Goal: Task Accomplishment & Management: Complete application form

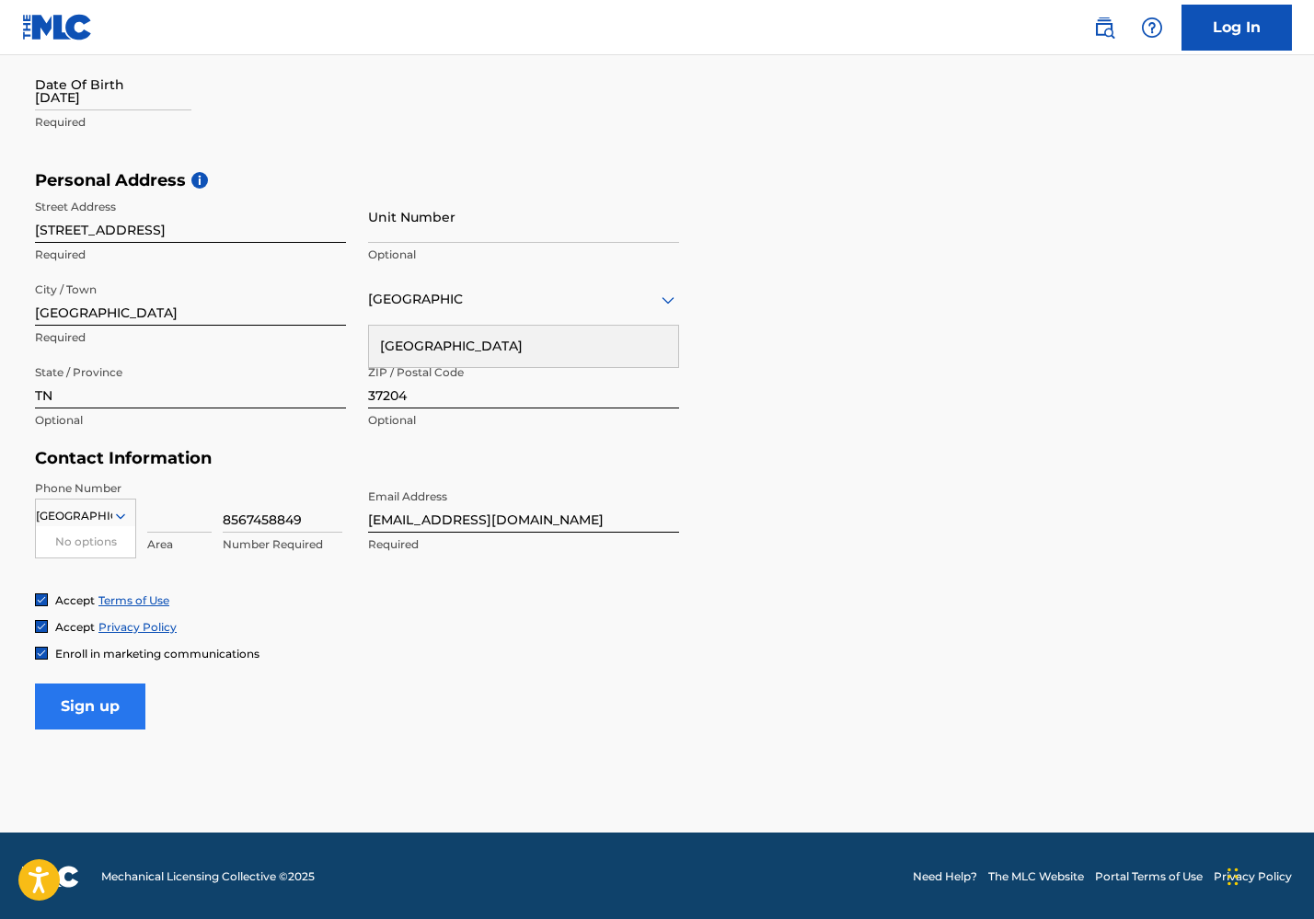
click at [108, 697] on input "Sign up" at bounding box center [90, 707] width 110 height 46
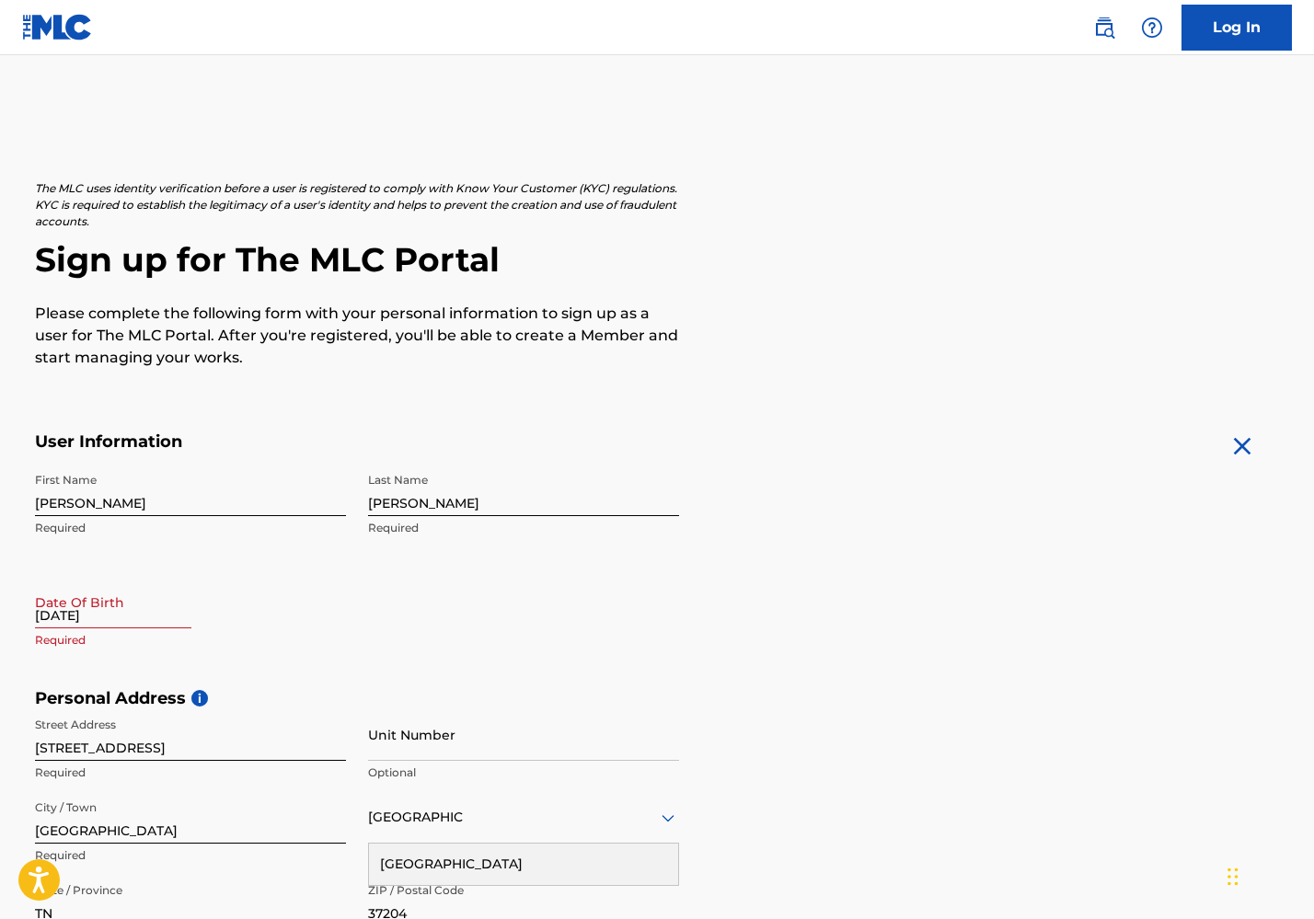
select select "8"
select select "2025"
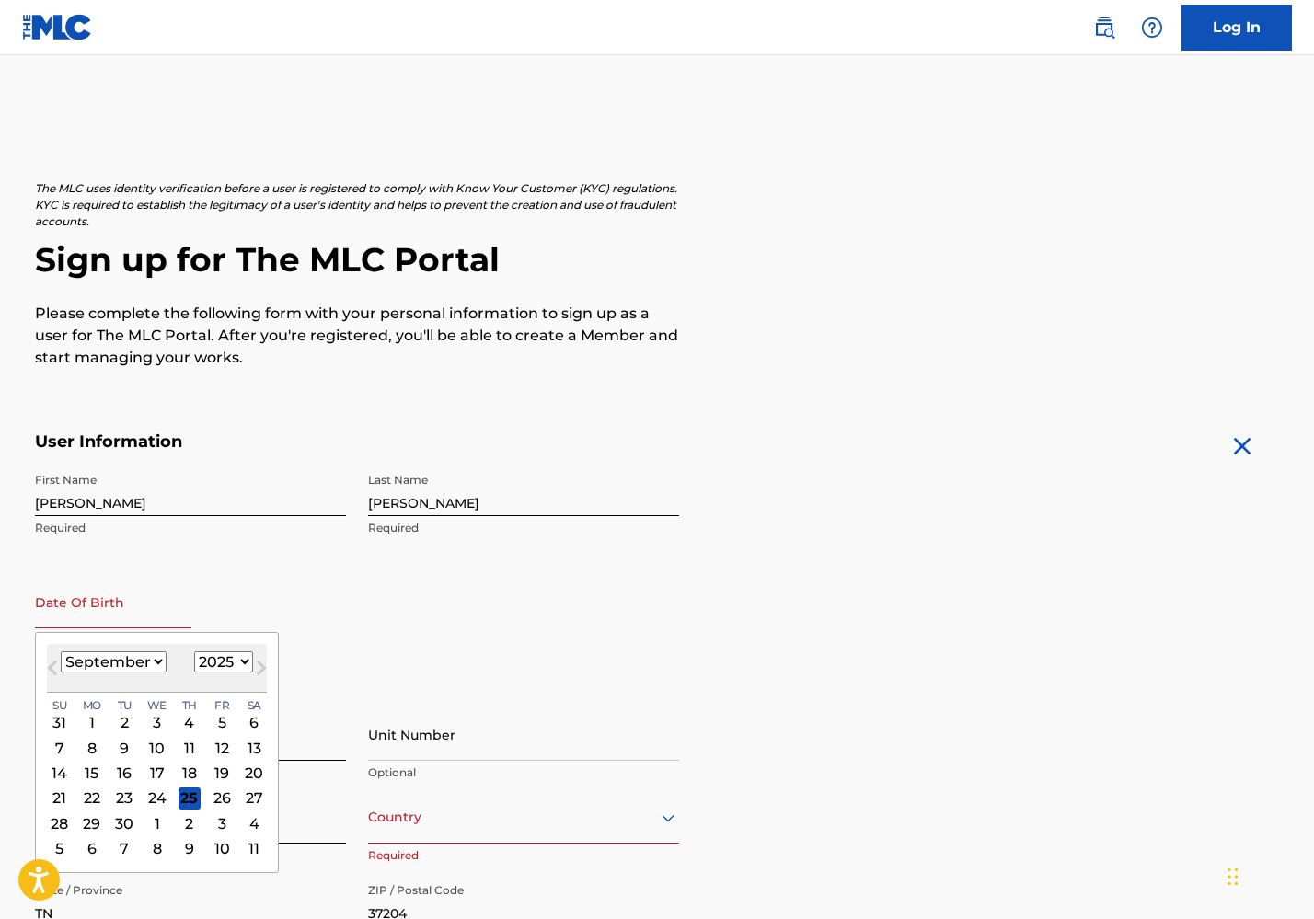
select select "11"
select select "1997"
click at [150, 726] on div "3" at bounding box center [157, 722] width 22 height 22
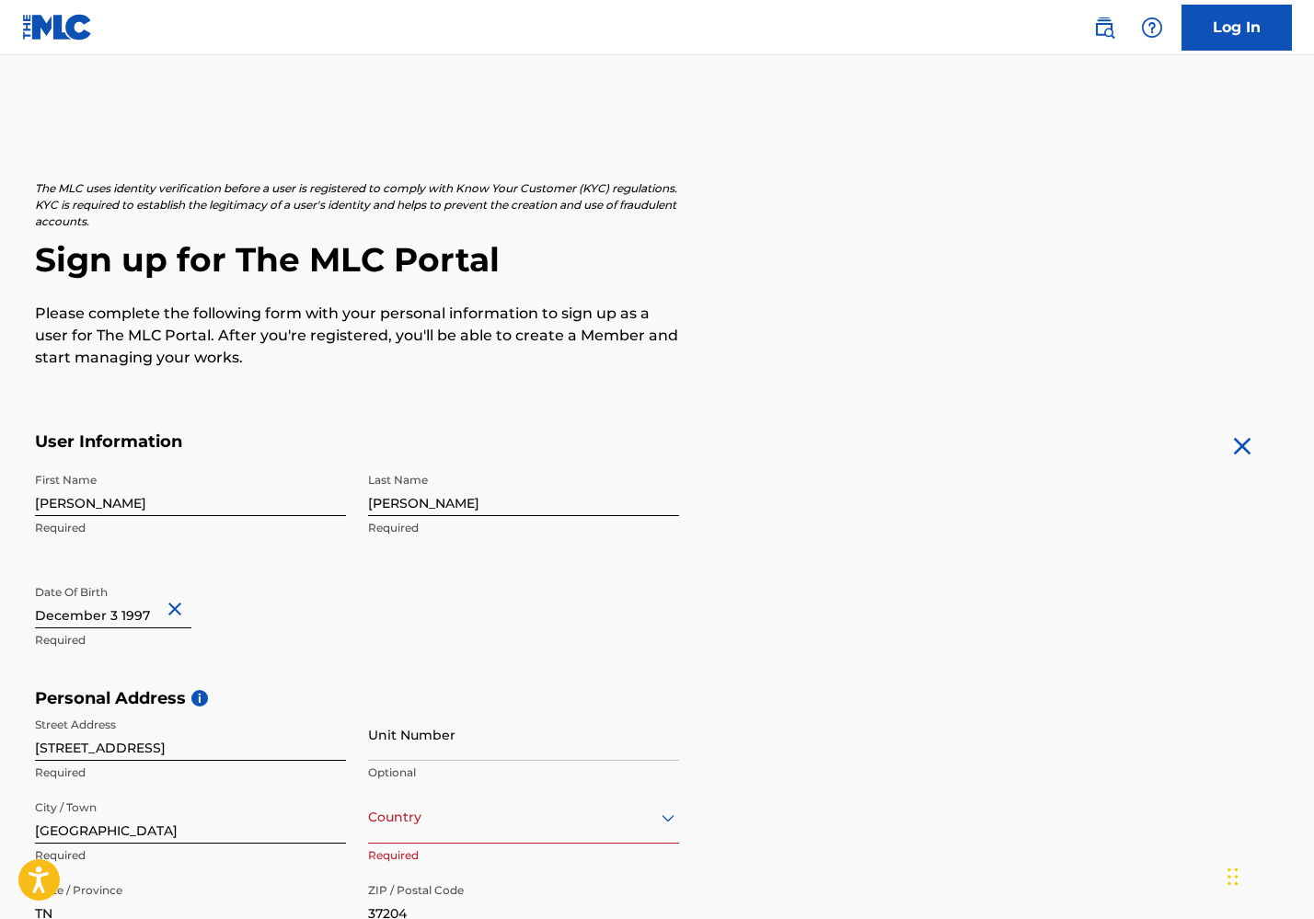
select select "11"
select select "1997"
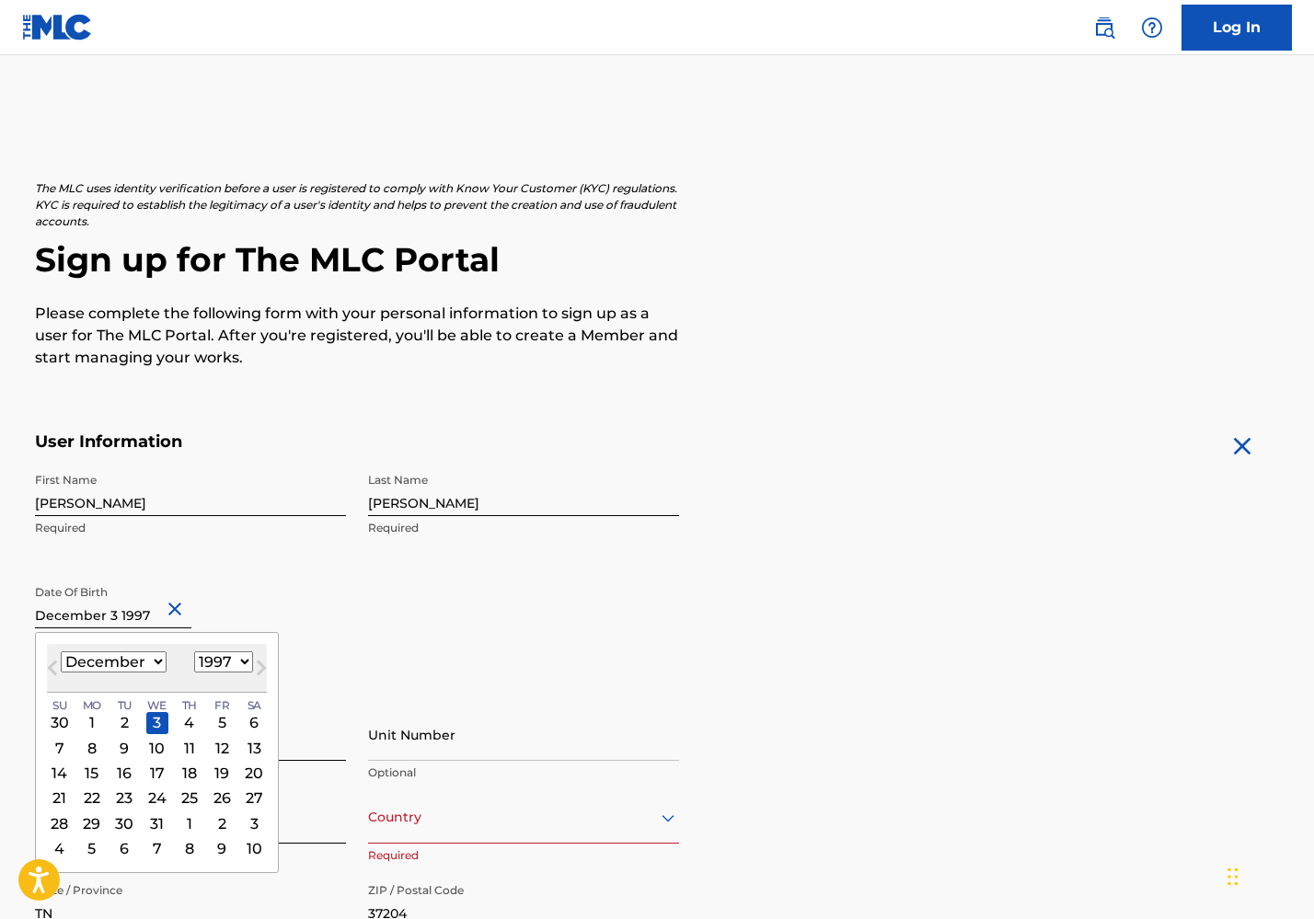
click at [135, 618] on input "12/03/1997" at bounding box center [113, 602] width 156 height 52
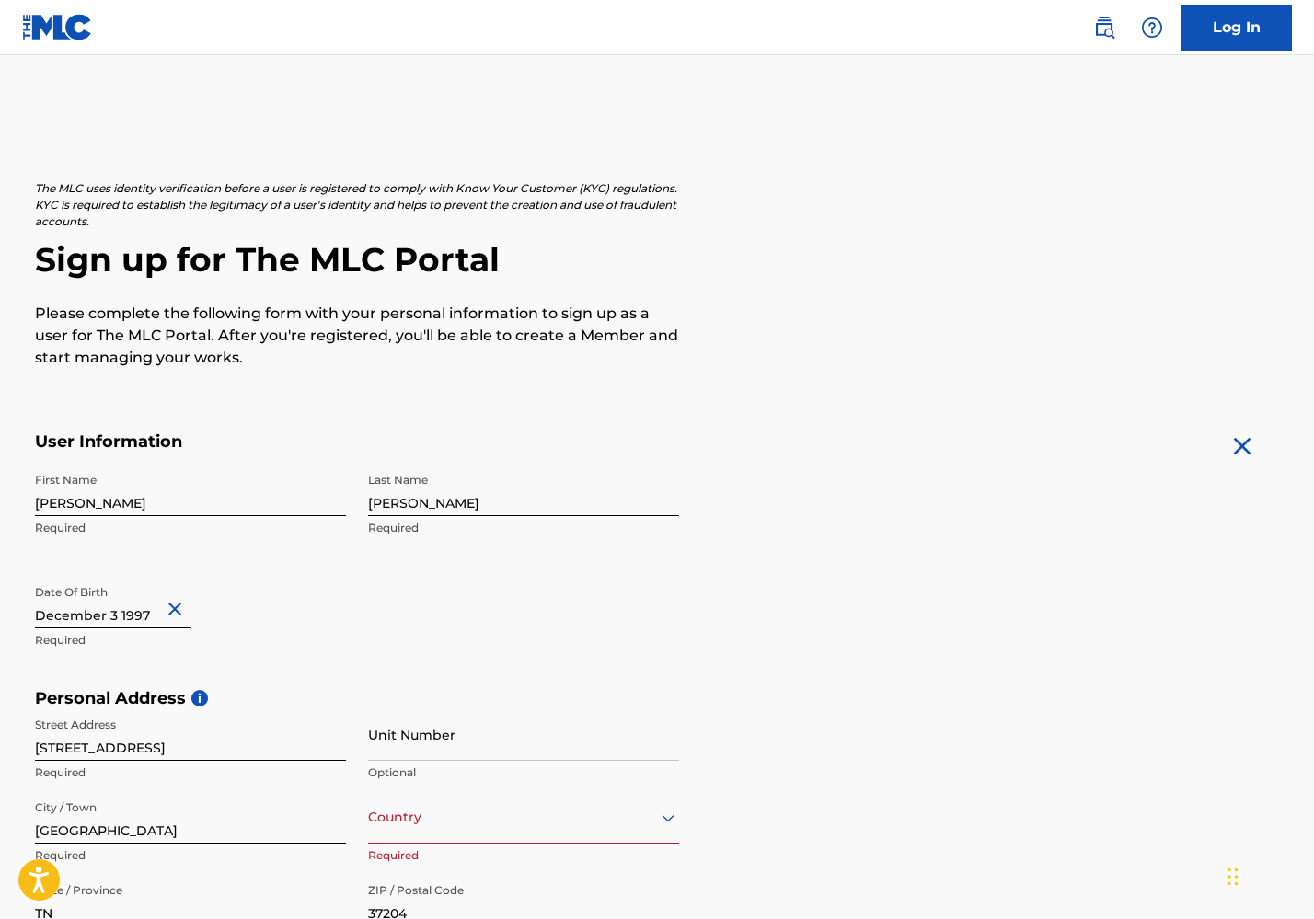
click at [269, 606] on div "Date Of Birth 12/03/1997 Required" at bounding box center [190, 617] width 311 height 83
click at [264, 622] on div "Date Of Birth 12/03/1997 Required" at bounding box center [190, 617] width 311 height 83
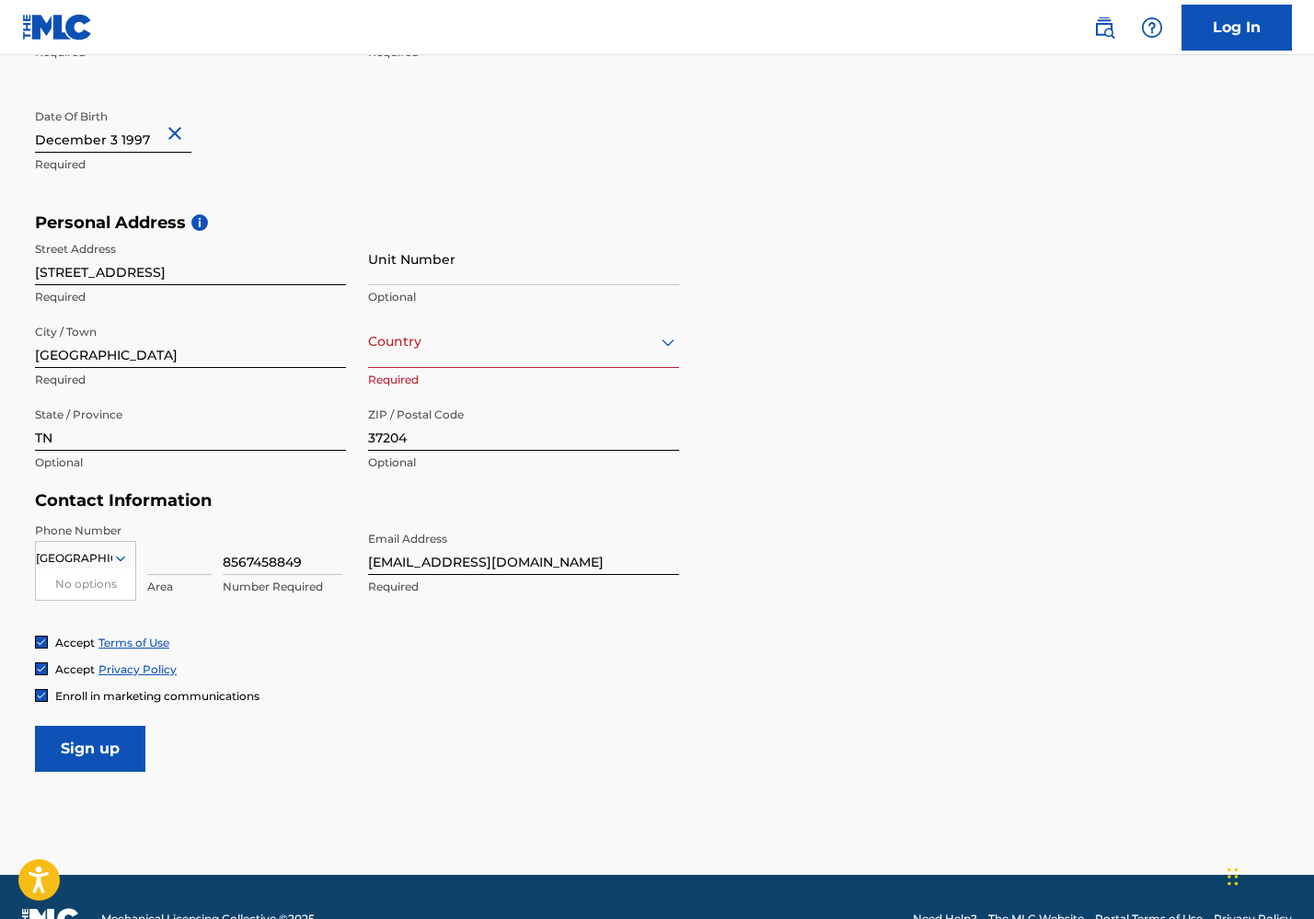
scroll to position [478, 0]
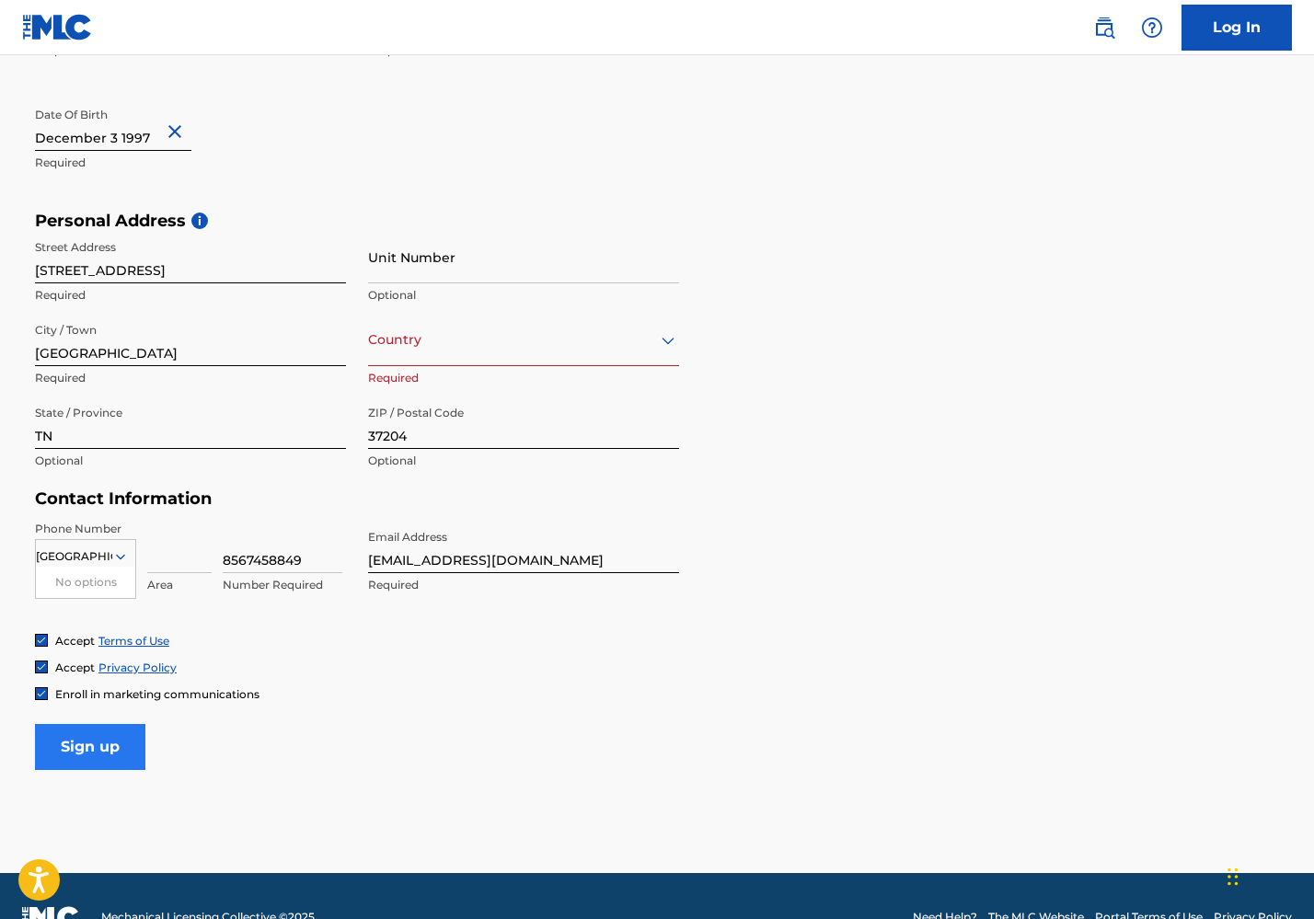
click at [106, 736] on input "Sign up" at bounding box center [90, 747] width 110 height 46
click at [482, 351] on div "Country United States" at bounding box center [523, 340] width 311 height 52
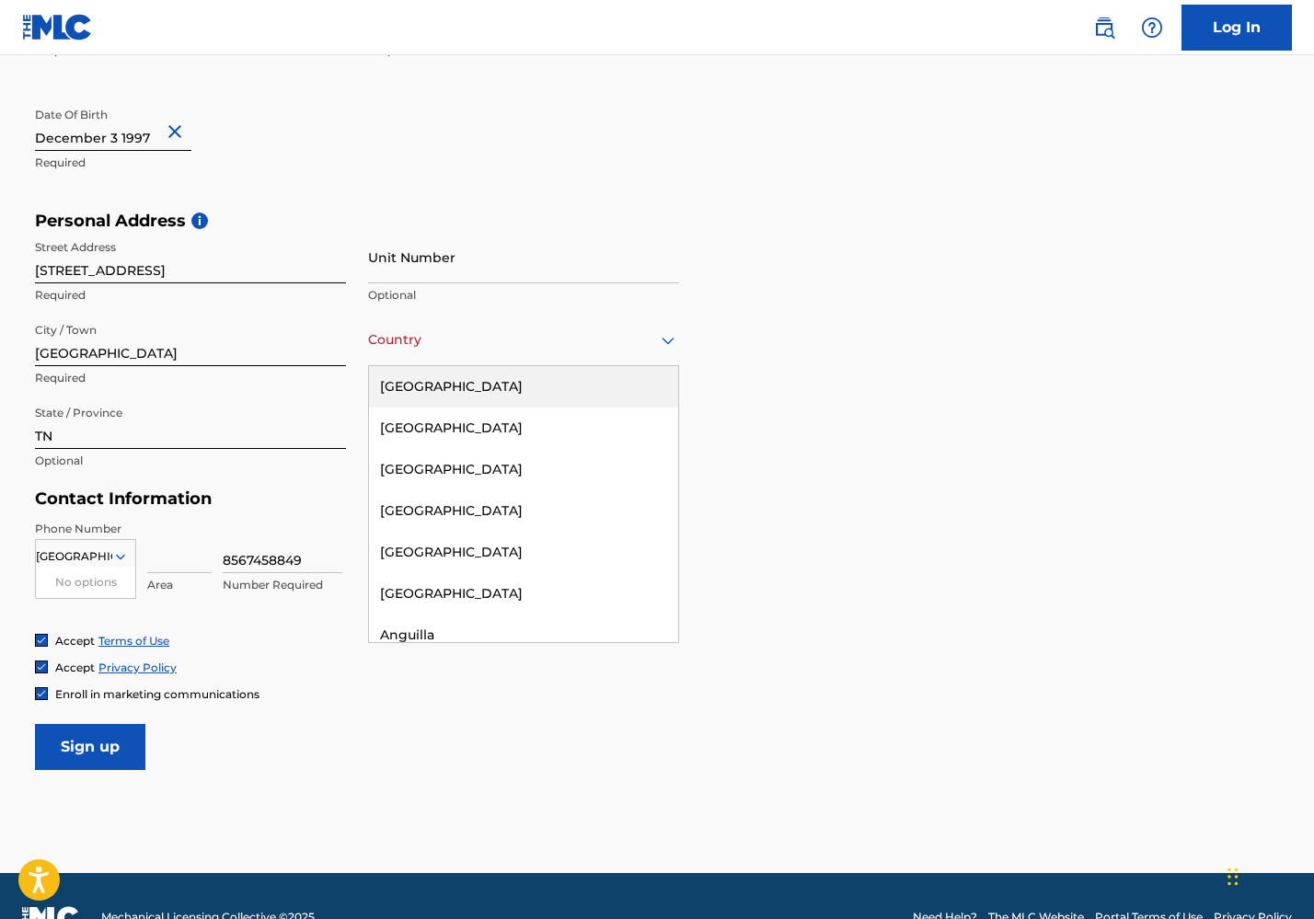
click at [471, 371] on div "[GEOGRAPHIC_DATA]" at bounding box center [523, 386] width 309 height 41
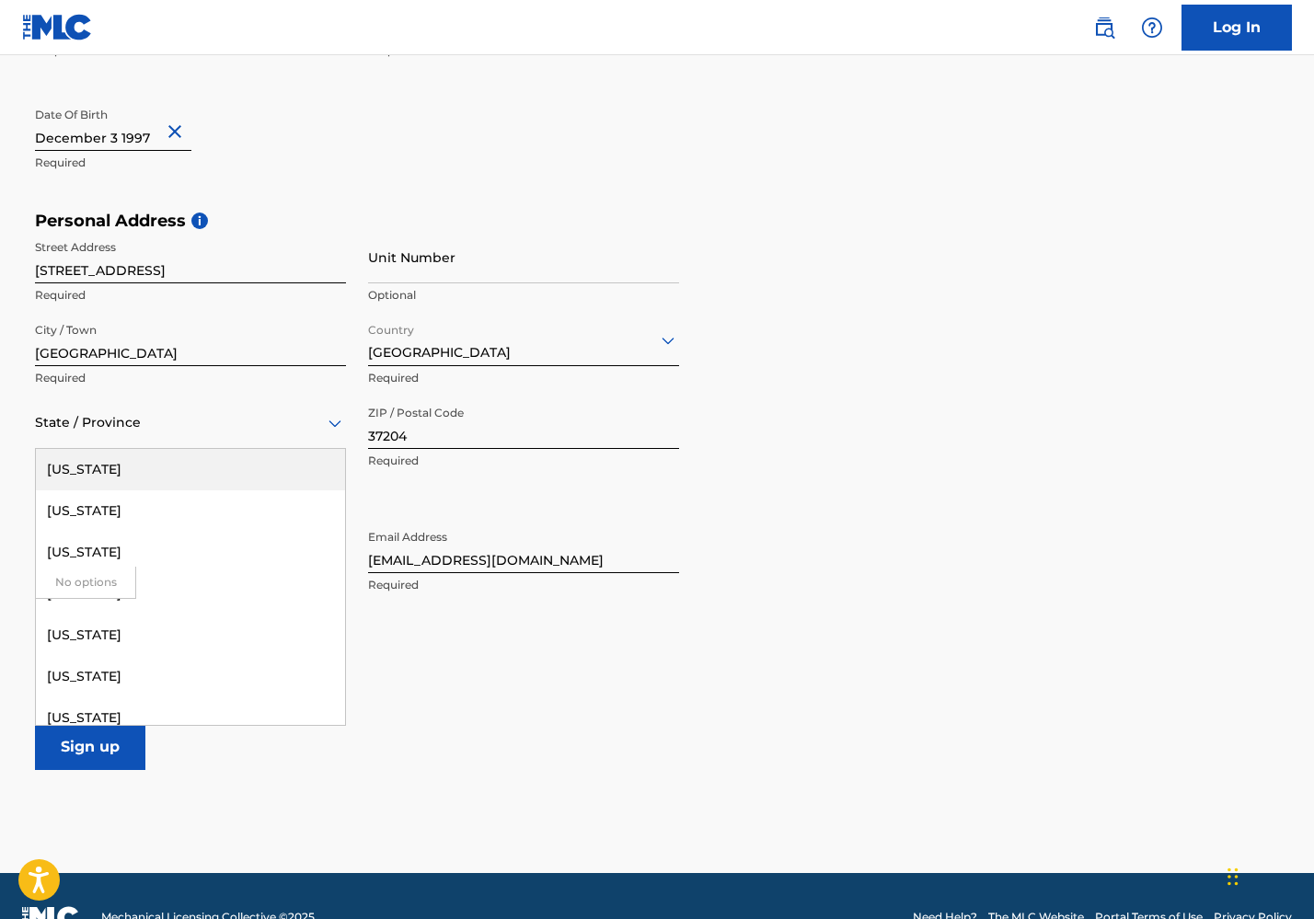
click at [78, 429] on div at bounding box center [190, 422] width 311 height 23
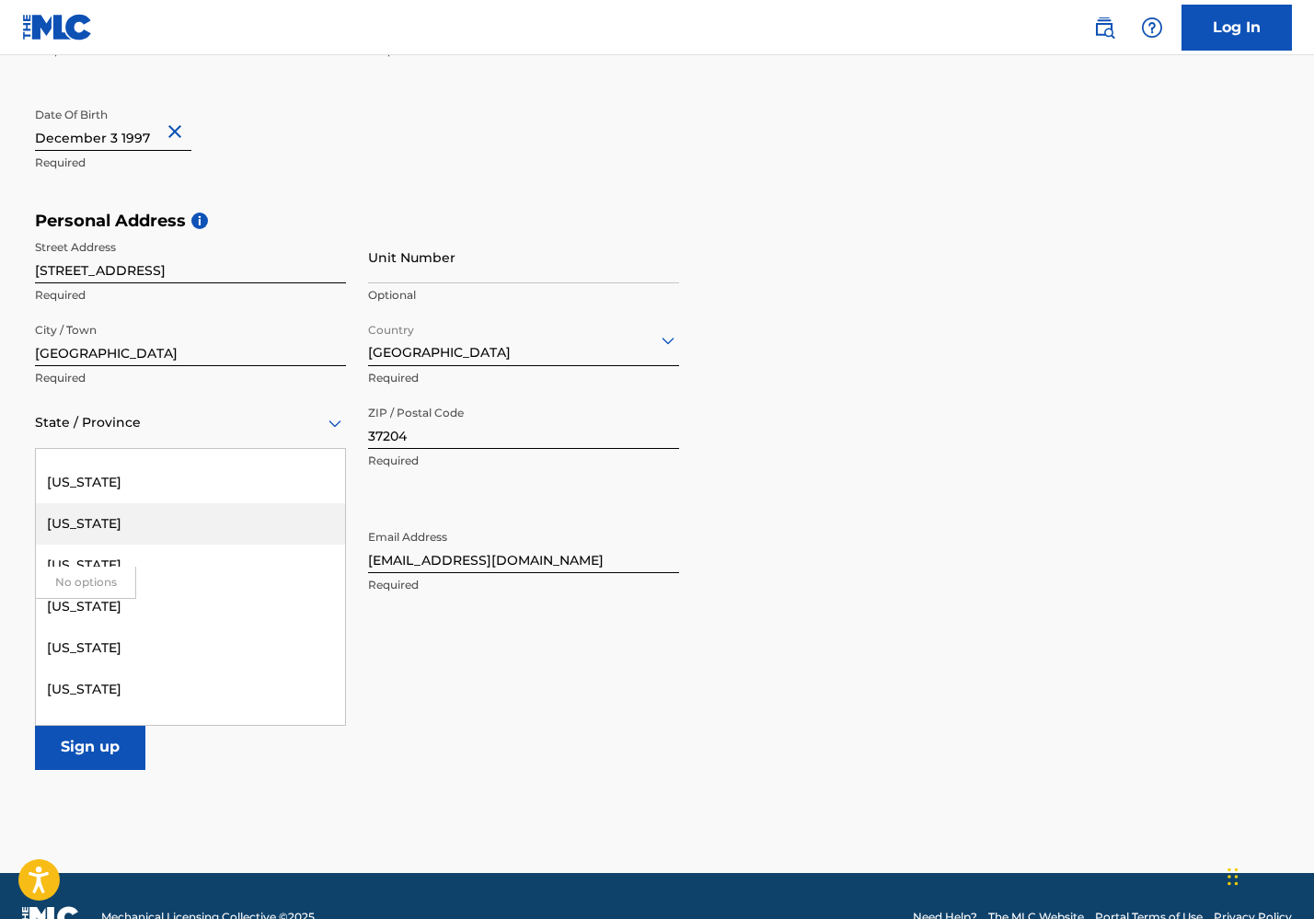
scroll to position [1746, 0]
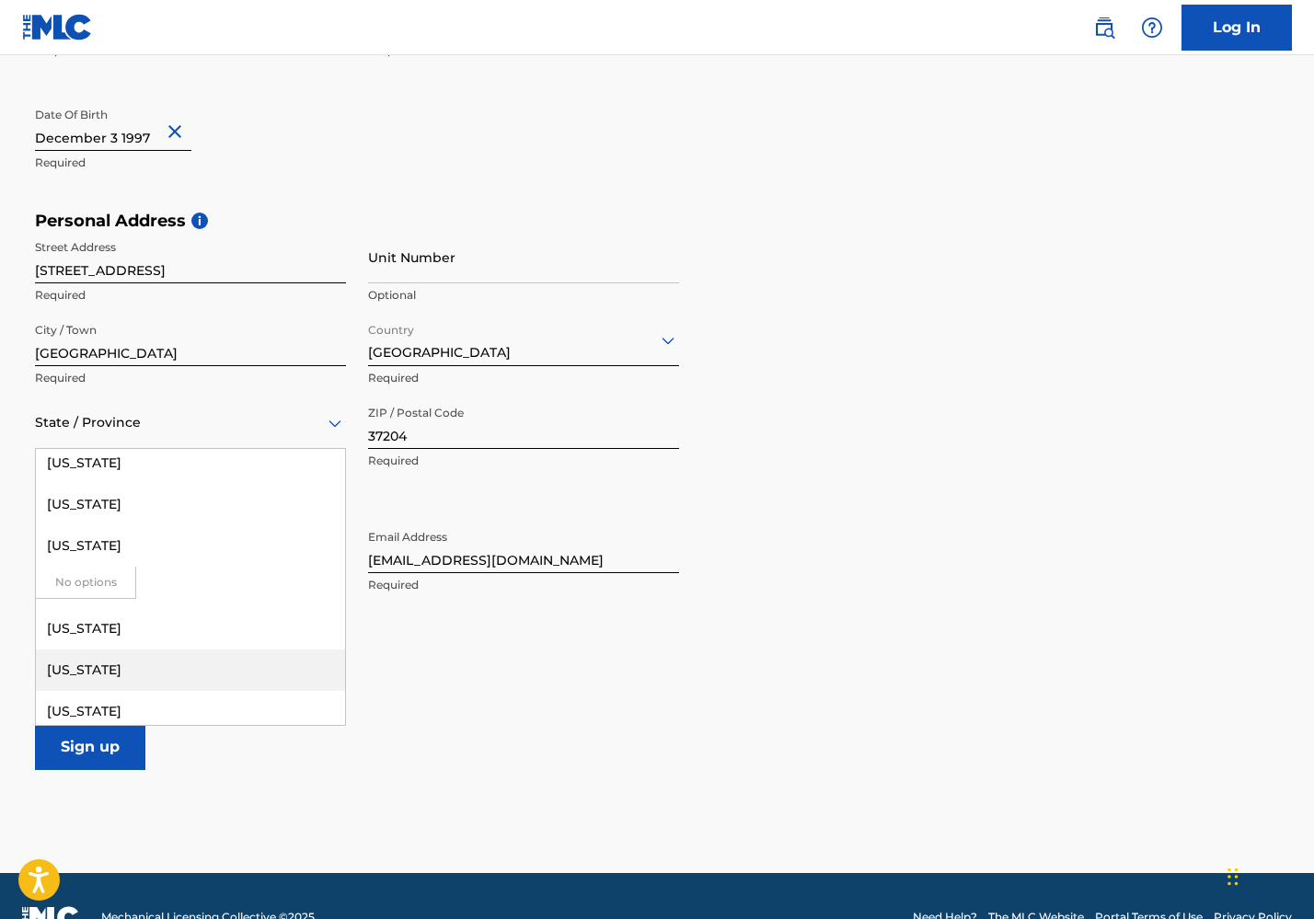
click at [90, 652] on div "[US_STATE]" at bounding box center [190, 670] width 309 height 41
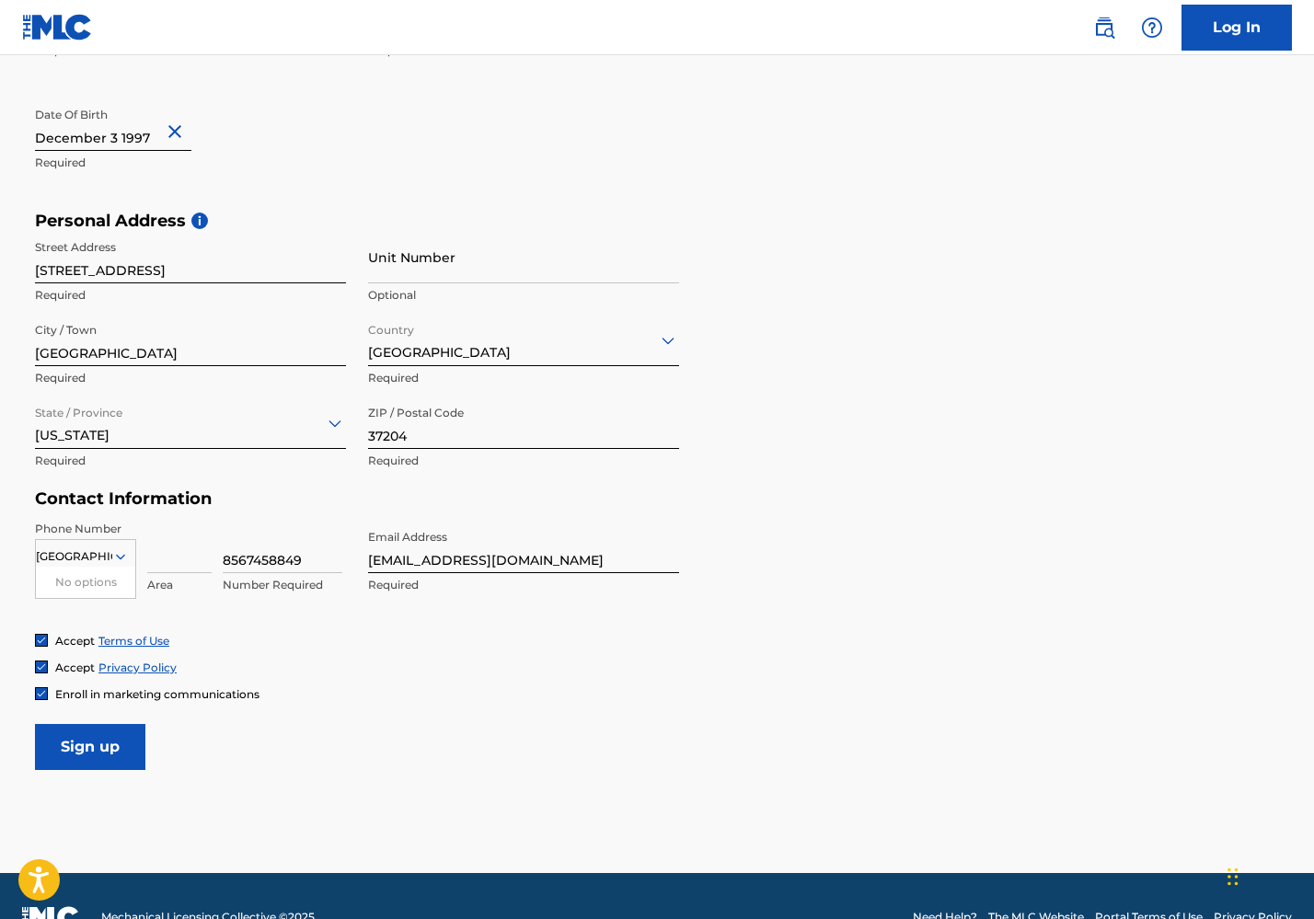
click at [278, 648] on div "Accept Terms of Use Accept Privacy Policy Enroll in marketing communications" at bounding box center [657, 667] width 1244 height 69
click at [128, 750] on input "Sign up" at bounding box center [90, 747] width 110 height 46
click at [101, 751] on input "Sign up" at bounding box center [90, 747] width 110 height 46
click at [120, 560] on icon at bounding box center [120, 557] width 17 height 17
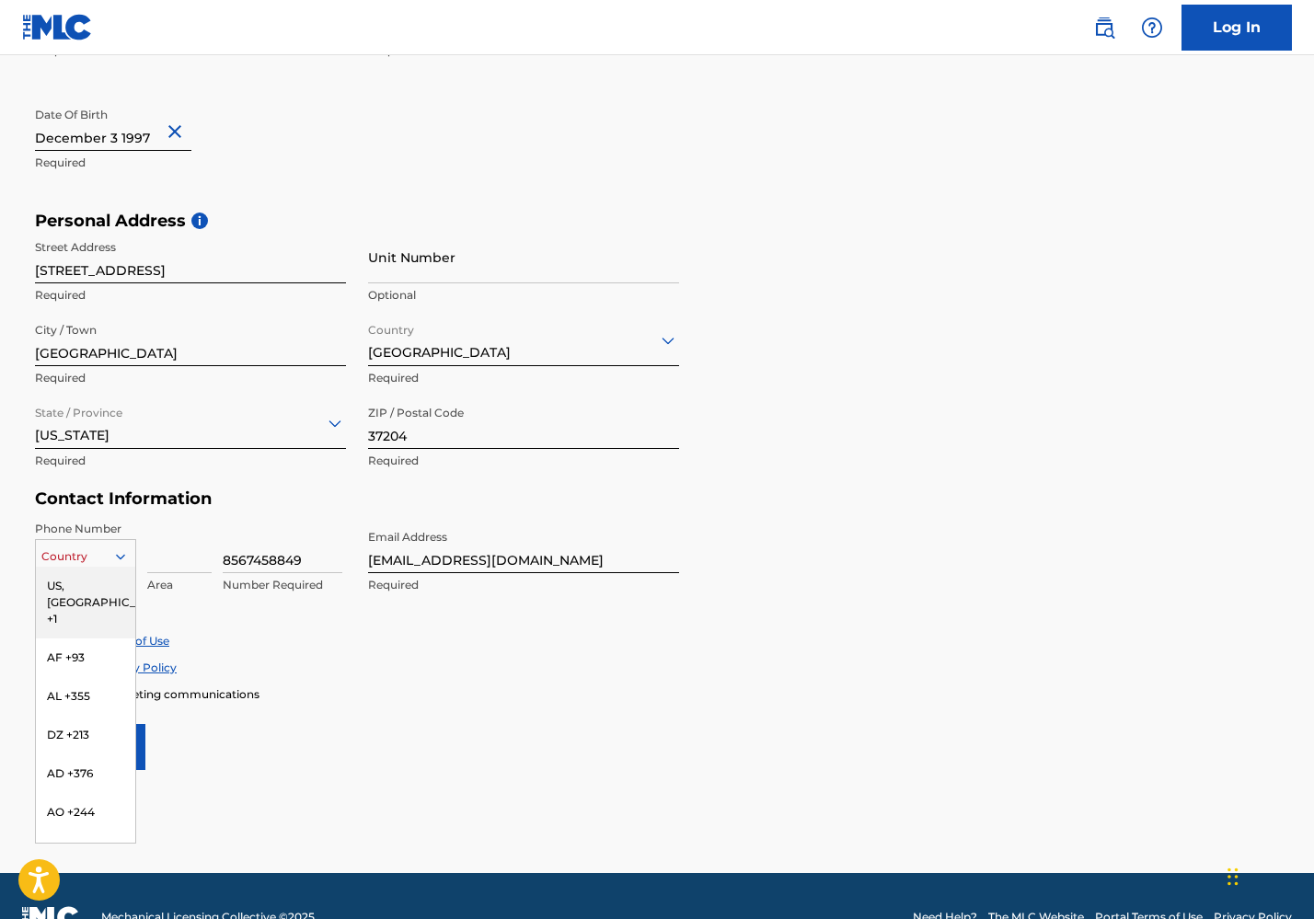
click at [91, 585] on div "US, [GEOGRAPHIC_DATA] +1" at bounding box center [85, 603] width 99 height 72
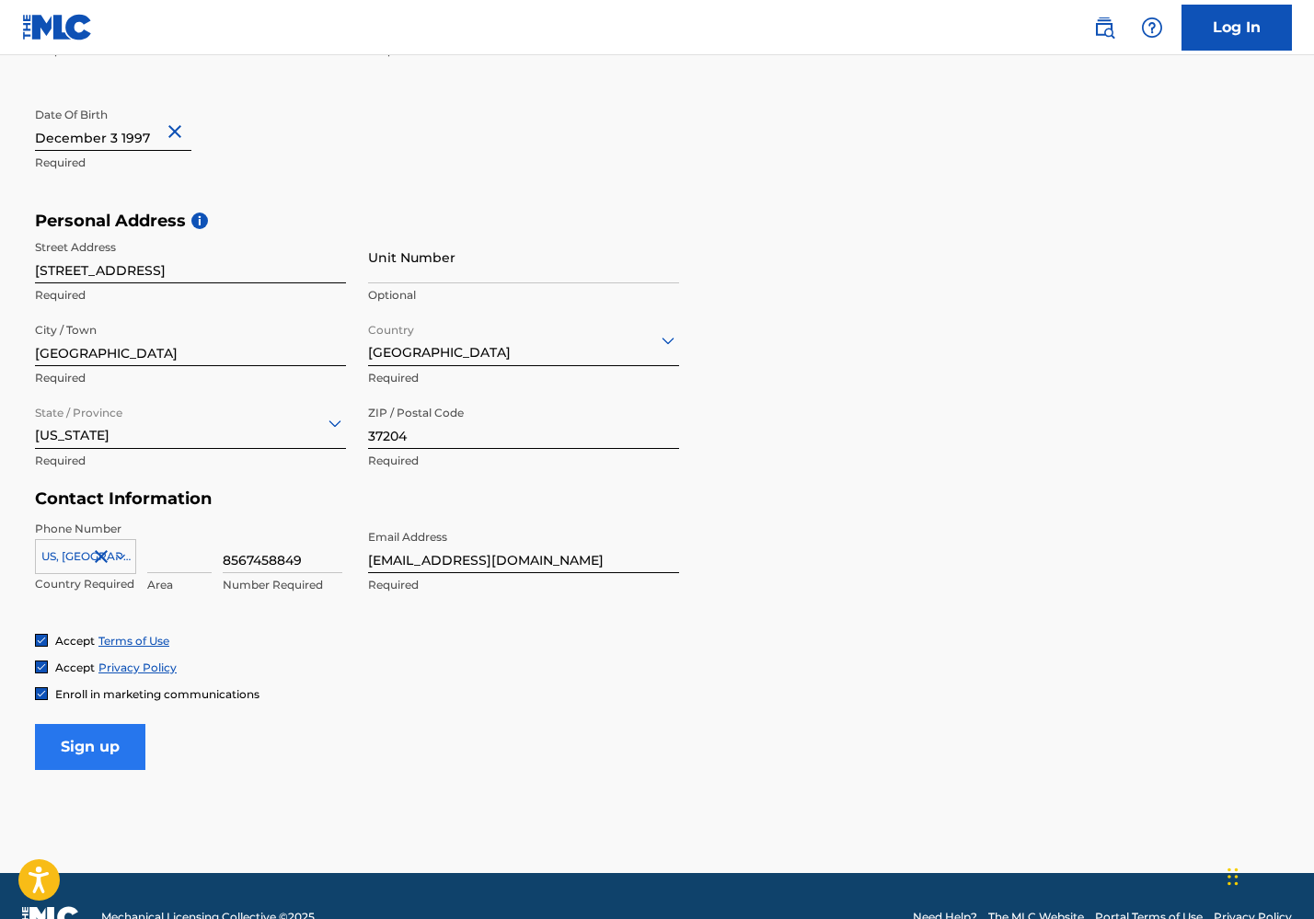
click at [87, 762] on input "Sign up" at bounding box center [90, 747] width 110 height 46
click at [248, 555] on input "8567458849" at bounding box center [283, 547] width 120 height 52
click at [174, 557] on input at bounding box center [179, 547] width 64 height 52
type input "856"
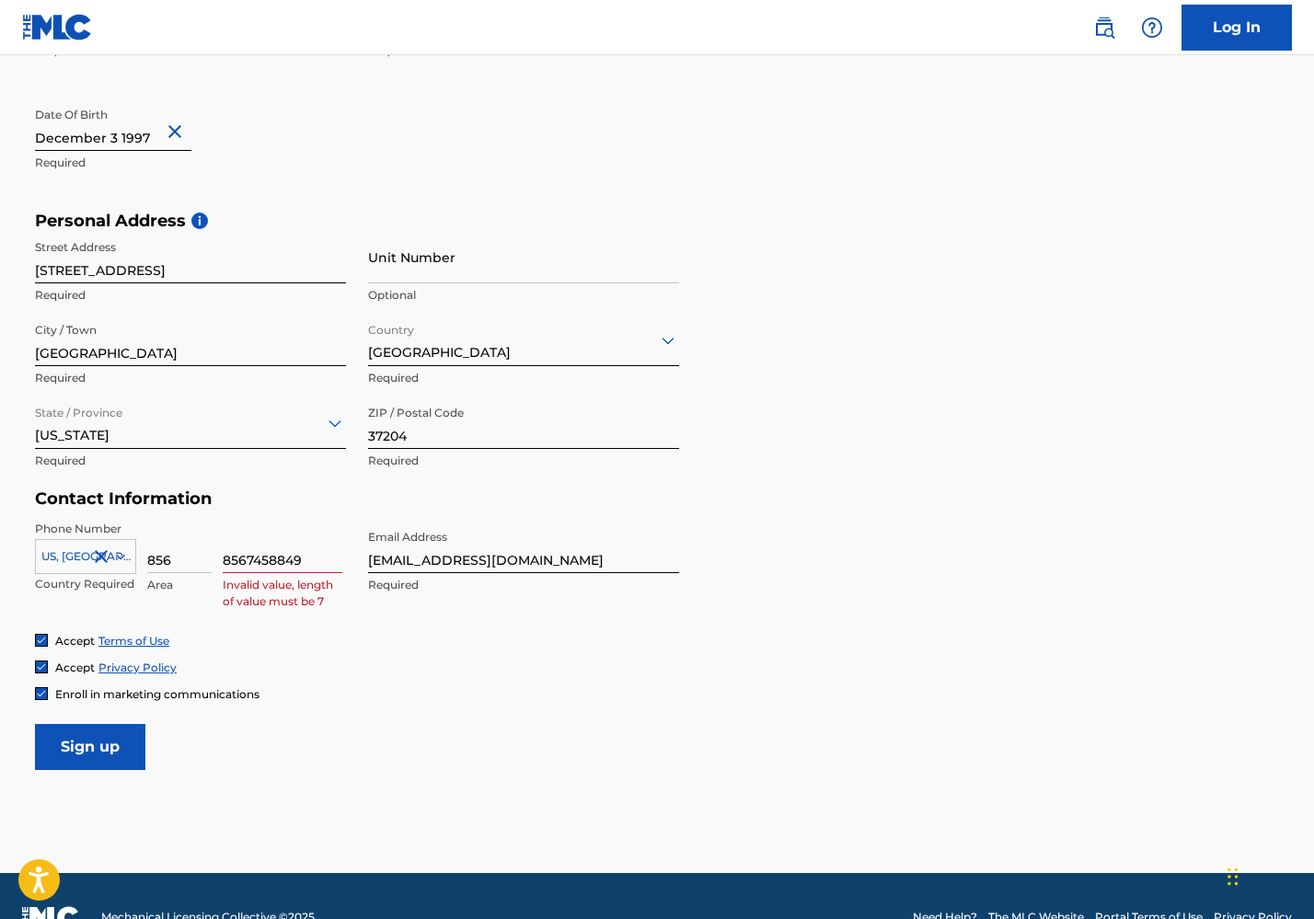
click at [260, 556] on input "8567458849" at bounding box center [283, 547] width 120 height 52
click at [260, 555] on input "8567458849" at bounding box center [283, 547] width 120 height 52
click at [291, 687] on div "Enroll in marketing communications" at bounding box center [657, 695] width 1244 height 16
click at [261, 546] on input at bounding box center [283, 547] width 120 height 52
type input "7458849"
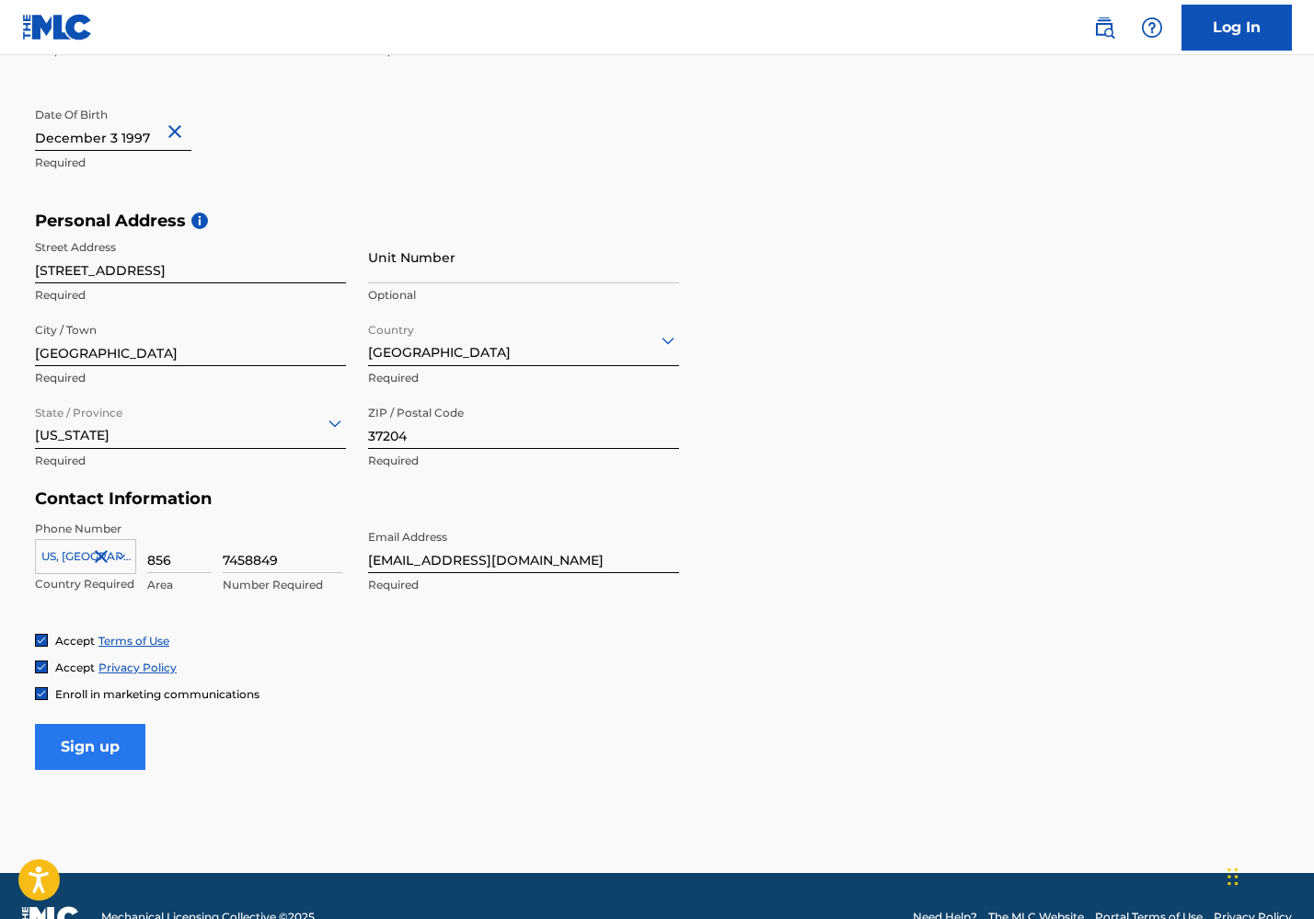
click at [111, 739] on input "Sign up" at bounding box center [90, 747] width 110 height 46
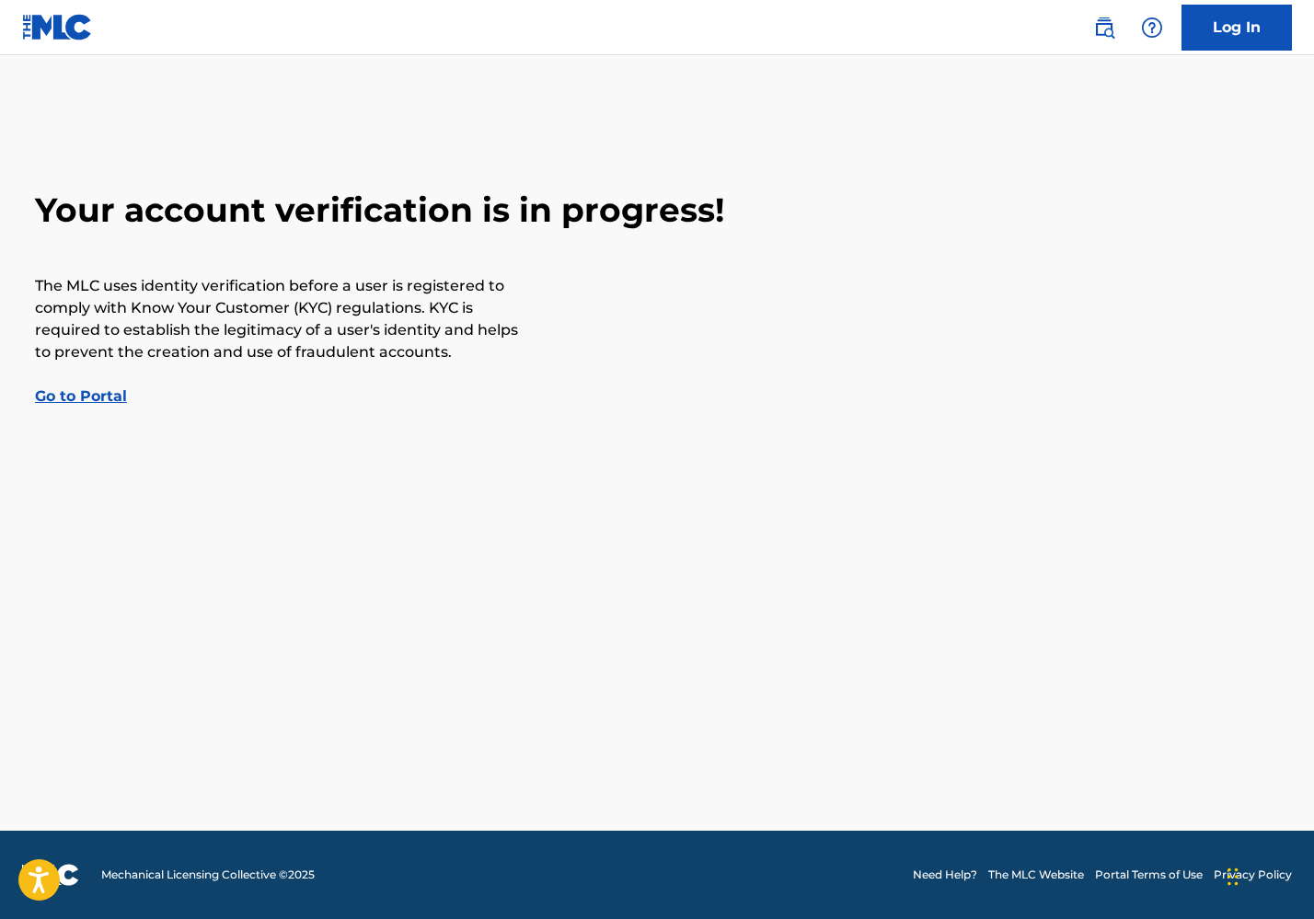
click at [104, 398] on link "Go to Portal" at bounding box center [81, 395] width 92 height 17
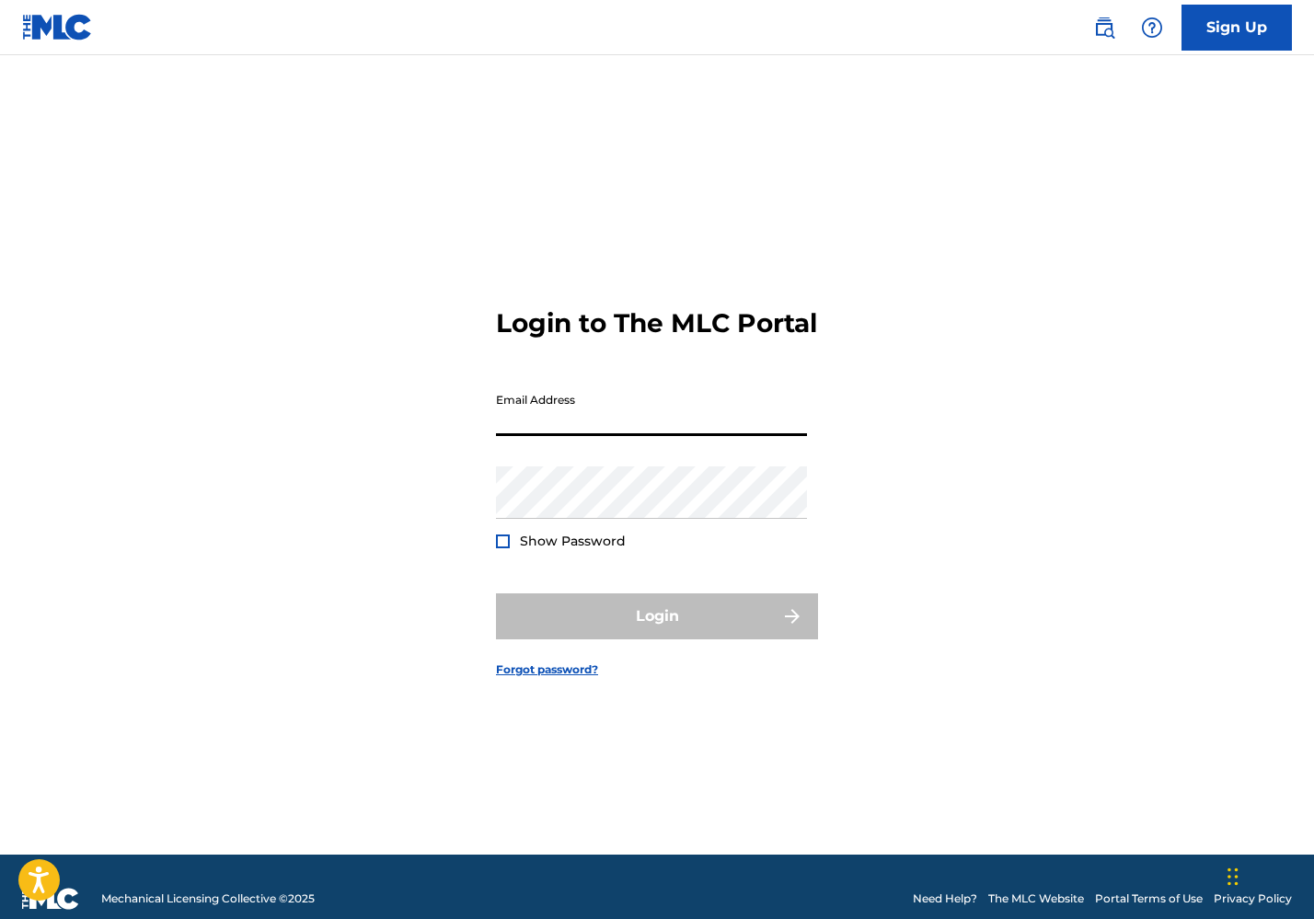
type input "[EMAIL_ADDRESS][DOMAIN_NAME]"
click at [657, 632] on button "Login" at bounding box center [657, 617] width 322 height 46
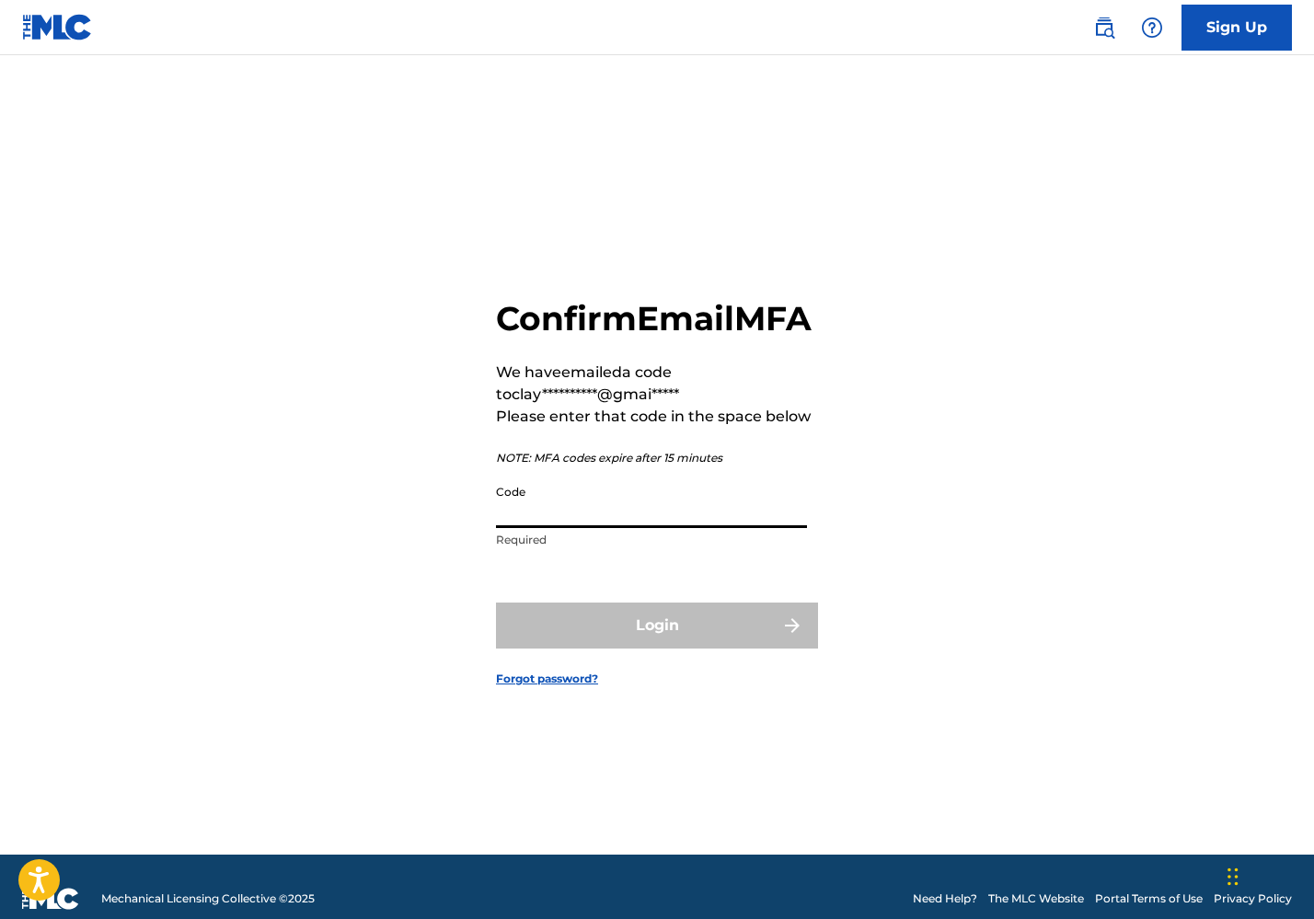
click at [631, 503] on input "Code" at bounding box center [651, 502] width 311 height 52
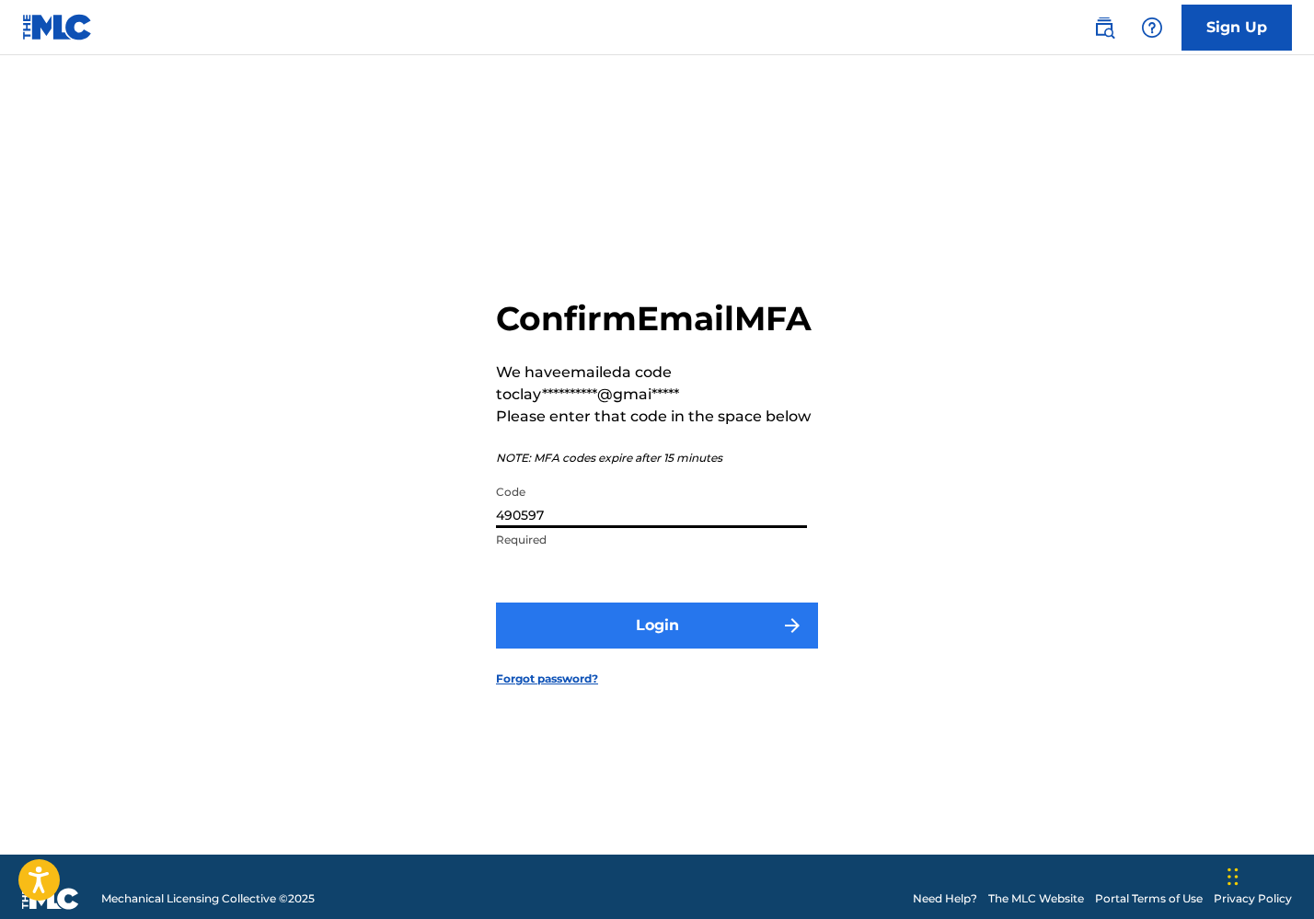
type input "490597"
click at [641, 638] on button "Login" at bounding box center [657, 626] width 322 height 46
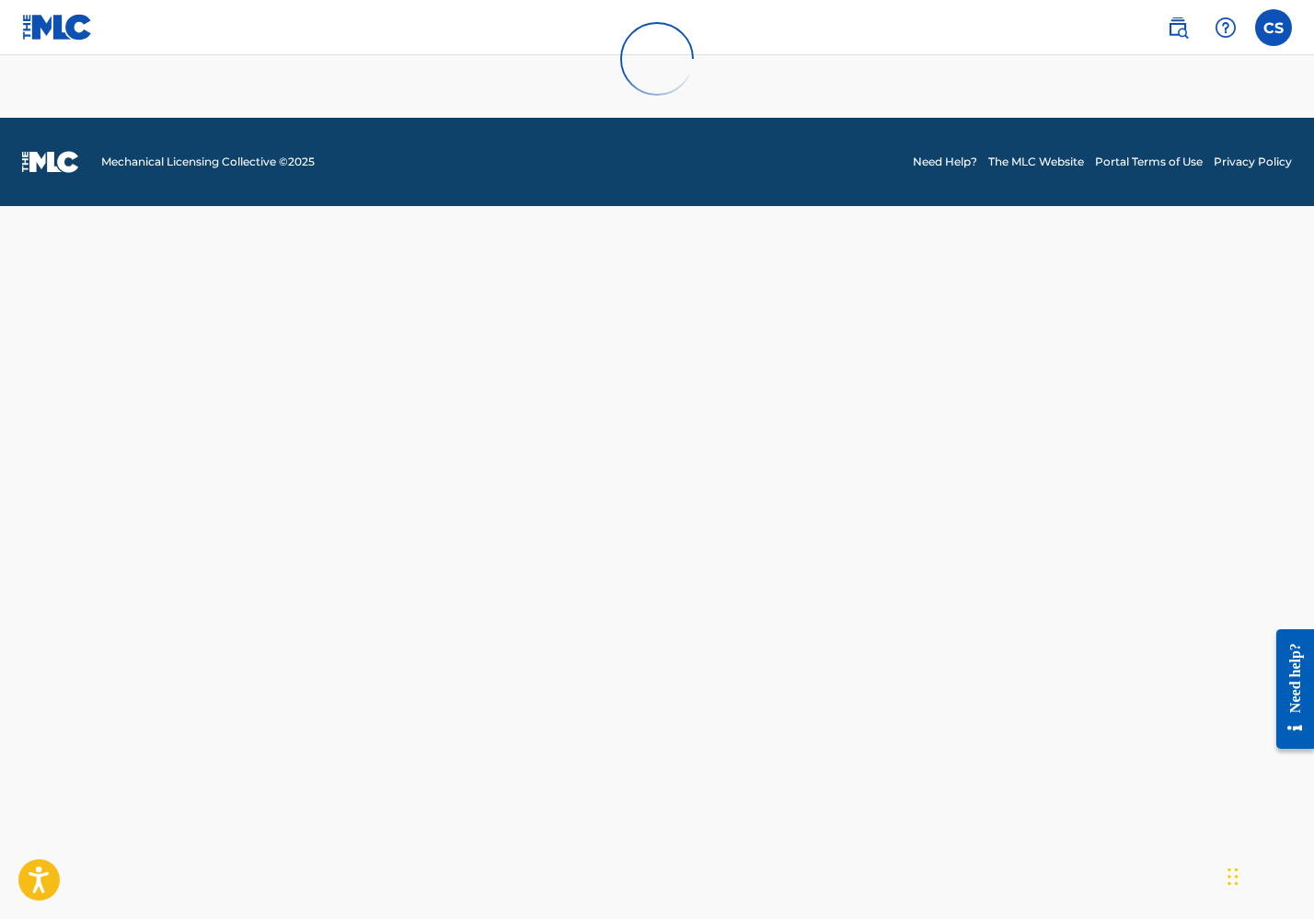
click at [1277, 32] on div at bounding box center [657, 59] width 1314 height 118
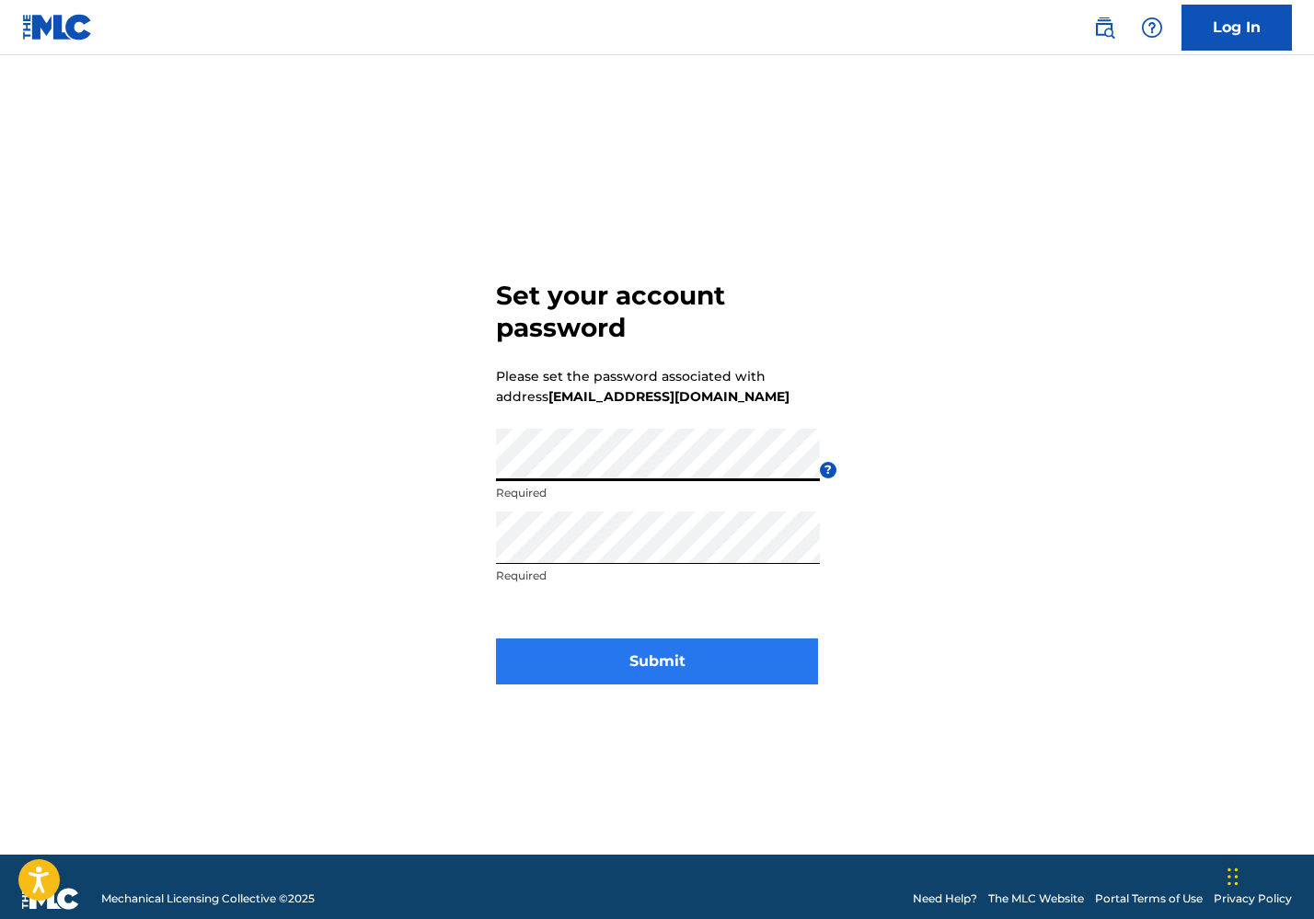
click at [648, 665] on button "Submit" at bounding box center [657, 662] width 322 height 46
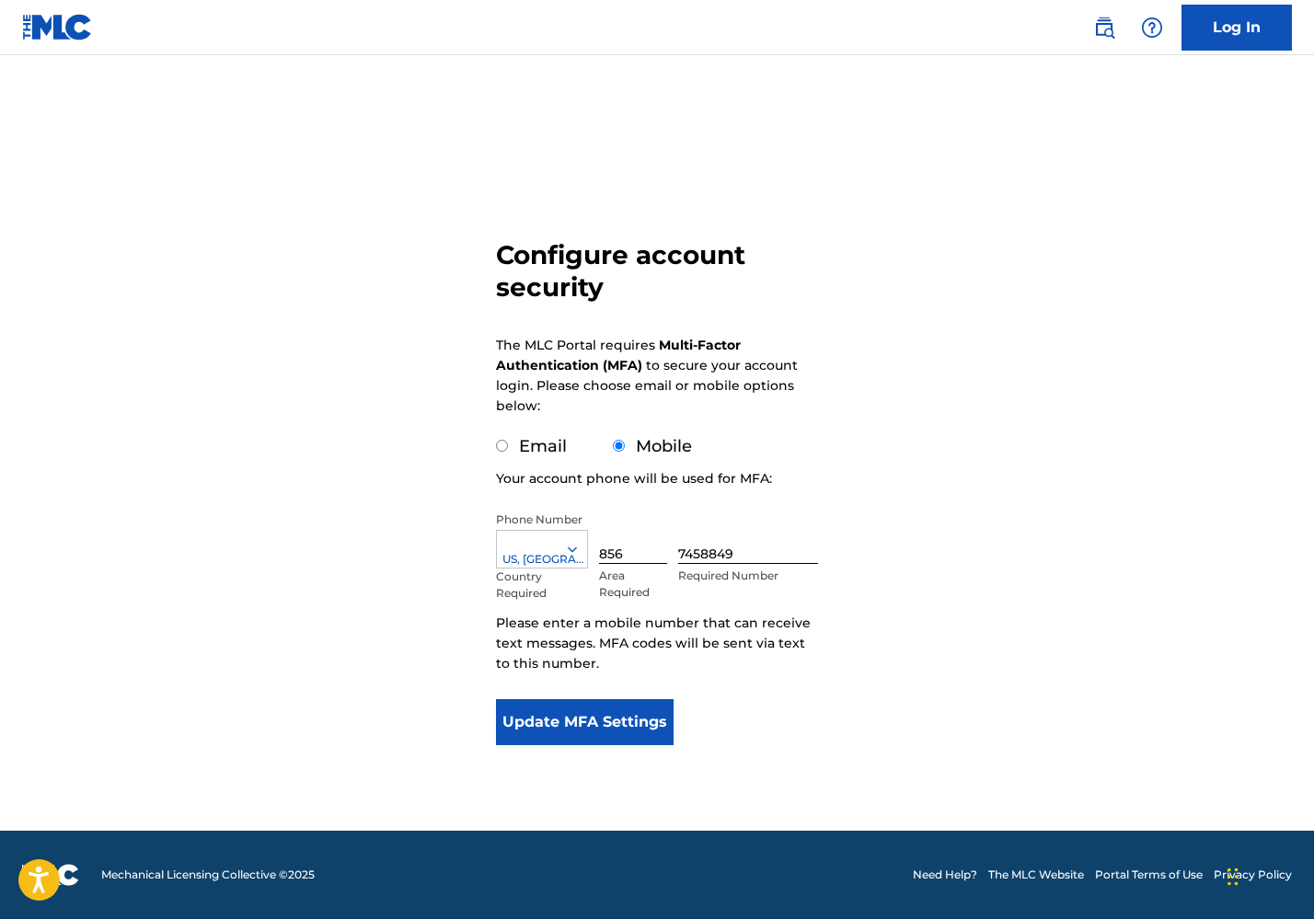
click at [519, 455] on label "Email" at bounding box center [543, 446] width 48 height 20
click at [508, 452] on input "Email" at bounding box center [502, 446] width 12 height 12
radio input "true"
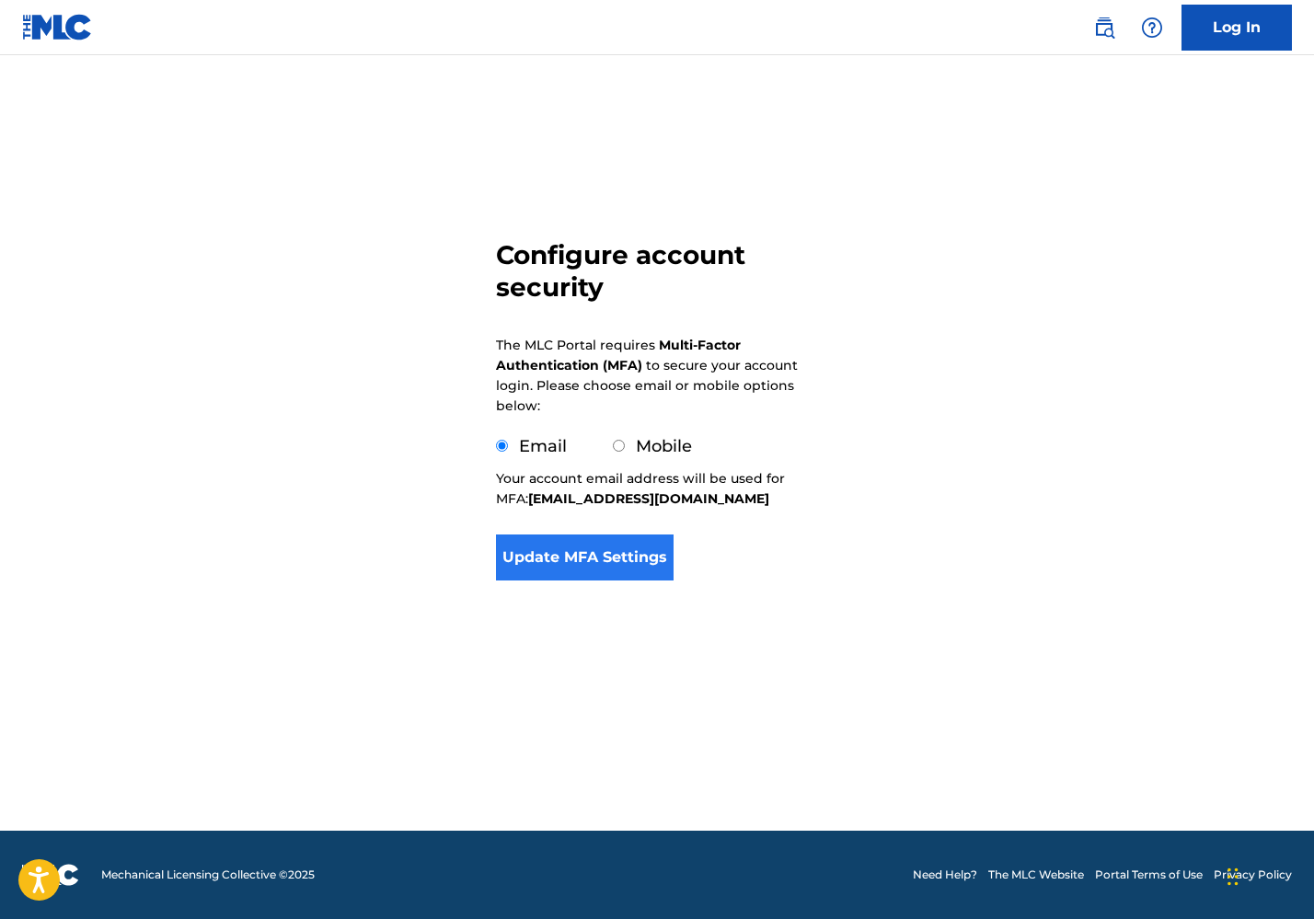
click at [564, 561] on button "Update MFA Settings" at bounding box center [585, 558] width 178 height 46
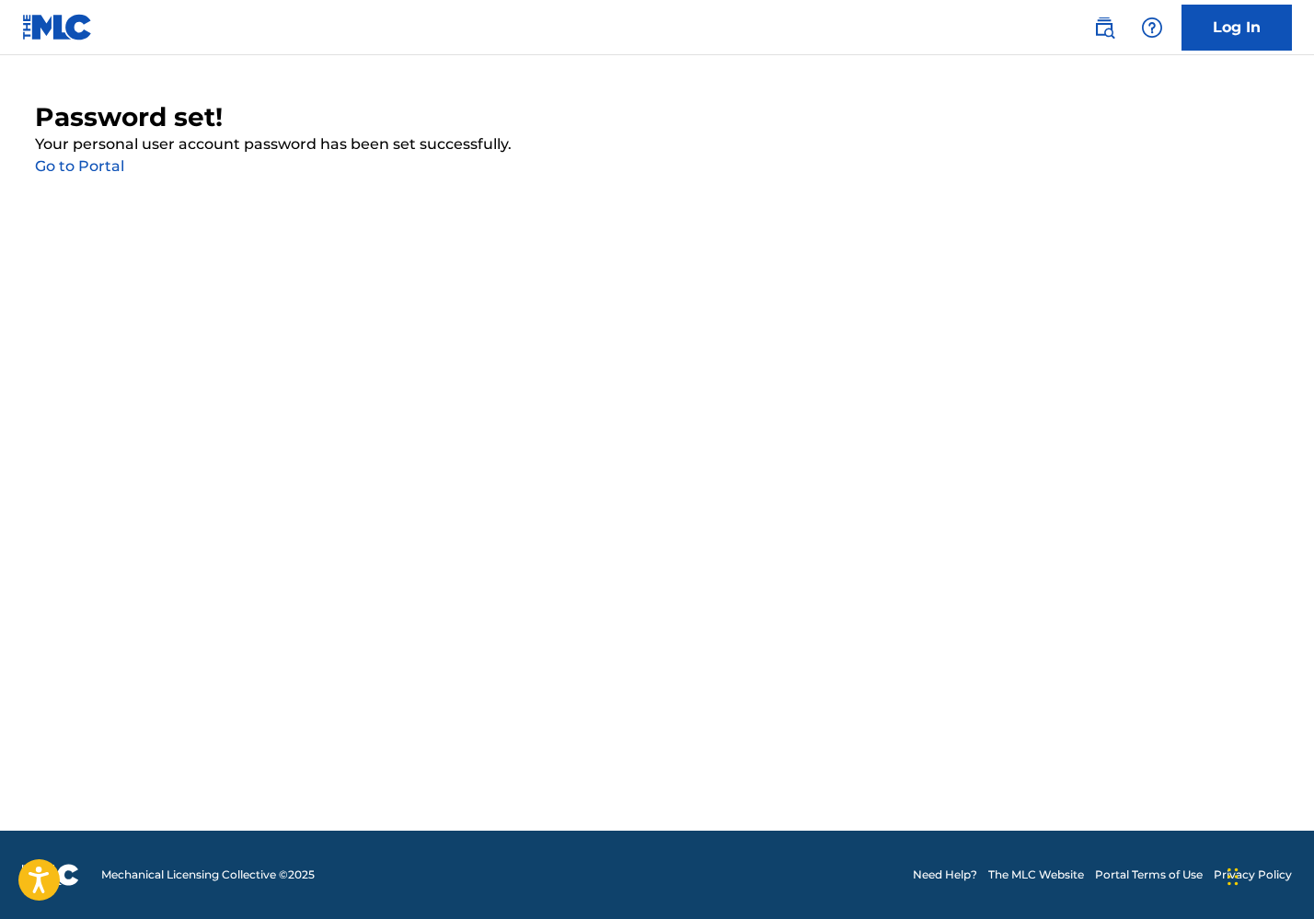
click at [95, 168] on link "Go to Portal" at bounding box center [79, 165] width 89 height 17
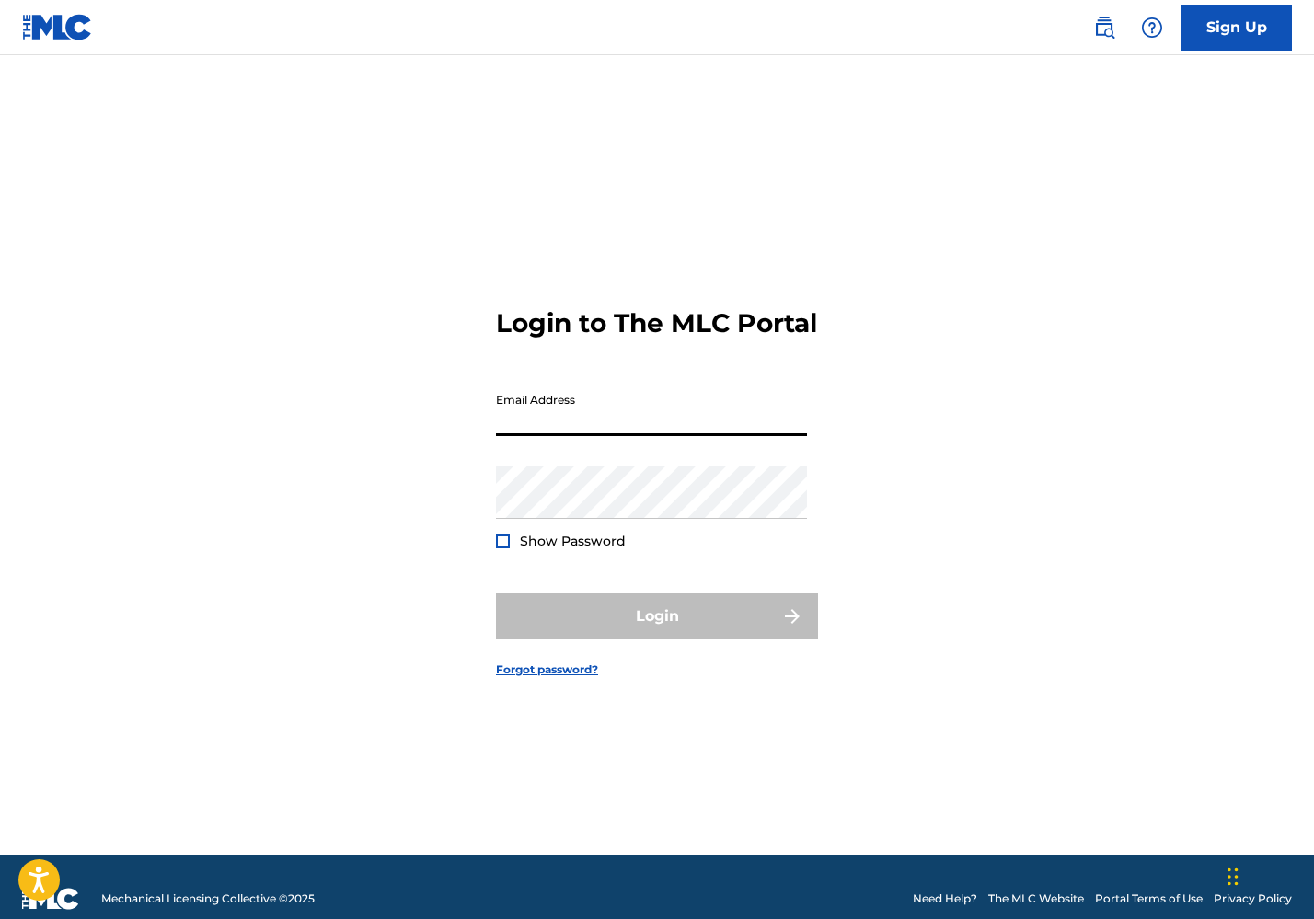
type input "[EMAIL_ADDRESS][DOMAIN_NAME]"
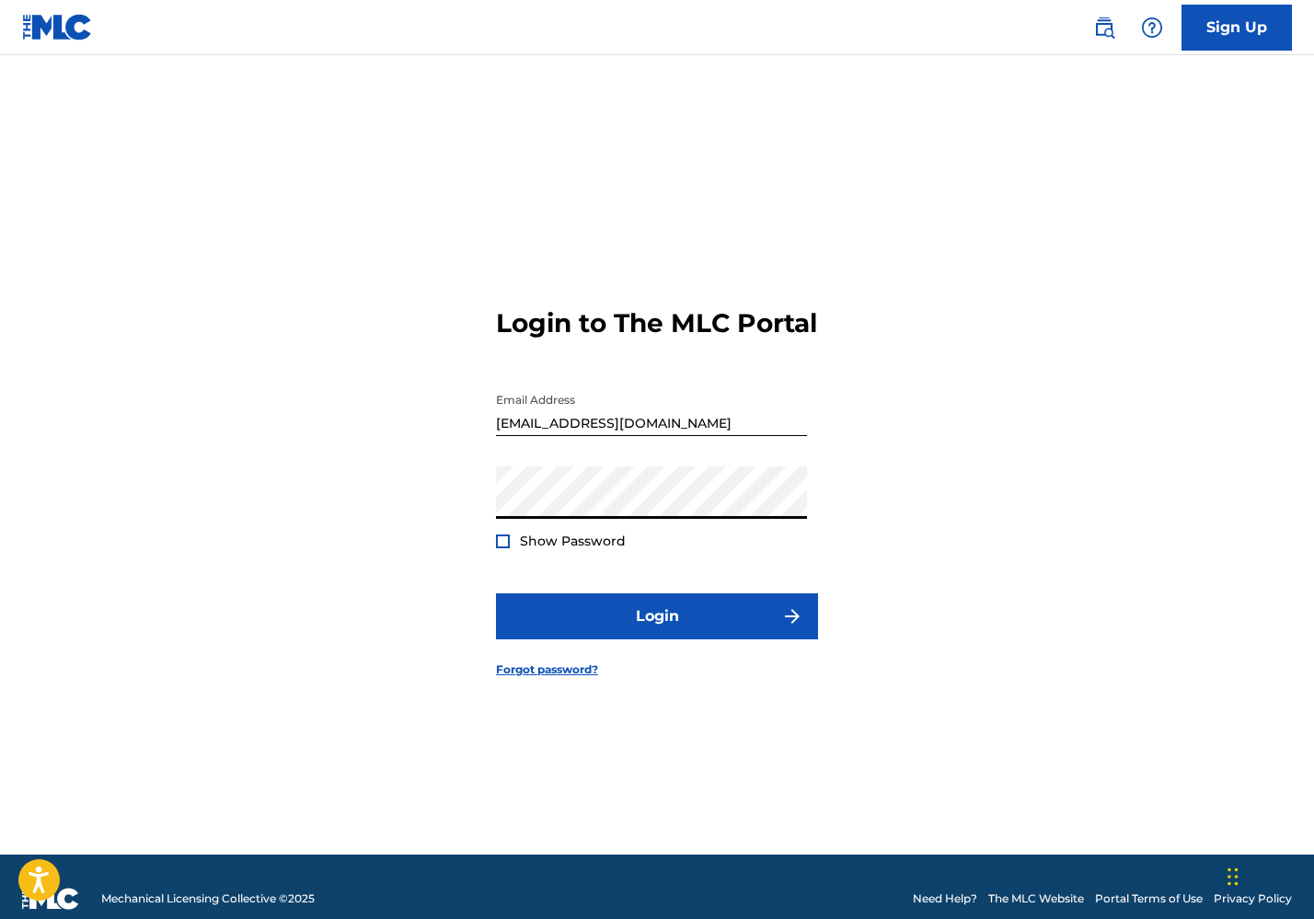
click at [501, 549] on div at bounding box center [503, 542] width 14 height 14
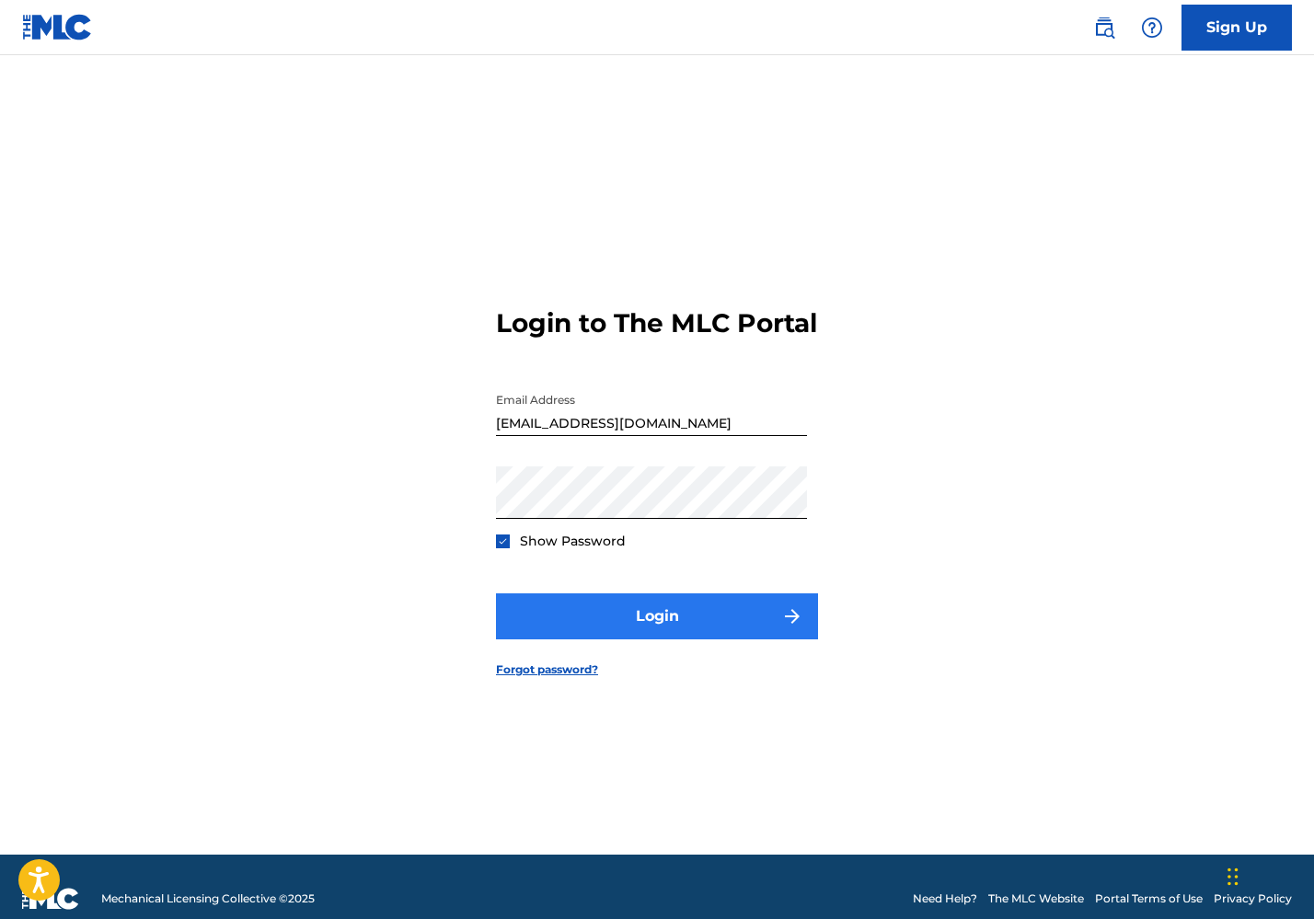
click at [551, 618] on button "Login" at bounding box center [657, 617] width 322 height 46
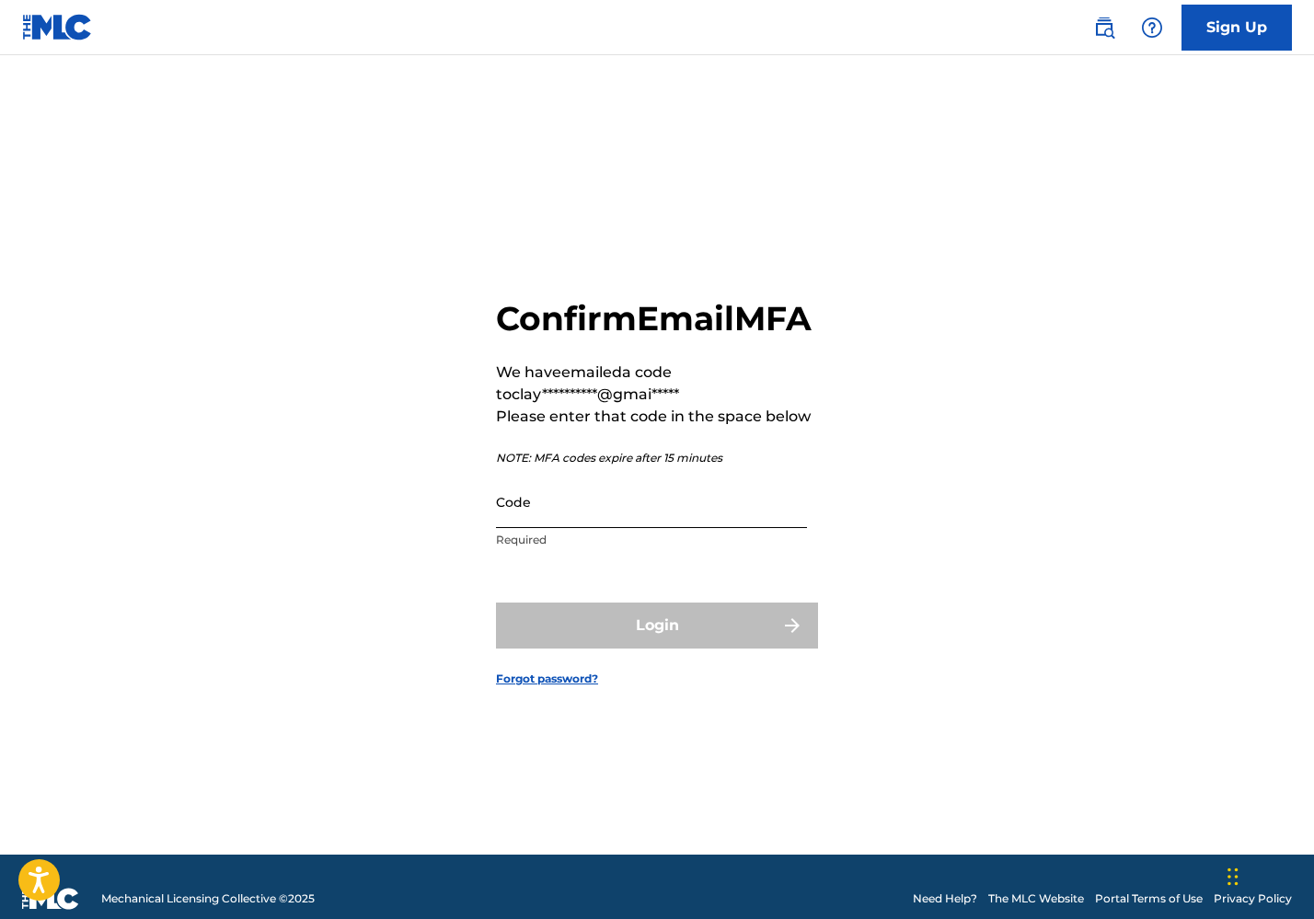
click at [581, 528] on input "Code" at bounding box center [651, 502] width 311 height 52
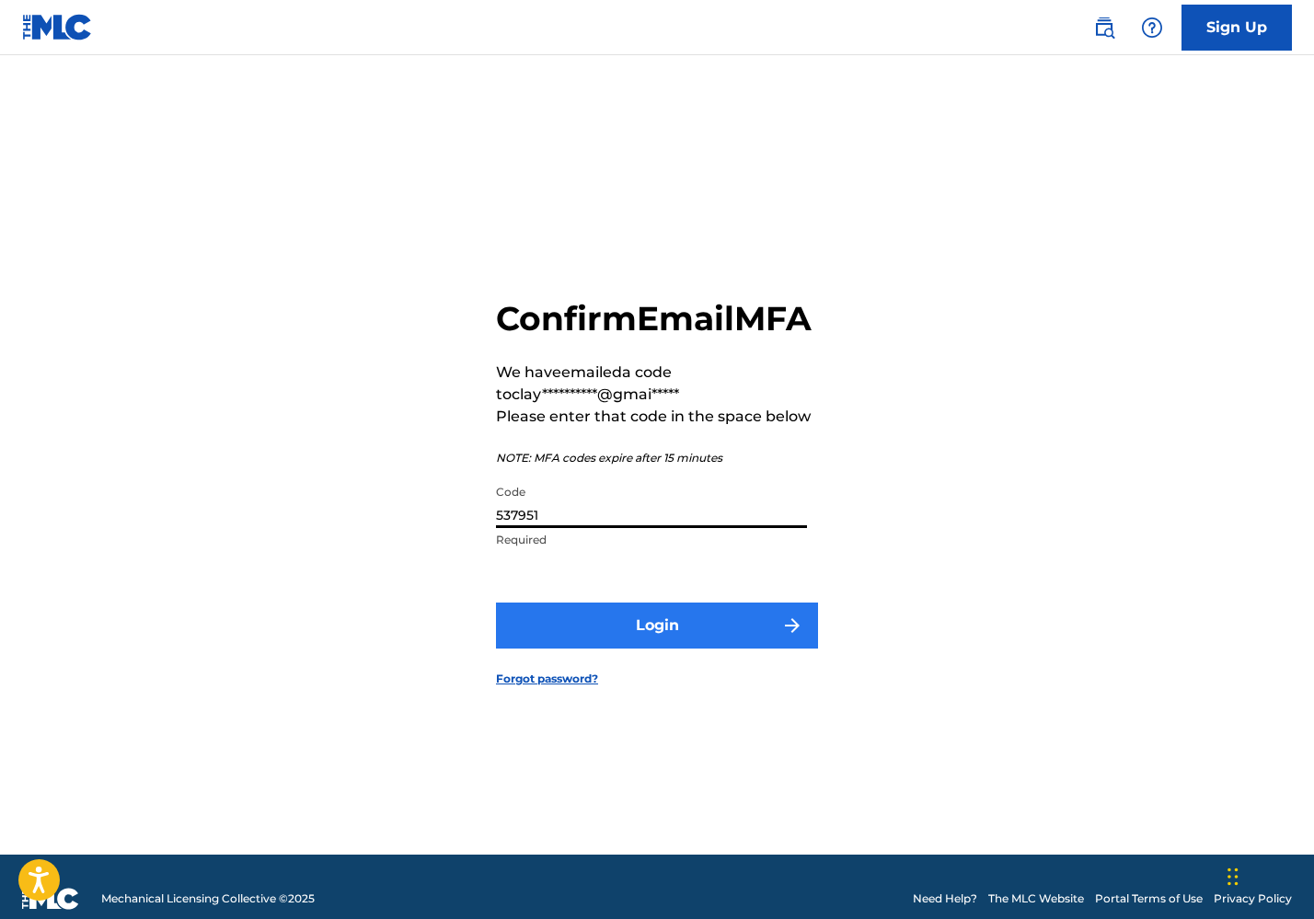
type input "537951"
click at [664, 645] on button "Login" at bounding box center [657, 626] width 322 height 46
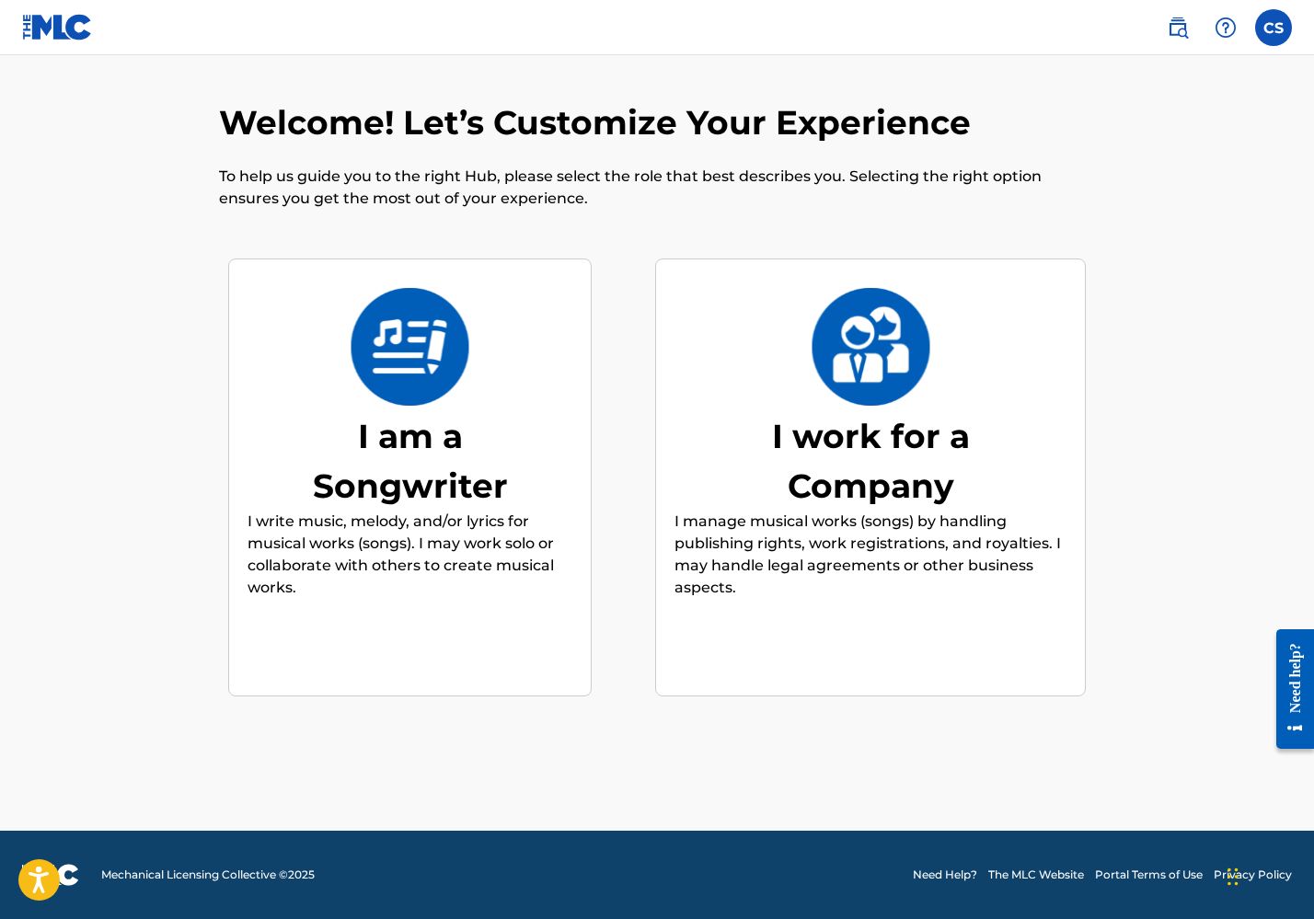
click at [395, 479] on div "I am a Songwriter" at bounding box center [410, 460] width 276 height 99
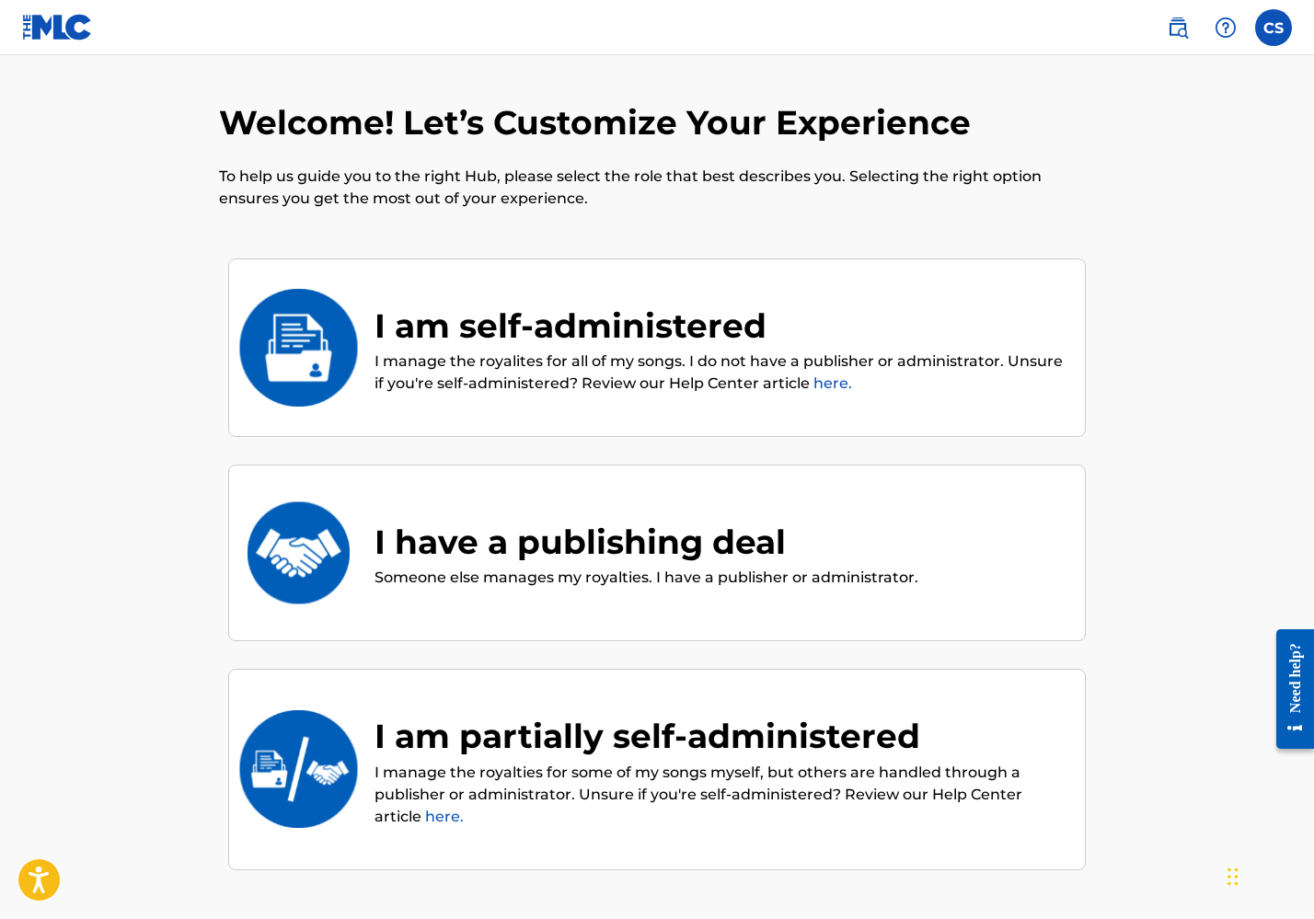
scroll to position [83, 0]
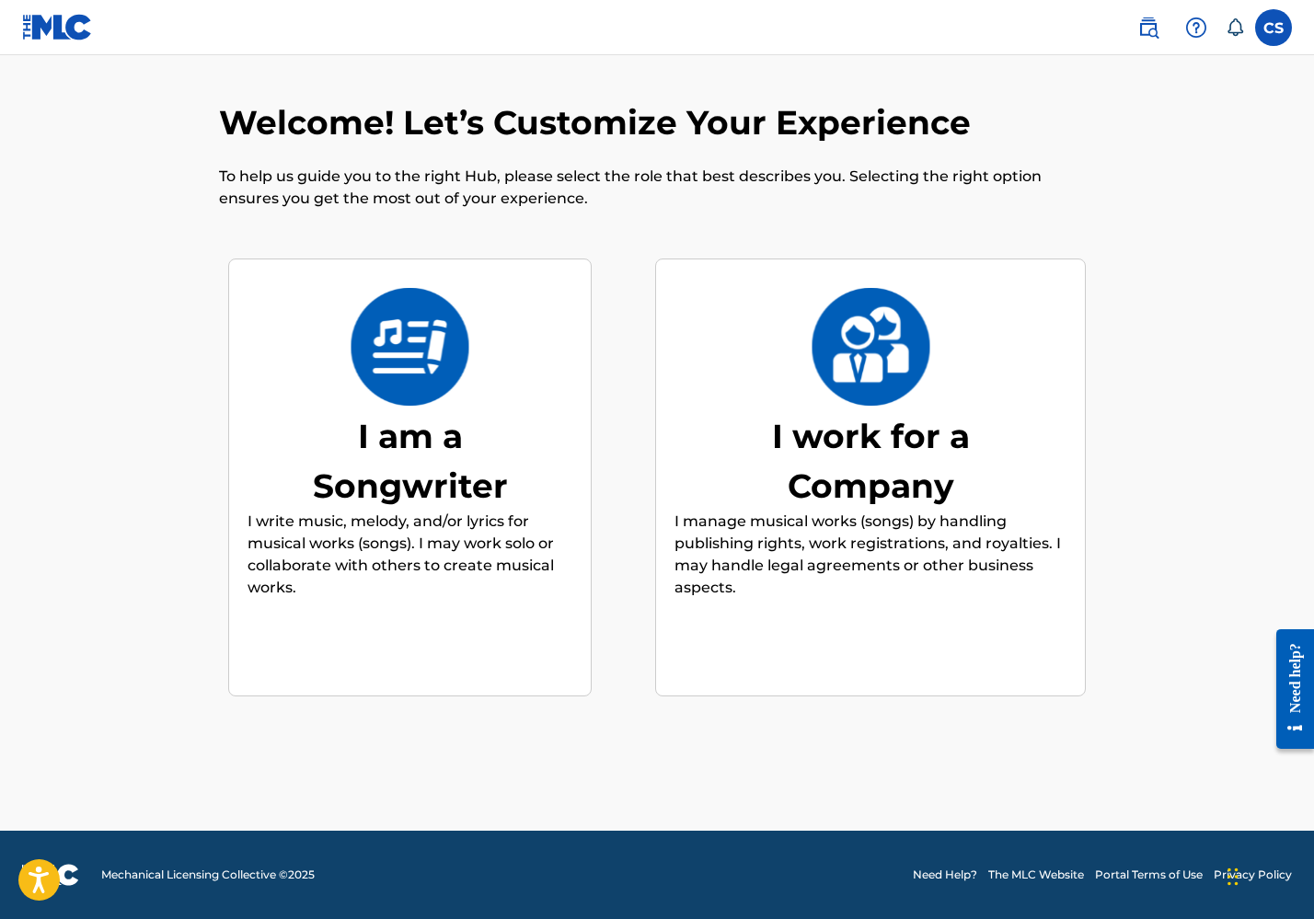
click at [386, 430] on div "I am a Songwriter" at bounding box center [410, 460] width 276 height 99
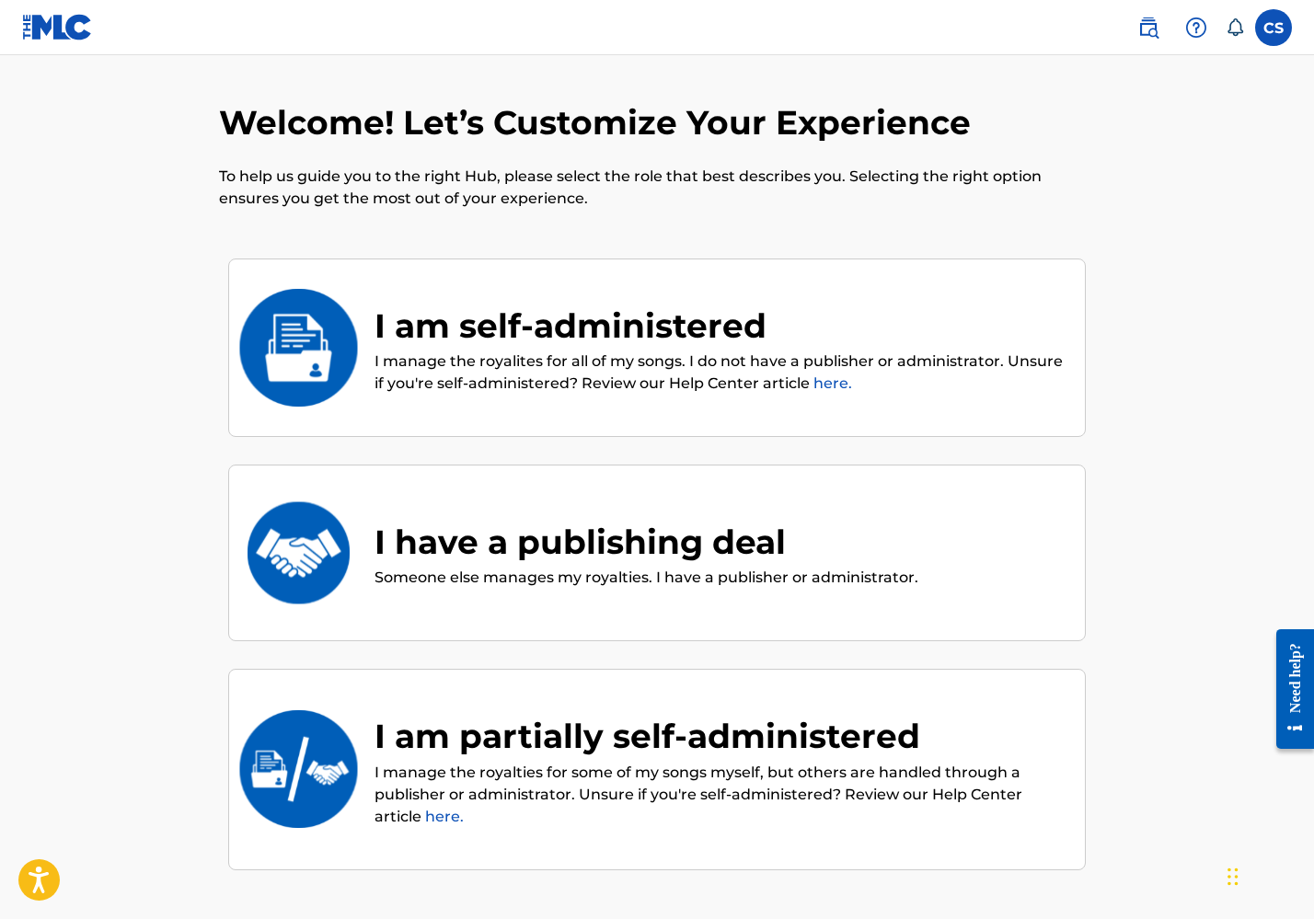
scroll to position [83, 0]
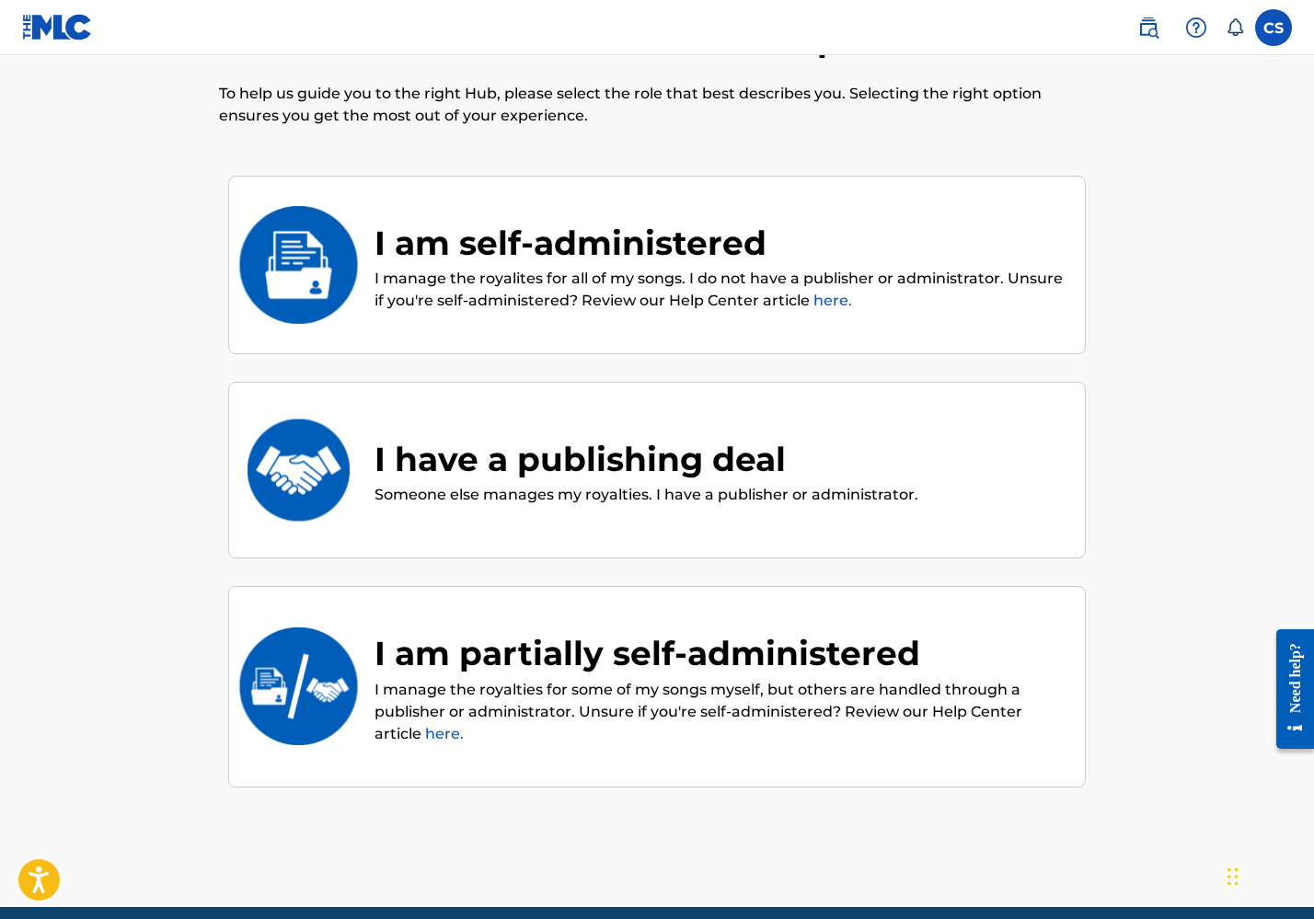
click at [752, 240] on div "I am self-administered" at bounding box center [721, 243] width 692 height 50
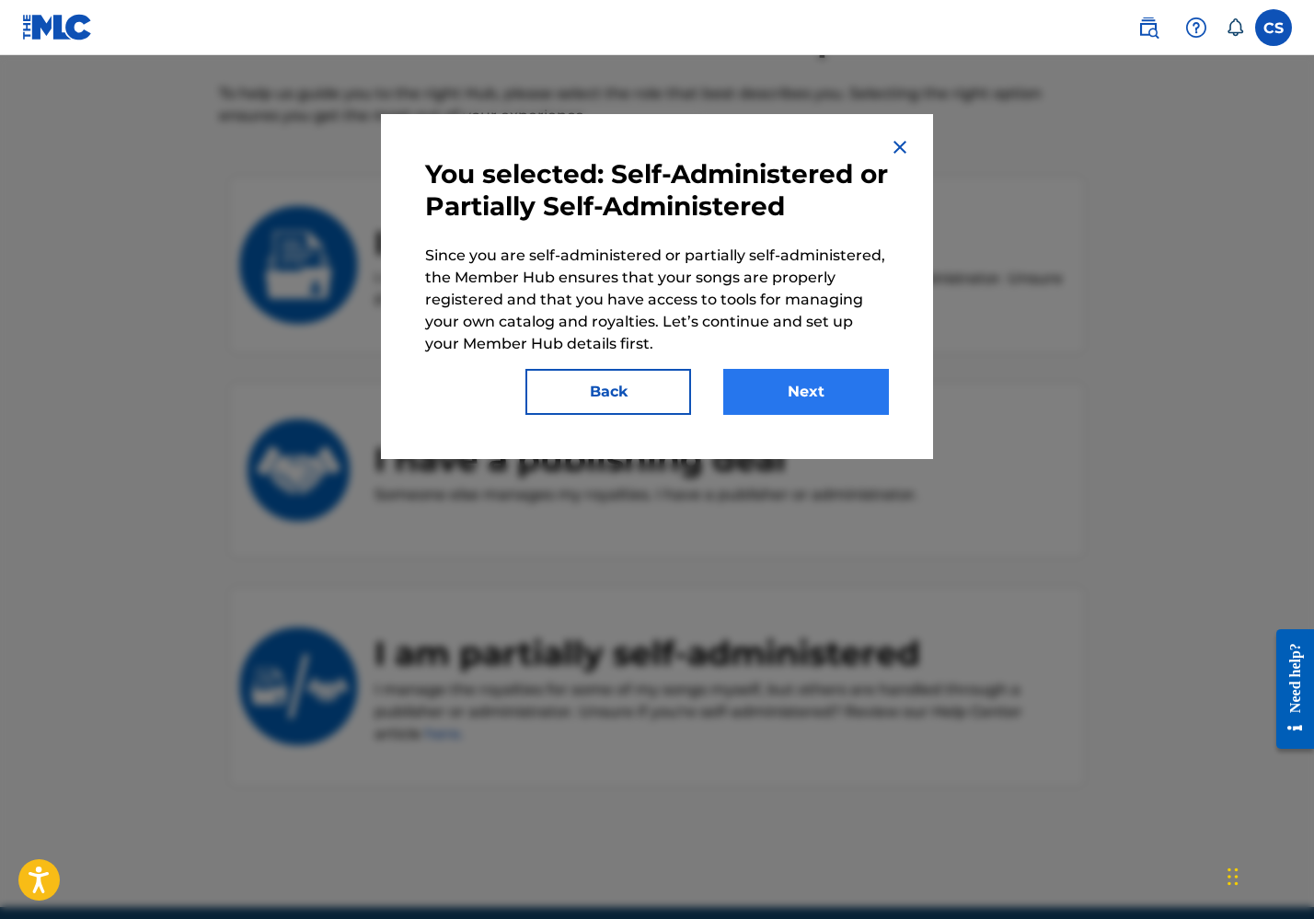
click at [787, 398] on button "Next" at bounding box center [806, 392] width 166 height 46
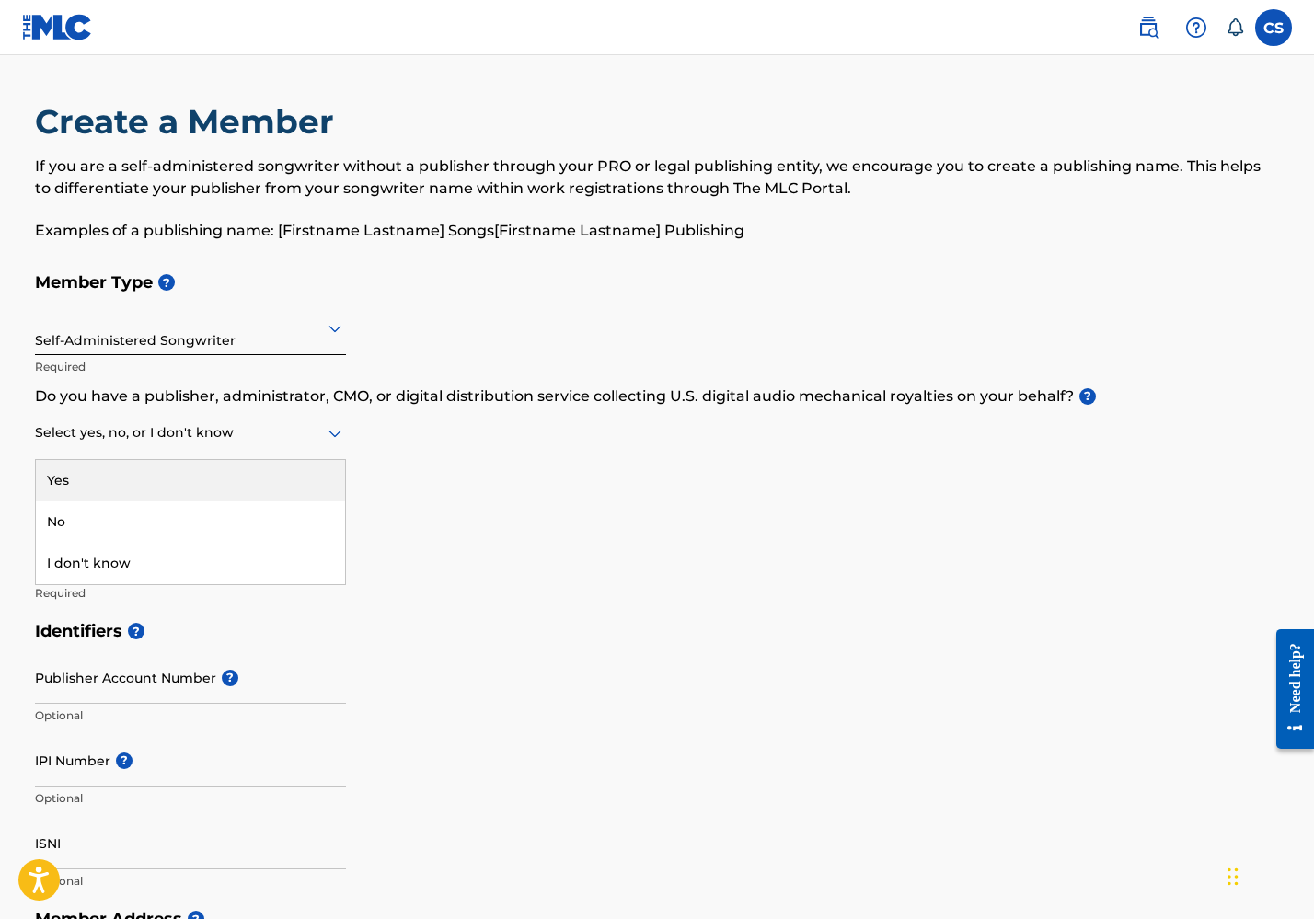
click at [330, 433] on icon at bounding box center [335, 434] width 13 height 7
click at [437, 422] on div "Member Type ? Self-Administered Songwriter Required Do you have a publisher, ad…" at bounding box center [657, 437] width 1244 height 349
drag, startPoint x: 34, startPoint y: 392, endPoint x: 549, endPoint y: 376, distance: 515.7
click at [549, 376] on div "Create a Member If you are a self-administered songwriter without a publisher t…" at bounding box center [657, 835] width 1289 height 1469
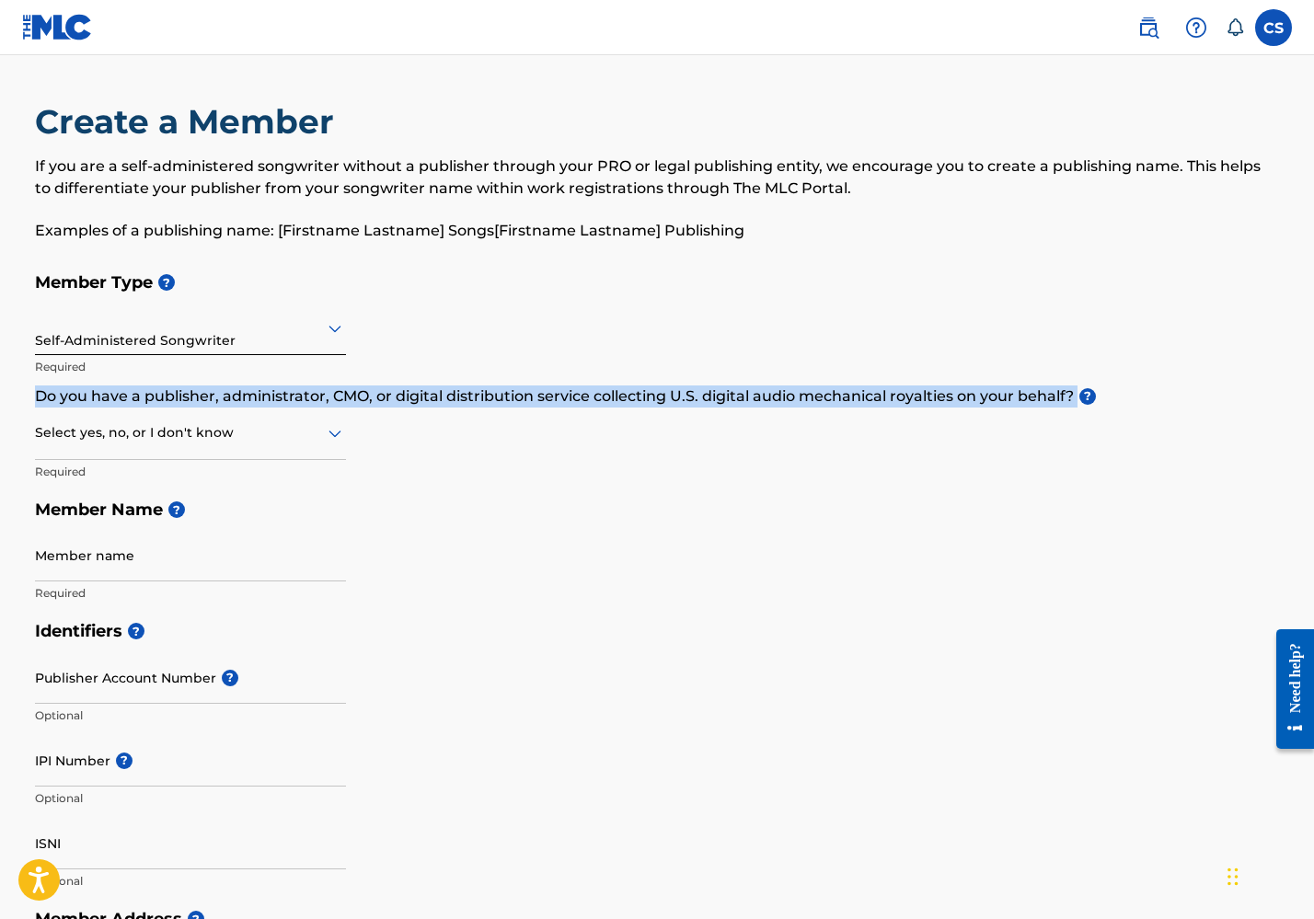
drag, startPoint x: 32, startPoint y: 393, endPoint x: 1068, endPoint y: 386, distance: 1035.4
click at [1068, 386] on div "Create a Member If you are a self-administered songwriter without a publisher t…" at bounding box center [657, 835] width 1289 height 1469
copy p "Do you have a publisher, administrator, CMO, or digital distribution service co…"
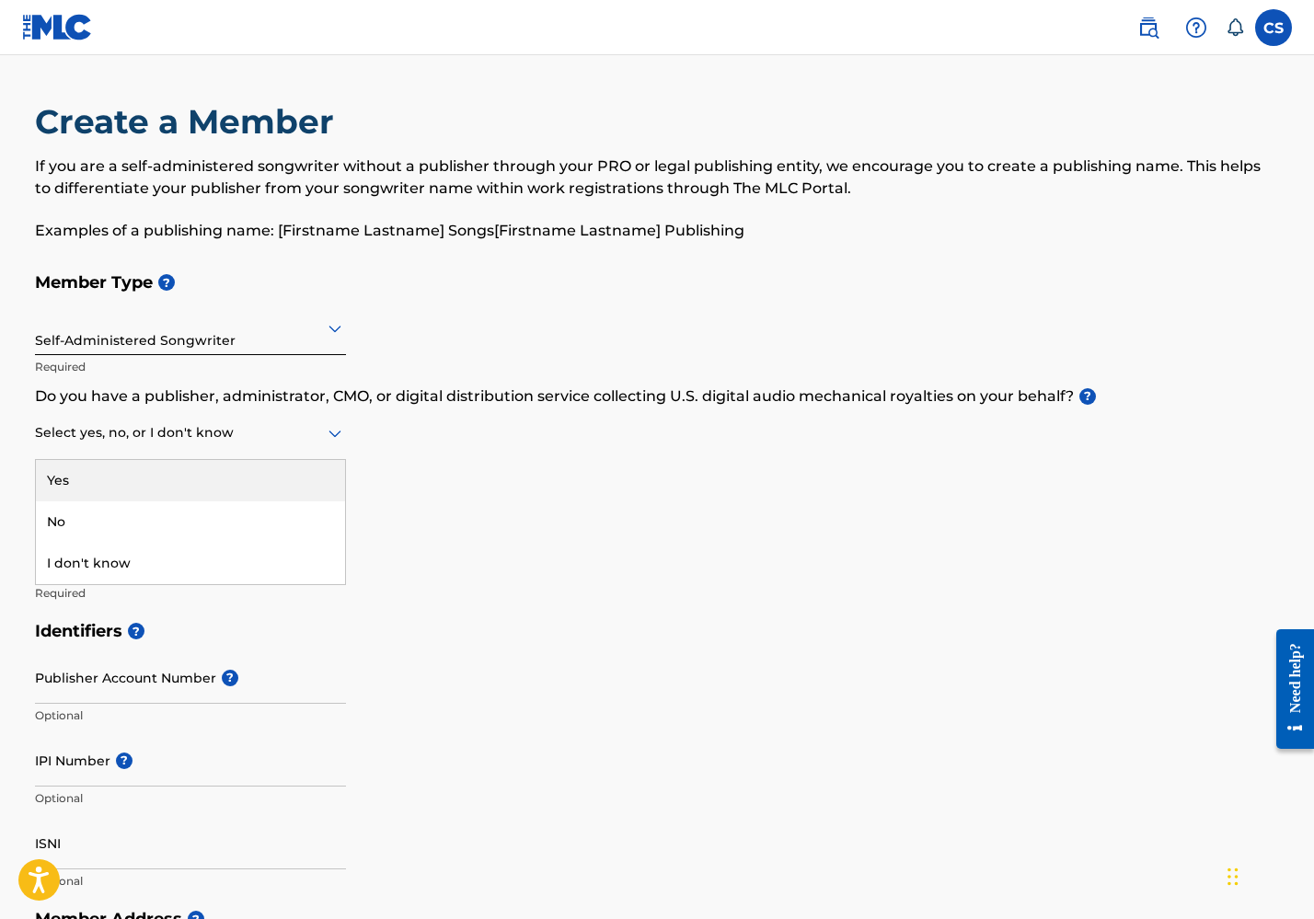
click at [326, 438] on icon at bounding box center [335, 433] width 22 height 22
click at [240, 538] on div "No" at bounding box center [190, 522] width 309 height 41
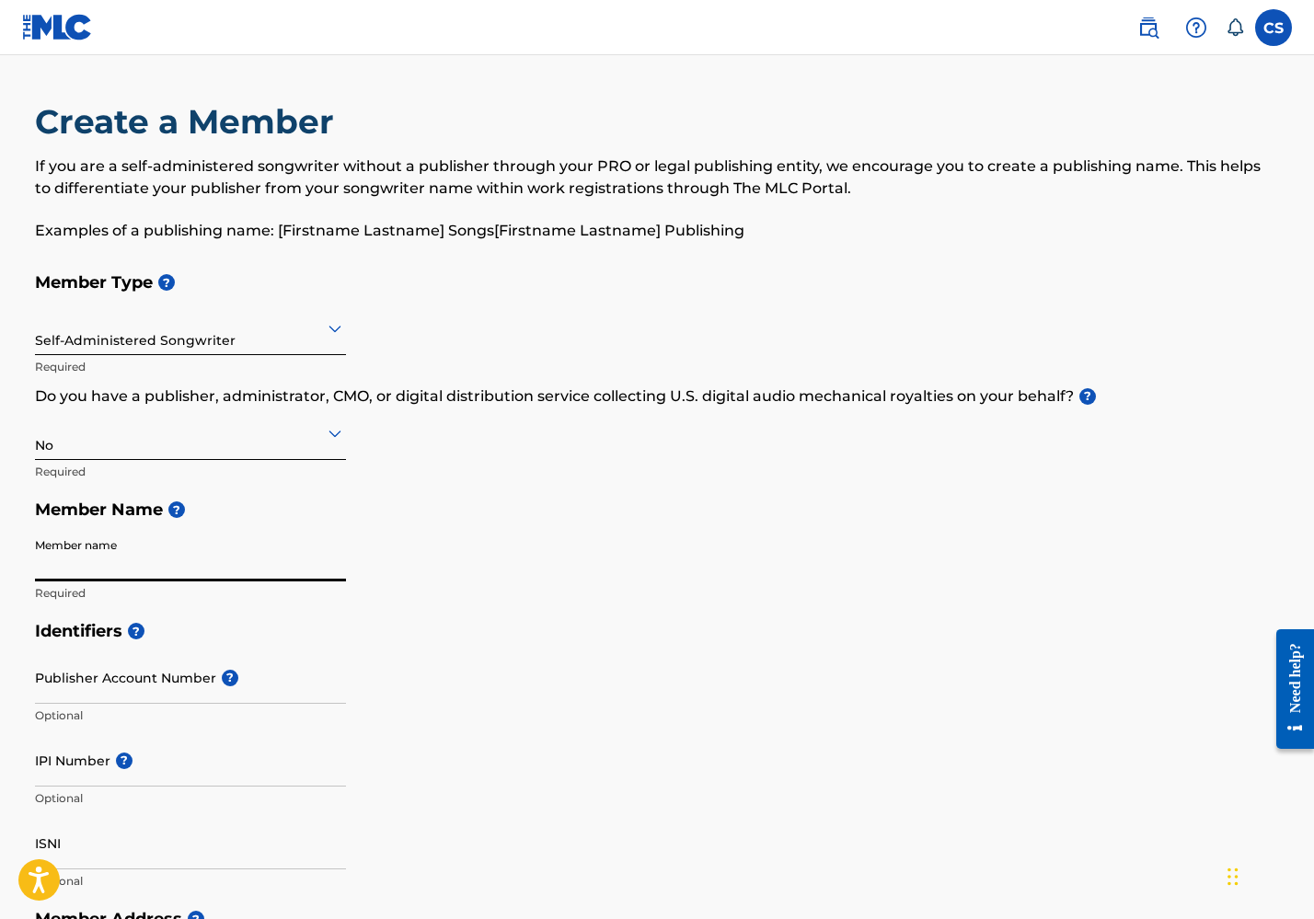
click at [333, 567] on input "Member name" at bounding box center [190, 555] width 311 height 52
type input "[PERSON_NAME]"
type input "[STREET_ADDRESS]"
type input "[GEOGRAPHIC_DATA]"
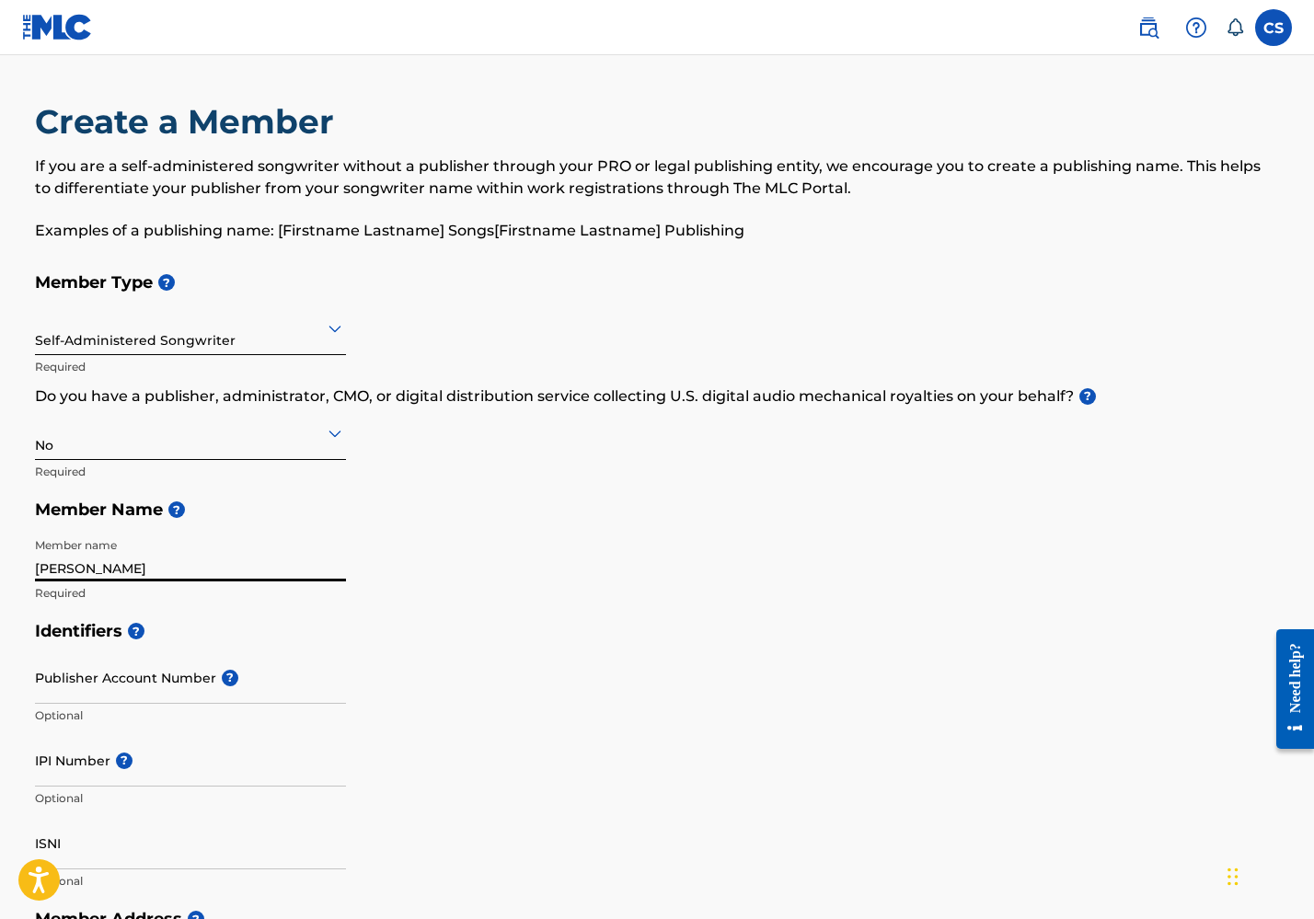
type input "TN"
type input "37204"
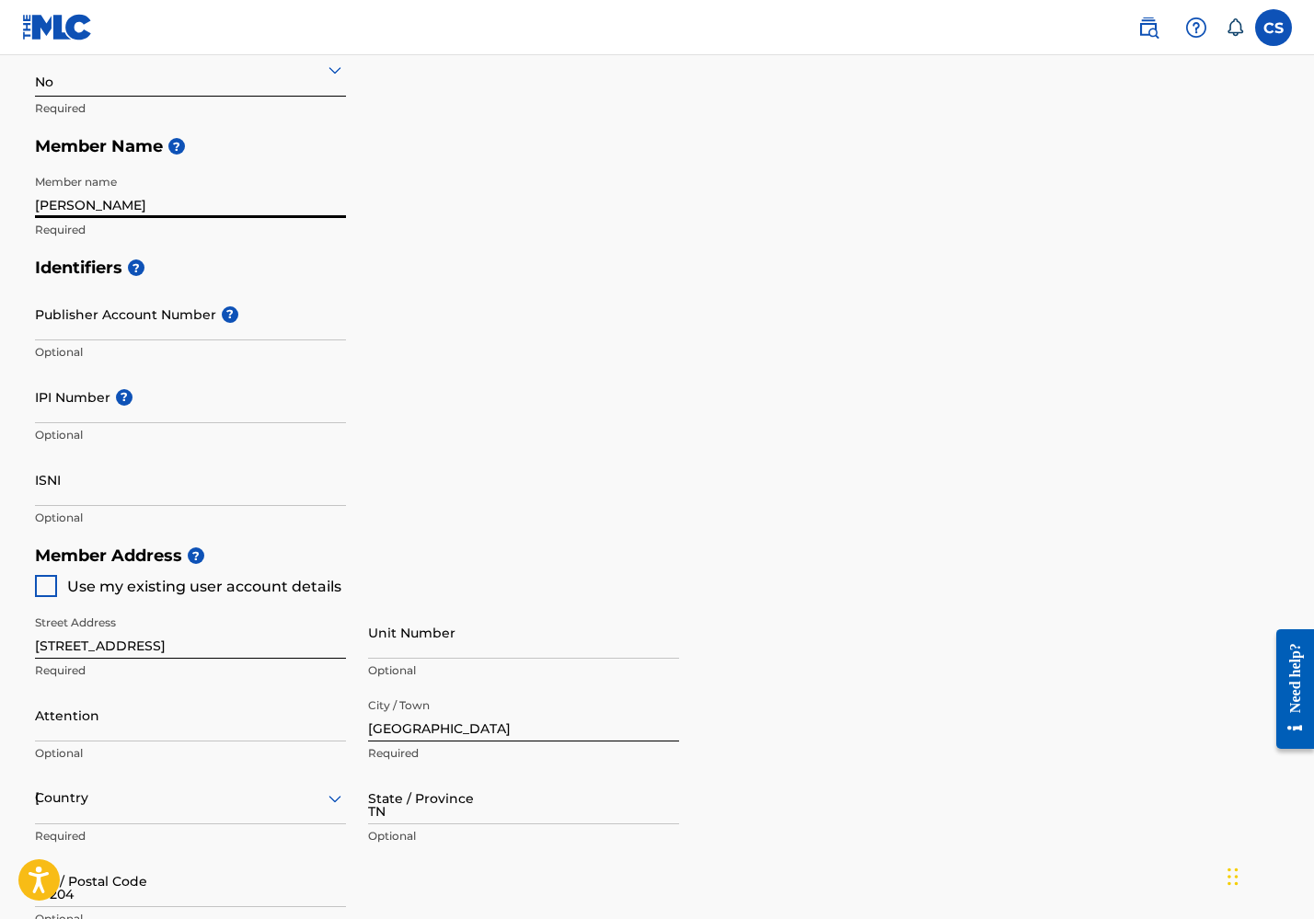
type input "[GEOGRAPHIC_DATA]"
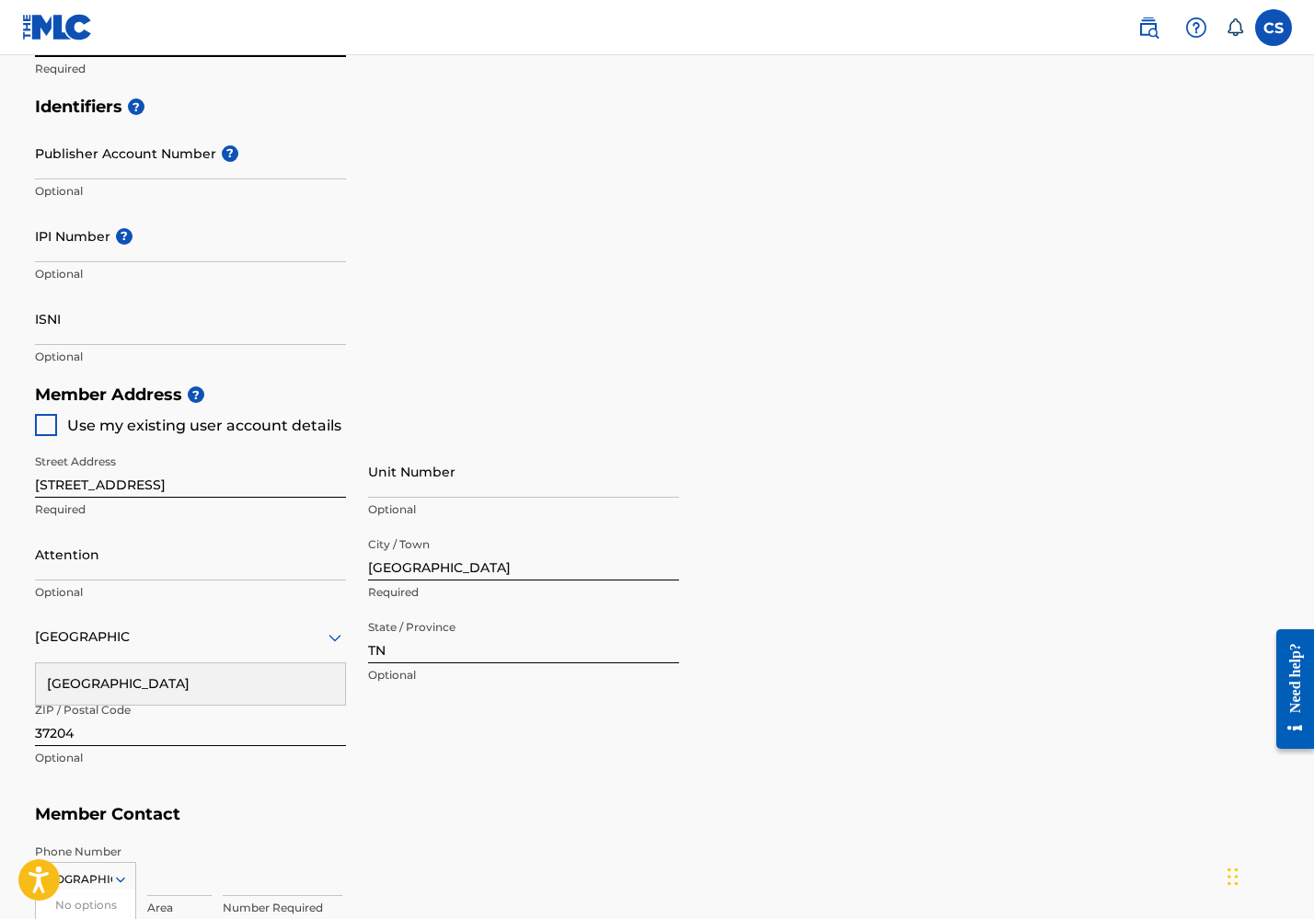
type input "[EMAIL_ADDRESS][DOMAIN_NAME]"
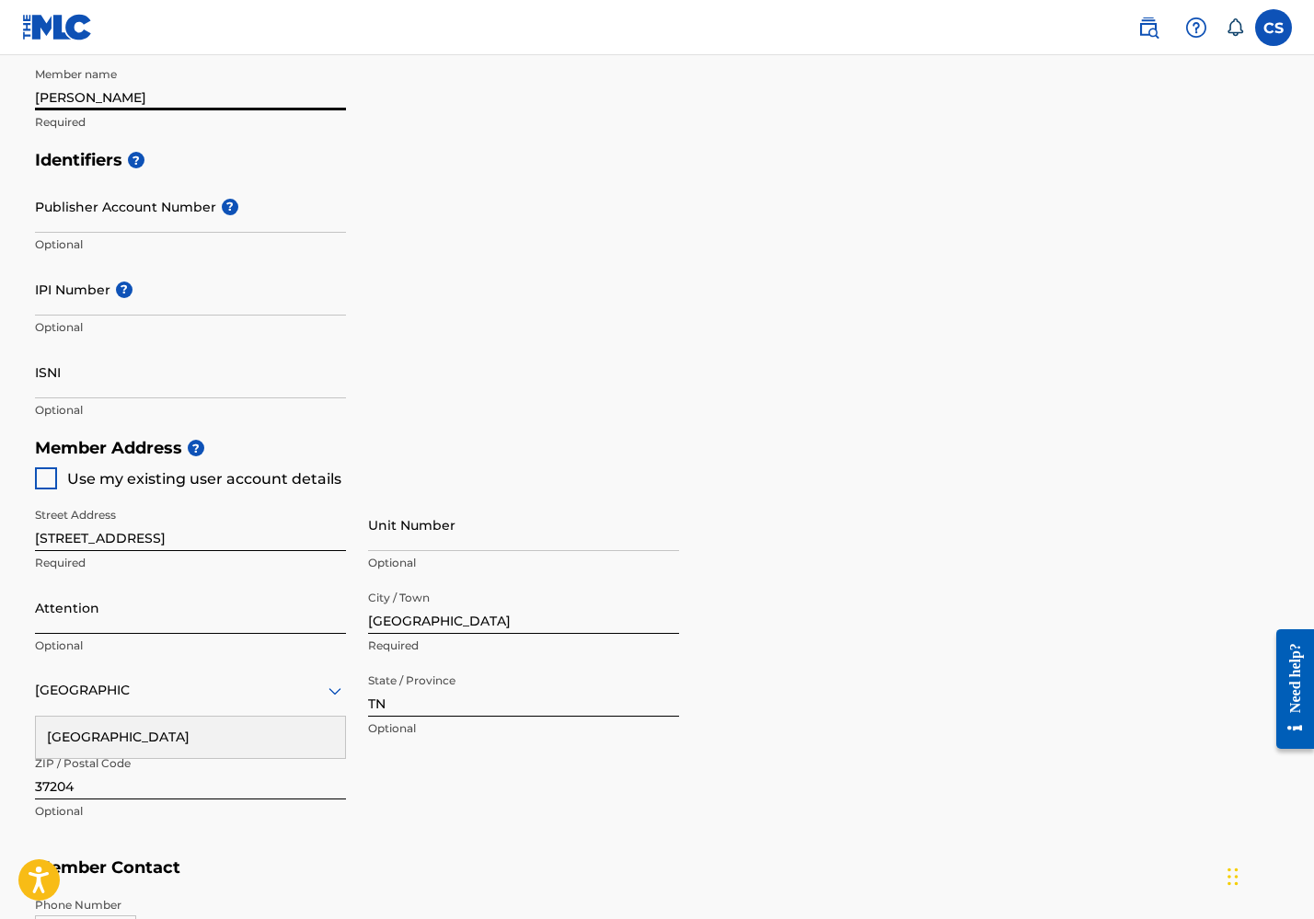
scroll to position [433, 0]
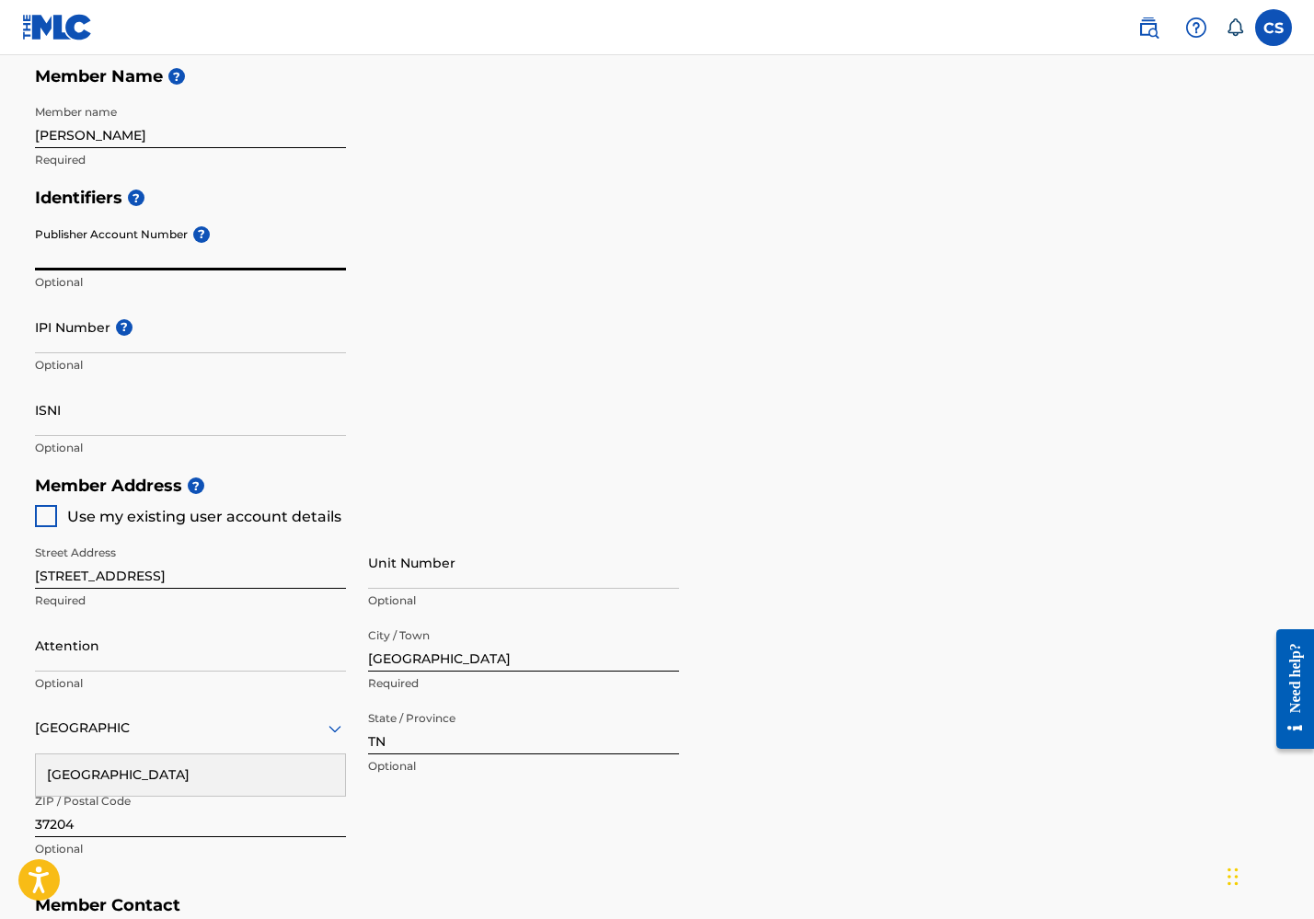
click at [190, 238] on div "Publisher Account Number ? Optional" at bounding box center [190, 259] width 311 height 83
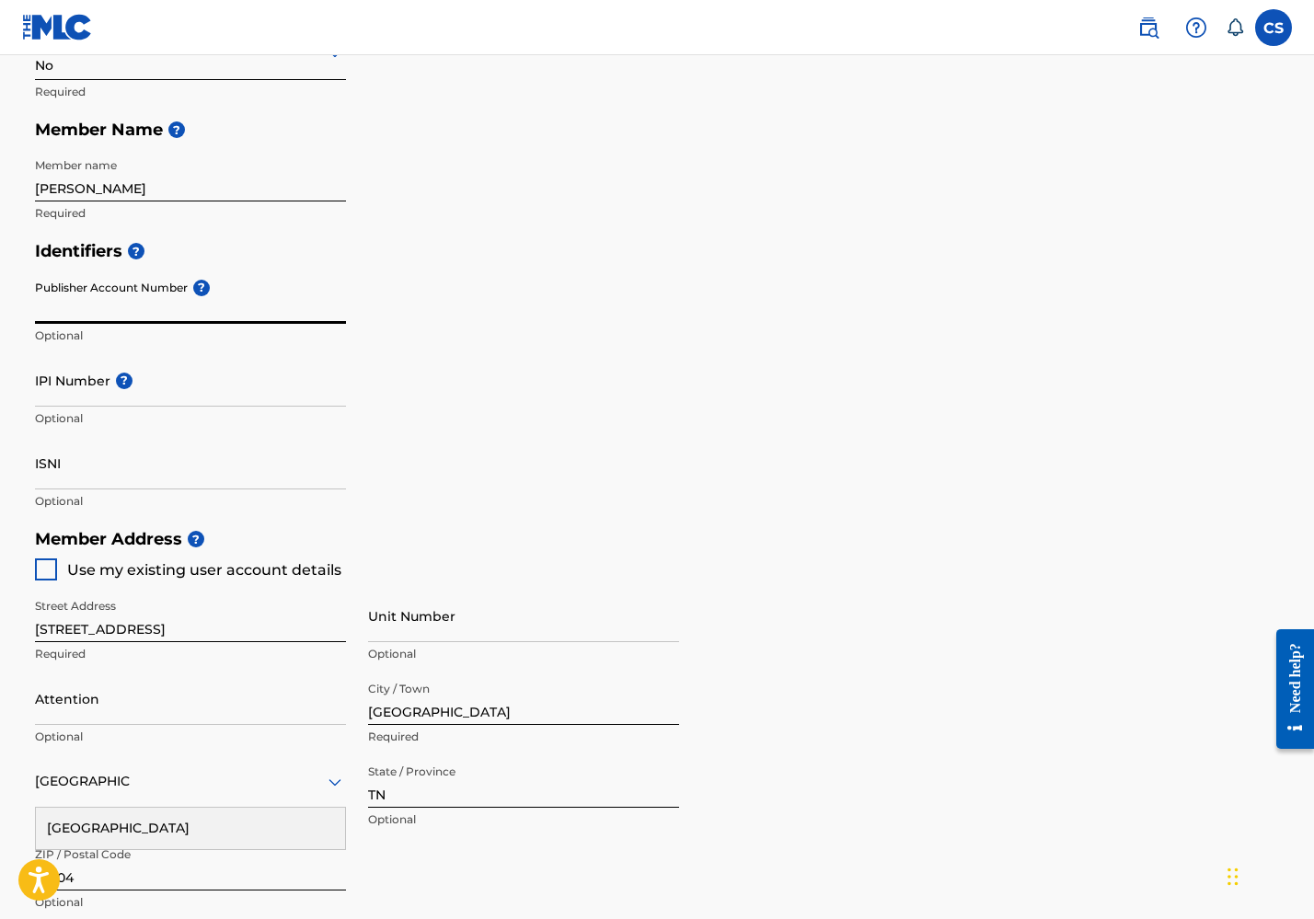
scroll to position [365, 0]
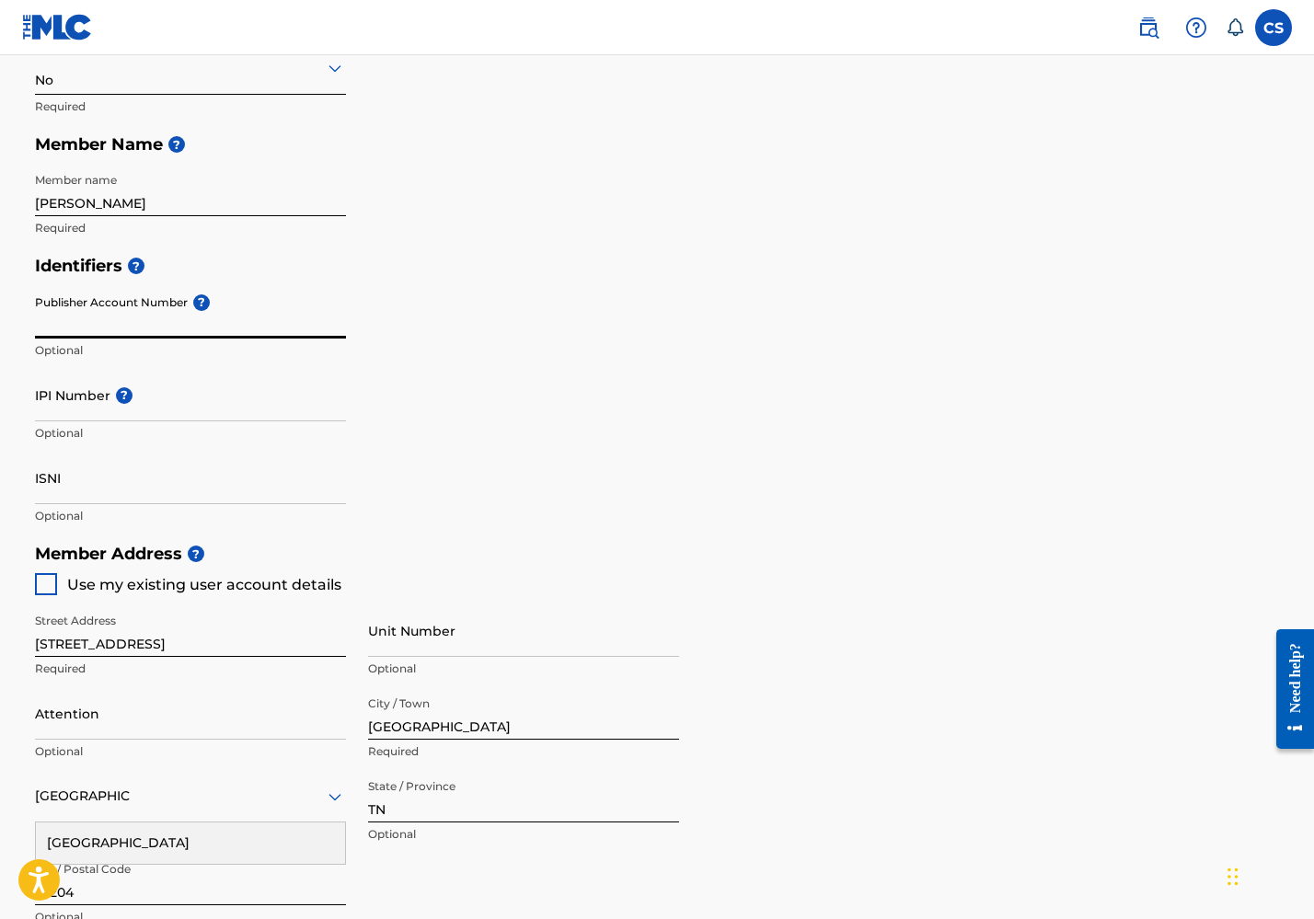
drag, startPoint x: 35, startPoint y: 298, endPoint x: 186, endPoint y: 296, distance: 151.0
click at [186, 296] on input "Publisher Account Number ?" at bounding box center [190, 312] width 311 height 52
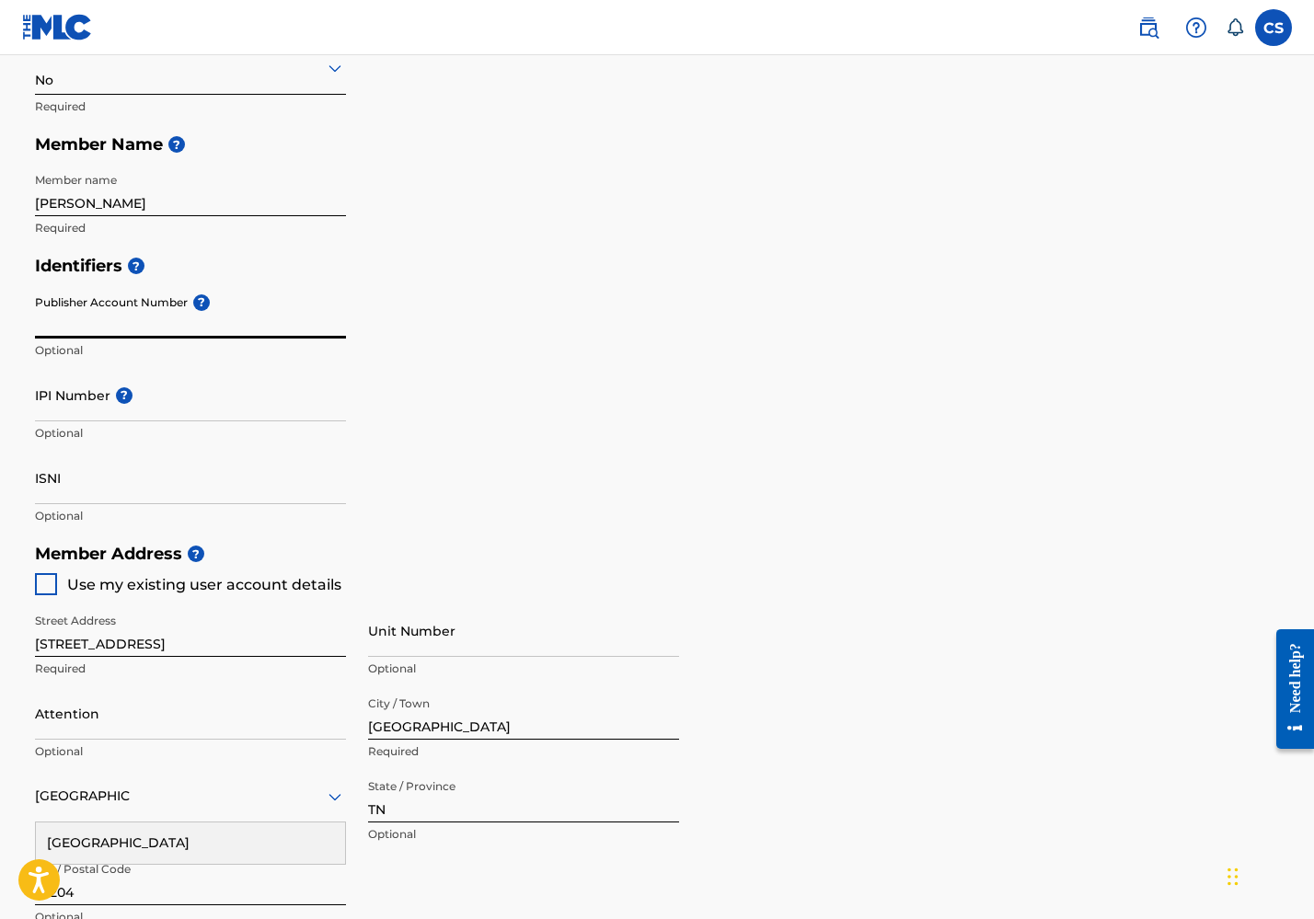
drag, startPoint x: 186, startPoint y: 296, endPoint x: 87, endPoint y: 300, distance: 98.5
click at [87, 300] on input "Publisher Account Number ?" at bounding box center [190, 312] width 311 height 52
click at [32, 303] on div "Create a Member If you are a self-administered songwriter without a publisher t…" at bounding box center [657, 470] width 1289 height 1469
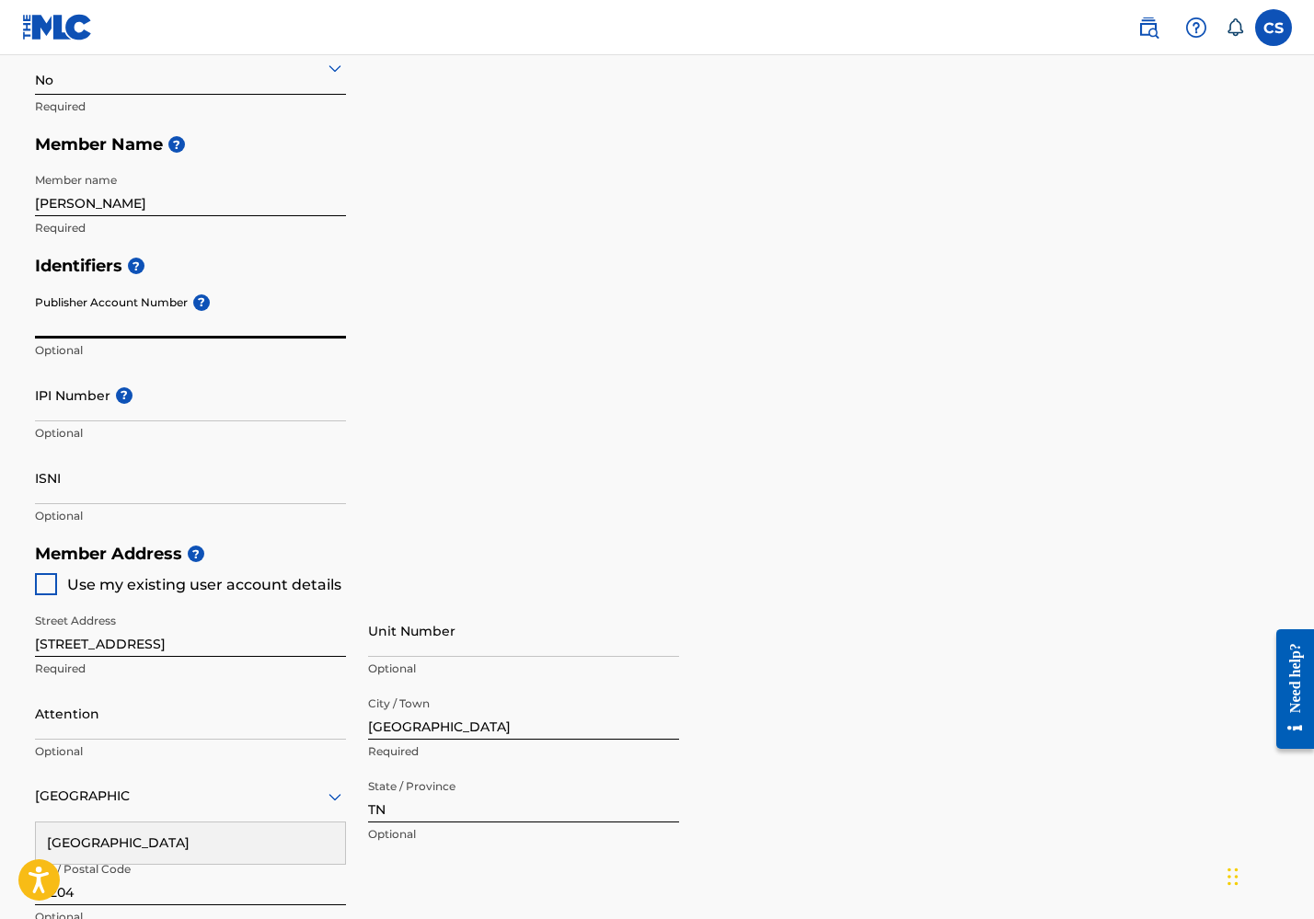
drag, startPoint x: 45, startPoint y: 308, endPoint x: 102, endPoint y: 308, distance: 57.1
click at [102, 308] on input "Publisher Account Number ?" at bounding box center [190, 312] width 311 height 52
drag, startPoint x: 35, startPoint y: 301, endPoint x: 167, endPoint y: 294, distance: 131.8
click at [167, 294] on input "Publisher Account Number ?" at bounding box center [190, 312] width 311 height 52
click at [138, 404] on input "IPI Number ?" at bounding box center [190, 395] width 311 height 52
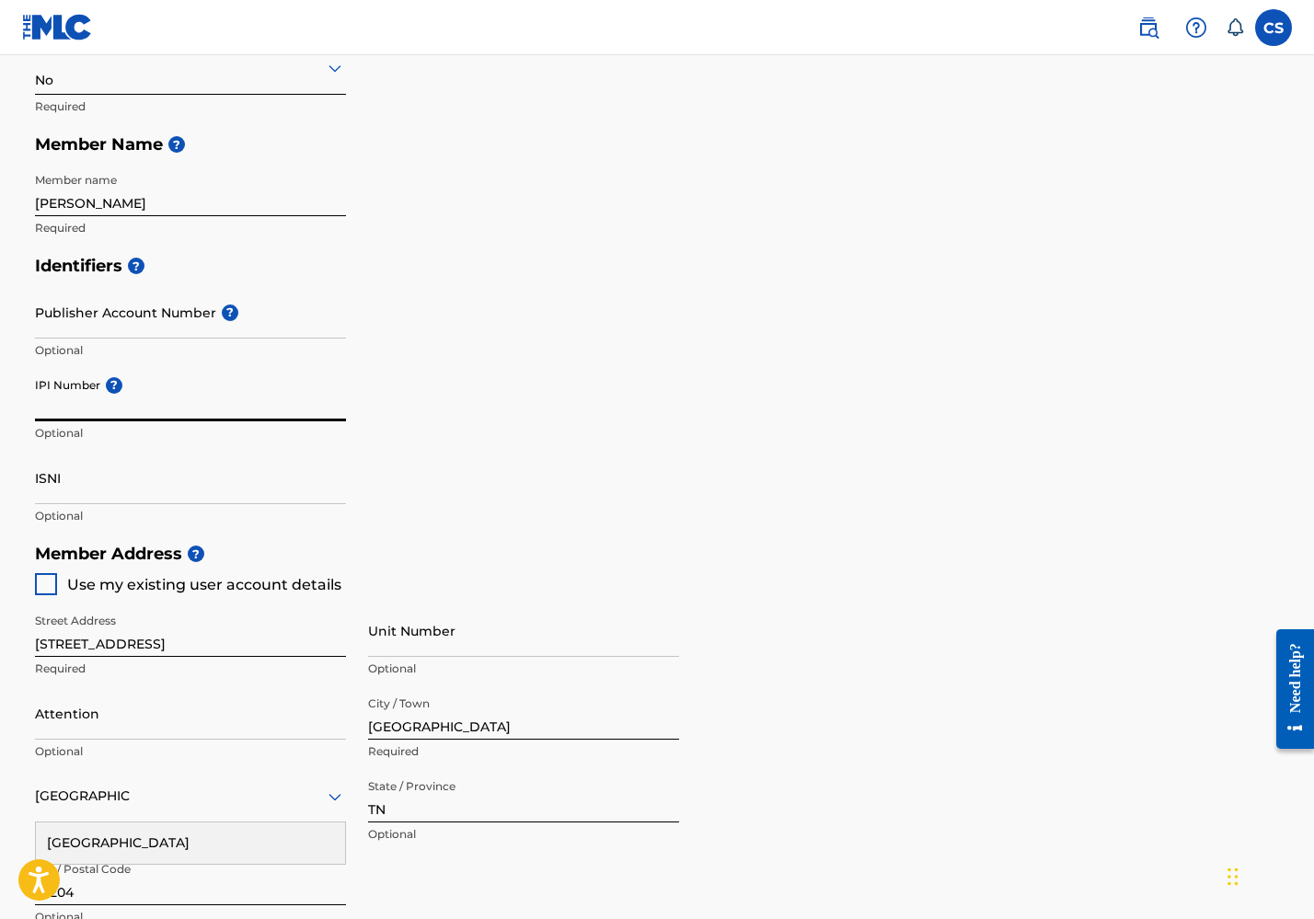
paste input "3940299"
type input "3940299"
click at [86, 410] on input "3940299" at bounding box center [190, 395] width 311 height 52
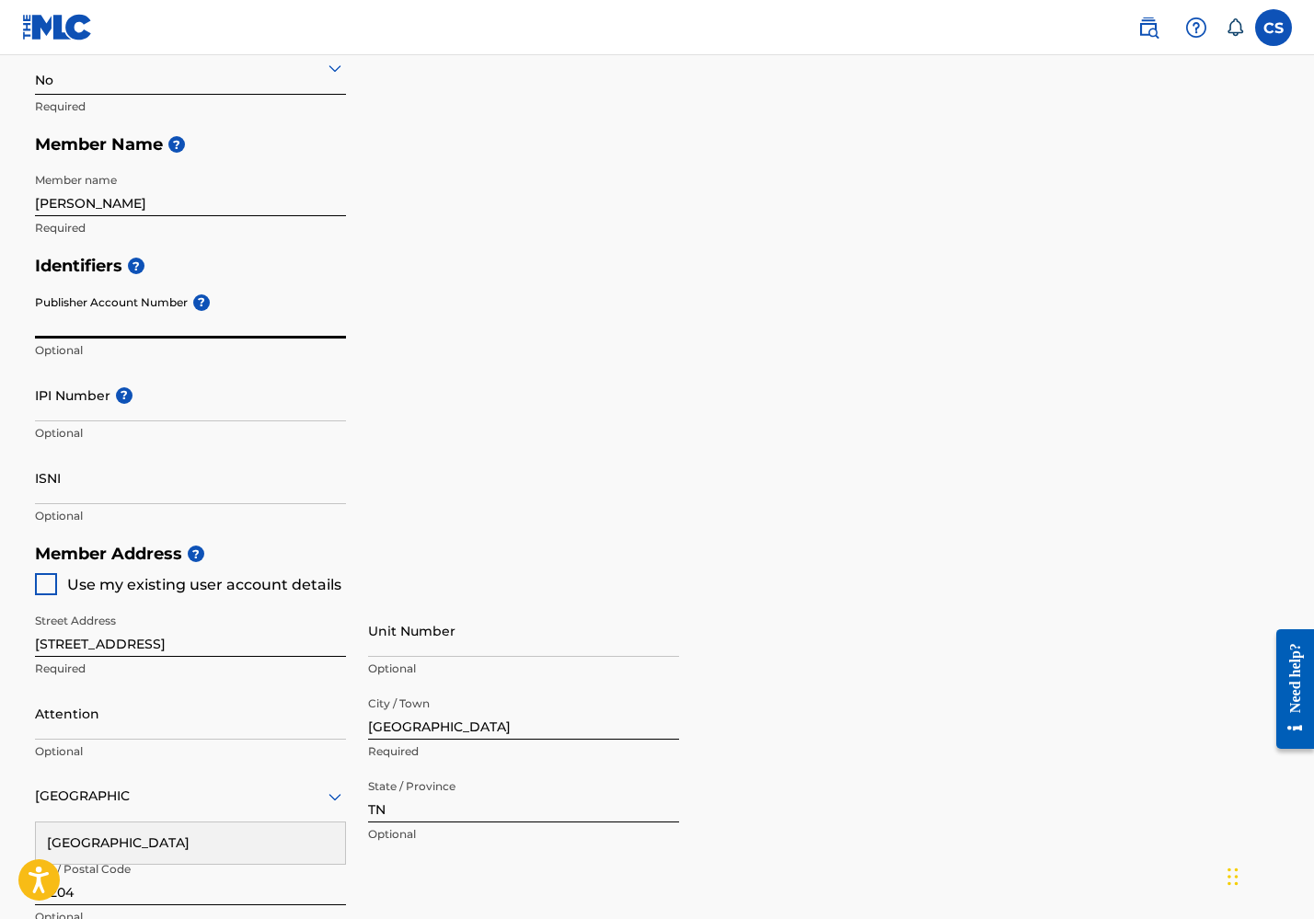
click at [150, 315] on input "Publisher Account Number ?" at bounding box center [190, 312] width 311 height 52
paste input "3940299"
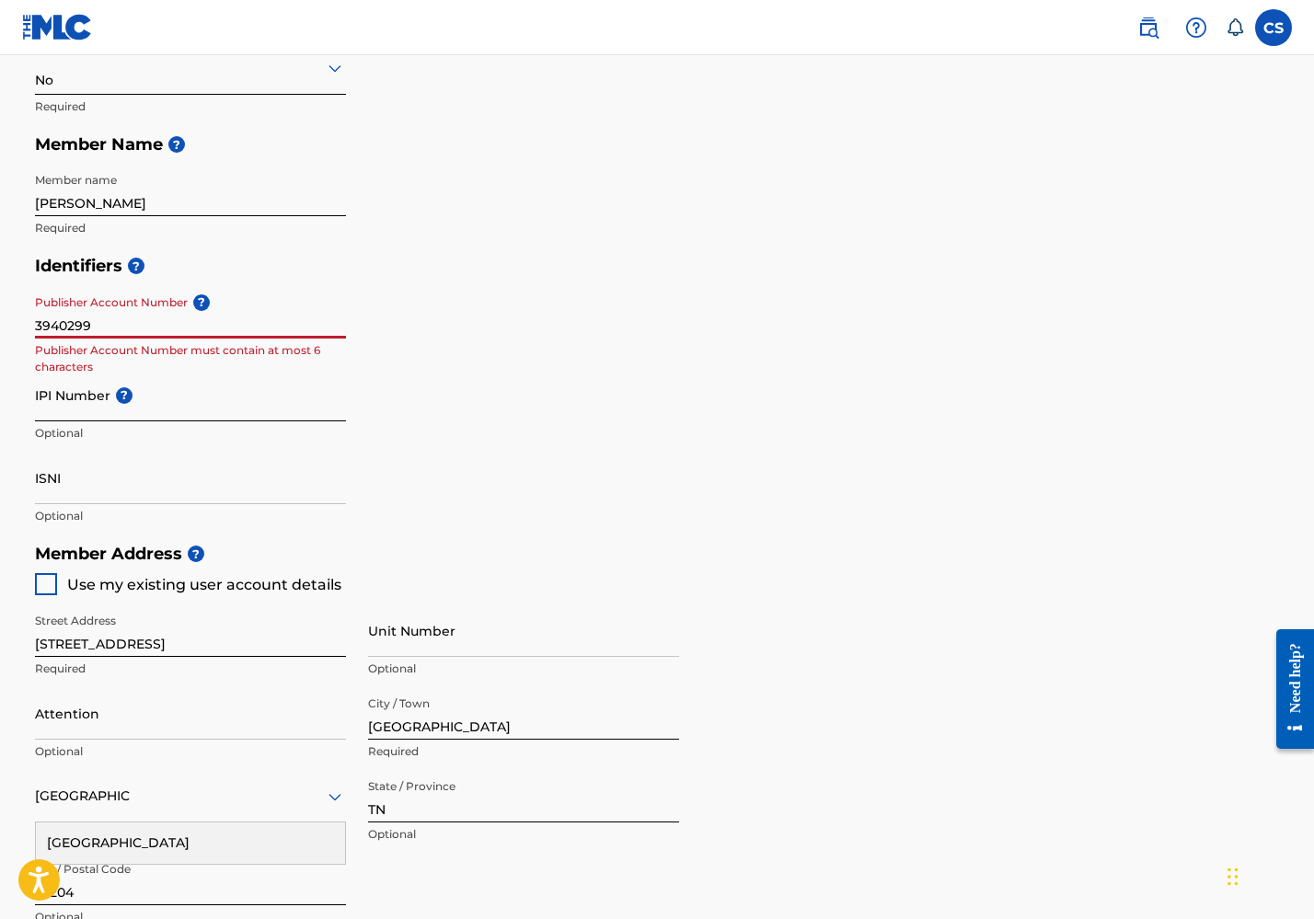
type input "3940299"
click at [174, 402] on input "IPI Number ?" at bounding box center [190, 395] width 311 height 52
click at [197, 320] on input "3940299" at bounding box center [190, 312] width 311 height 52
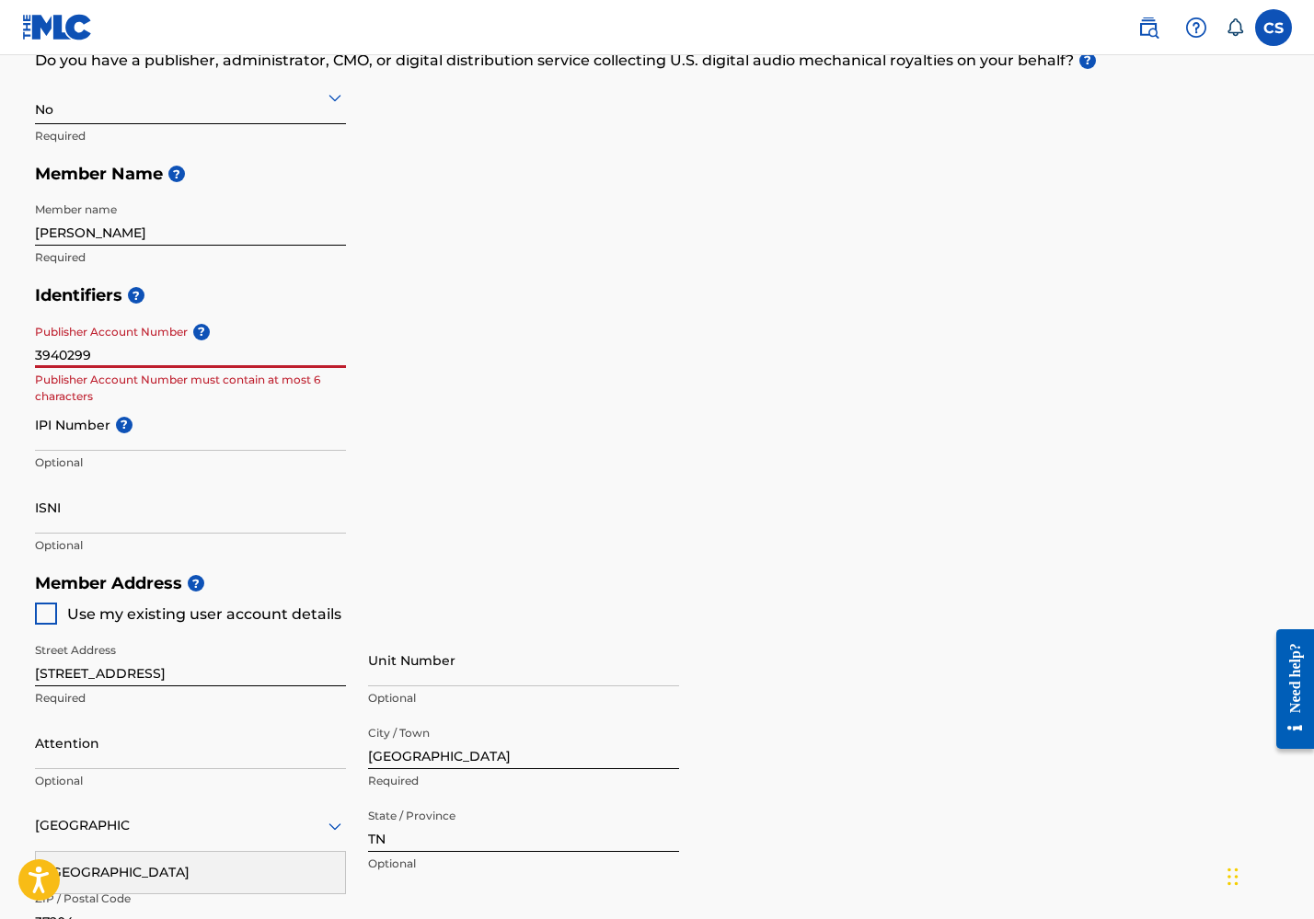
scroll to position [259, 0]
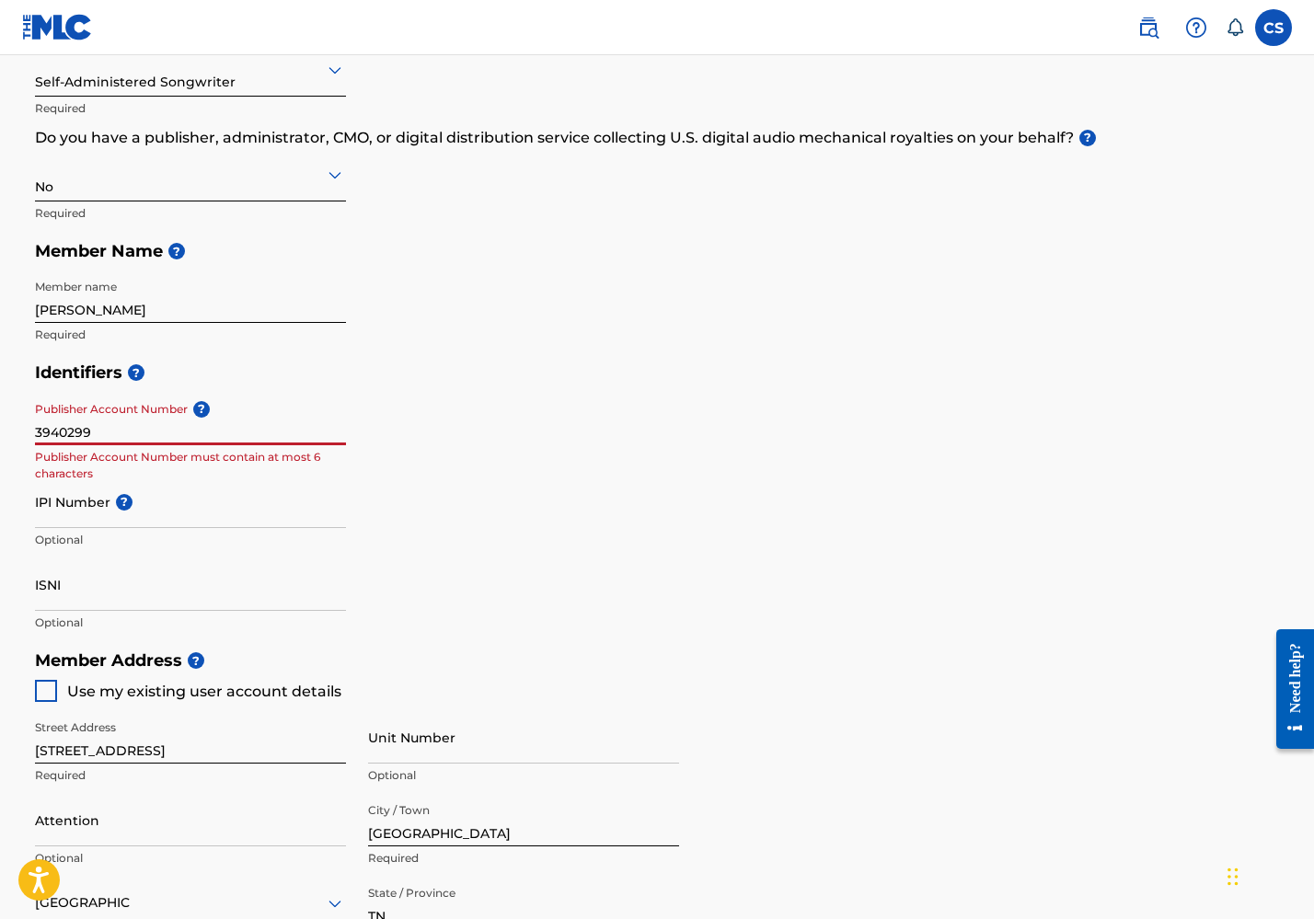
click at [96, 429] on input "3940299" at bounding box center [190, 419] width 311 height 52
click at [117, 511] on input "IPI Number ?" at bounding box center [190, 502] width 311 height 52
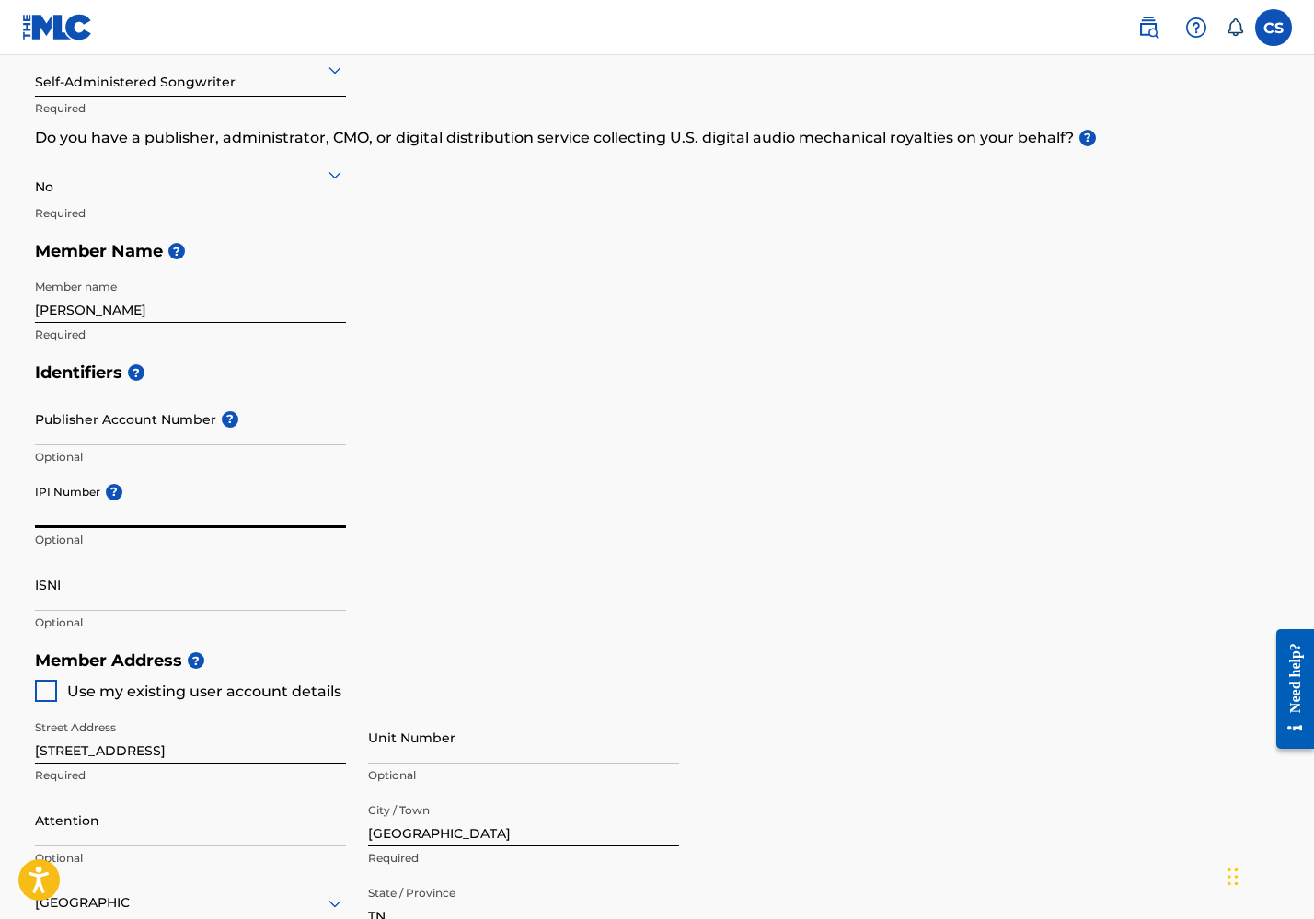
paste input "3940299"
click at [122, 511] on input "3940299" at bounding box center [190, 502] width 311 height 52
click at [79, 514] on input "3940299" at bounding box center [190, 502] width 311 height 52
paste input "01313349674"
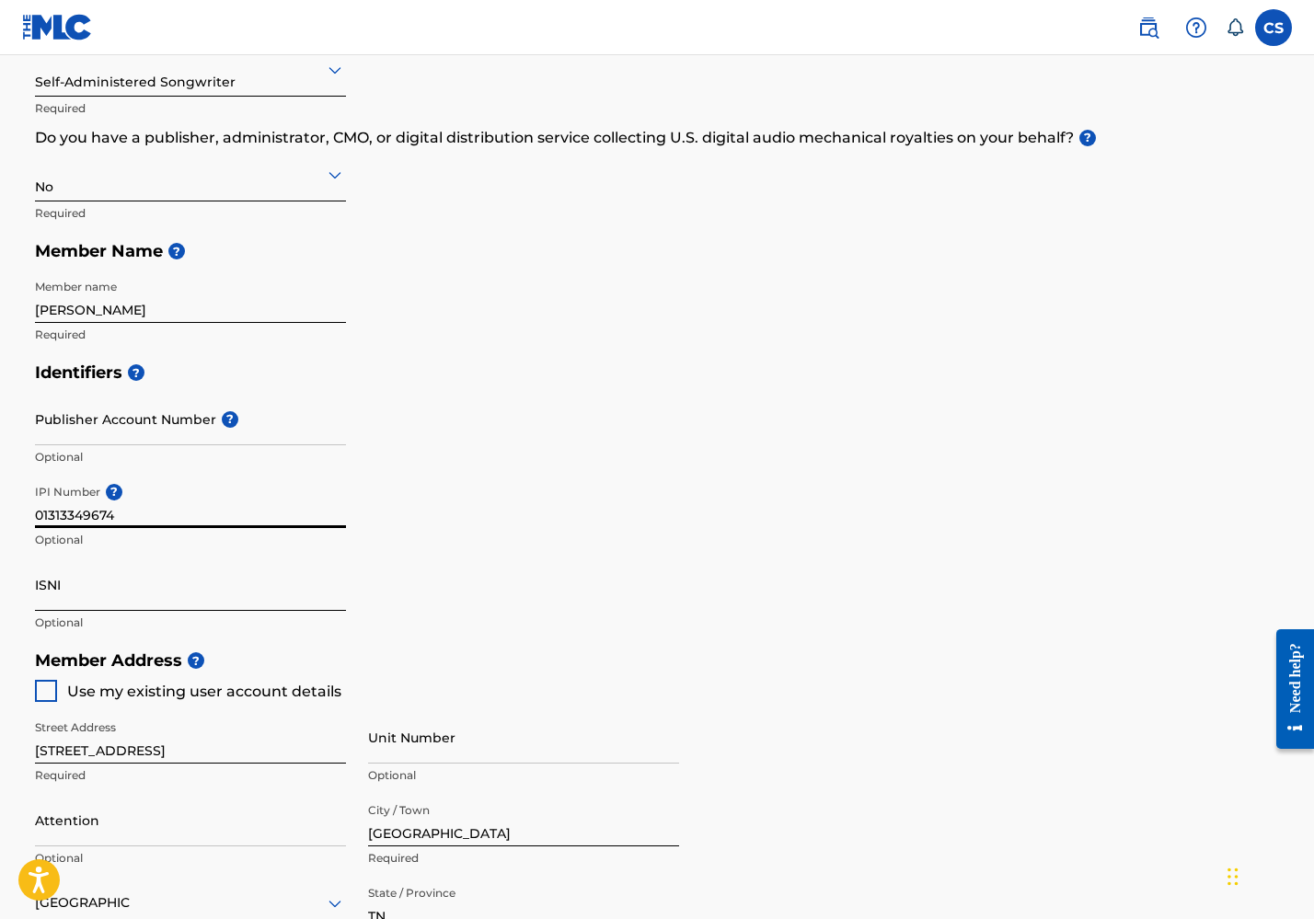
type input "01313349674"
click at [177, 563] on input "ISNI" at bounding box center [190, 585] width 311 height 52
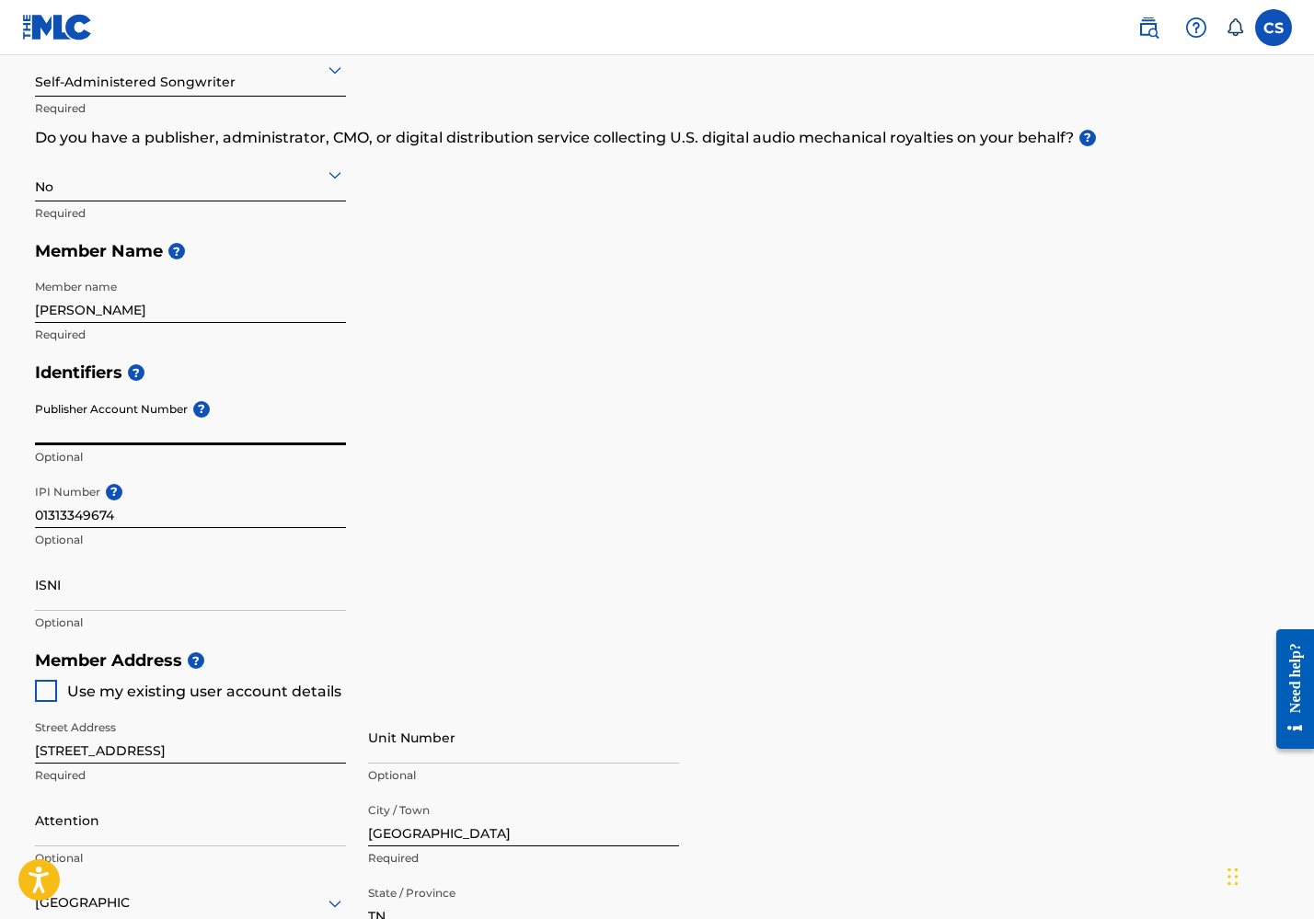
click at [193, 421] on input "Publisher Account Number ?" at bounding box center [190, 419] width 311 height 52
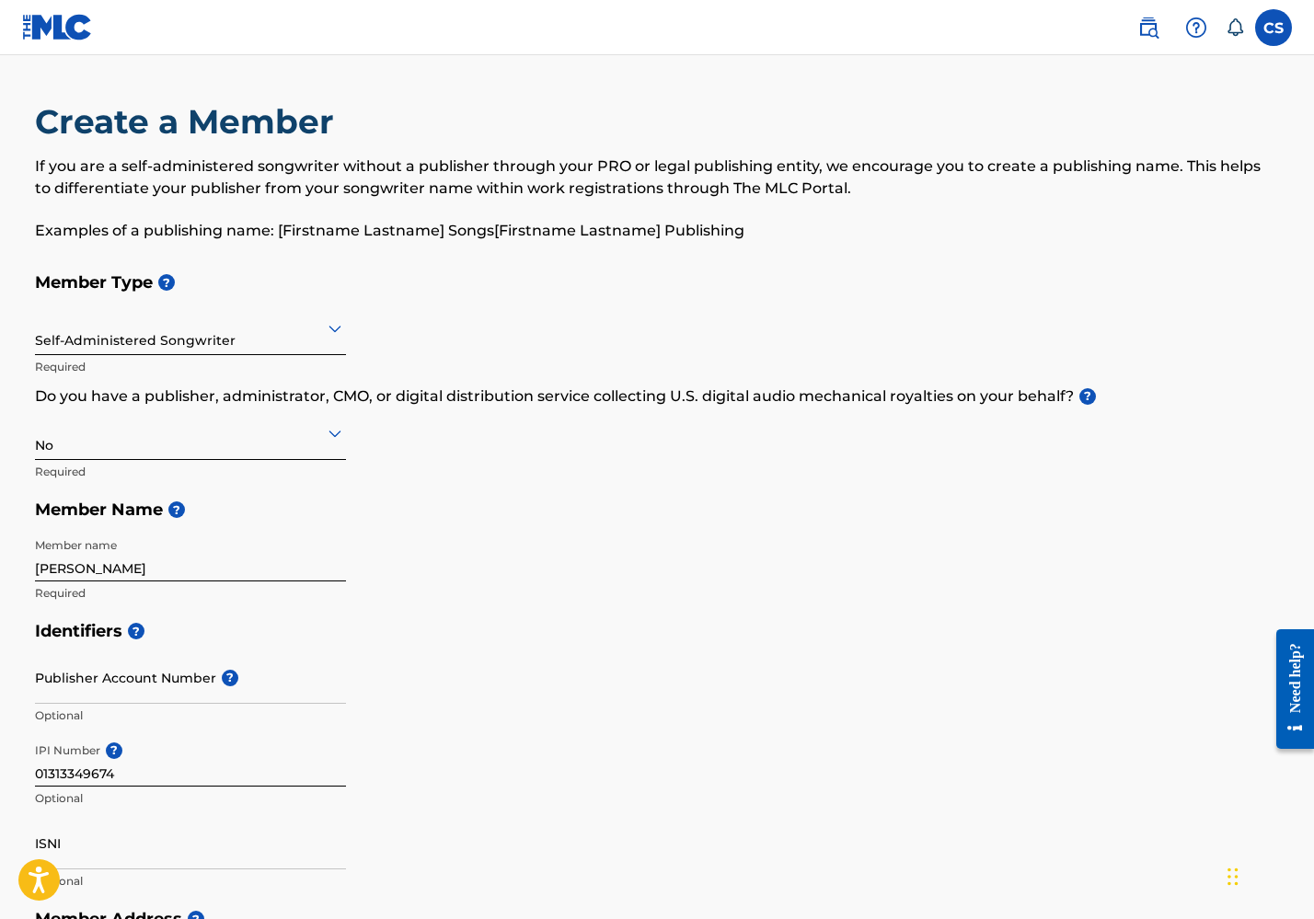
click at [34, 25] on img at bounding box center [57, 27] width 71 height 27
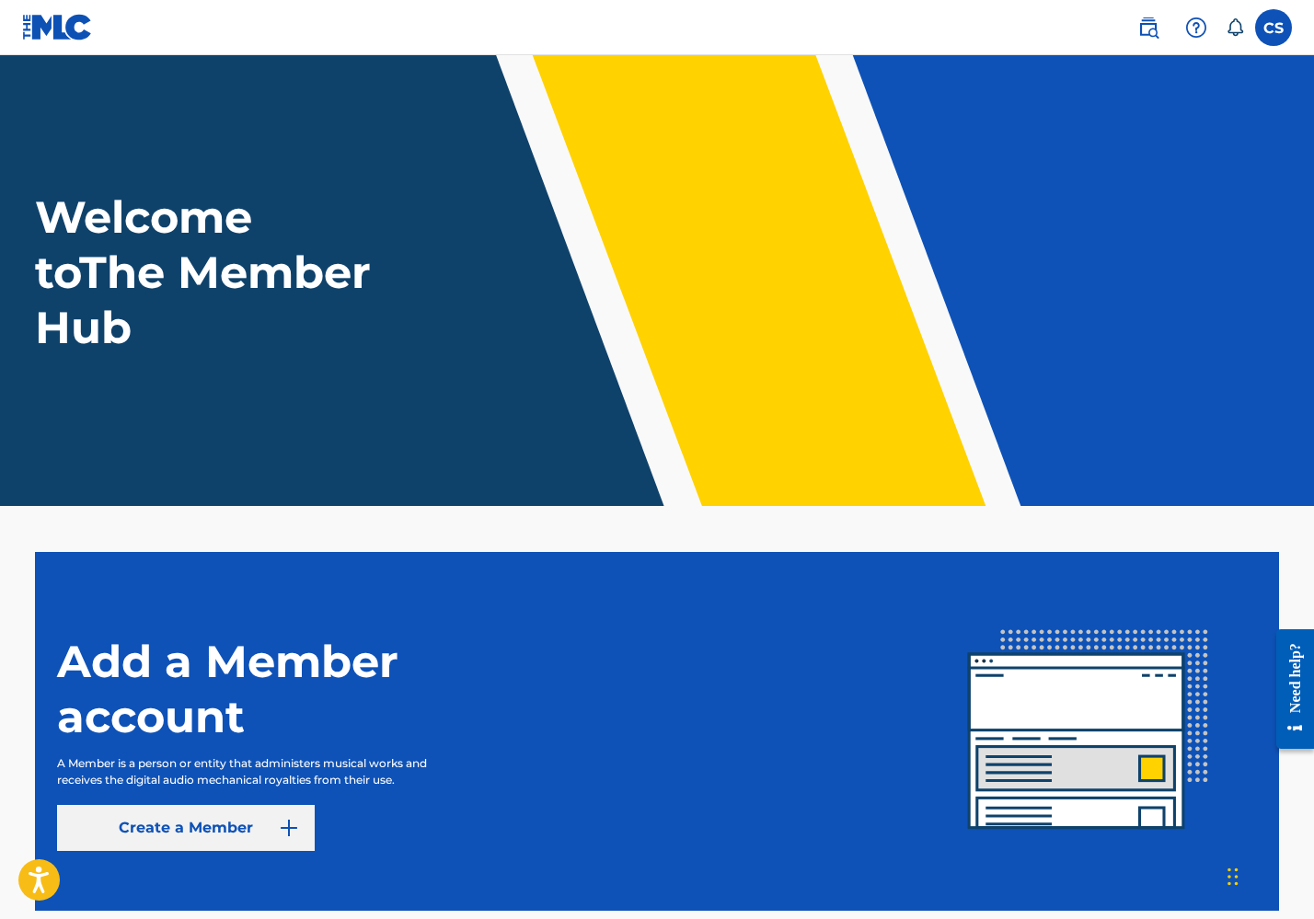
click at [276, 823] on link "Create a Member" at bounding box center [186, 828] width 258 height 46
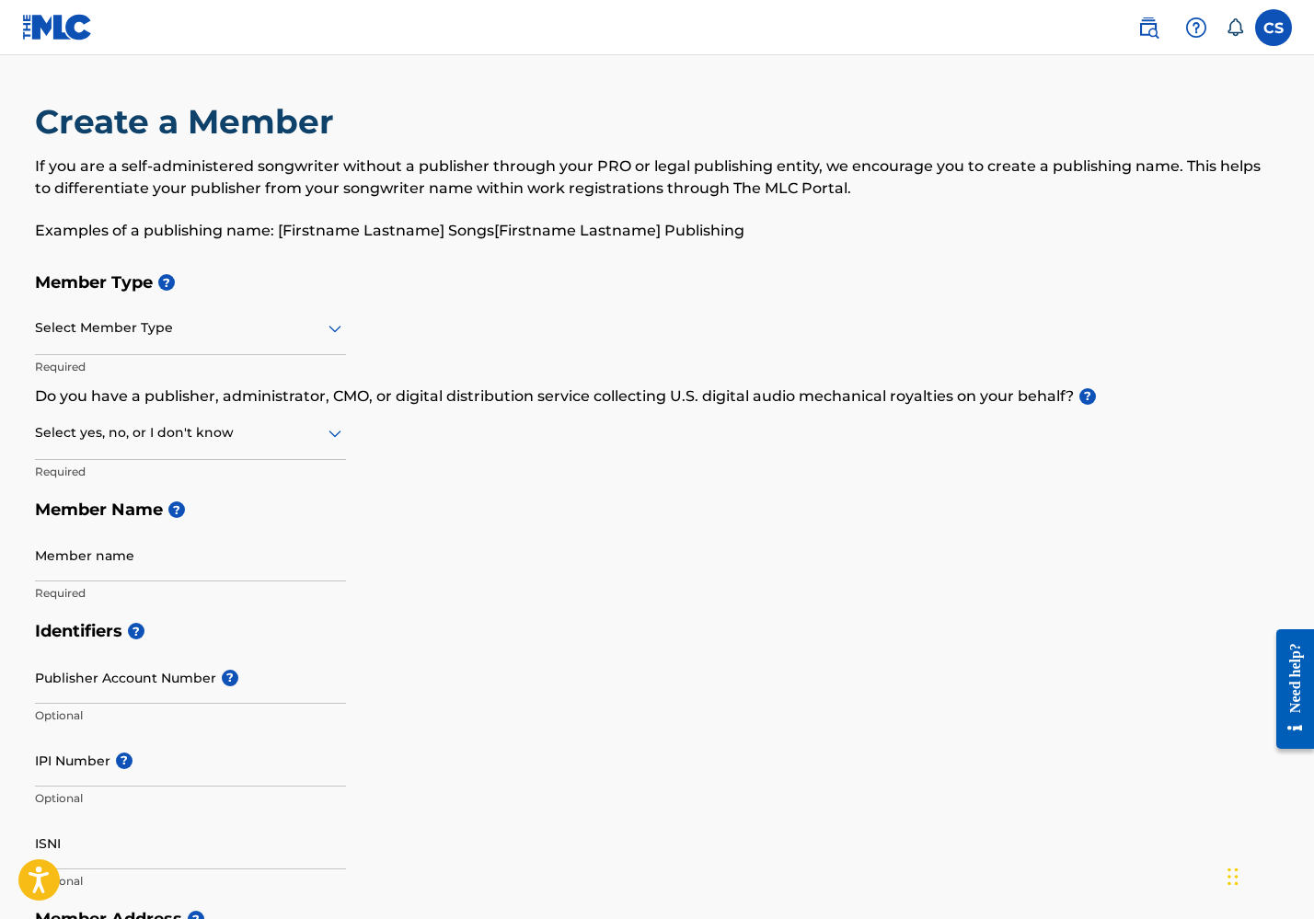
click at [41, 28] on img at bounding box center [57, 27] width 71 height 27
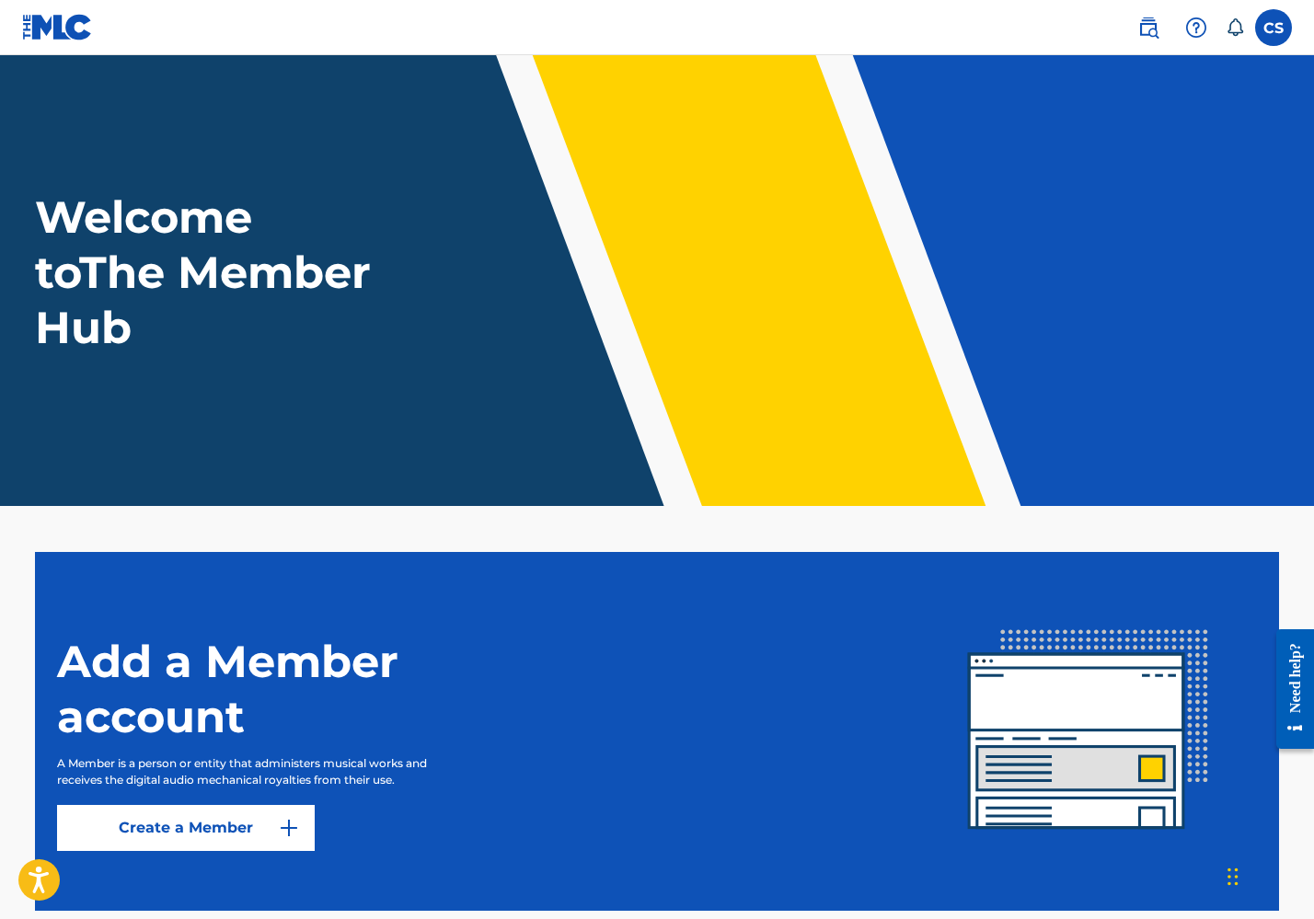
click at [43, 28] on img at bounding box center [57, 27] width 71 height 27
click at [1269, 19] on label at bounding box center [1273, 27] width 37 height 37
click at [1274, 28] on input "CS [PERSON_NAME] [EMAIL_ADDRESS][DOMAIN_NAME] Notification Preferences Profile …" at bounding box center [1274, 28] width 0 height 0
click at [969, 199] on div "Welcome to The Member Hub" at bounding box center [657, 273] width 1289 height 166
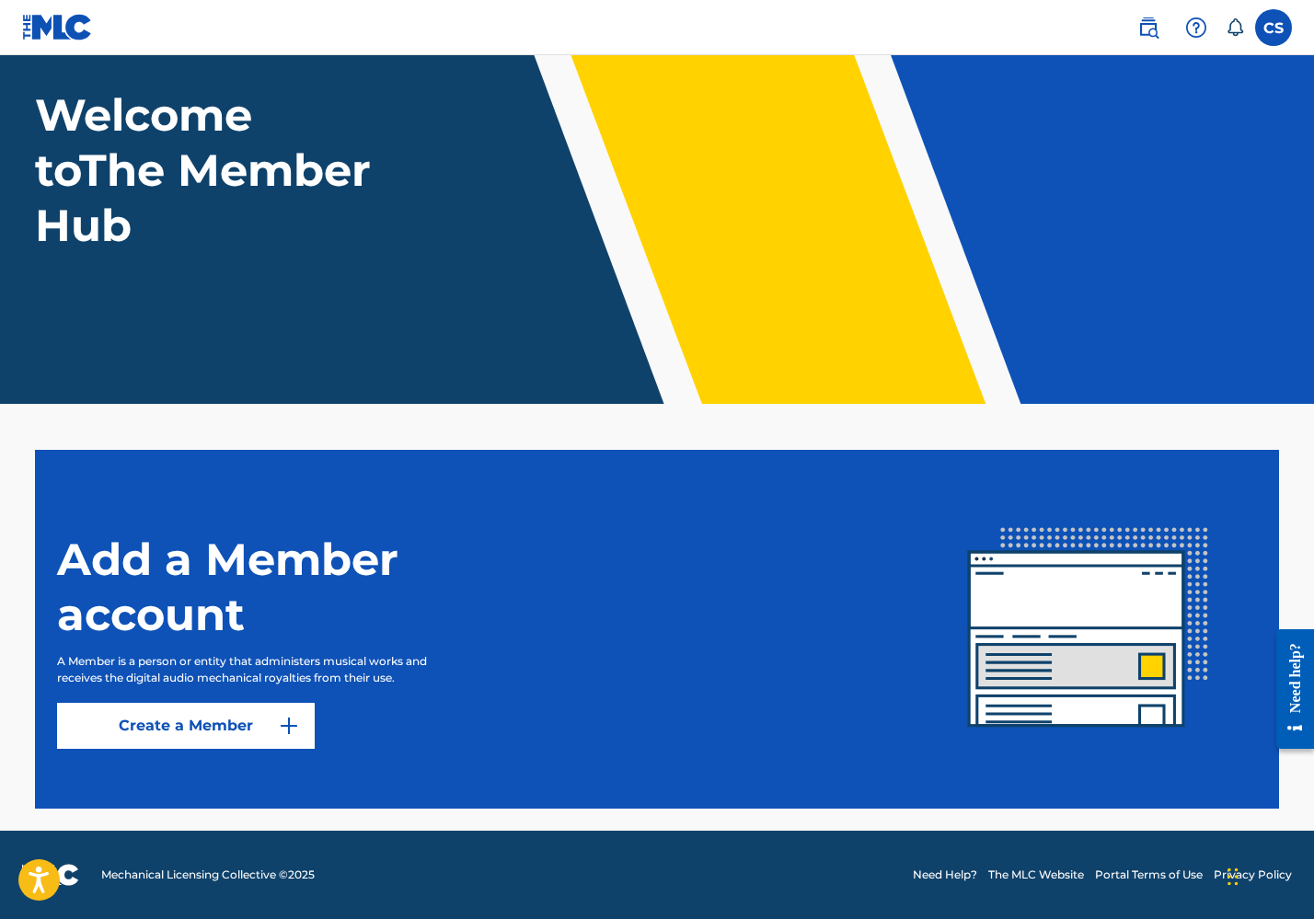
scroll to position [102, 0]
click at [249, 730] on link "Create a Member" at bounding box center [186, 726] width 258 height 46
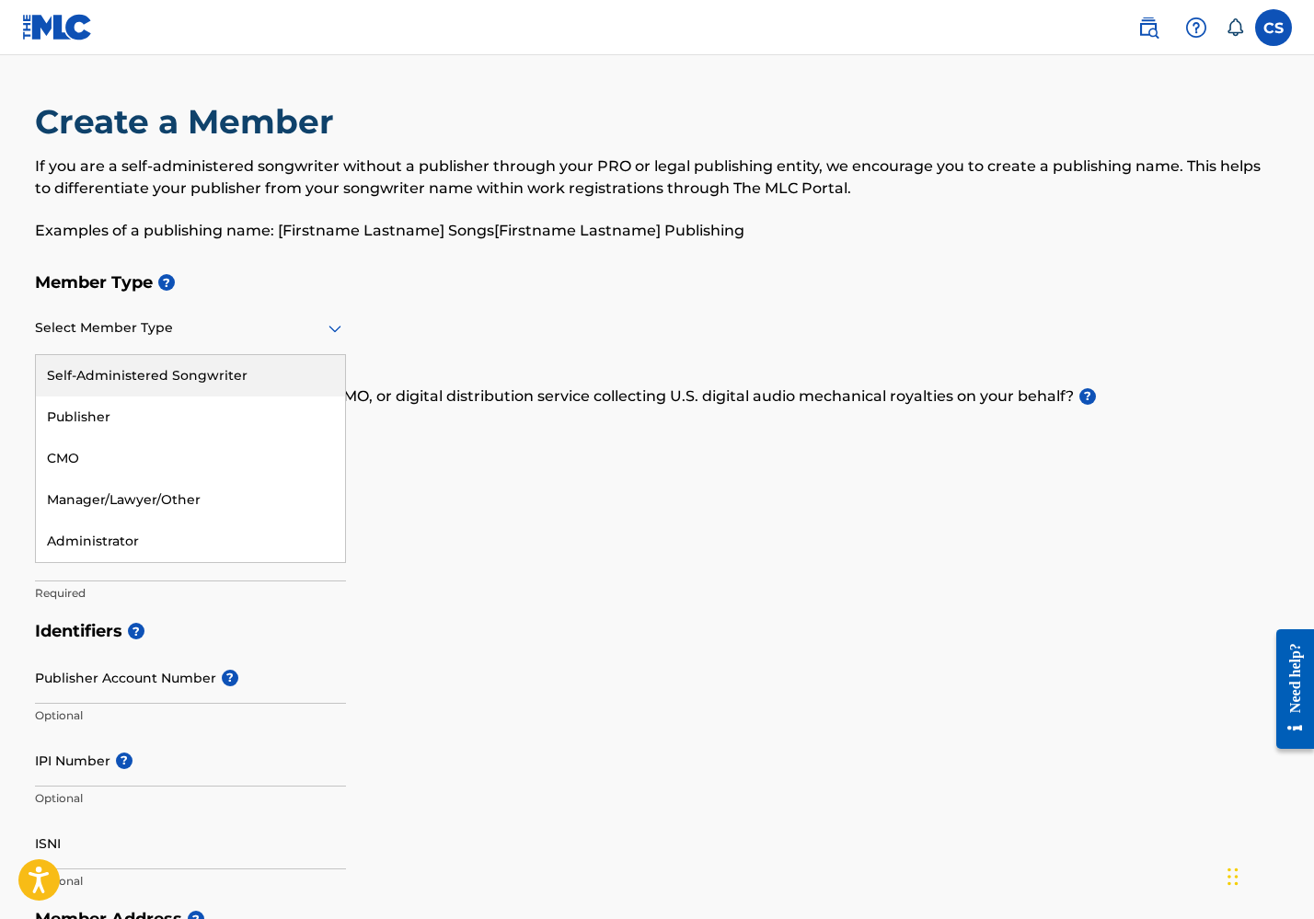
click at [283, 324] on div at bounding box center [190, 328] width 311 height 23
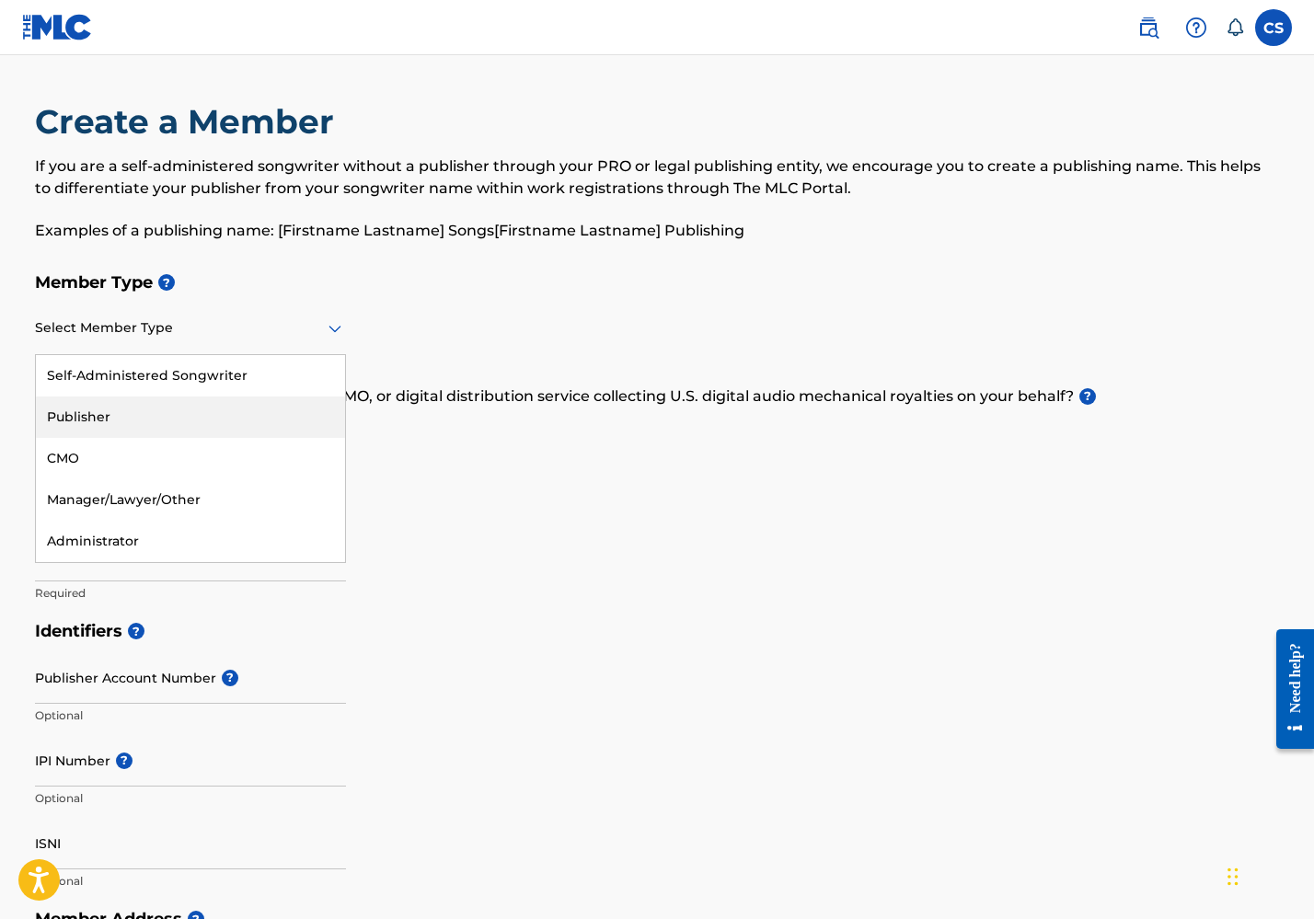
click at [227, 412] on div "Publisher" at bounding box center [190, 417] width 309 height 41
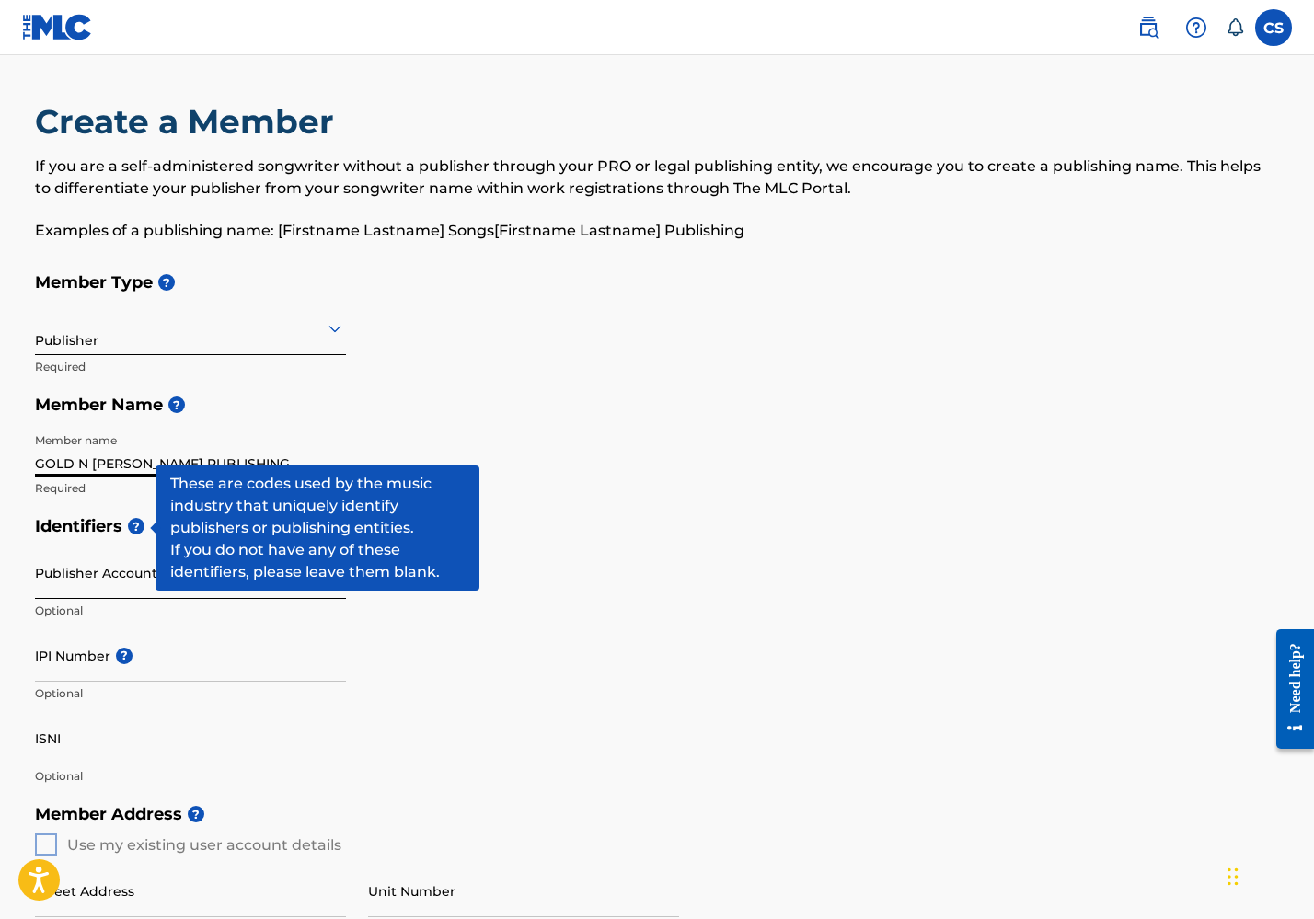
type input "GOLD N [PERSON_NAME] PUBLISHING"
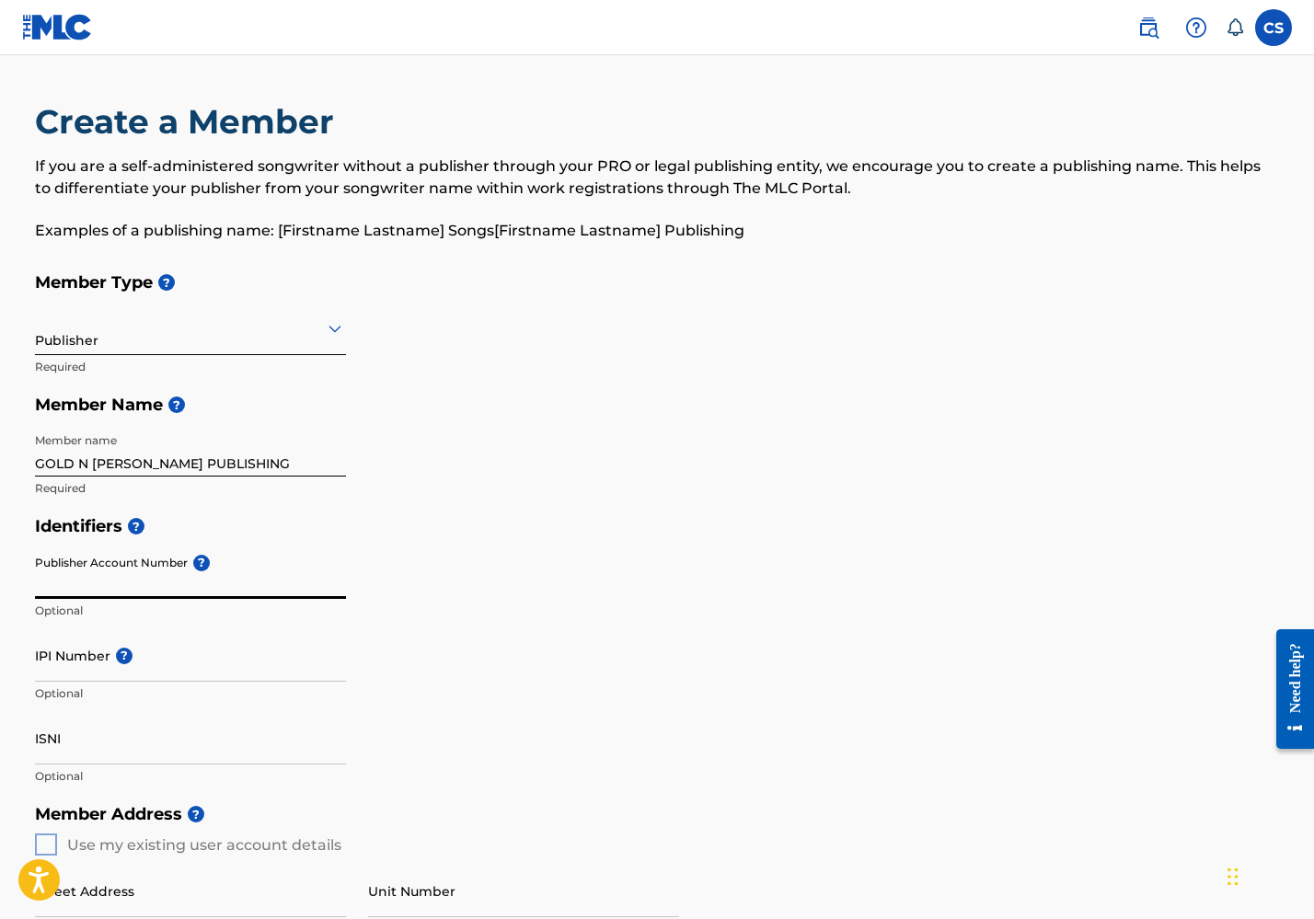
click at [121, 576] on input "Publisher Account Number ?" at bounding box center [190, 573] width 311 height 52
click at [165, 657] on input "IPI Number ?" at bounding box center [190, 656] width 311 height 52
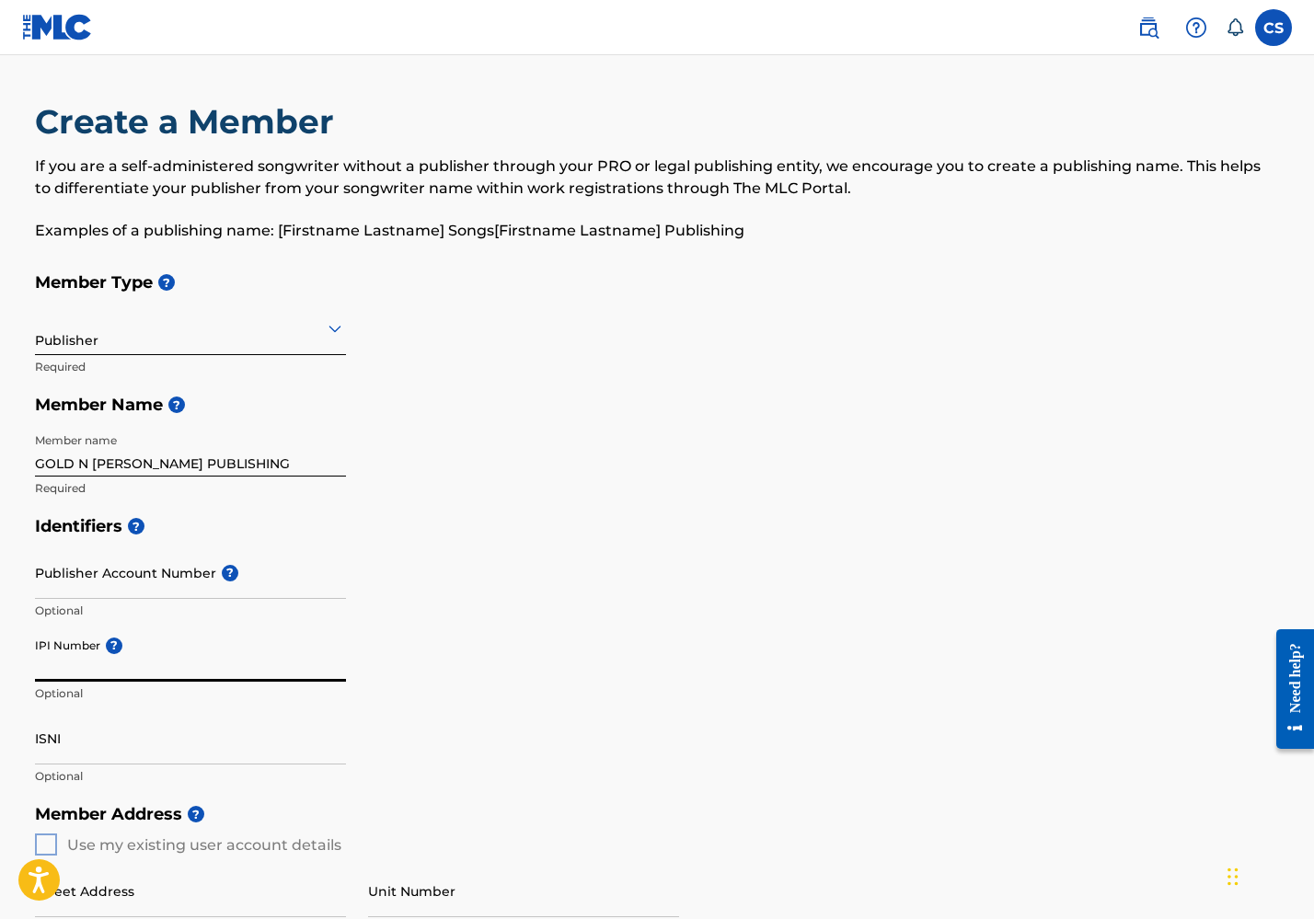
paste input "3940299"
click at [156, 755] on input "ISNI" at bounding box center [190, 738] width 311 height 52
click at [194, 671] on input "3940299" at bounding box center [190, 656] width 311 height 52
click at [706, 230] on p "Examples of a publishing name: [Firstname Lastname] Songs[Firstname Lastname] P…" at bounding box center [657, 231] width 1244 height 22
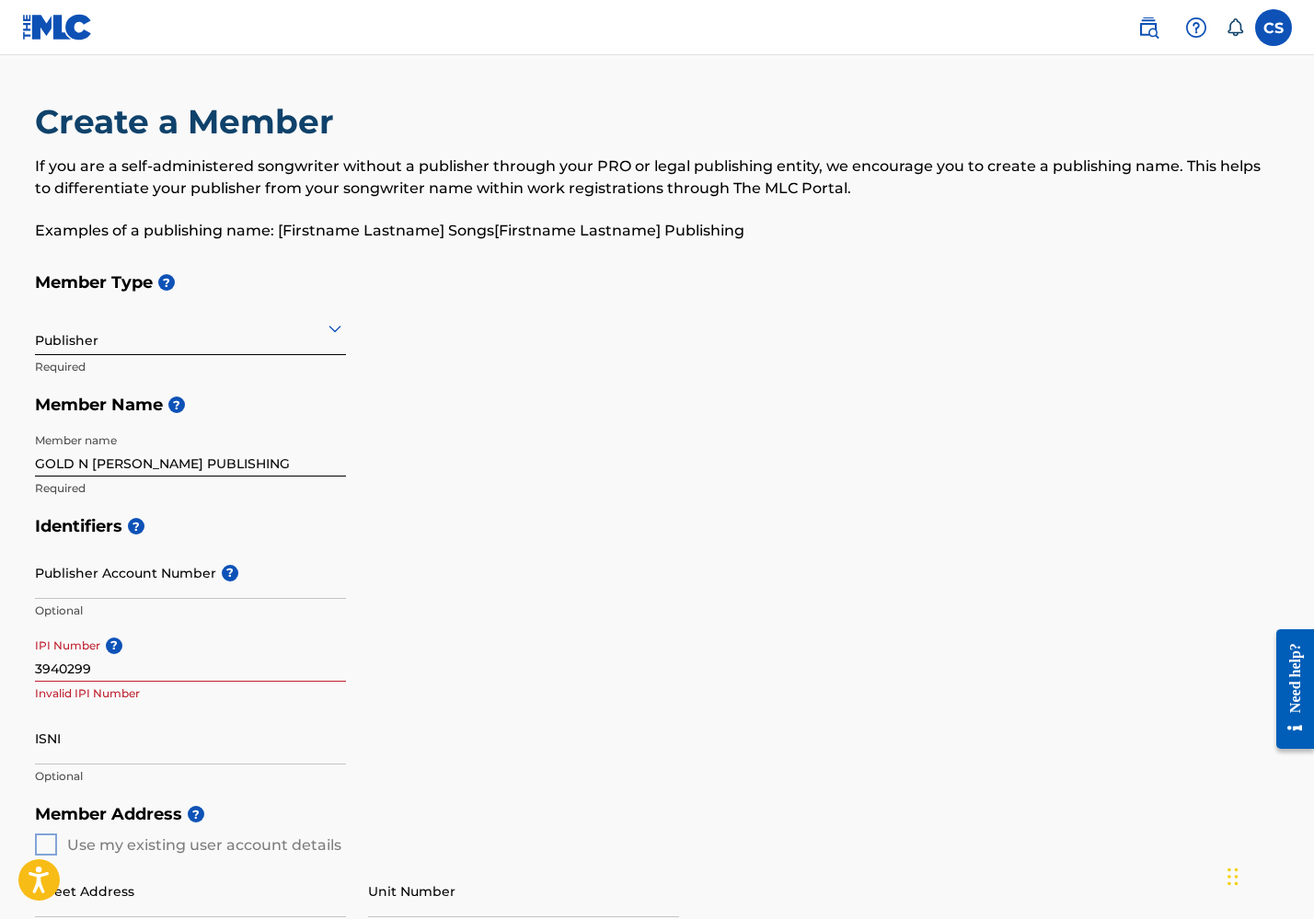
click at [303, 320] on div at bounding box center [190, 328] width 311 height 23
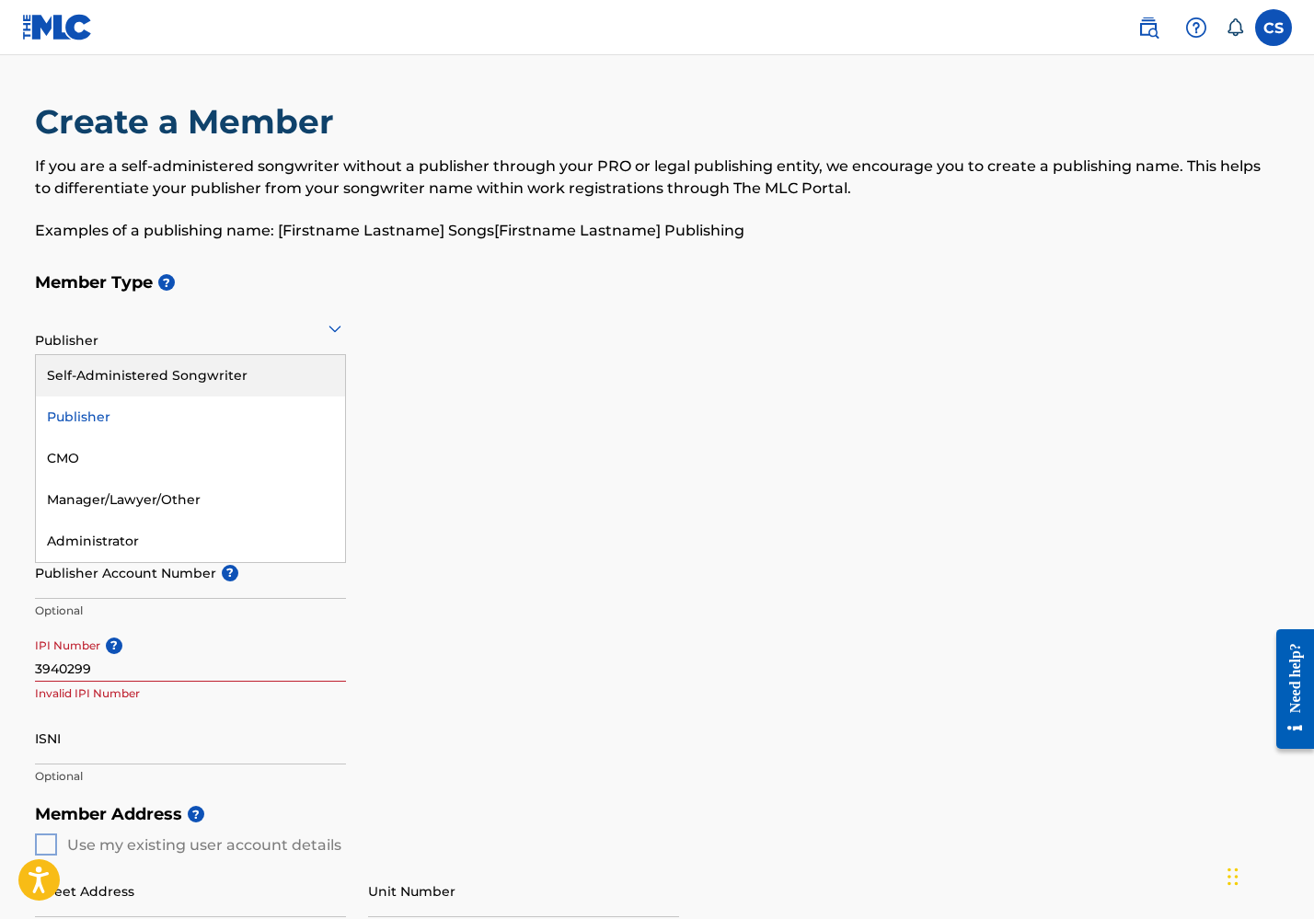
click at [264, 375] on div "Self-Administered Songwriter" at bounding box center [190, 375] width 309 height 41
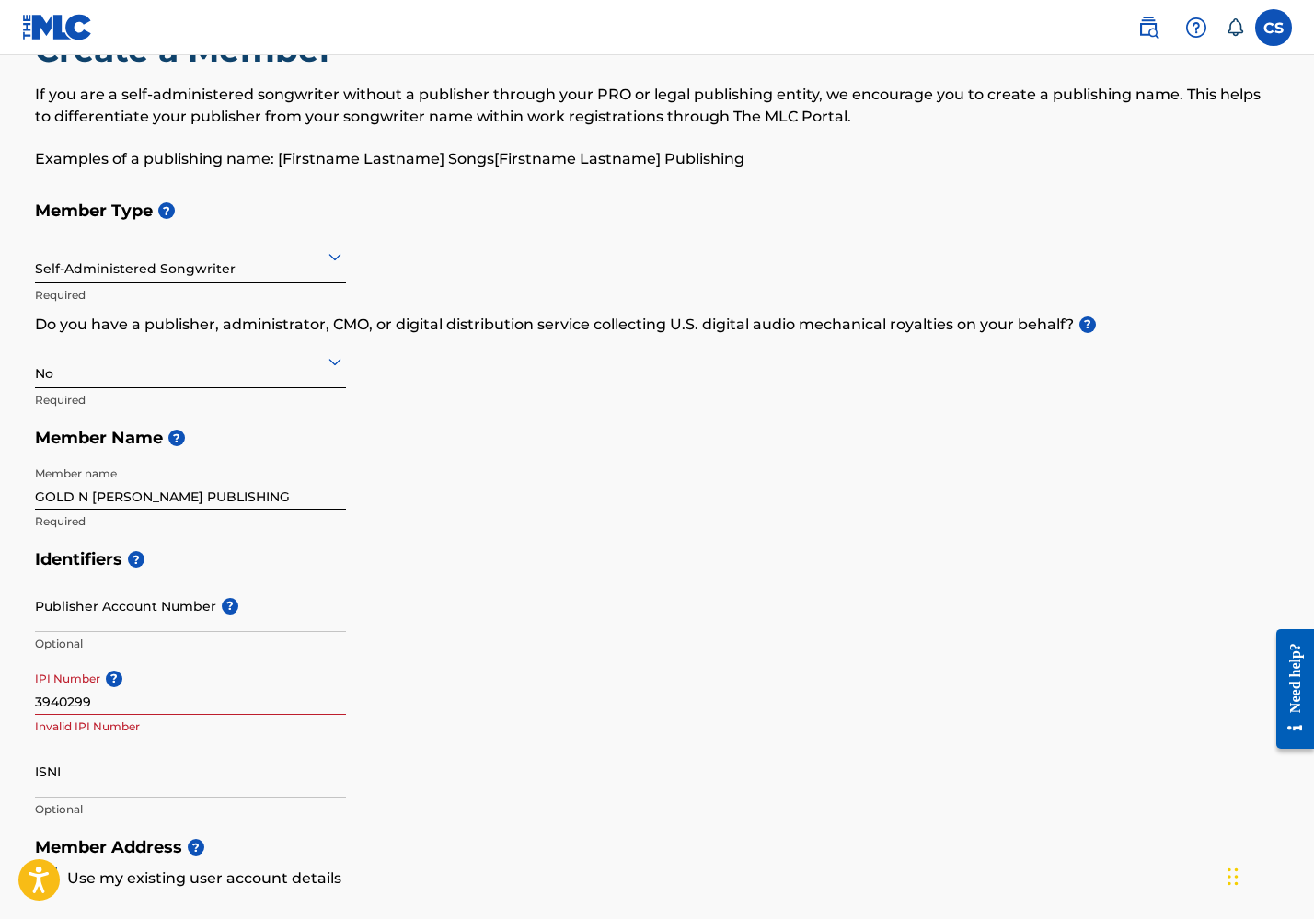
scroll to position [87, 0]
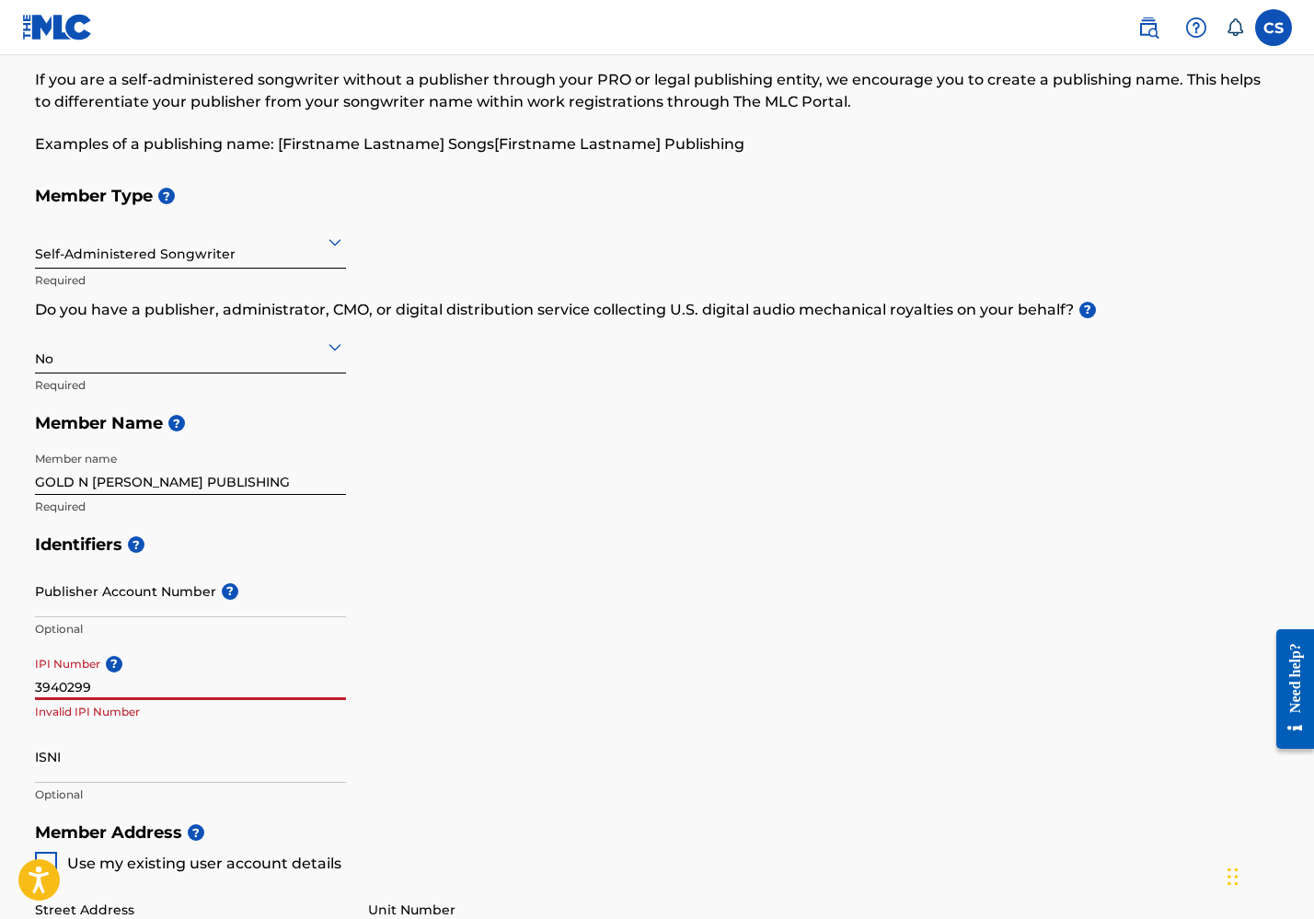
click at [187, 676] on input "3940299" at bounding box center [190, 674] width 311 height 52
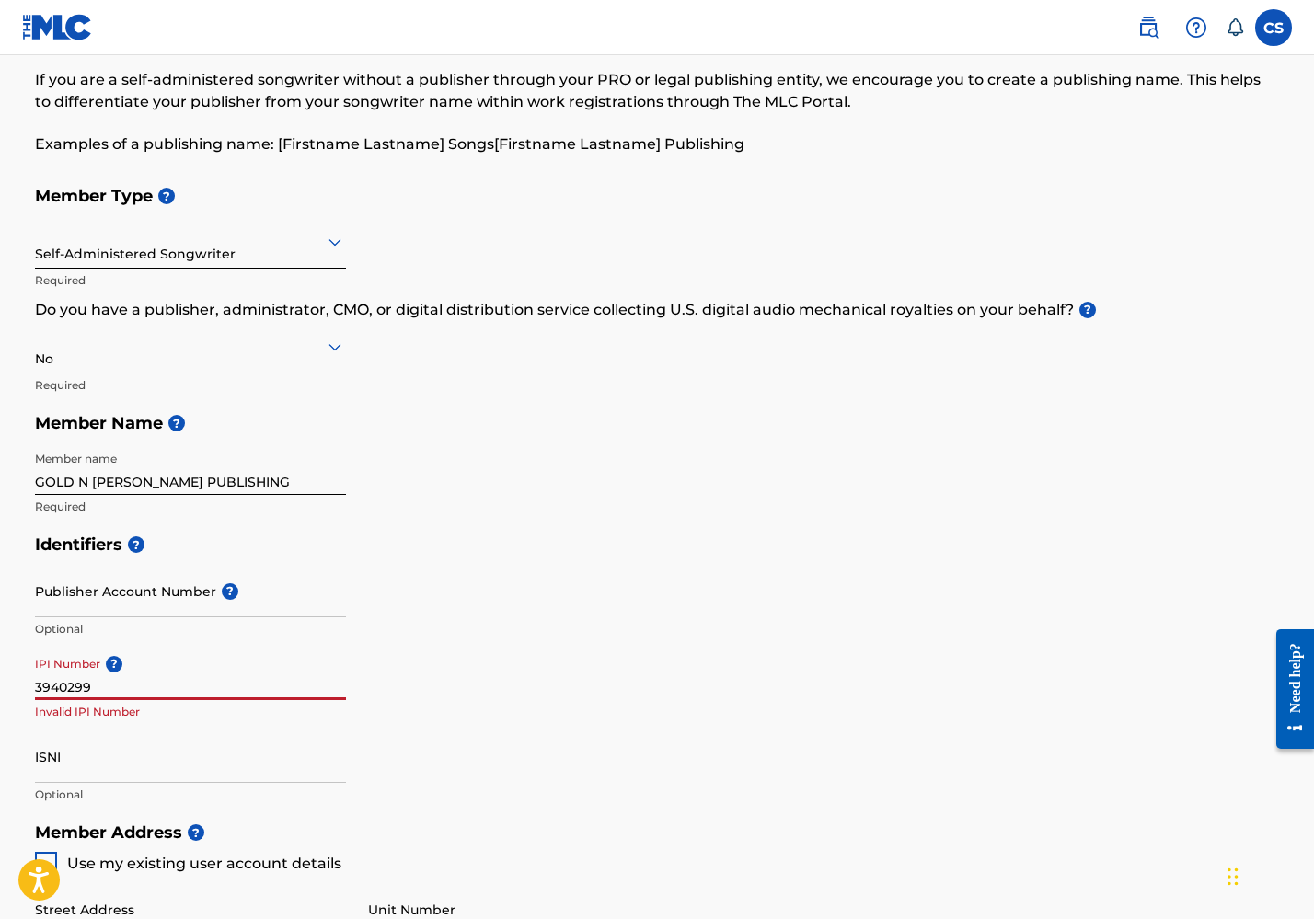
paste input "01313349674"
type input "01313349674"
click at [464, 596] on div "Identifiers ? Publisher Account Number ? Optional IPI Number ? 01313349674 Opti…" at bounding box center [657, 670] width 1244 height 288
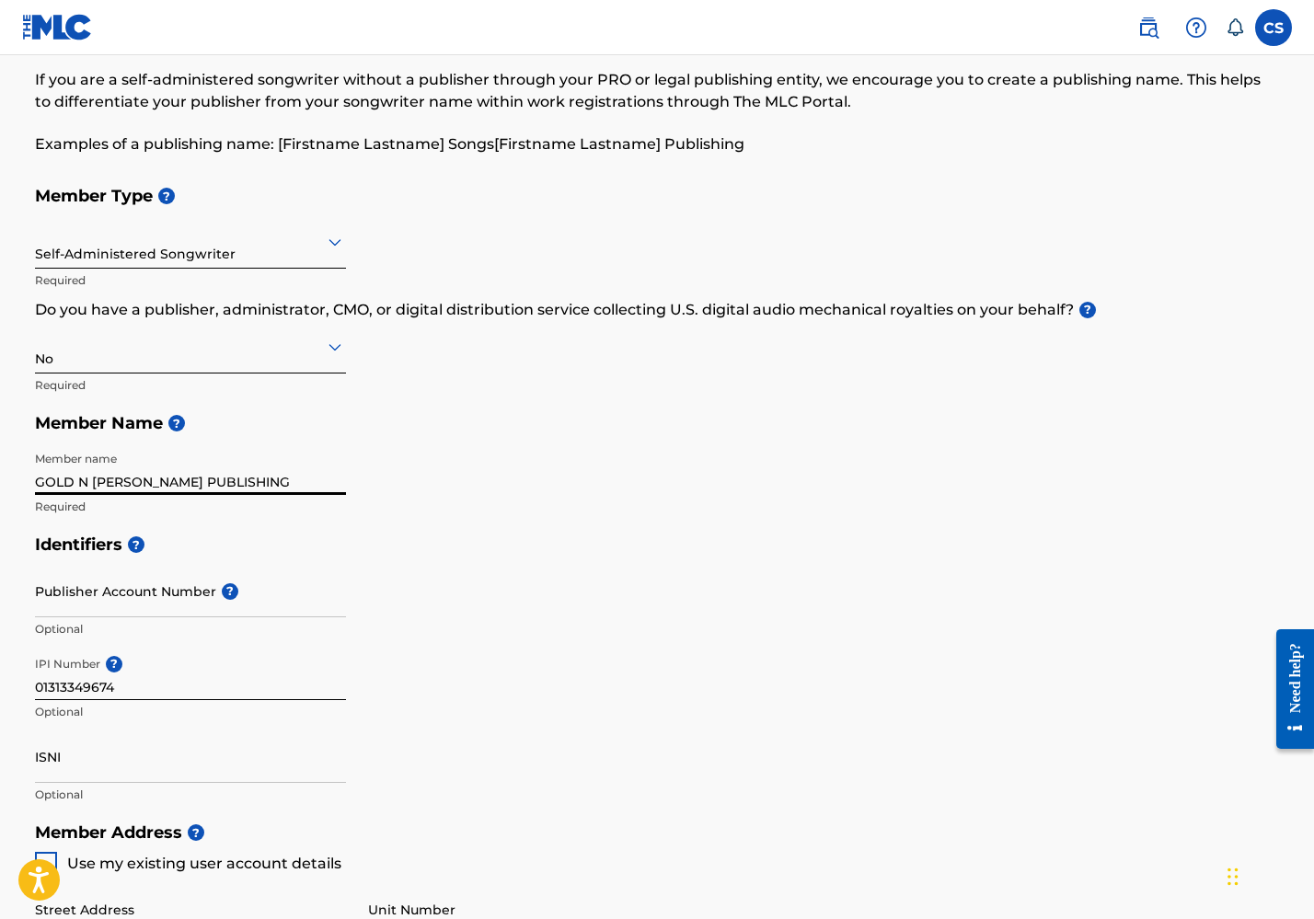
click at [200, 477] on input "GOLD N [PERSON_NAME] PUBLISHING" at bounding box center [190, 469] width 311 height 52
click at [332, 480] on input "GOLD N [PERSON_NAME] PUBLISHING" at bounding box center [190, 469] width 311 height 52
click at [341, 482] on input "GOLD N [PERSON_NAME] PUBLISHING" at bounding box center [190, 469] width 311 height 52
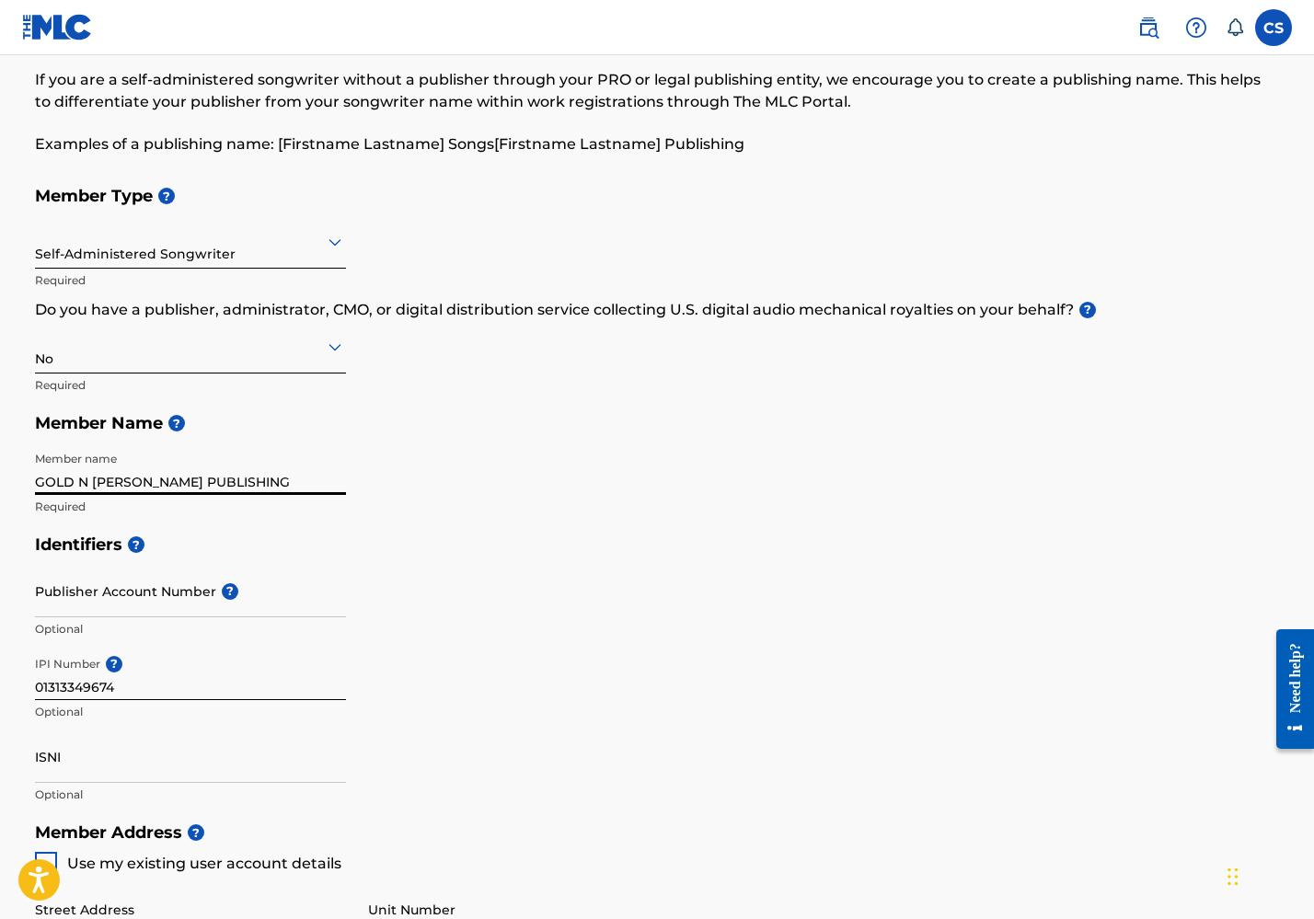
click at [333, 480] on input "GOLD N [PERSON_NAME] PUBLISHING" at bounding box center [190, 469] width 311 height 52
click at [334, 480] on input "GOLD N [PERSON_NAME] PUBLISHING" at bounding box center [190, 469] width 311 height 52
click at [340, 481] on input "GOLD N [PERSON_NAME] PUBLISHING" at bounding box center [190, 469] width 311 height 52
click at [214, 468] on input "GOLD N [PERSON_NAME] PUBLISHING" at bounding box center [190, 469] width 311 height 52
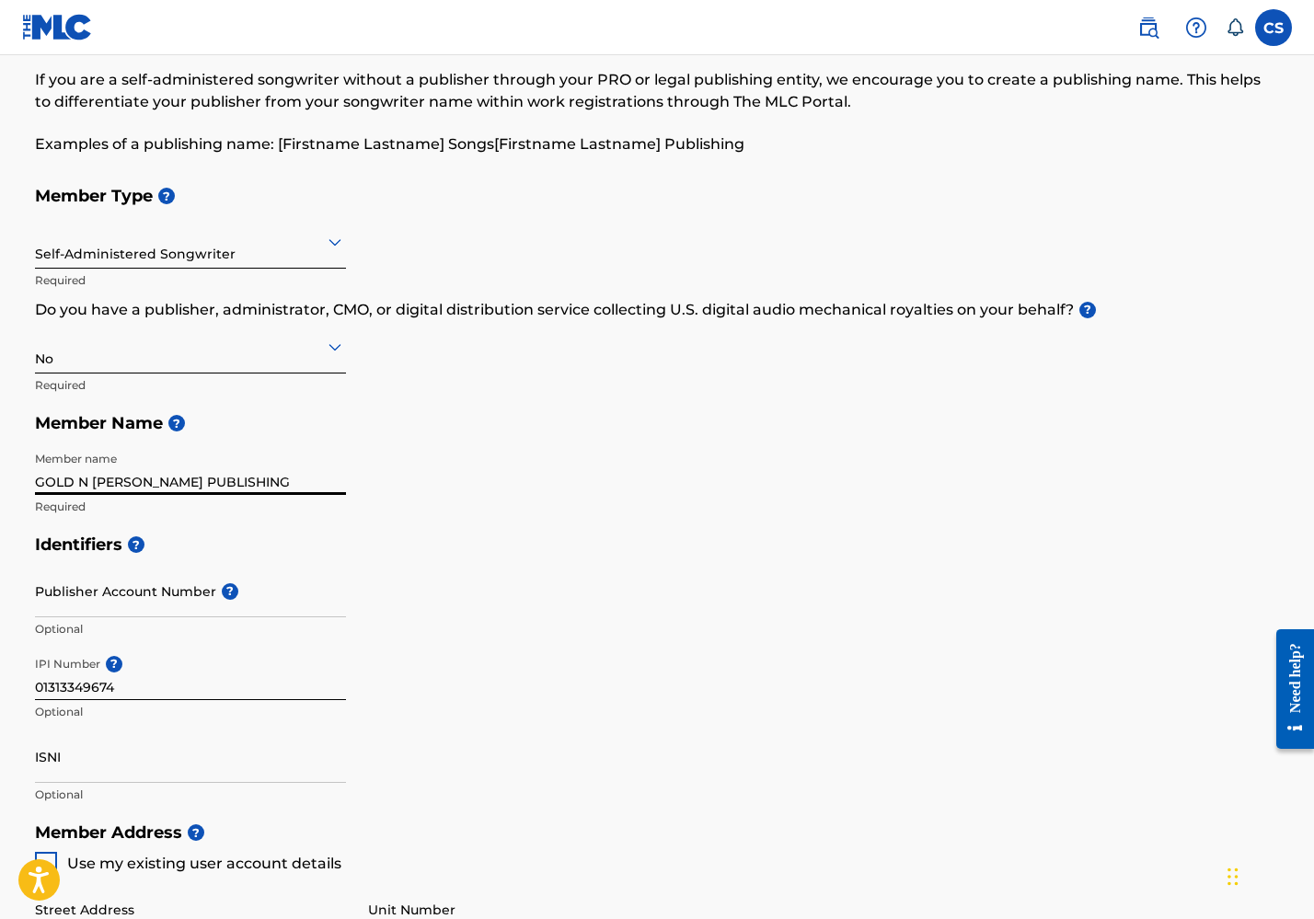
click at [214, 468] on input "GOLD N [PERSON_NAME] PUBLISHING" at bounding box center [190, 469] width 311 height 52
type input "[PERSON_NAME]"
type input "[STREET_ADDRESS]"
type input "[GEOGRAPHIC_DATA]"
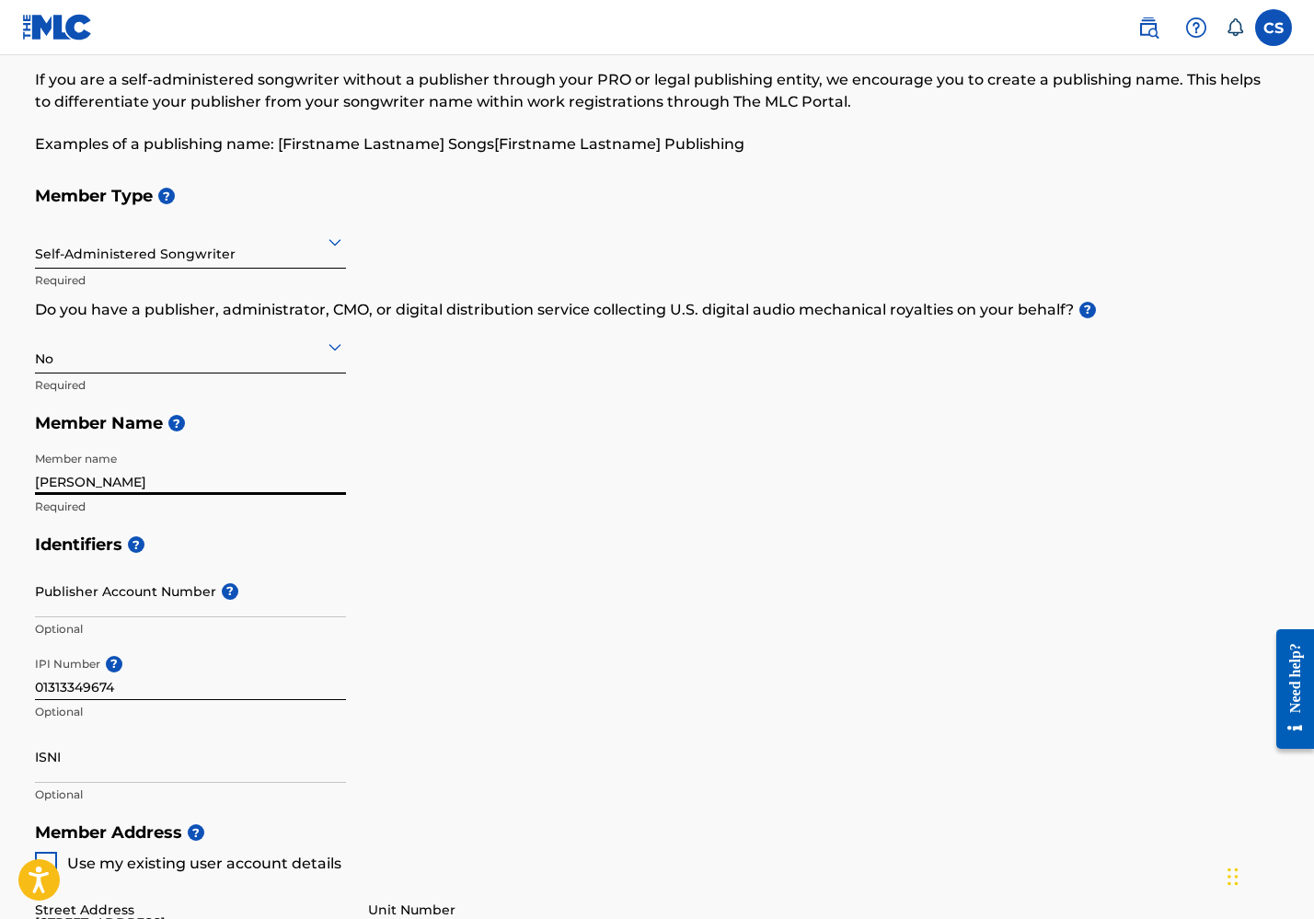
type input "TN"
type input "37204"
type input "[GEOGRAPHIC_DATA]"
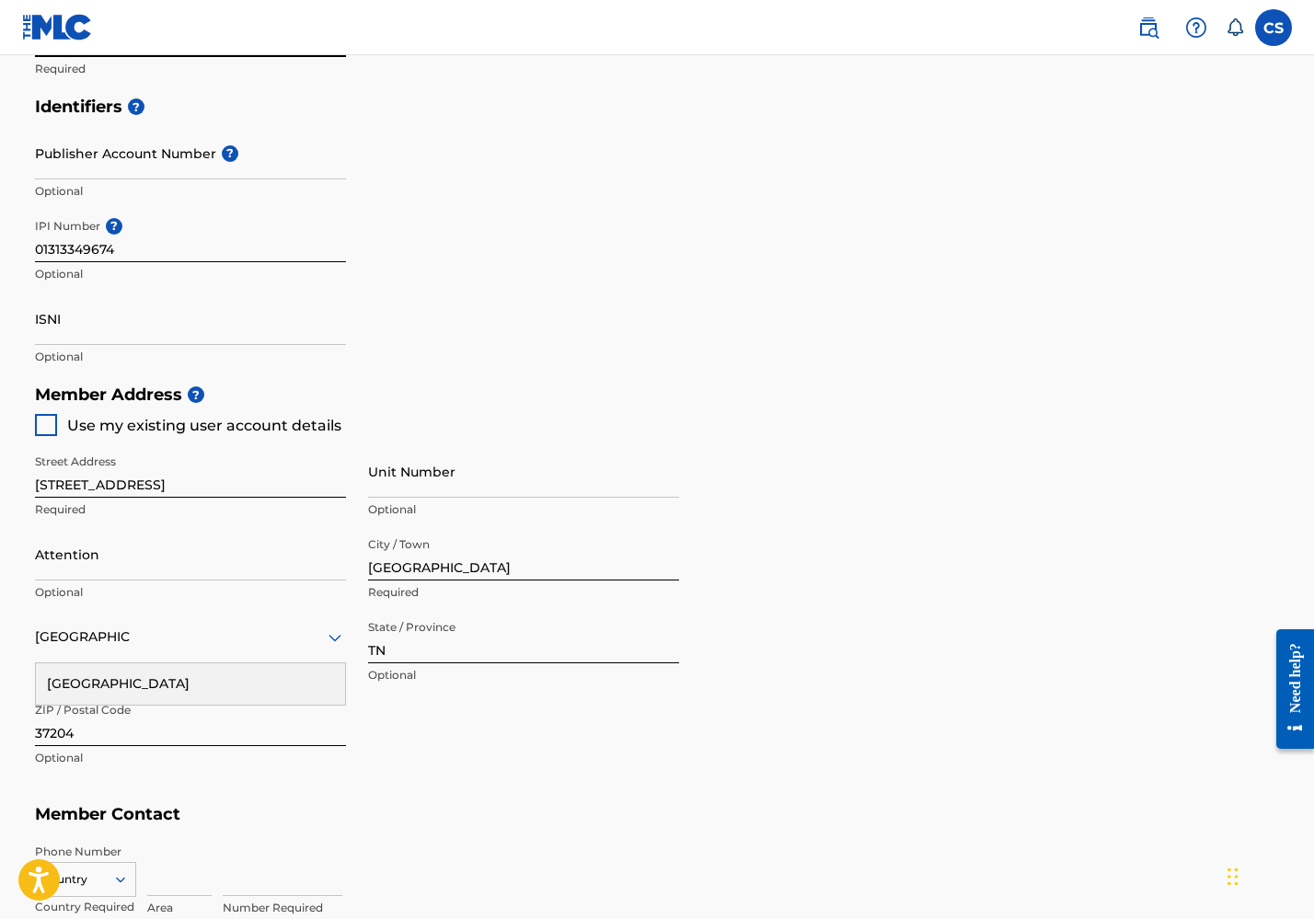
type input "[EMAIL_ADDRESS][DOMAIN_NAME]"
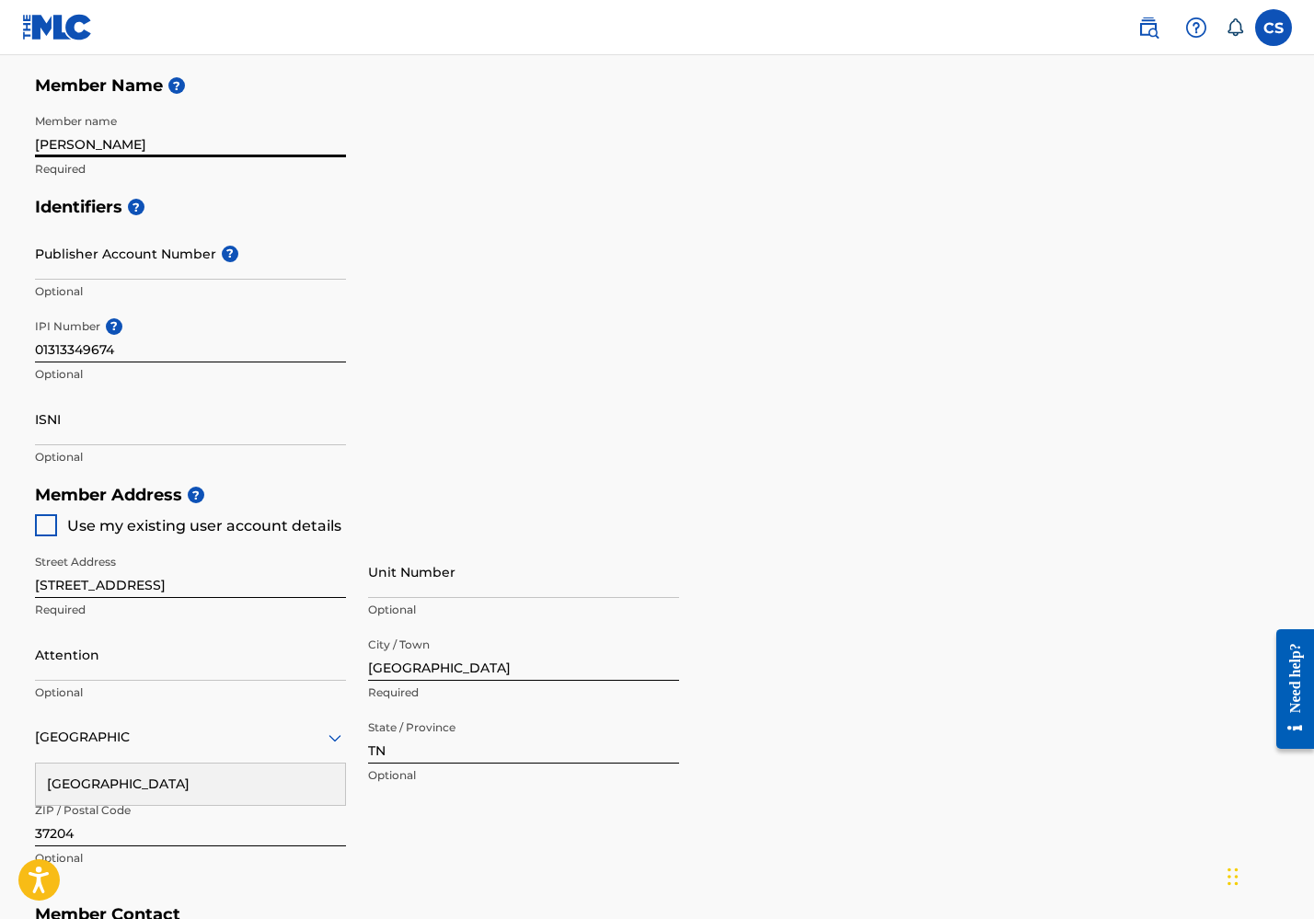
scroll to position [382, 0]
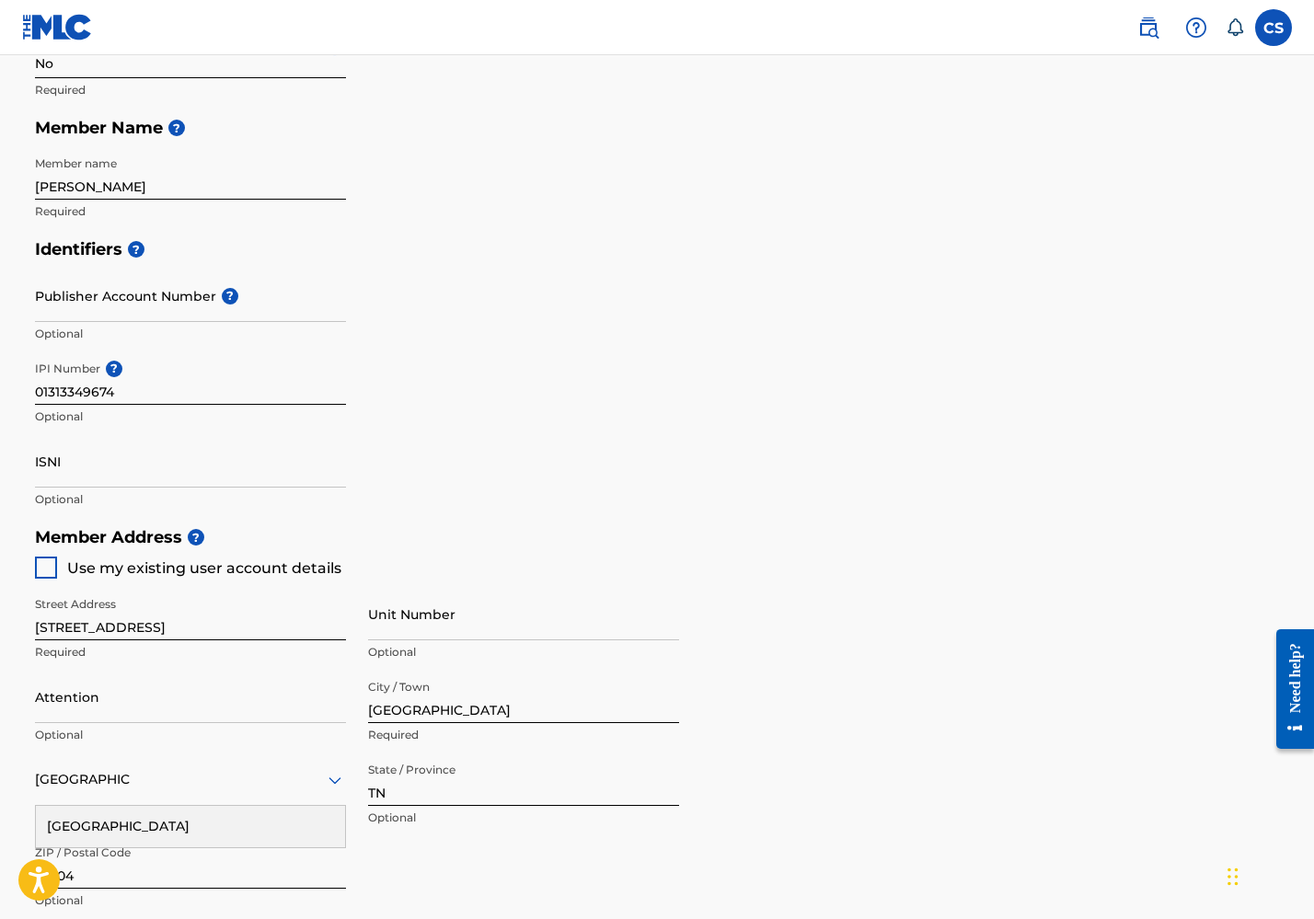
click at [535, 455] on div "Identifiers ? Publisher Account Number ? Optional IPI Number ? 01313349674 Opti…" at bounding box center [657, 374] width 1244 height 288
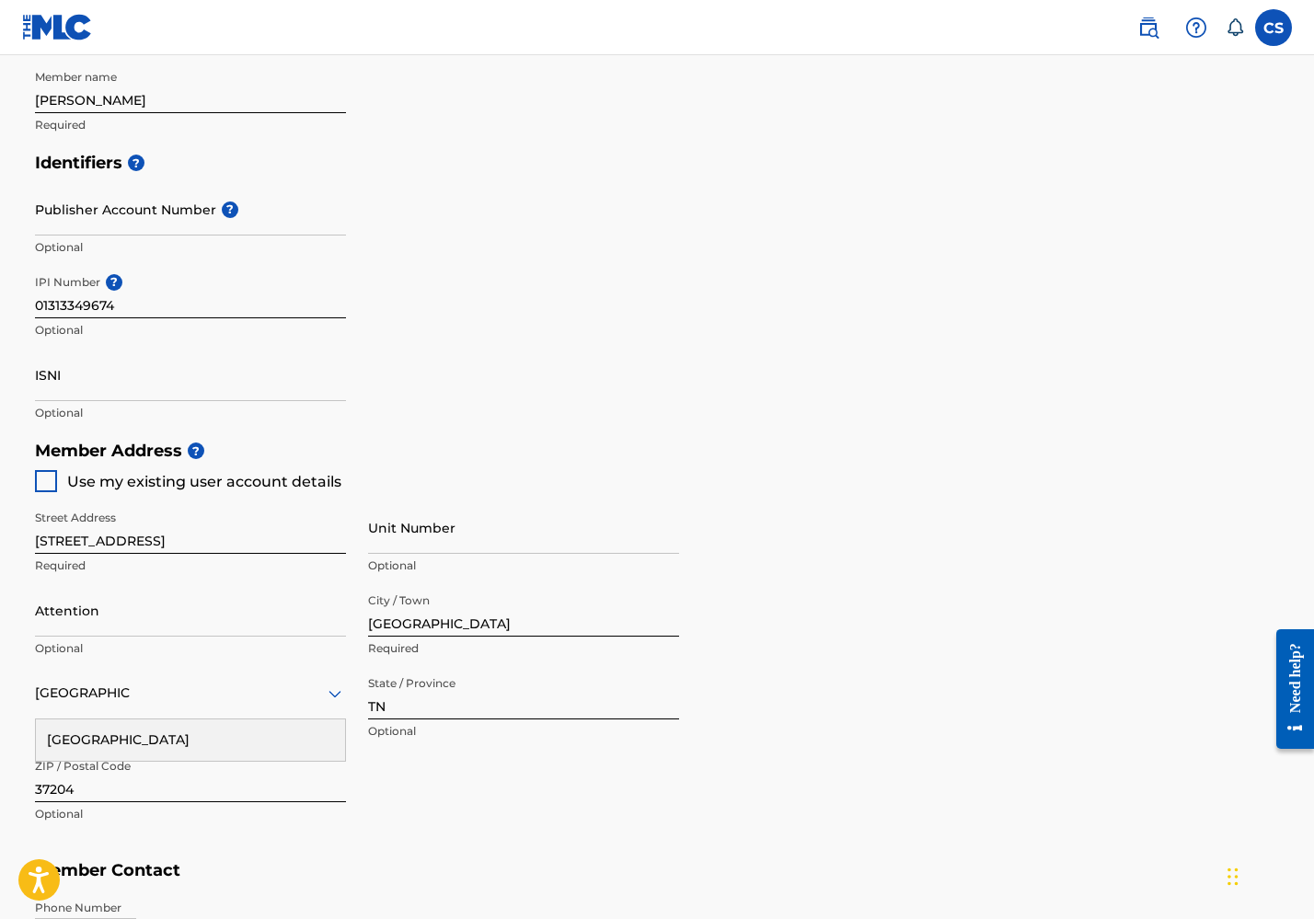
scroll to position [540, 0]
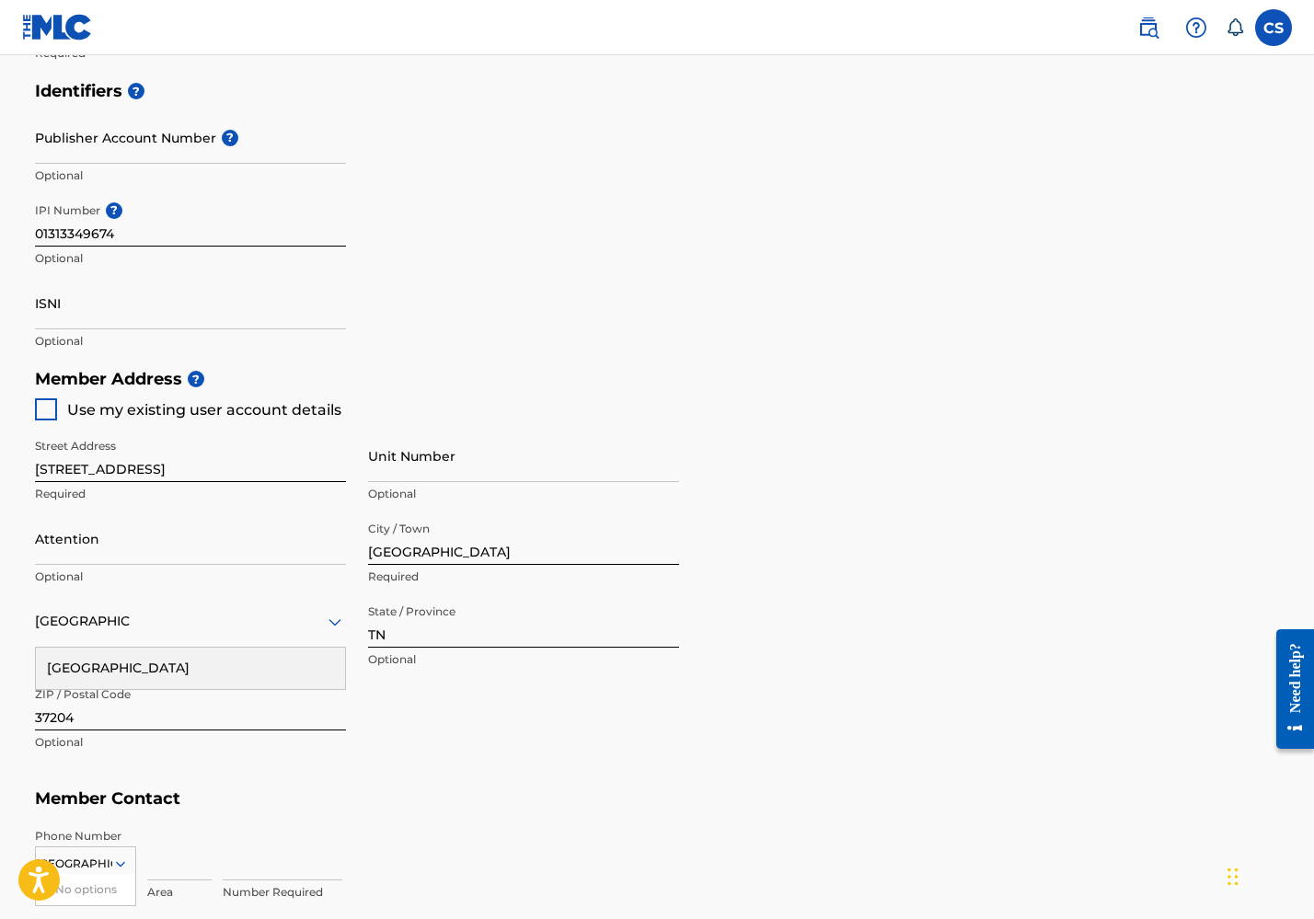
click at [44, 410] on div at bounding box center [46, 410] width 22 height 22
type input "856"
type input "7458849"
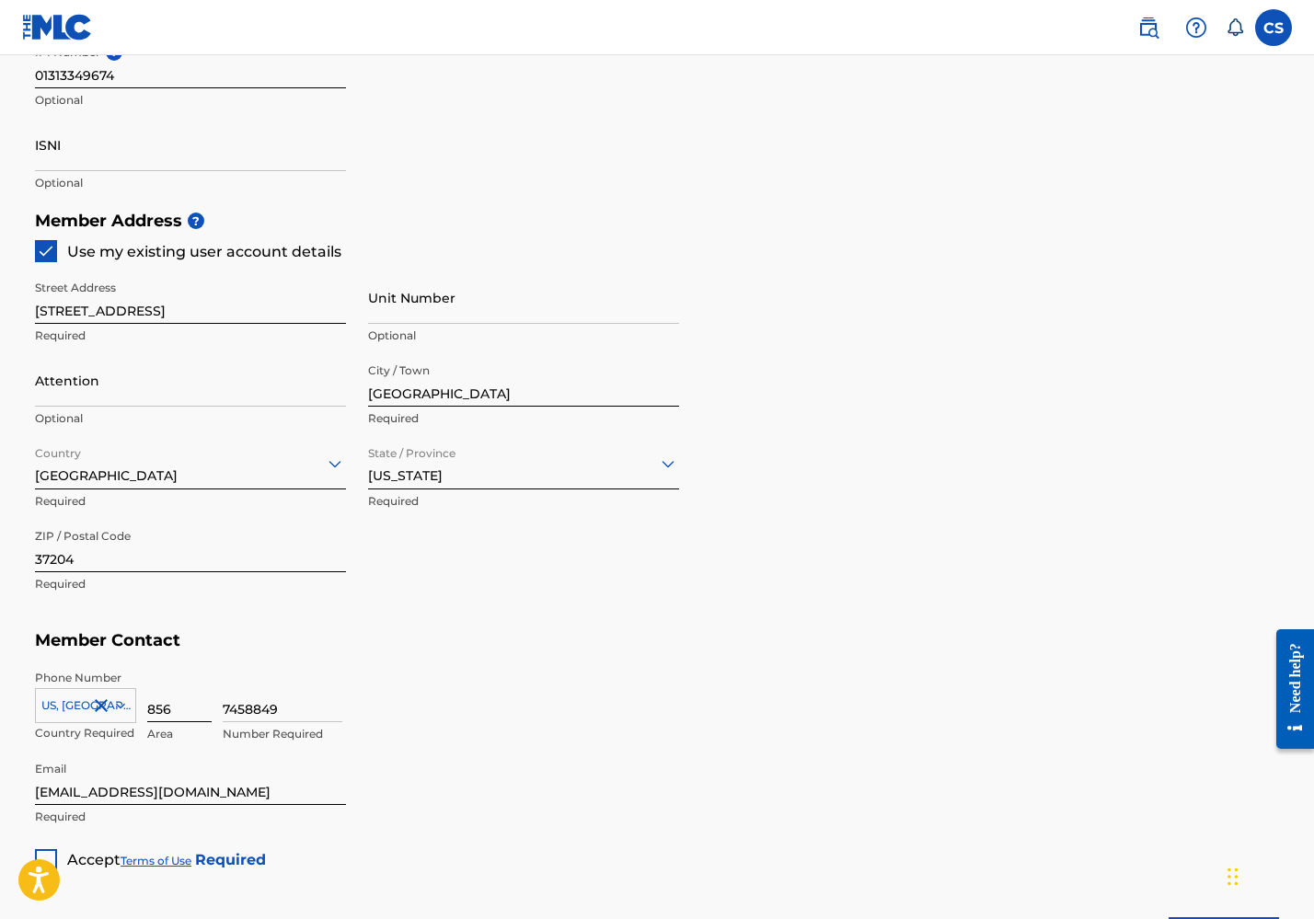
scroll to position [826, 0]
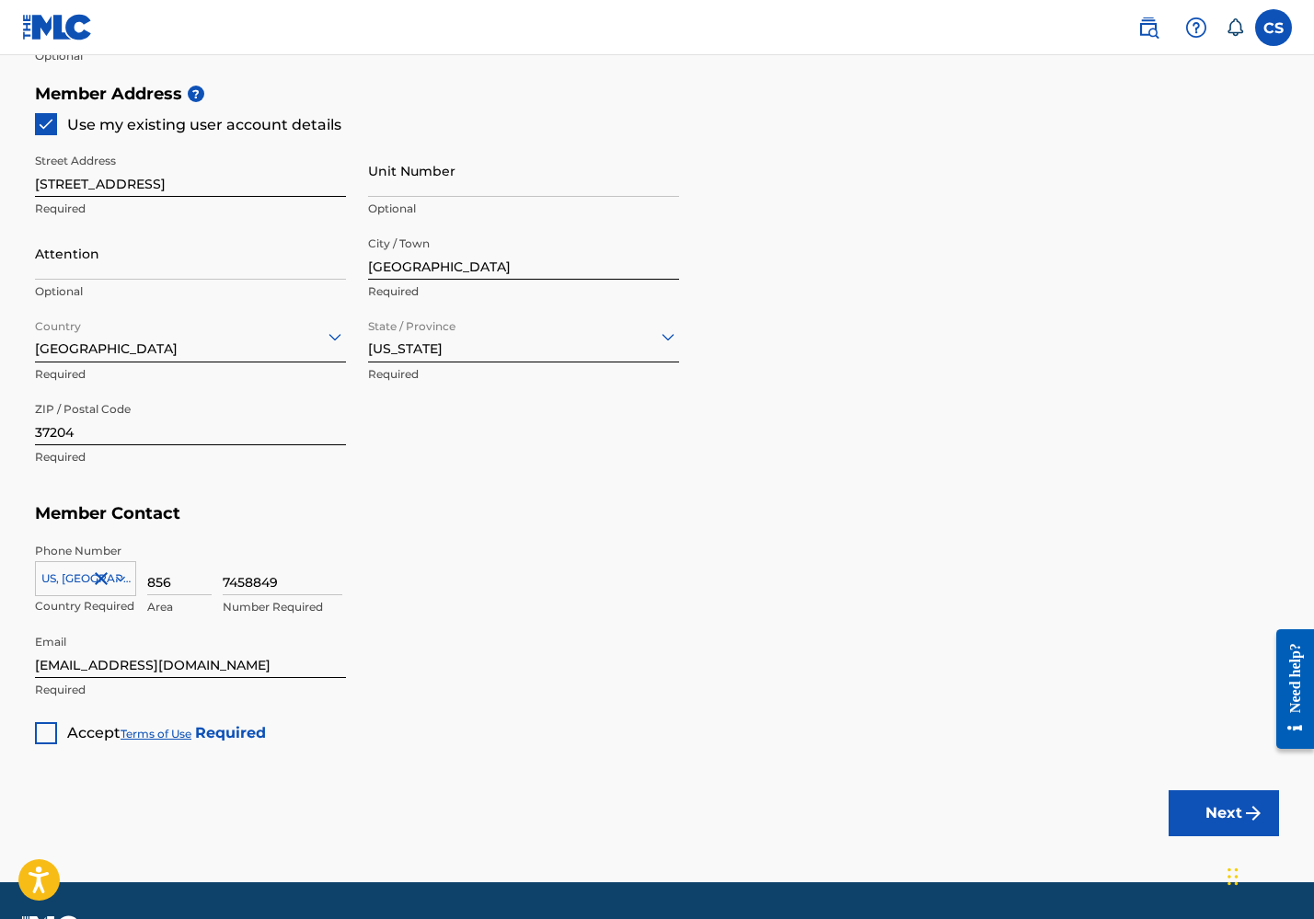
click at [49, 728] on div at bounding box center [46, 733] width 22 height 22
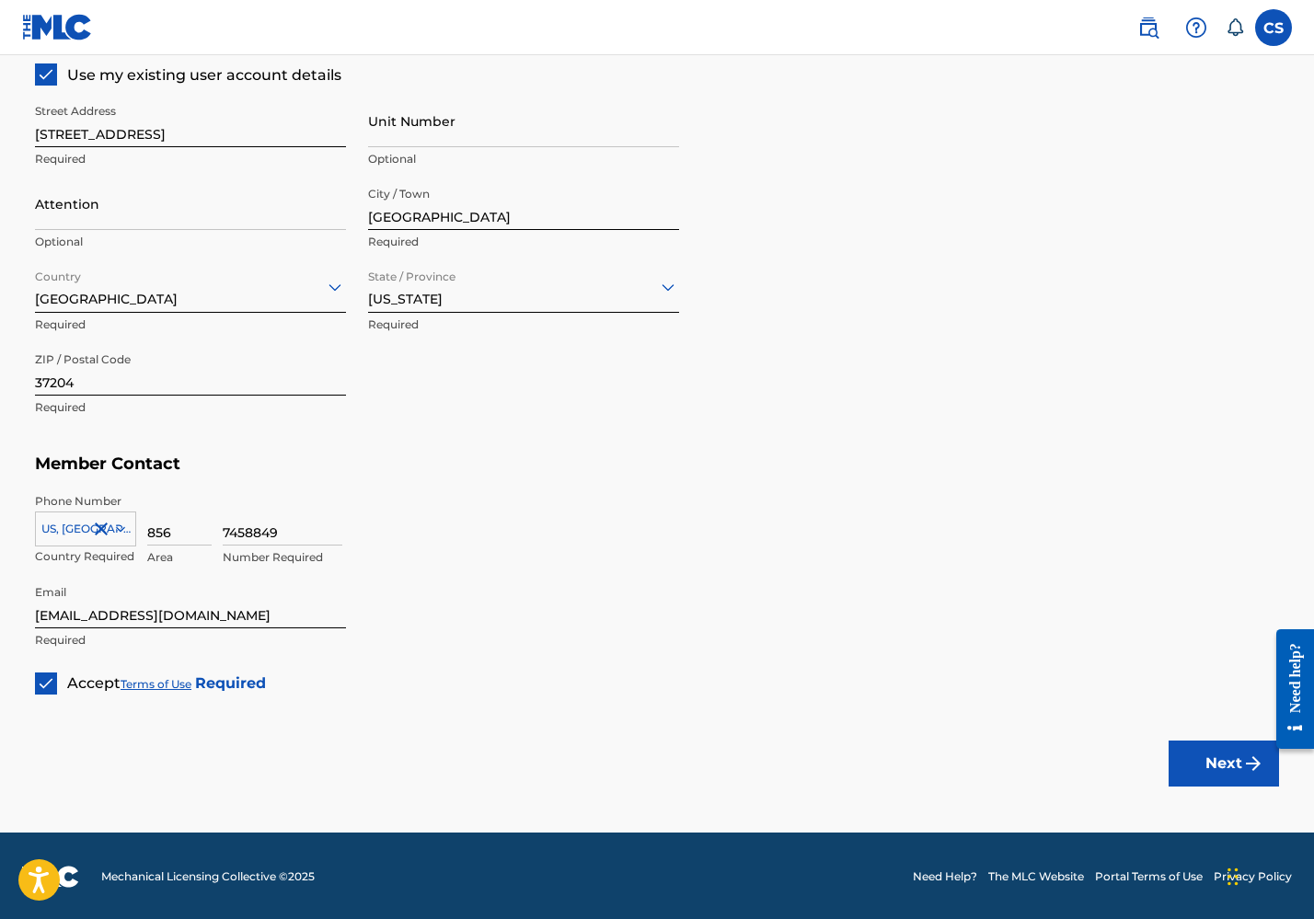
scroll to position [874, 0]
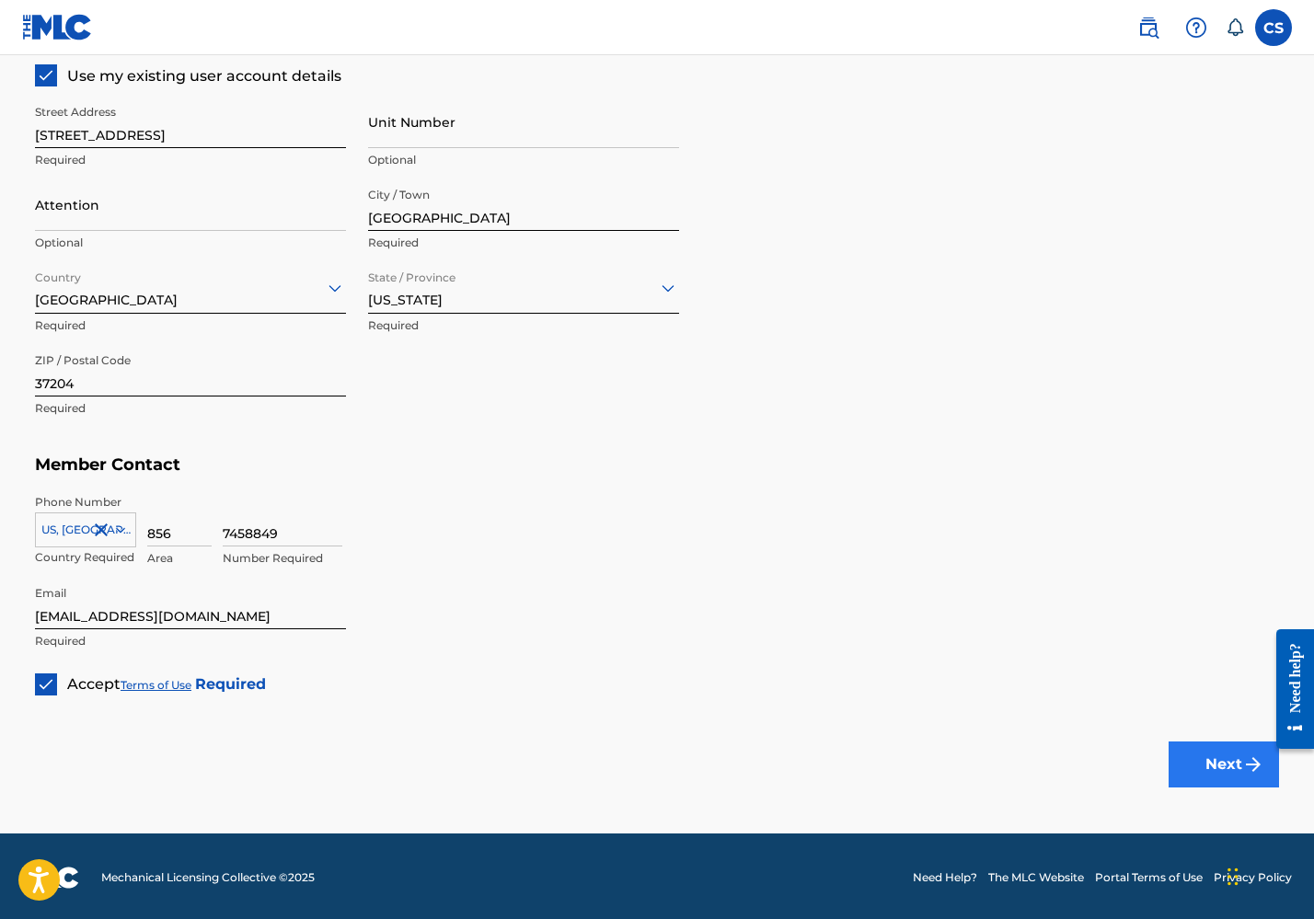
click at [1228, 761] on button "Next" at bounding box center [1224, 765] width 110 height 46
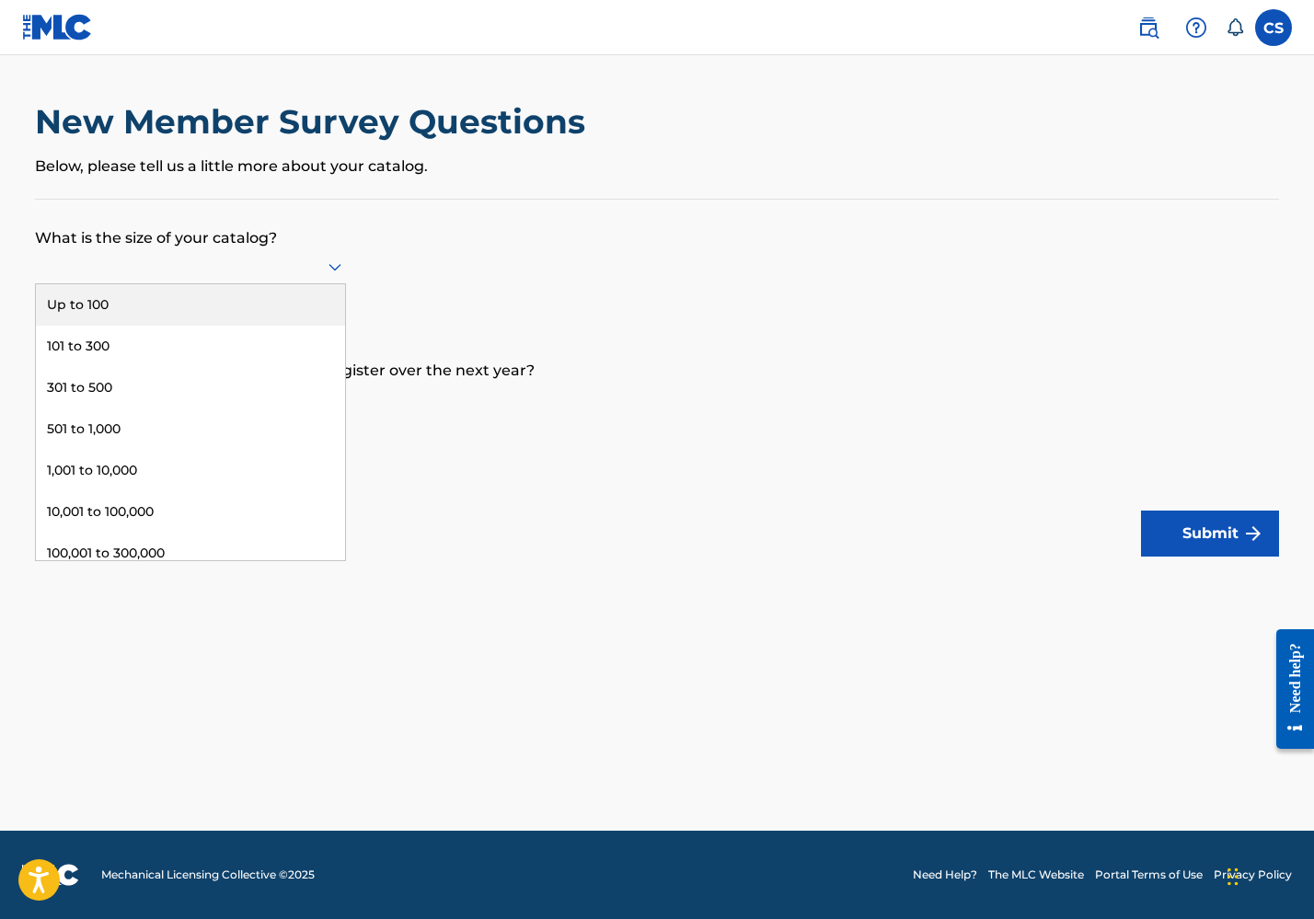
click at [293, 273] on div at bounding box center [190, 266] width 311 height 23
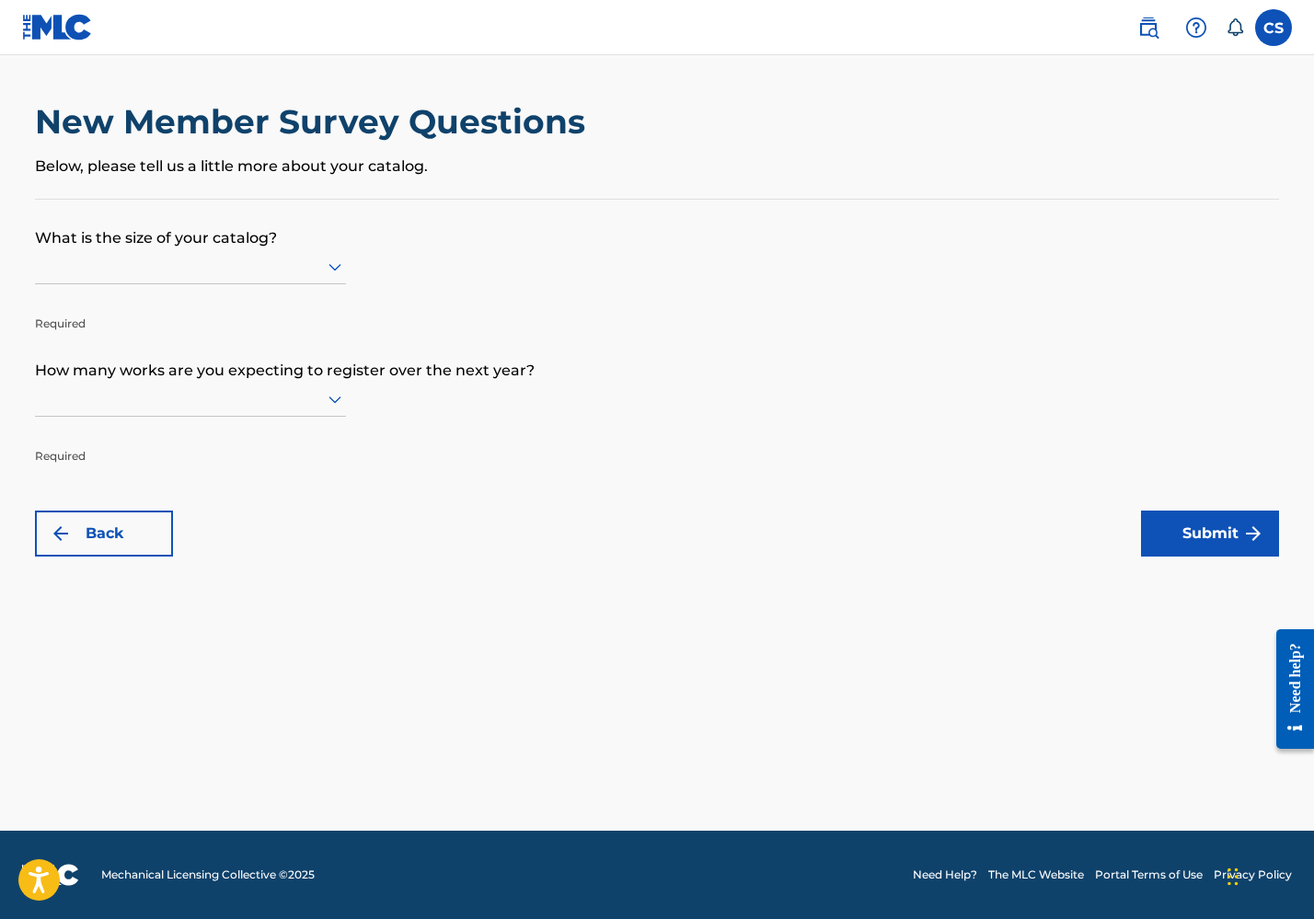
click at [433, 271] on form "What is the size of your catalog? Required How many works are you expecting to …" at bounding box center [657, 378] width 1244 height 357
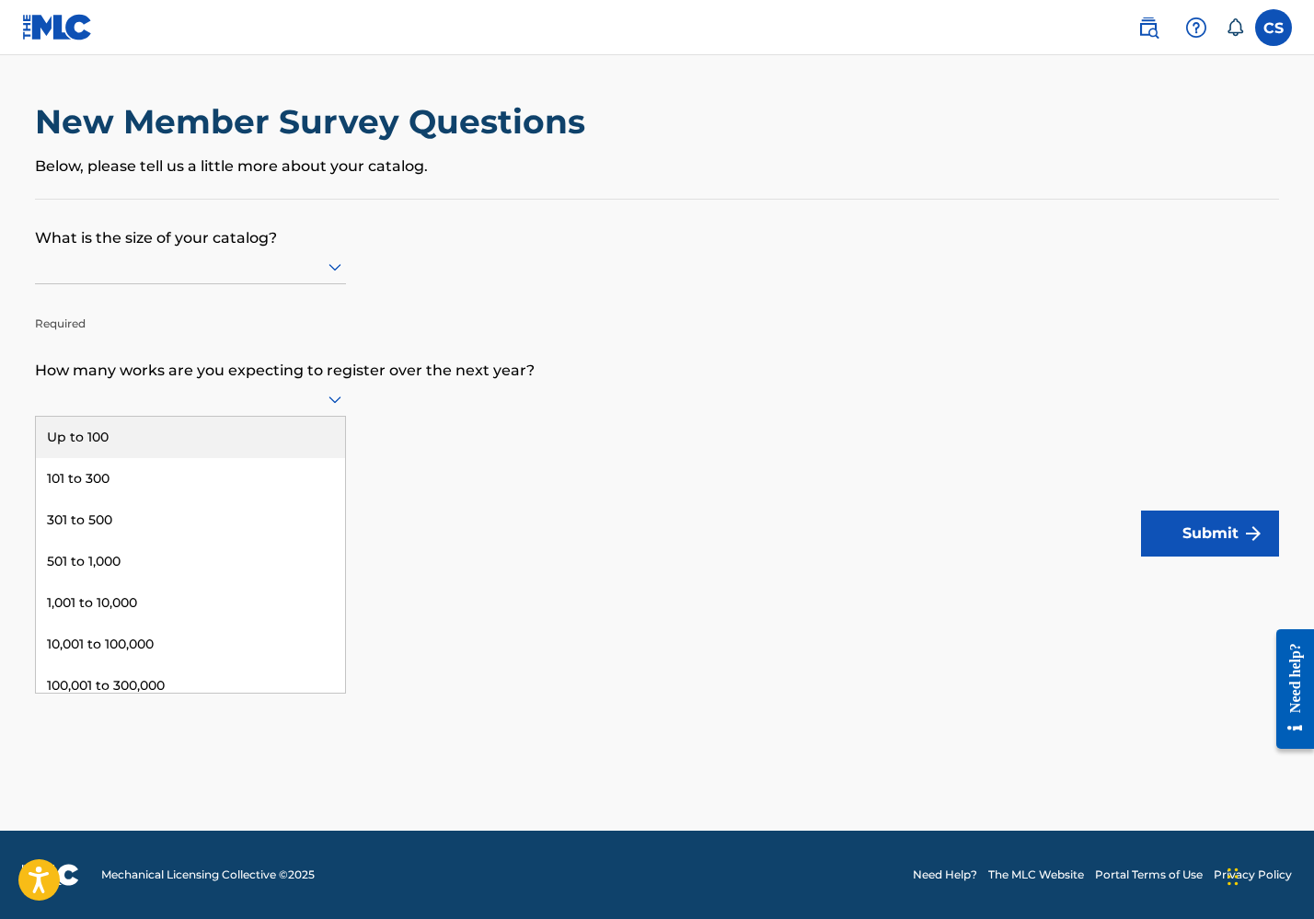
click at [339, 405] on icon at bounding box center [335, 399] width 22 height 22
click at [270, 444] on div "Up to 100" at bounding box center [190, 437] width 309 height 41
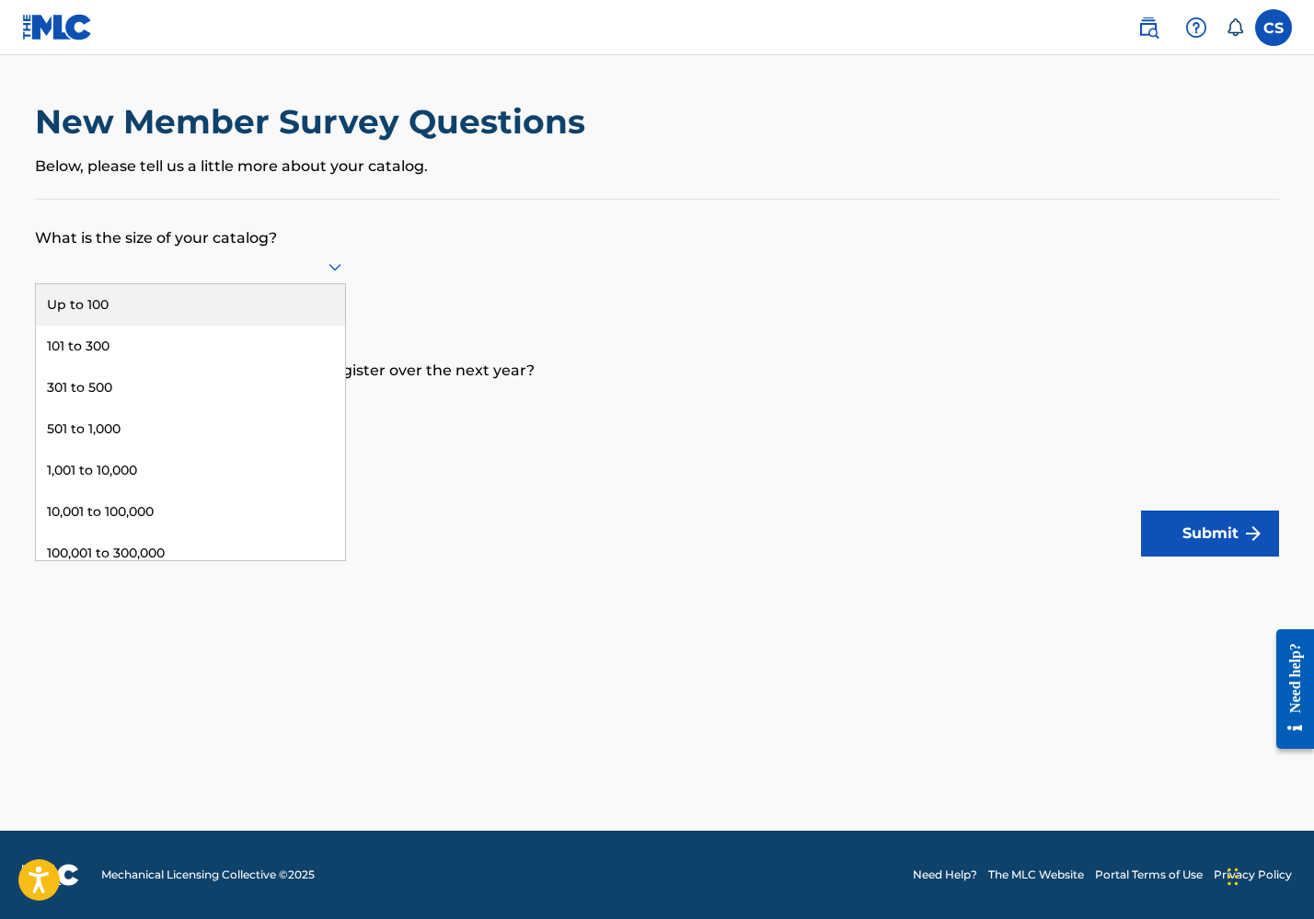
click at [264, 284] on div at bounding box center [190, 266] width 311 height 35
click at [248, 323] on div "Up to 100" at bounding box center [190, 304] width 309 height 41
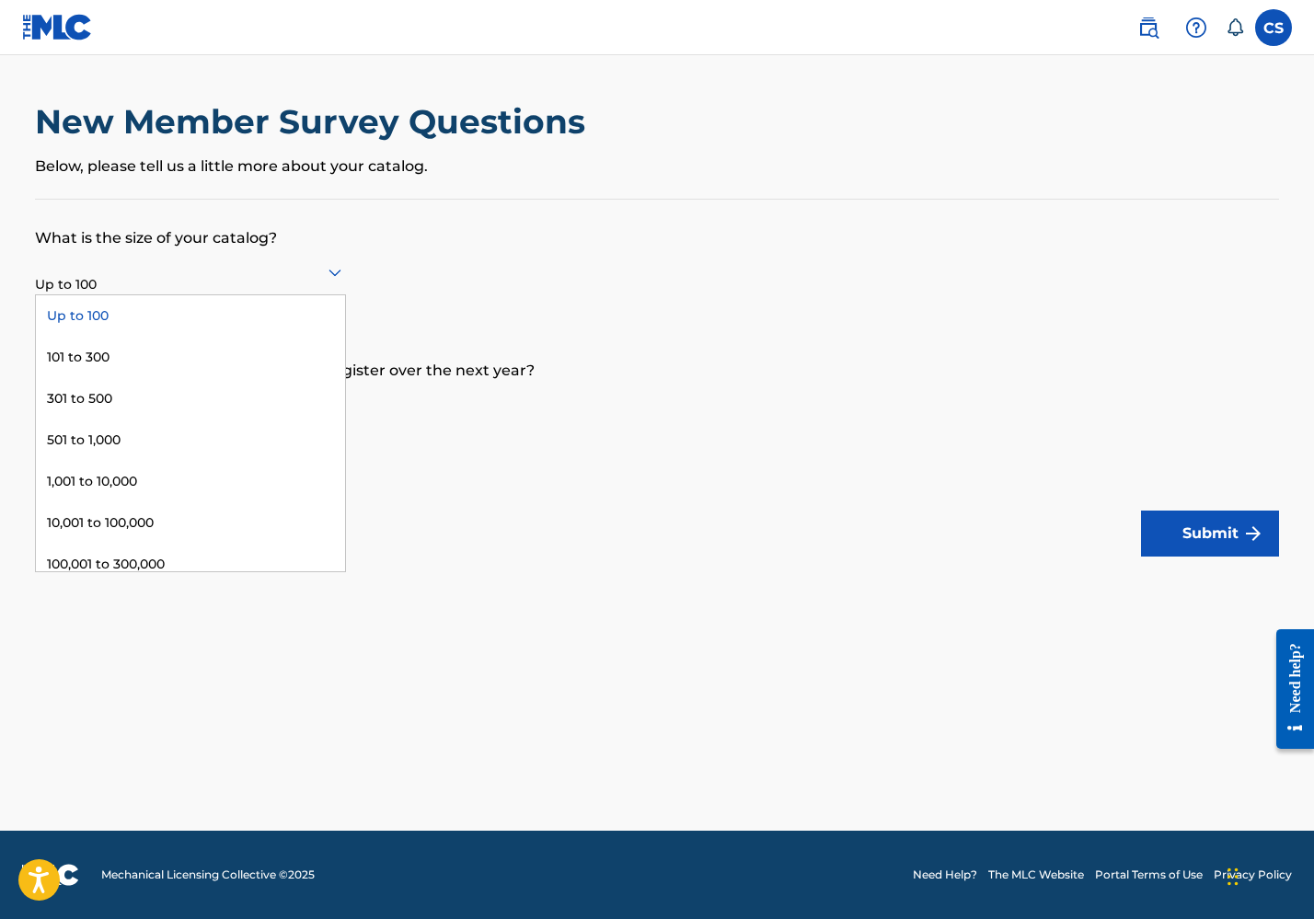
click at [286, 278] on div at bounding box center [190, 271] width 311 height 23
click at [604, 271] on form "What is the size of your catalog? 1,001 to 10,000, 5 of 9. 9 results available.…" at bounding box center [657, 378] width 1244 height 357
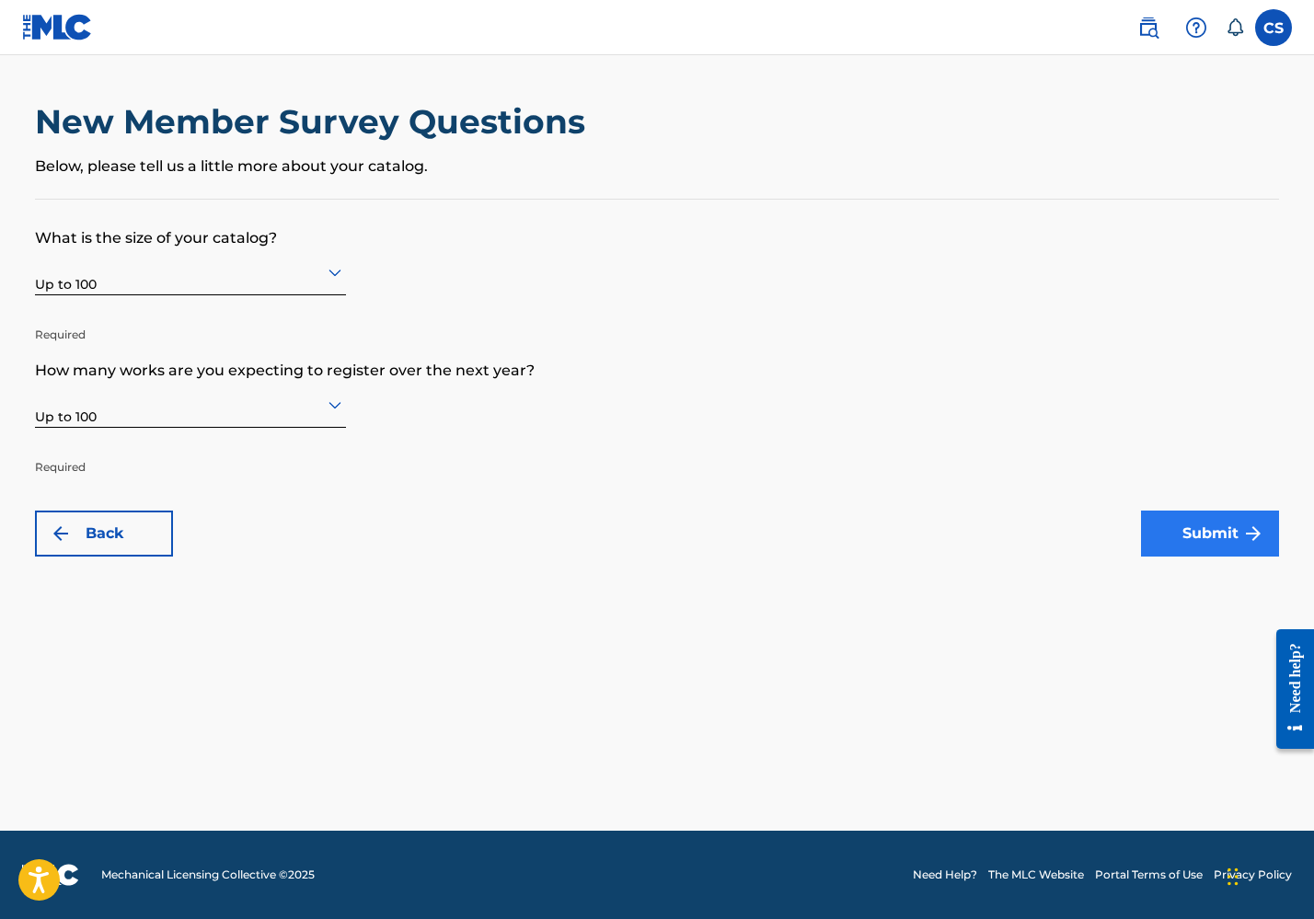
click at [1180, 533] on button "Submit" at bounding box center [1210, 534] width 138 height 46
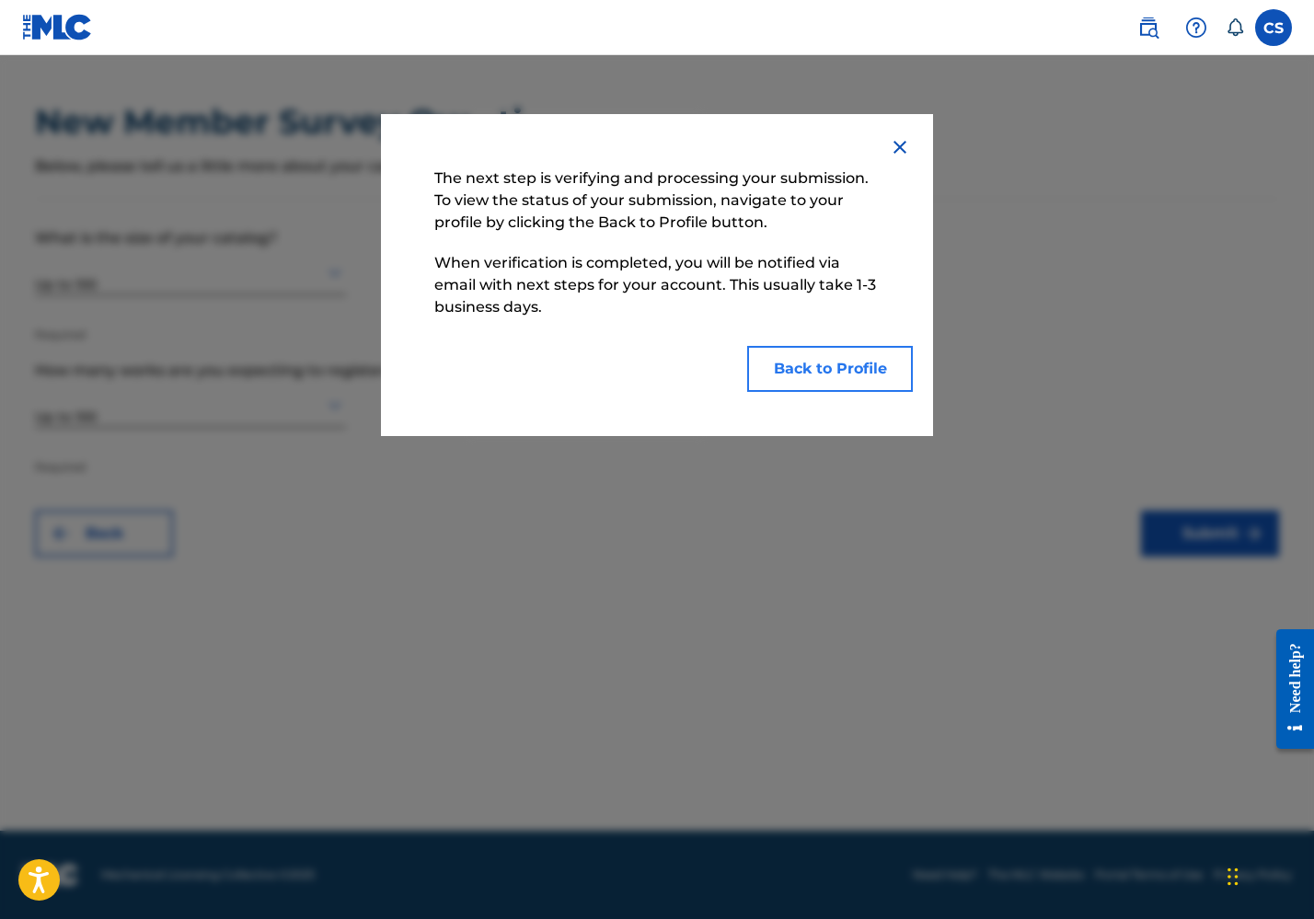
click at [834, 359] on button "Back to Profile" at bounding box center [830, 369] width 166 height 46
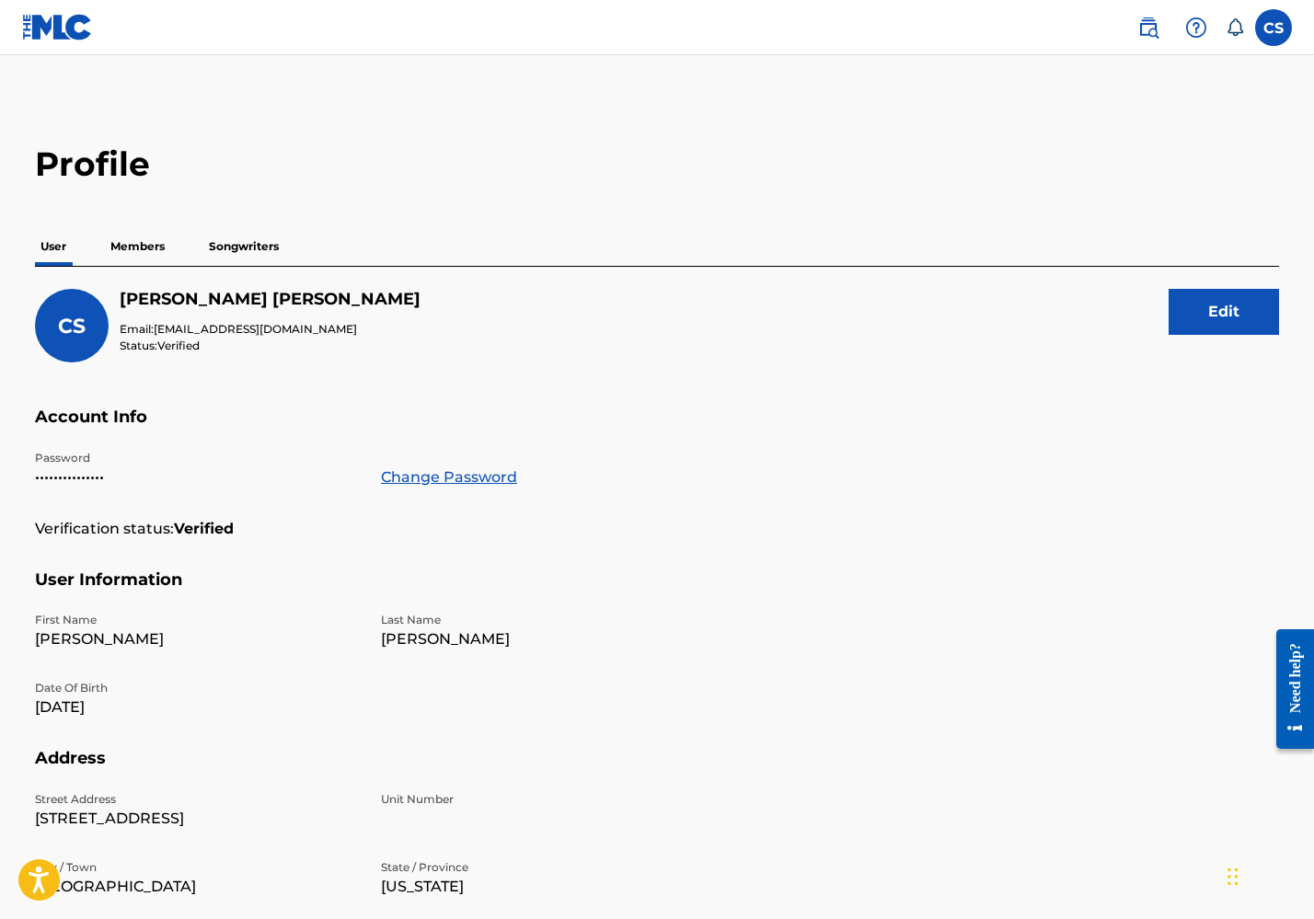
click at [131, 245] on p "Members" at bounding box center [137, 246] width 65 height 39
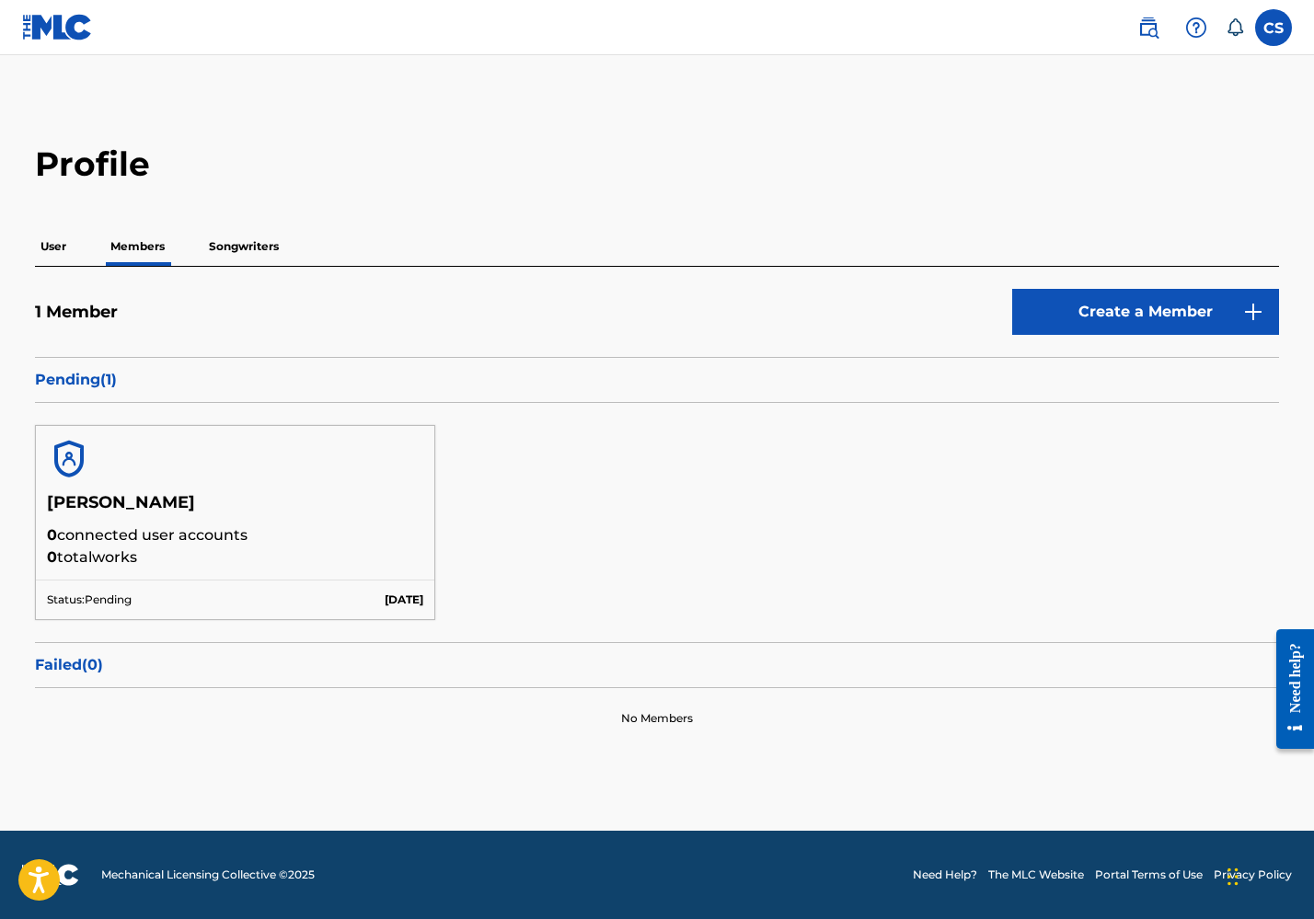
click at [208, 242] on p "Songwriters" at bounding box center [243, 246] width 81 height 39
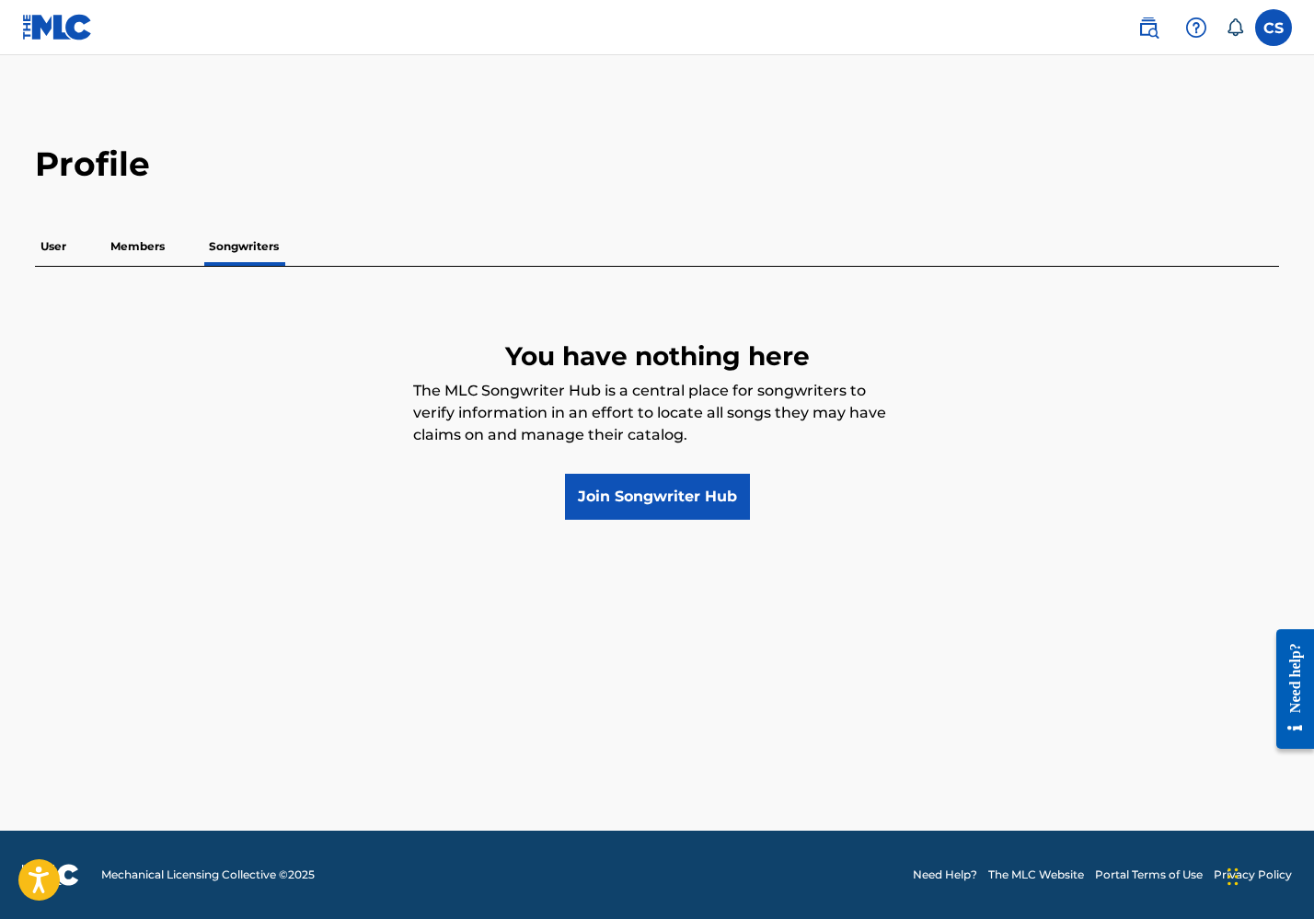
click at [157, 241] on p "Members" at bounding box center [137, 246] width 65 height 39
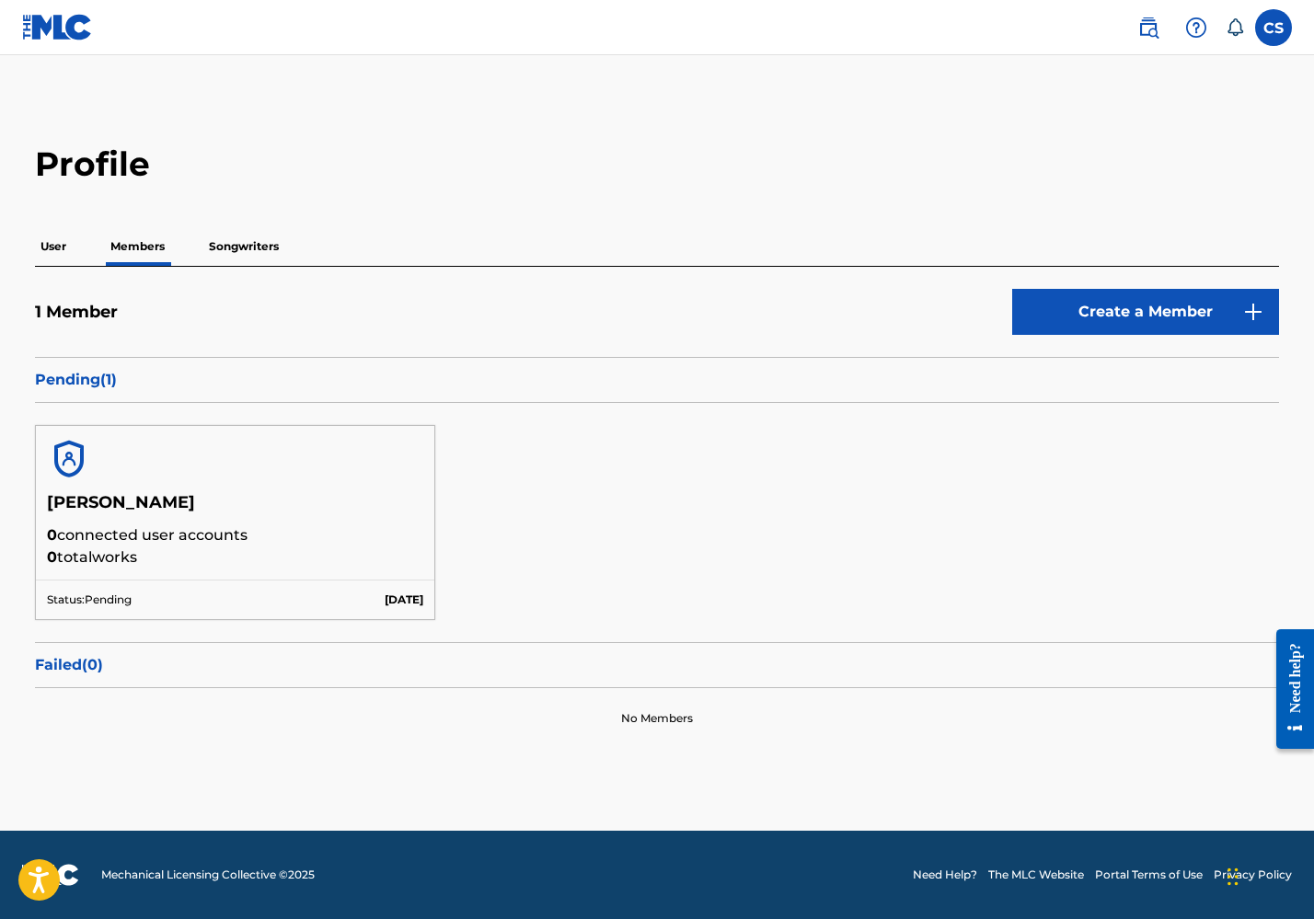
click at [223, 250] on p "Songwriters" at bounding box center [243, 246] width 81 height 39
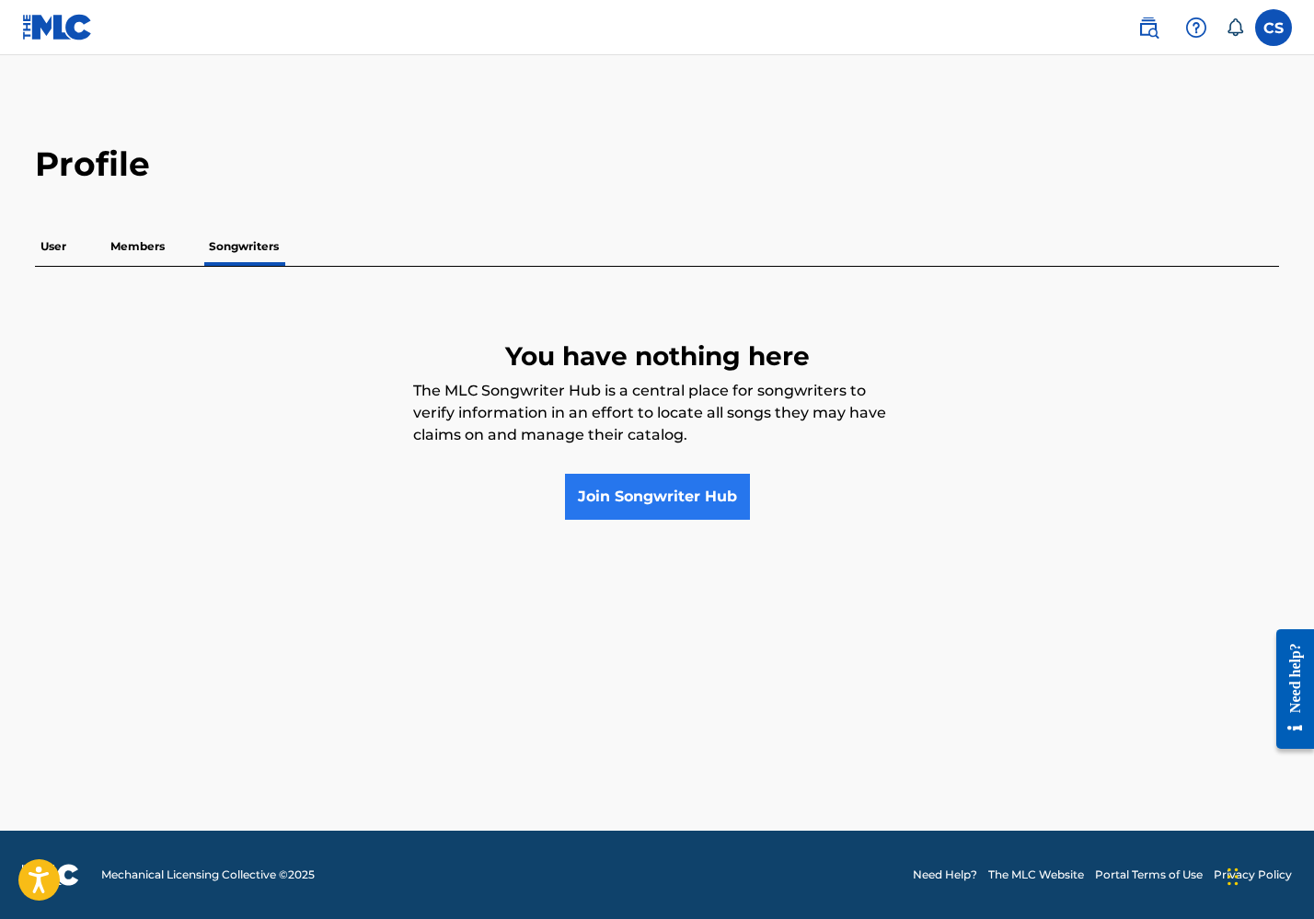
click at [644, 503] on link "Join Songwriter Hub" at bounding box center [657, 497] width 185 height 46
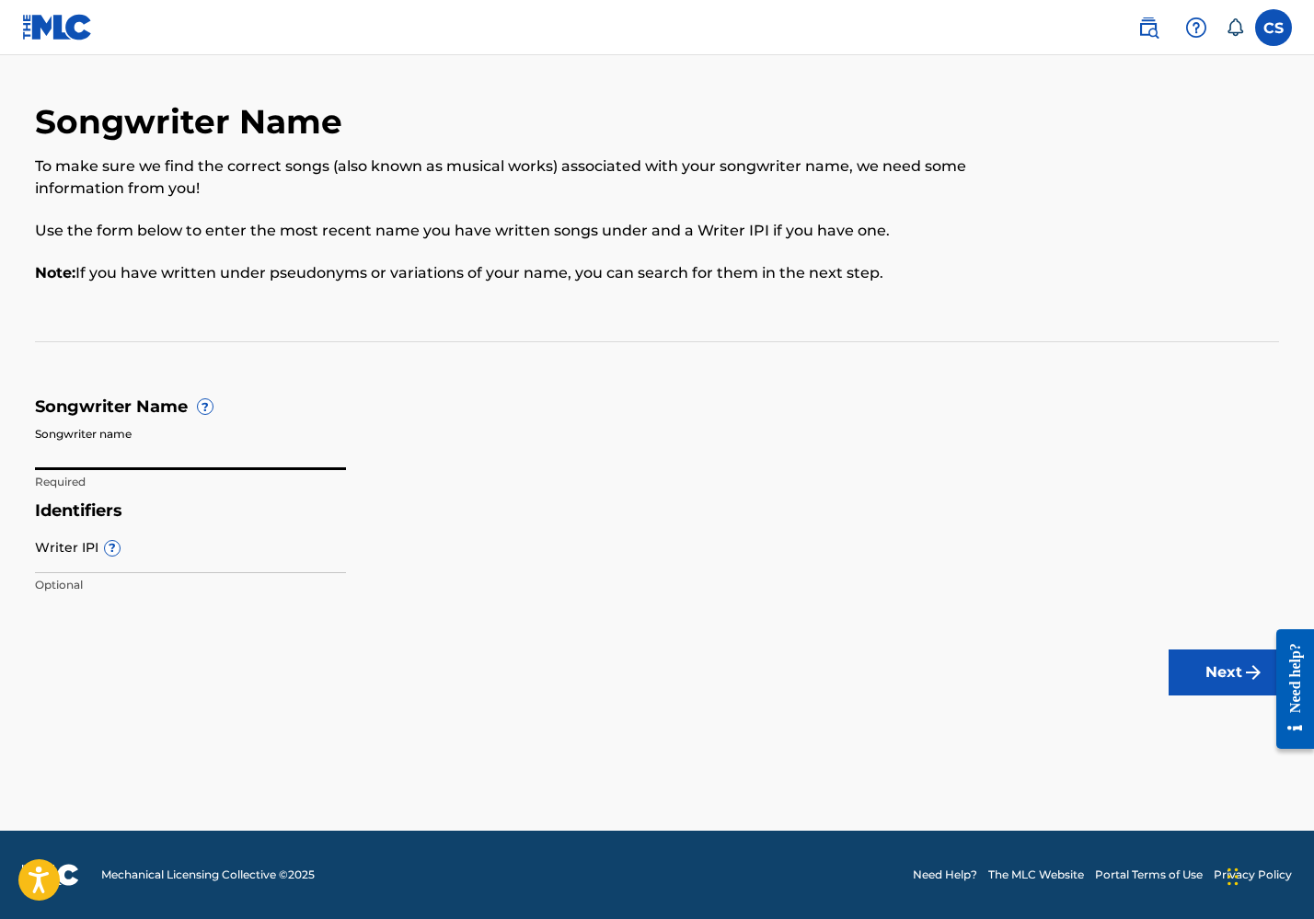
click at [209, 433] on input "Songwriter name" at bounding box center [190, 444] width 311 height 52
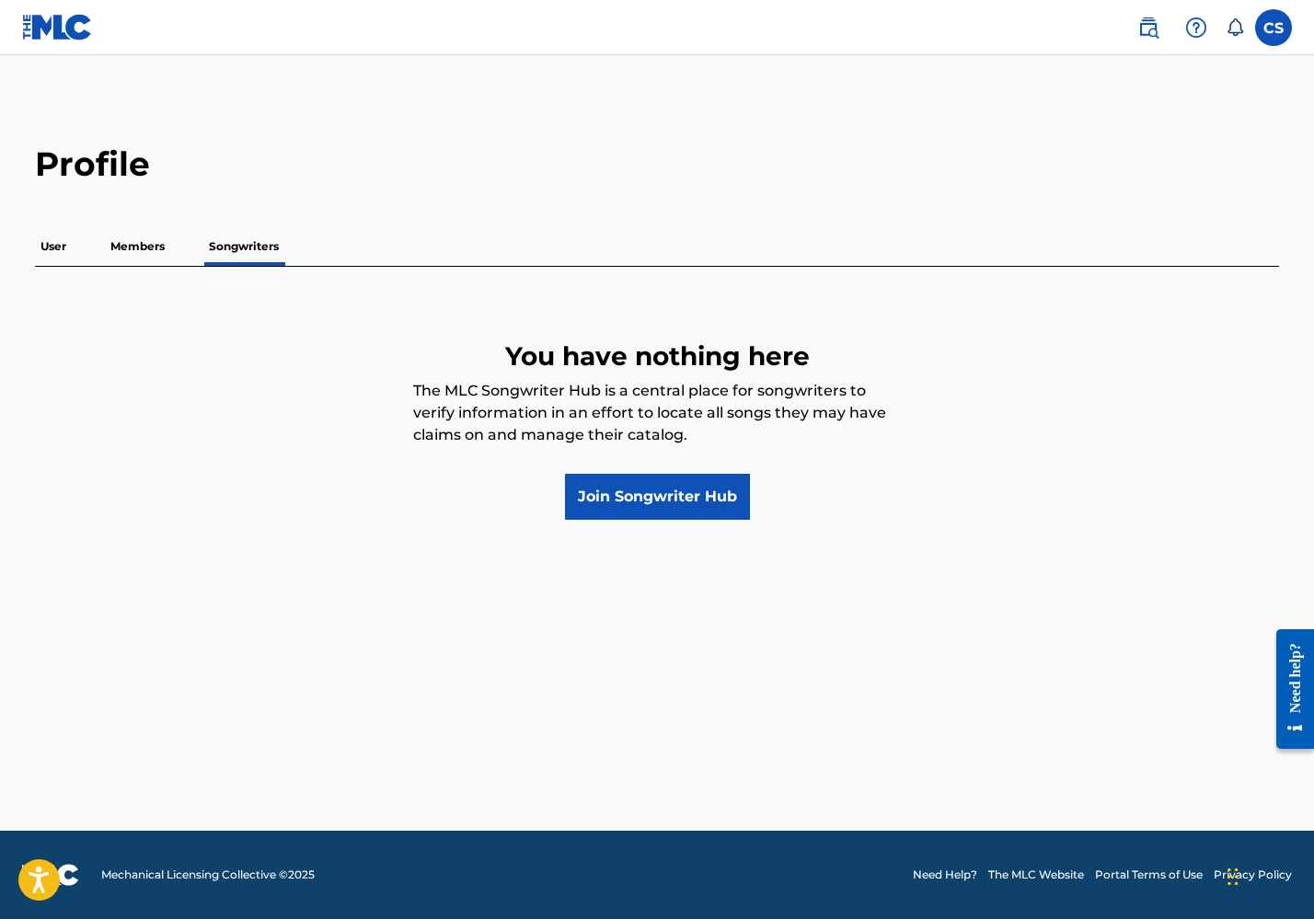
click at [133, 265] on div "User Members Songwriters" at bounding box center [657, 247] width 1244 height 40
click at [133, 249] on p "Members" at bounding box center [137, 246] width 65 height 39
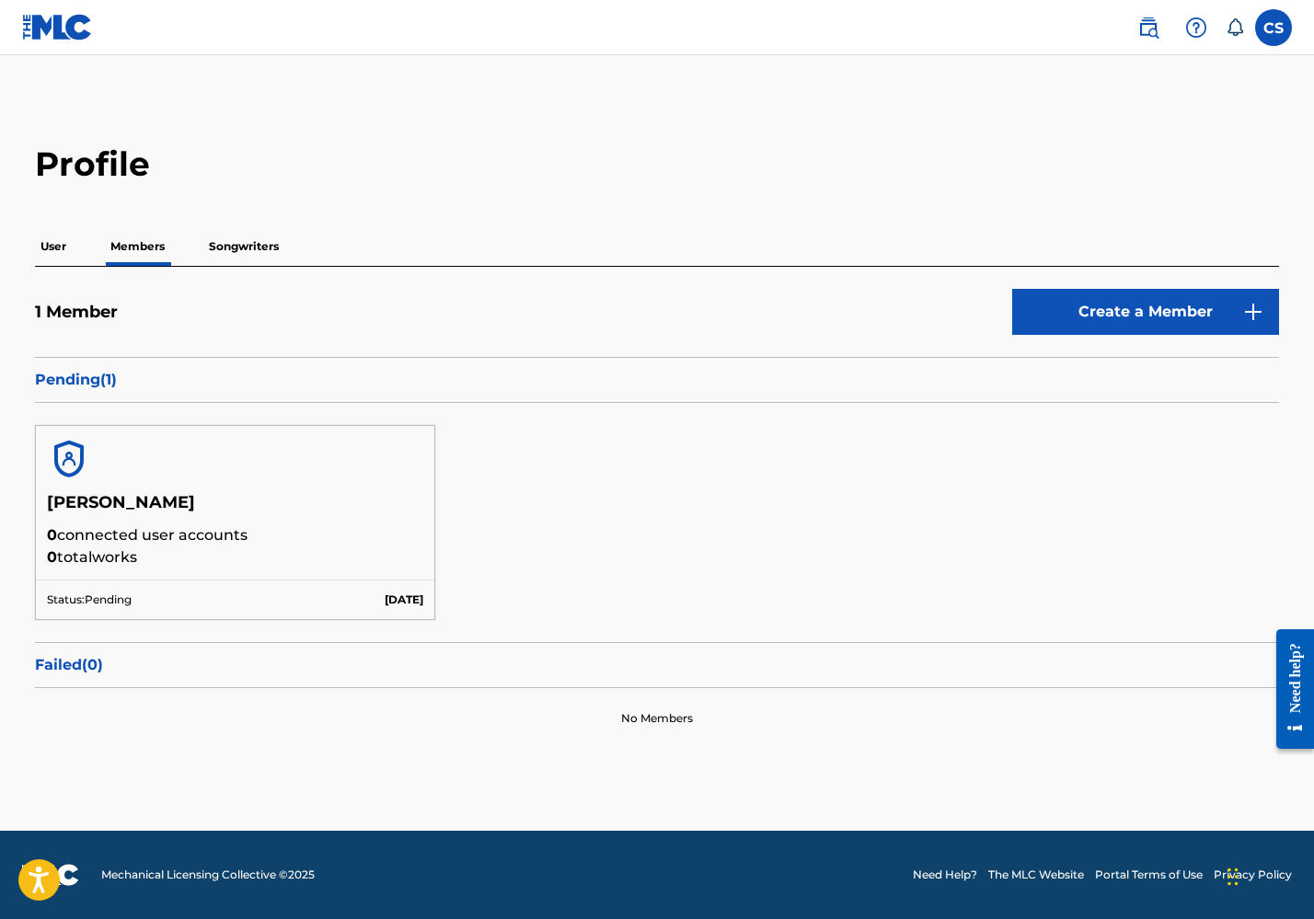
click at [96, 379] on p "Pending ( 1 )" at bounding box center [657, 380] width 1244 height 22
click at [260, 252] on p "Songwriters" at bounding box center [243, 246] width 81 height 39
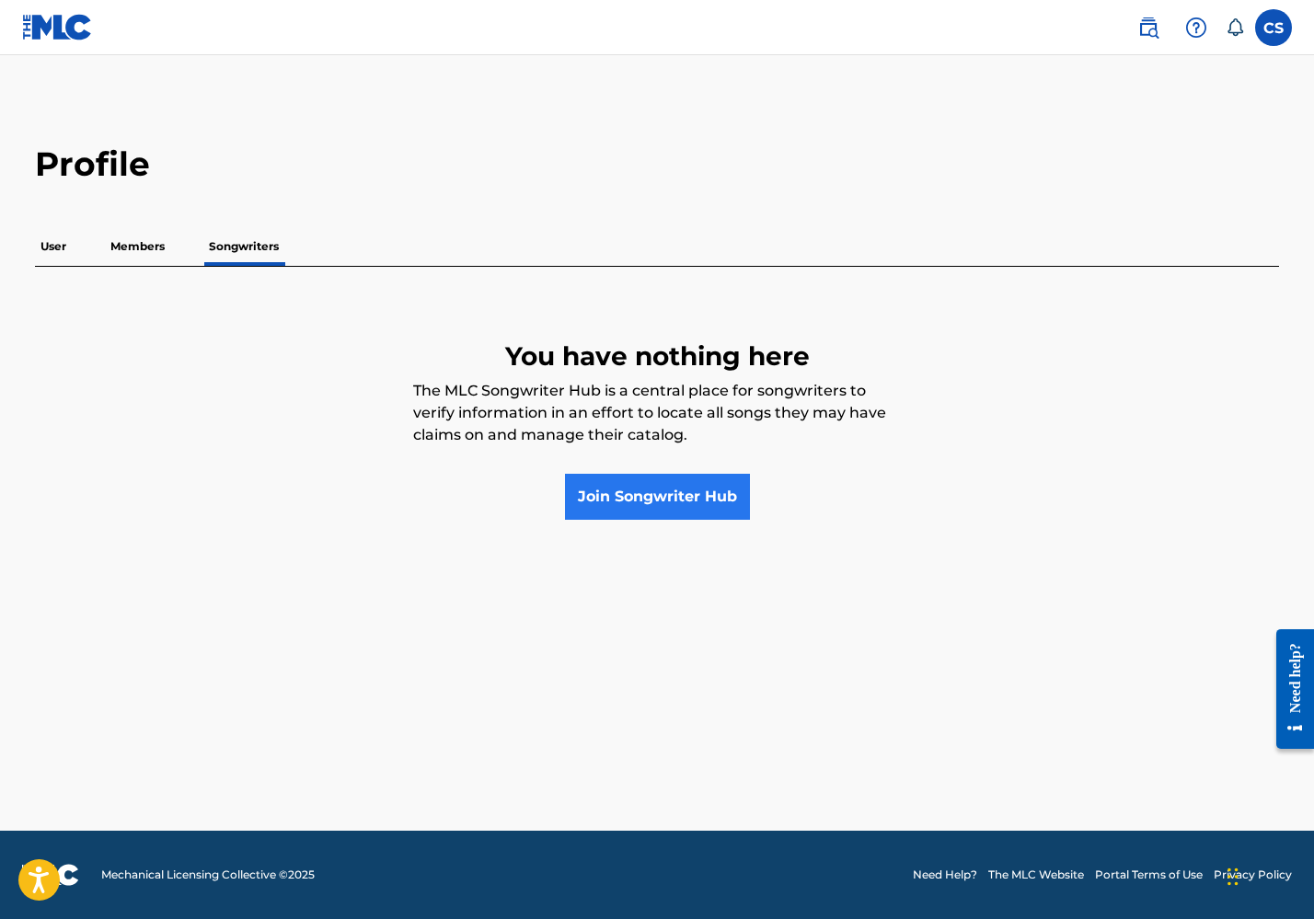
click at [661, 492] on link "Join Songwriter Hub" at bounding box center [657, 497] width 185 height 46
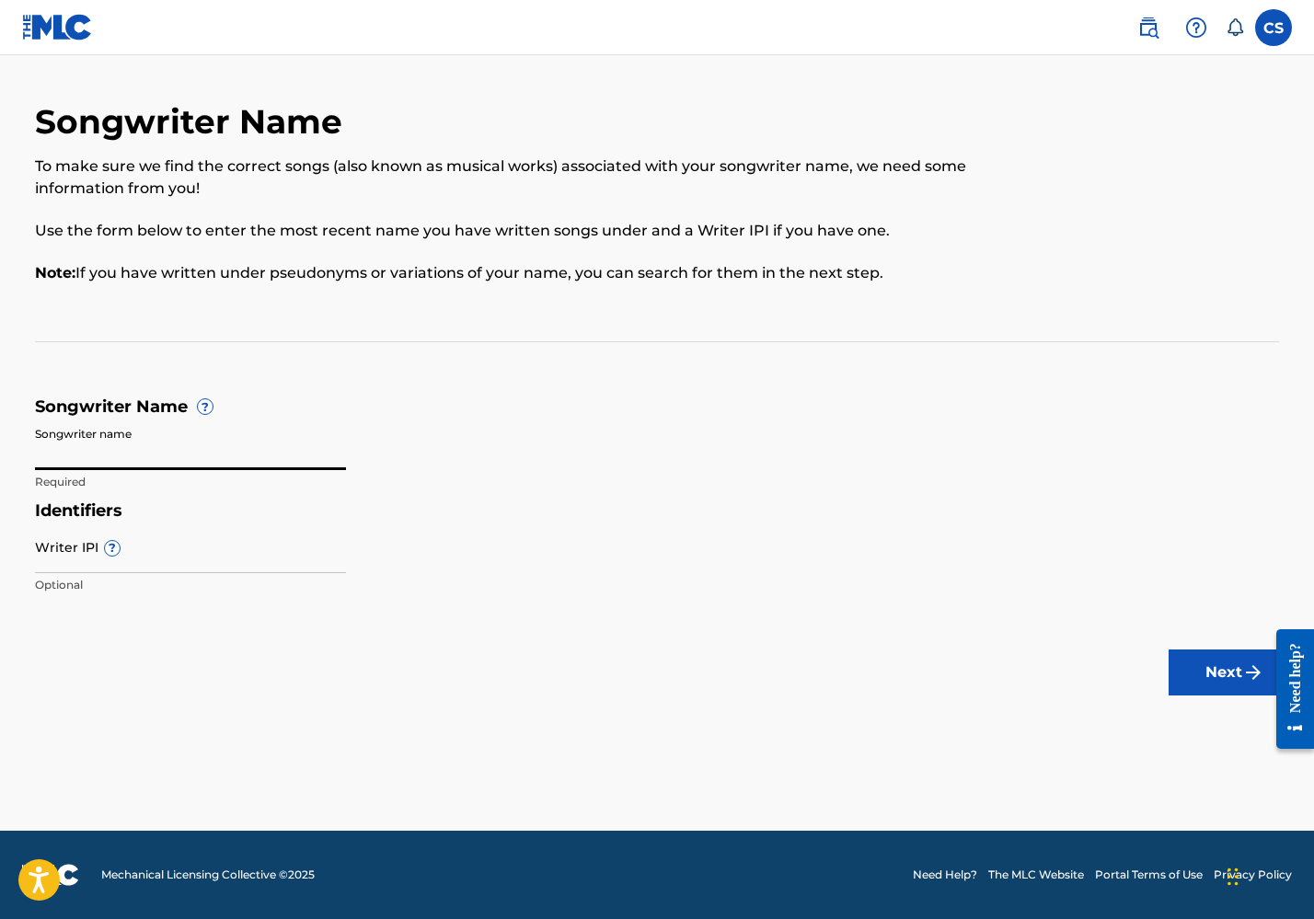
click at [230, 446] on input "Songwriter name" at bounding box center [190, 444] width 311 height 52
type input "[PERSON_NAME]"
click at [168, 564] on input "Writer IPI ?" at bounding box center [190, 547] width 311 height 52
paste input "01313349674"
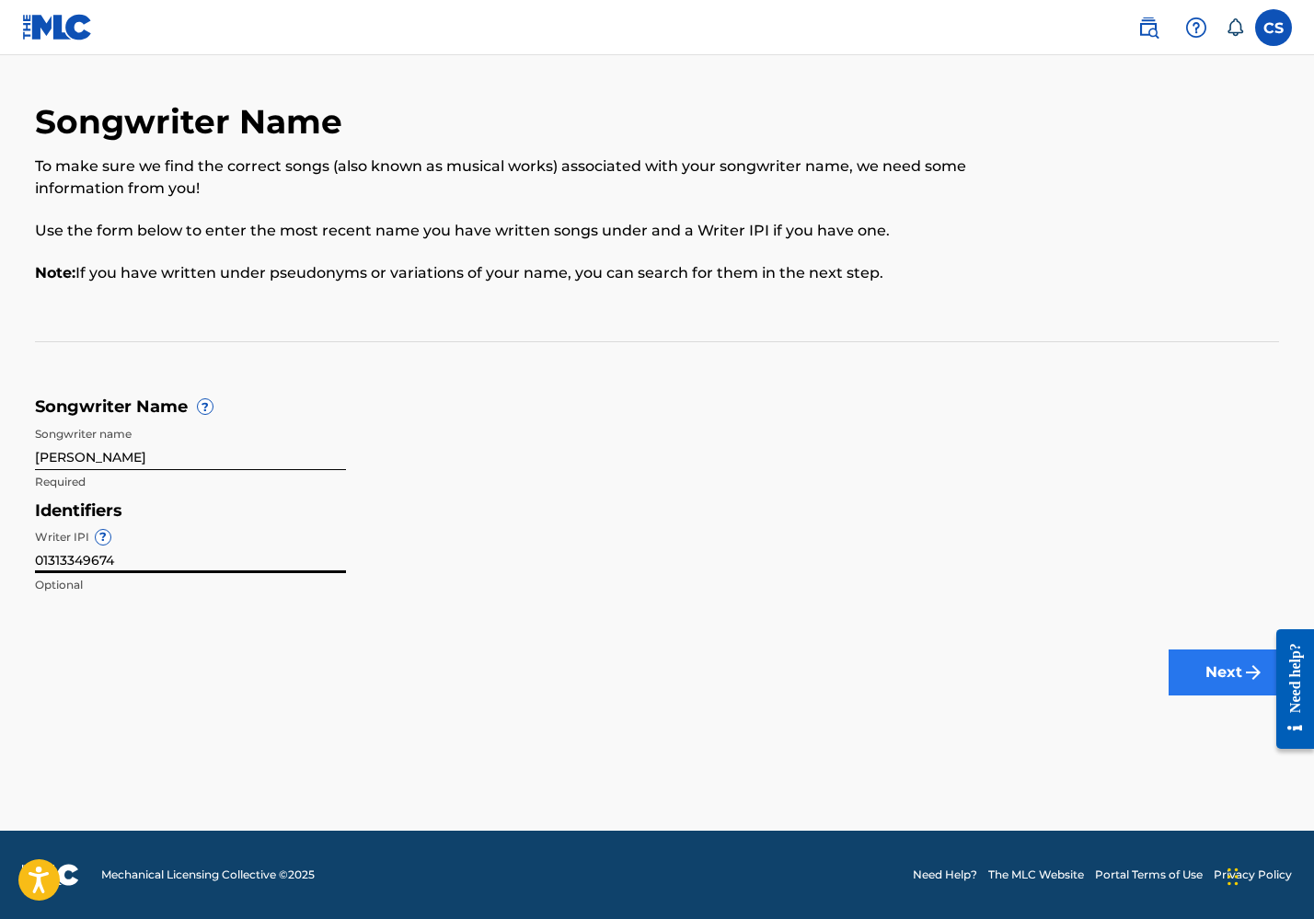
type input "01313349674"
click at [1212, 680] on button "Next" at bounding box center [1224, 673] width 110 height 46
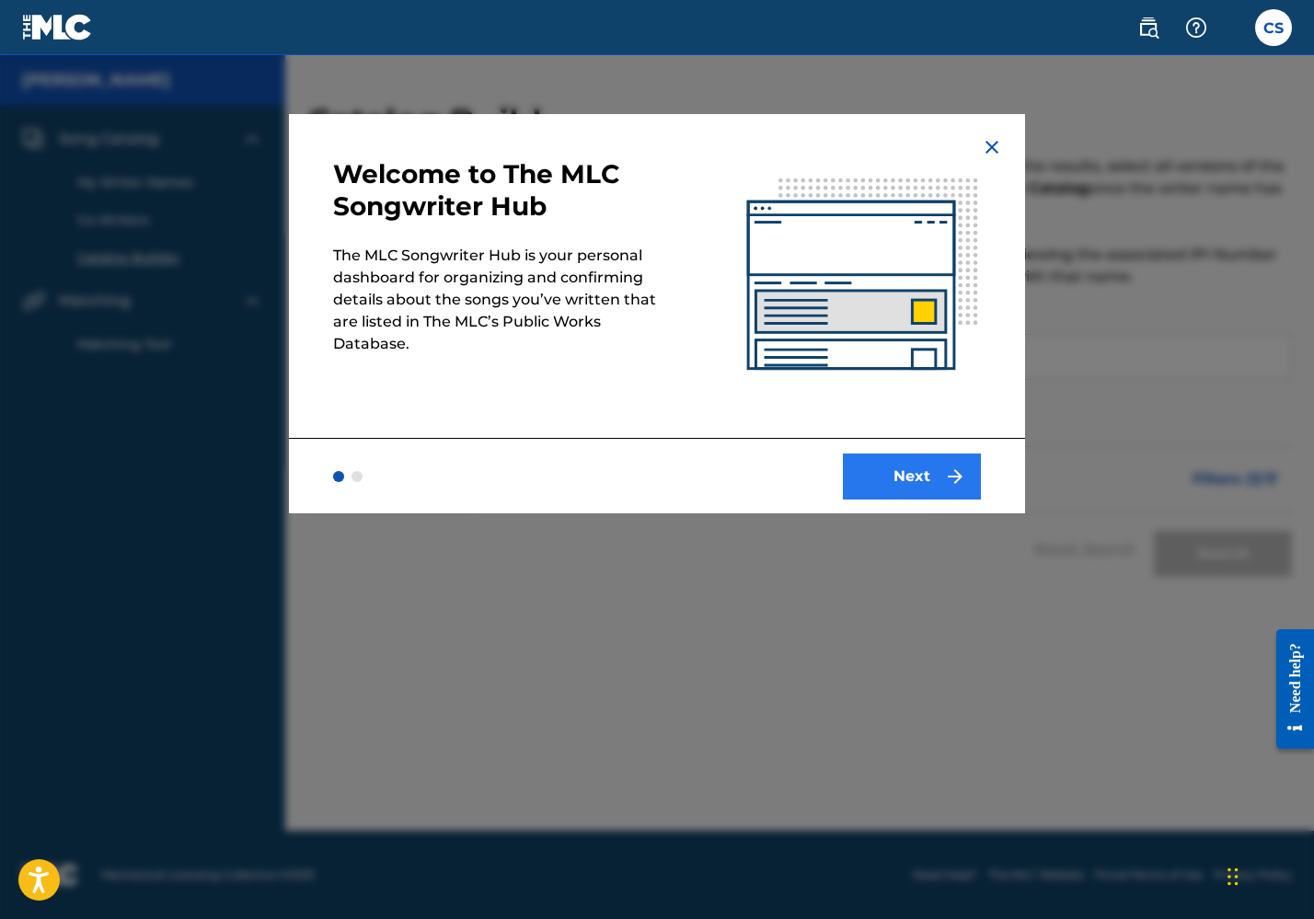
click at [912, 469] on button "Next" at bounding box center [912, 477] width 138 height 46
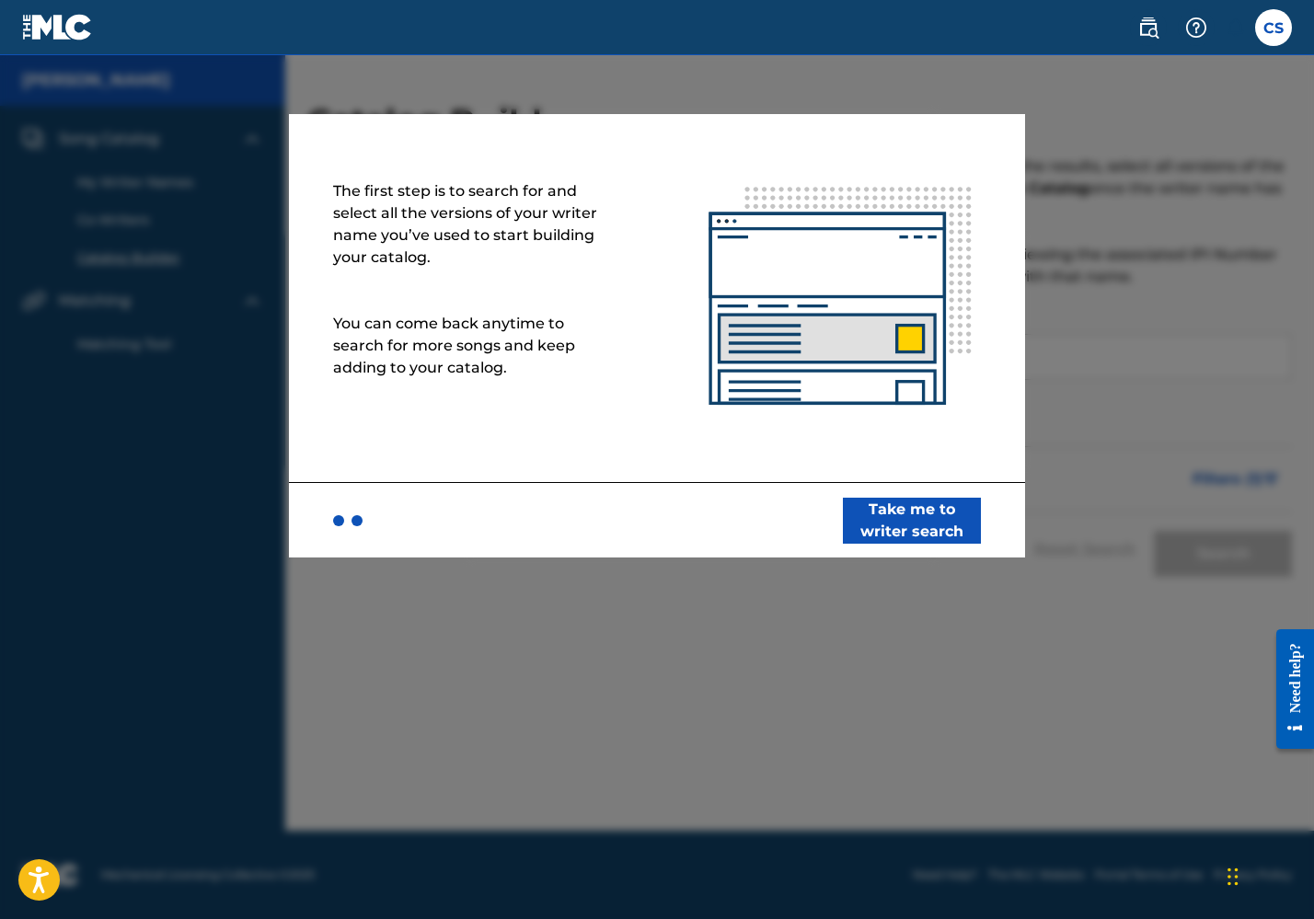
click at [649, 533] on div "Take me to writer search" at bounding box center [657, 519] width 736 height 75
click at [703, 635] on div at bounding box center [657, 514] width 1314 height 919
click at [355, 518] on div at bounding box center [357, 520] width 11 height 11
click at [937, 513] on button "Take me to writer search" at bounding box center [912, 521] width 138 height 46
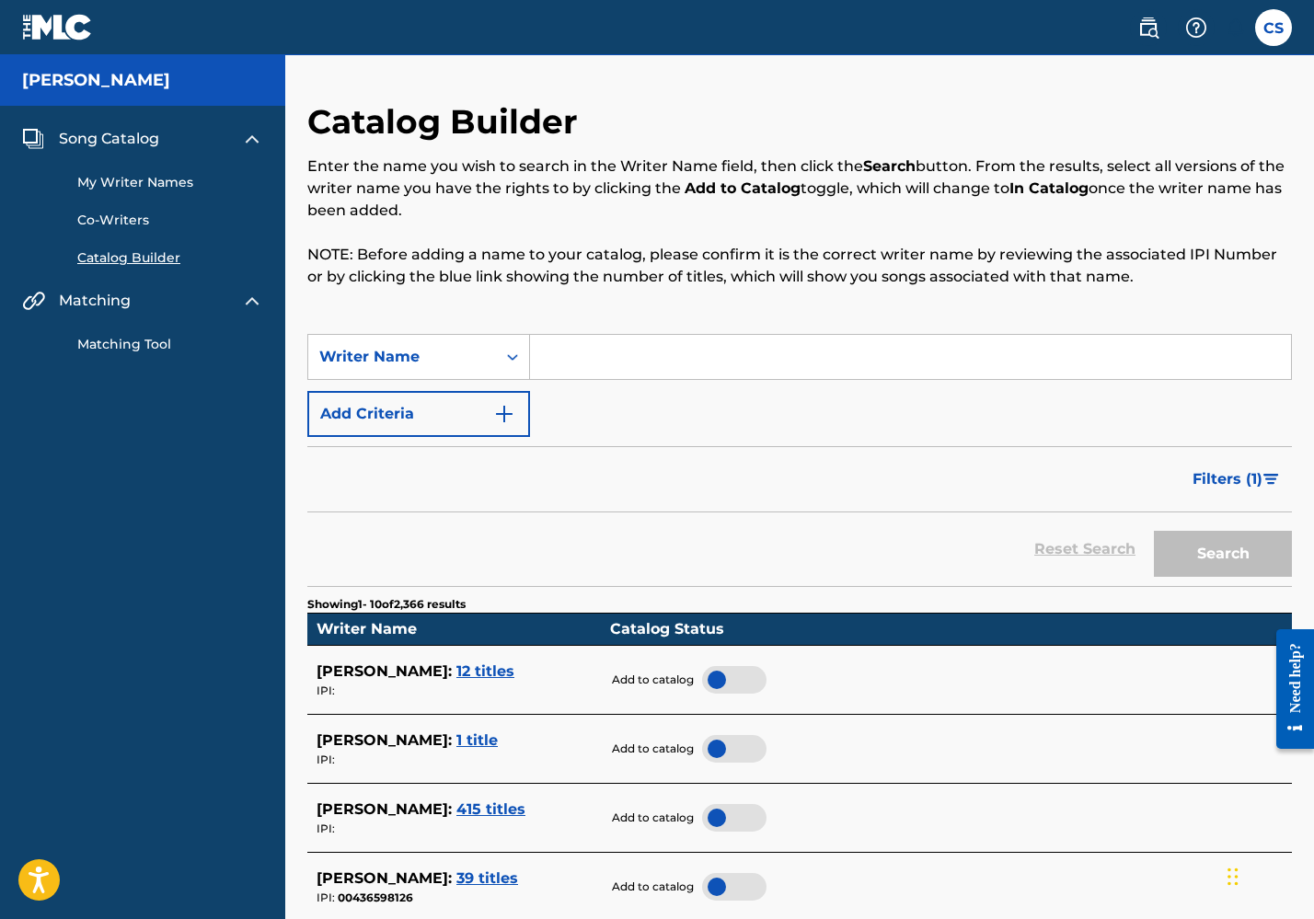
click at [476, 664] on span "12 titles" at bounding box center [485, 671] width 58 height 17
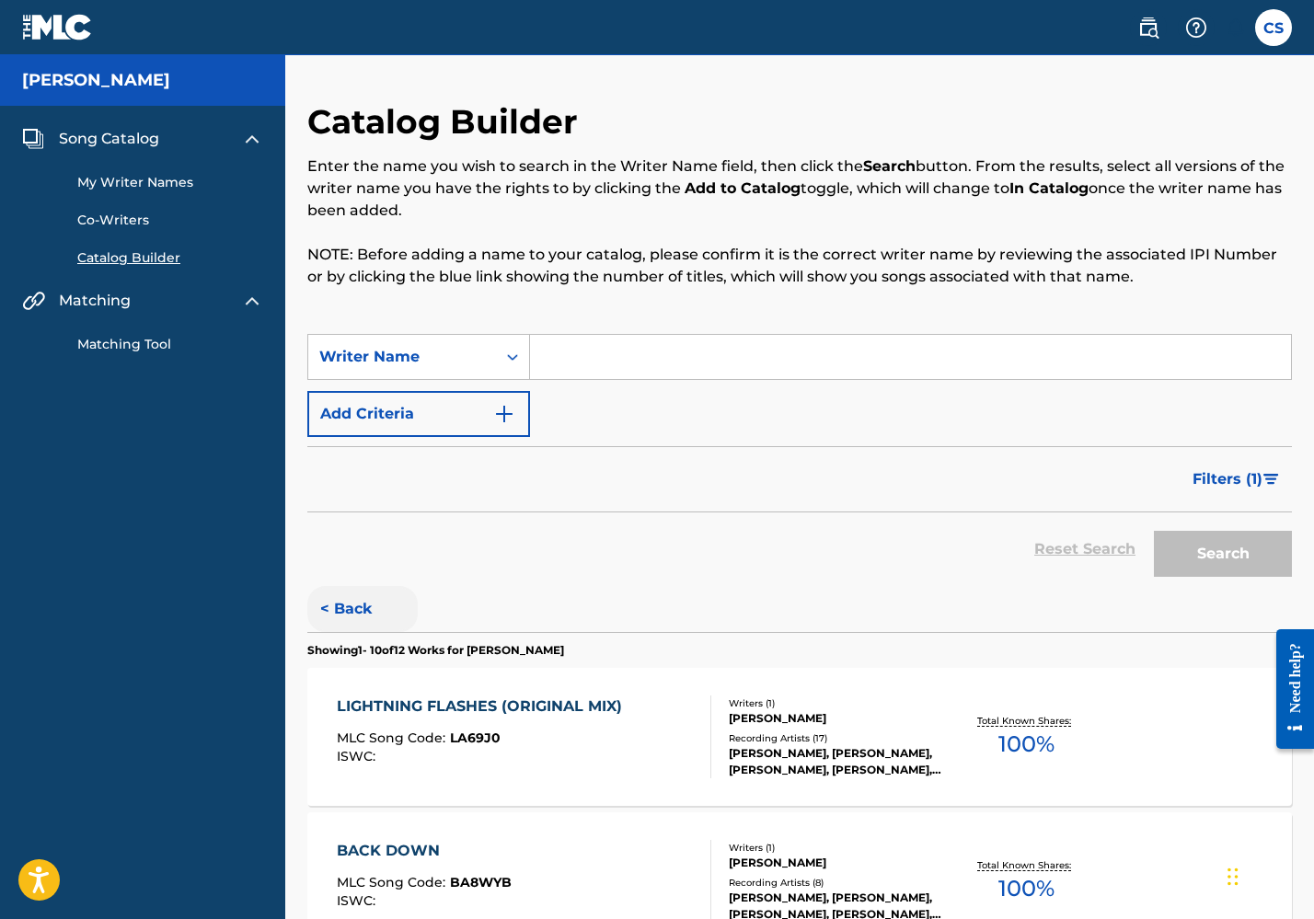
click at [339, 604] on button "< Back" at bounding box center [362, 609] width 110 height 46
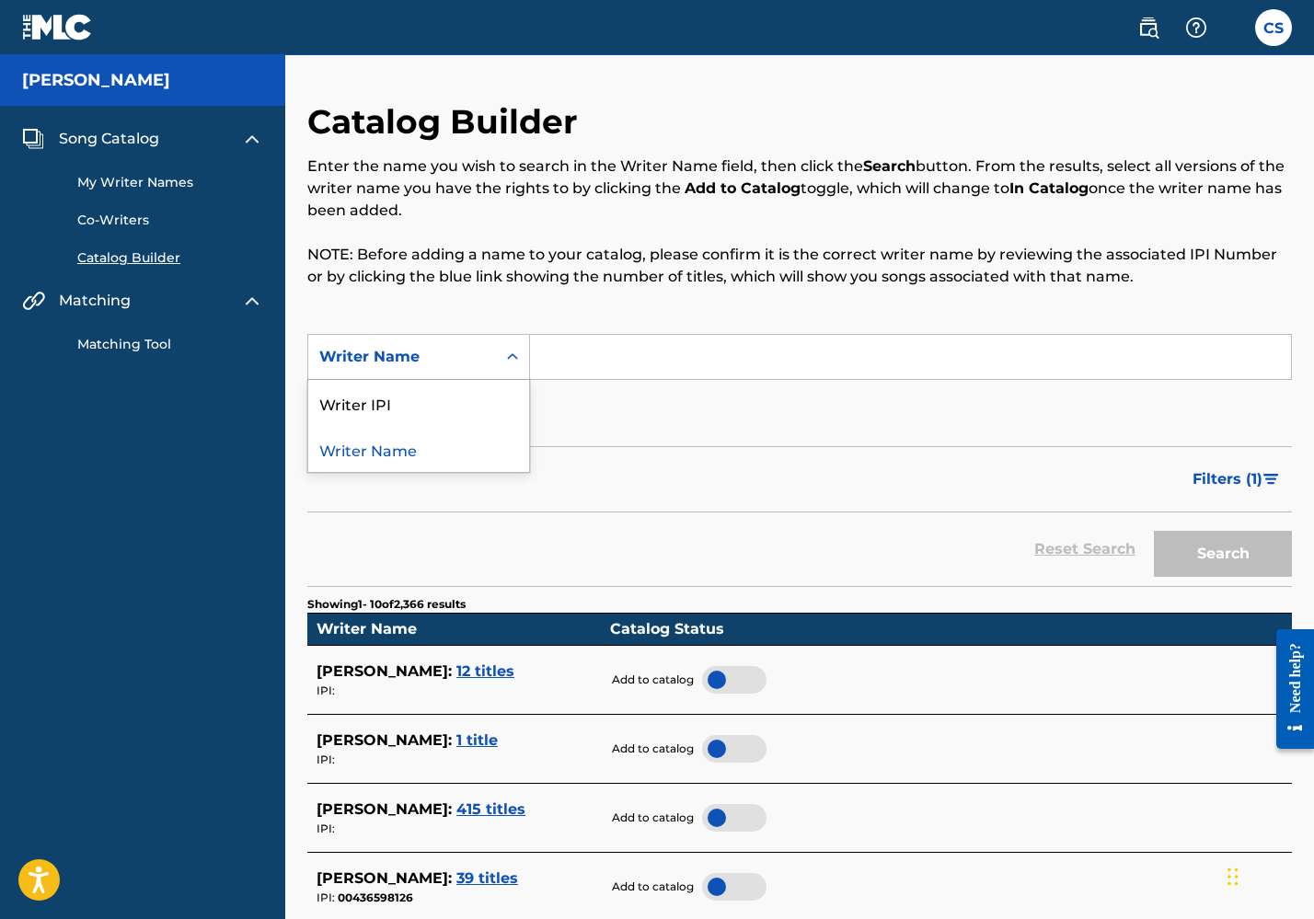
click at [504, 359] on icon "Search Form" at bounding box center [512, 357] width 18 height 18
click at [589, 302] on div "Catalog Builder Enter the name you wish to search in the Writer Name field, the…" at bounding box center [799, 217] width 985 height 233
click at [491, 349] on div "Writer Name" at bounding box center [402, 357] width 188 height 35
click at [654, 380] on div "SearchWithCriteria58e7b90f-7f74-4caa-8c27-e9416704580c Writer Name Add Criteria" at bounding box center [799, 385] width 985 height 103
click at [176, 173] on link "My Writer Names" at bounding box center [170, 182] width 186 height 19
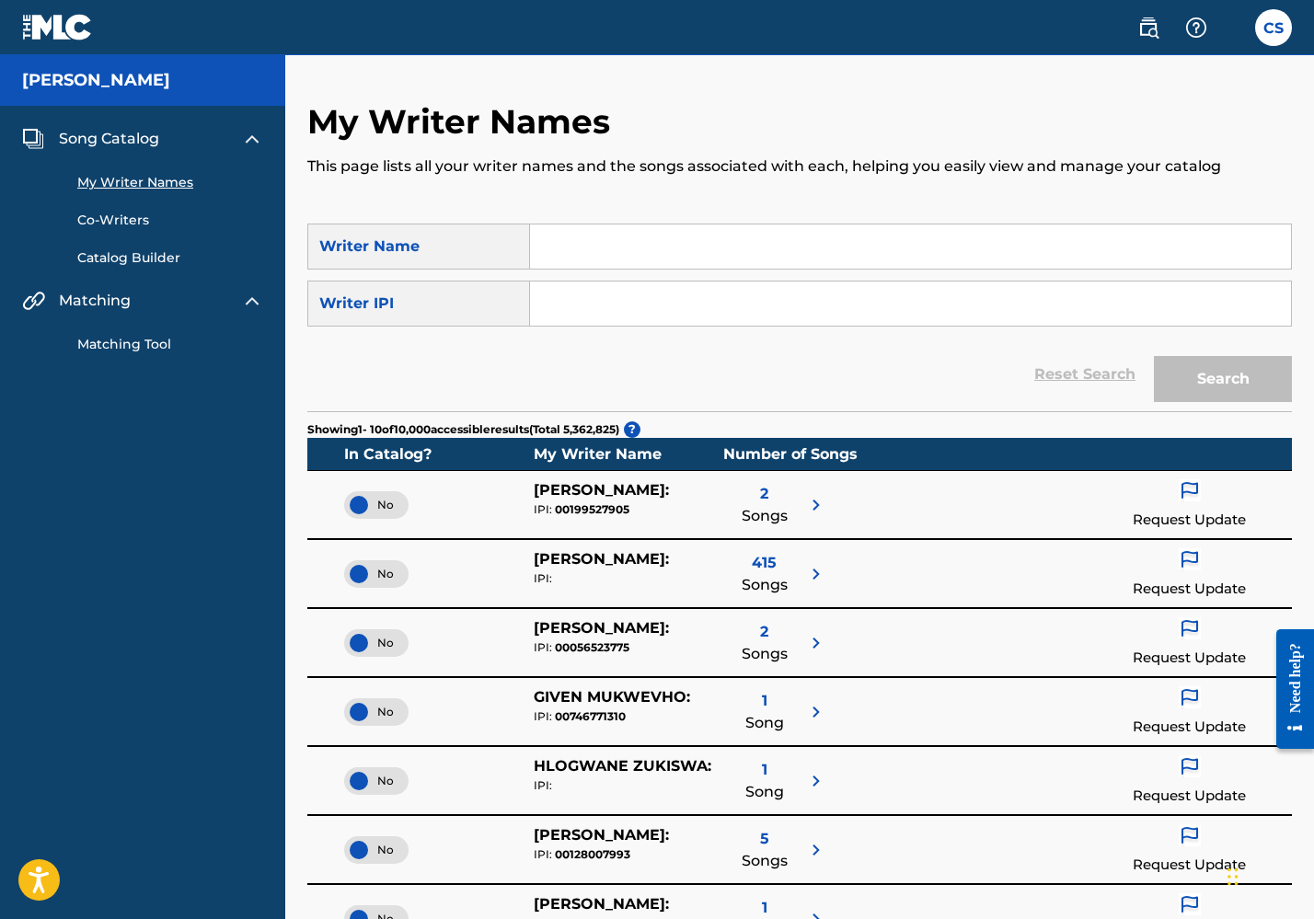
click at [86, 83] on h5 "[PERSON_NAME]" at bounding box center [96, 80] width 148 height 21
click at [565, 243] on input "Search Form" at bounding box center [910, 247] width 761 height 44
type input "[PERSON_NAME]"
click at [1224, 392] on button "Search" at bounding box center [1223, 379] width 138 height 46
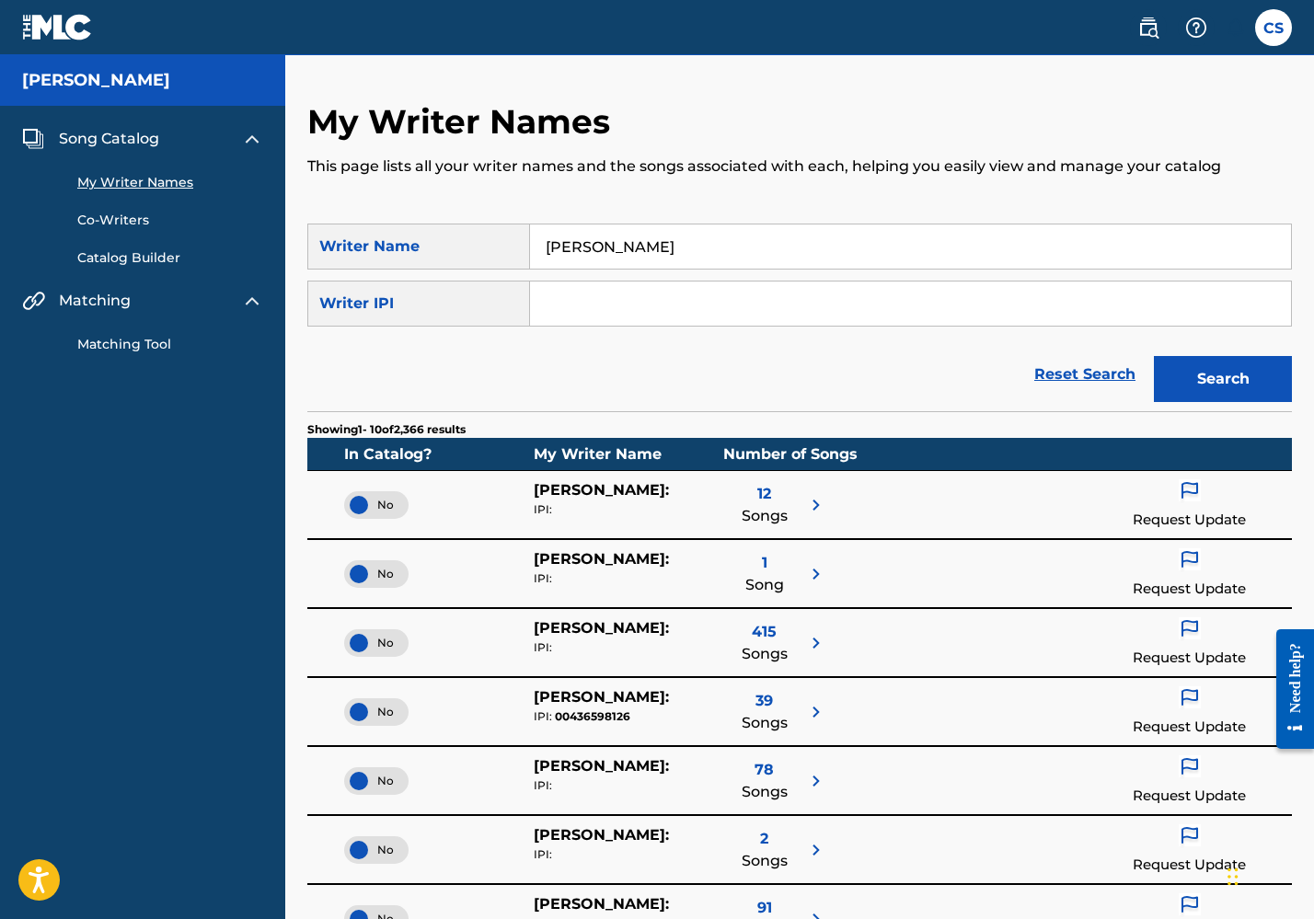
click at [765, 496] on span "12" at bounding box center [764, 494] width 14 height 22
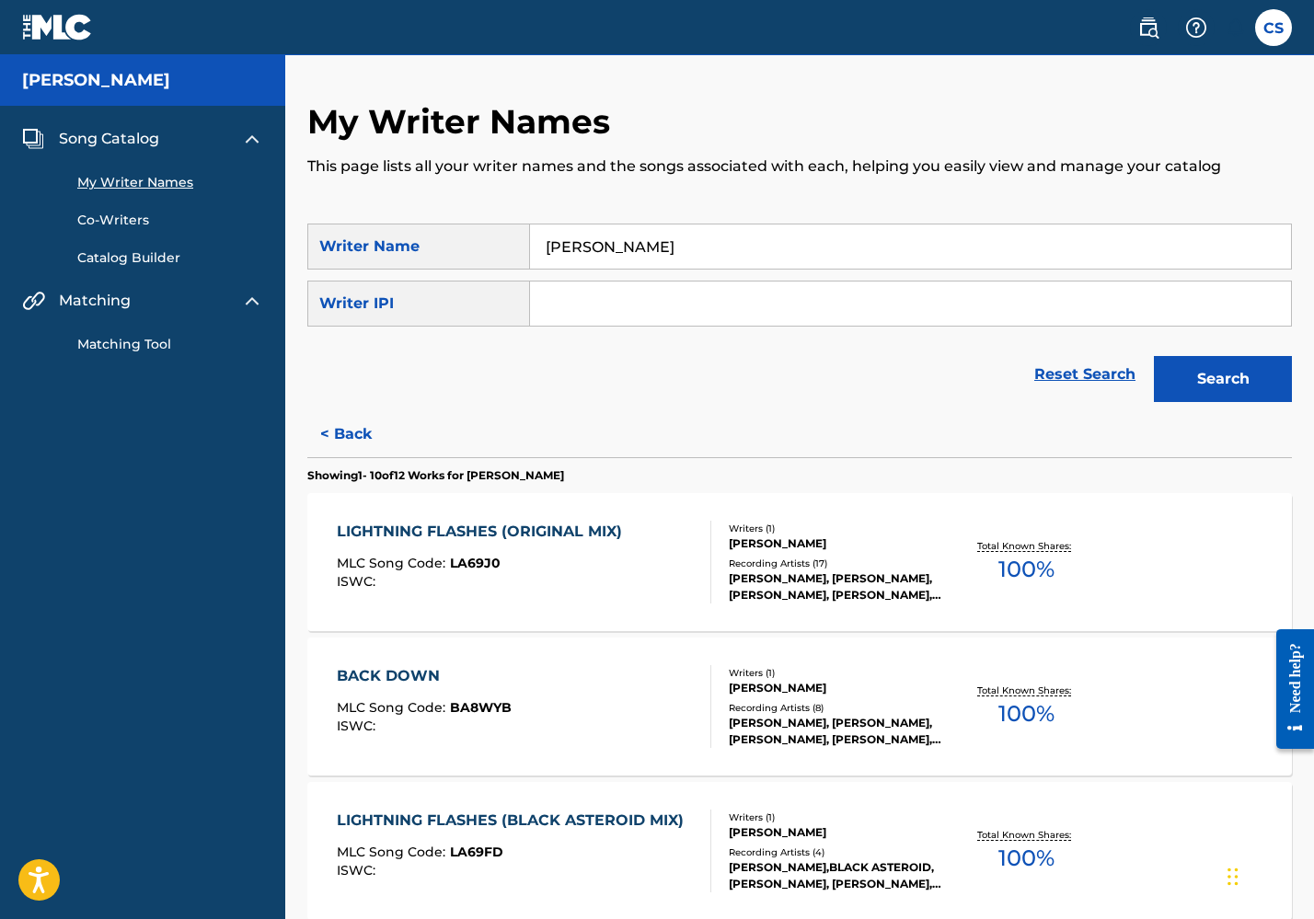
click at [1016, 573] on span "100 %" at bounding box center [1027, 569] width 56 height 33
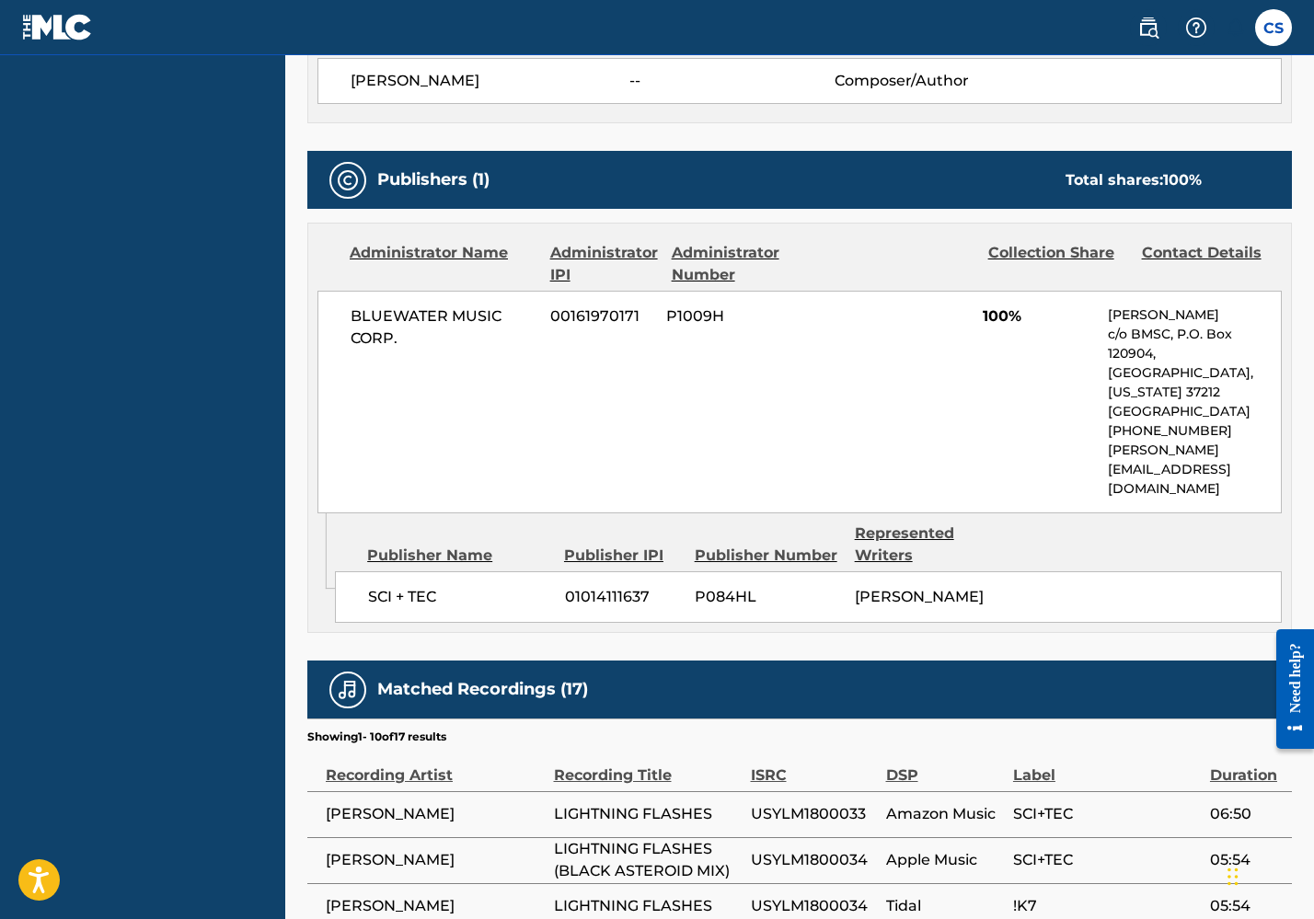
scroll to position [864, 0]
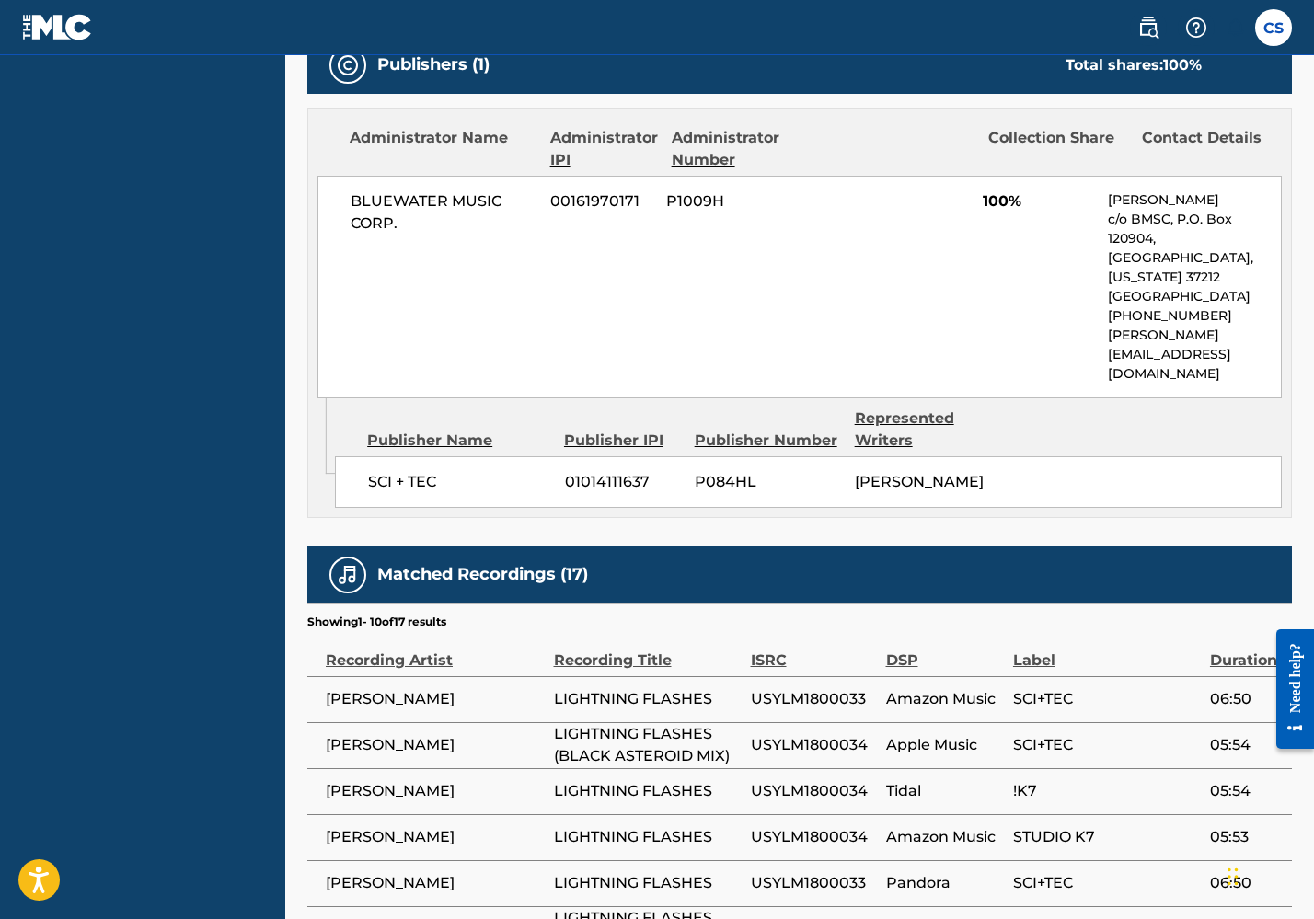
click at [597, 688] on span "LIGHTNING FLASHES" at bounding box center [648, 699] width 188 height 22
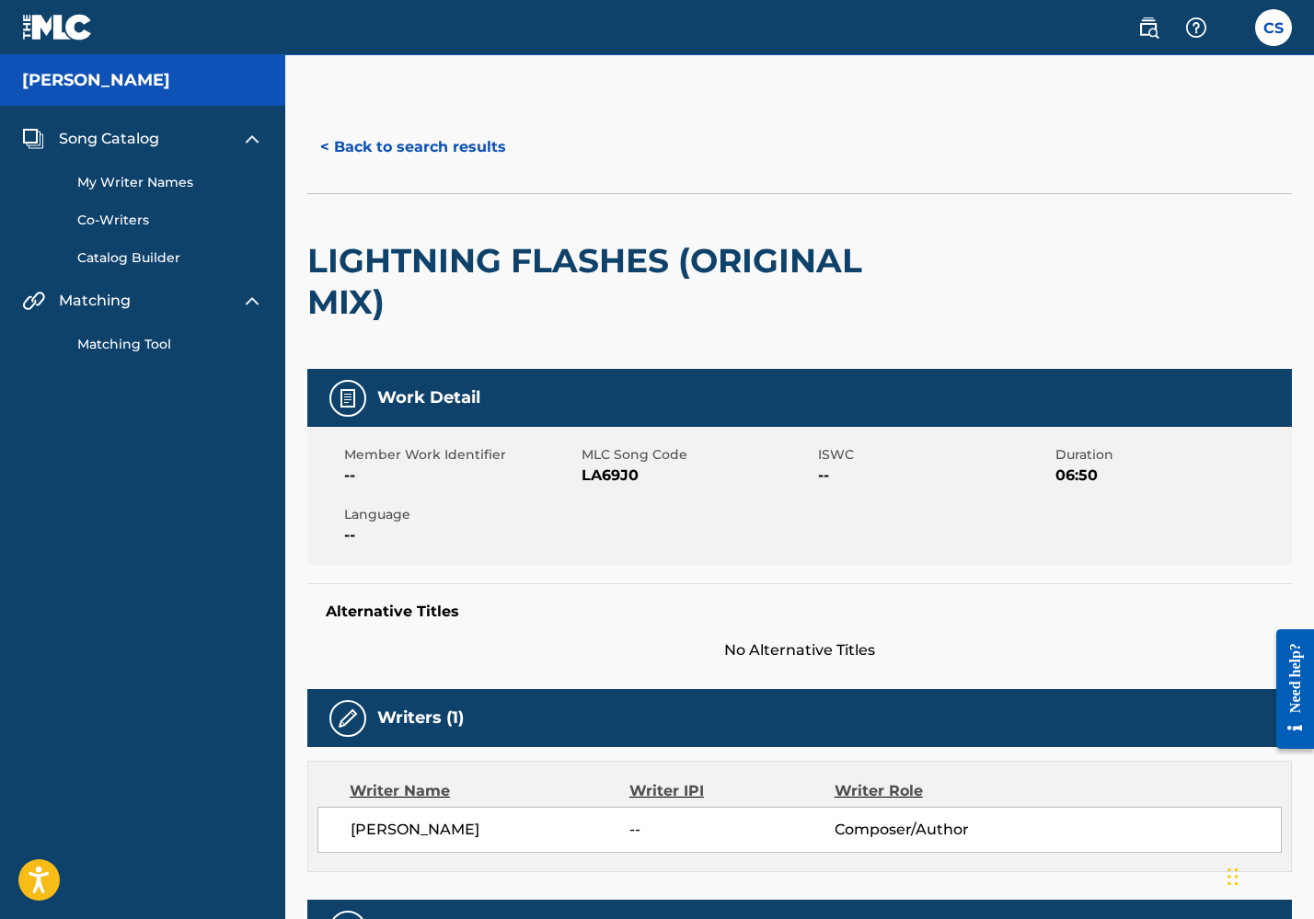
scroll to position [0, 0]
click at [675, 573] on div "Work Detail Member Work Identifier -- MLC Song Code LA69J0 ISWC -- Duration 06:…" at bounding box center [799, 515] width 985 height 293
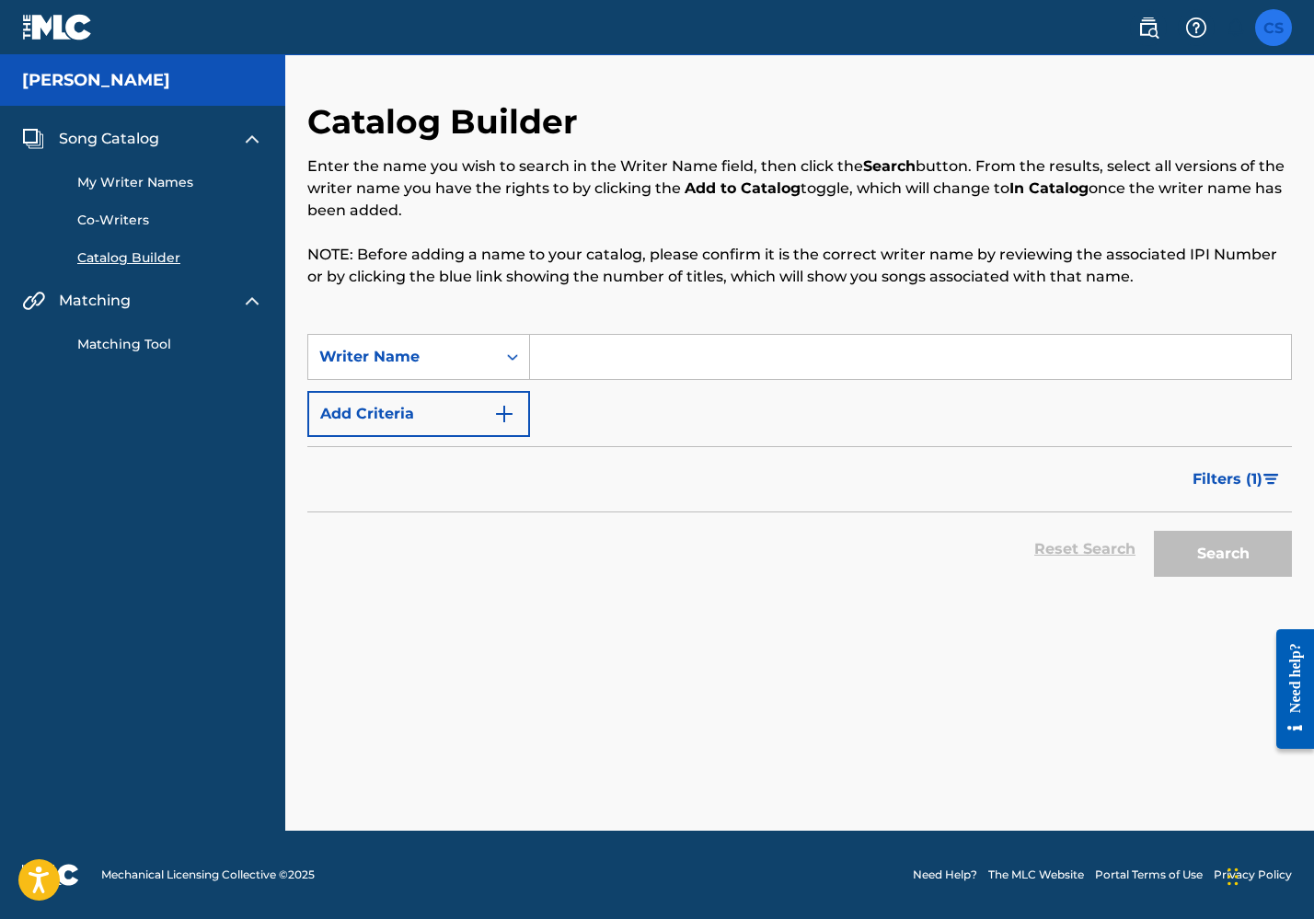
click at [1276, 18] on label at bounding box center [1273, 27] width 37 height 37
click at [1274, 28] on input "CS [PERSON_NAME] [EMAIL_ADDRESS][DOMAIN_NAME] Notification Preferences Profile …" at bounding box center [1274, 28] width 0 height 0
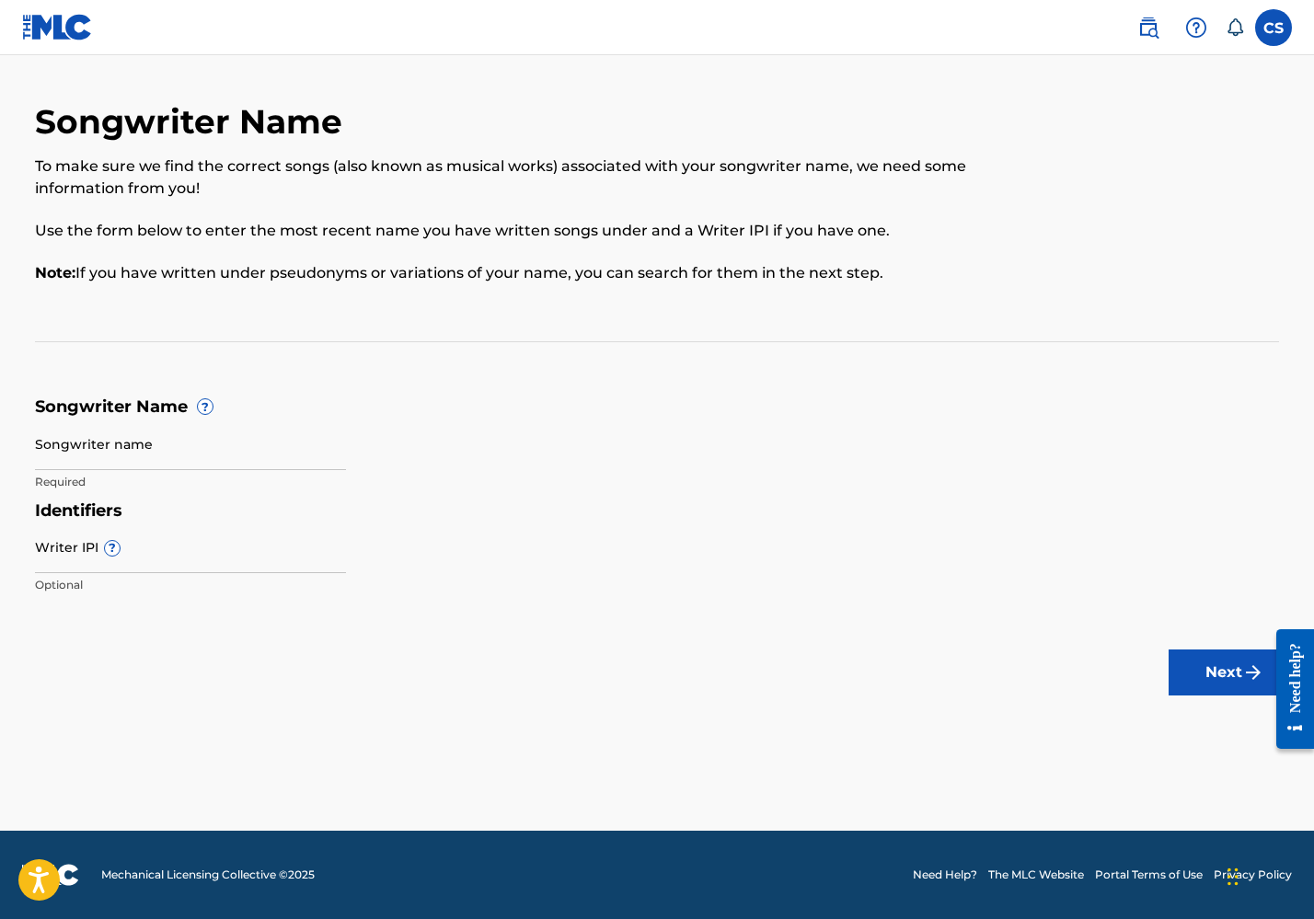
click at [80, 34] on img at bounding box center [57, 27] width 71 height 27
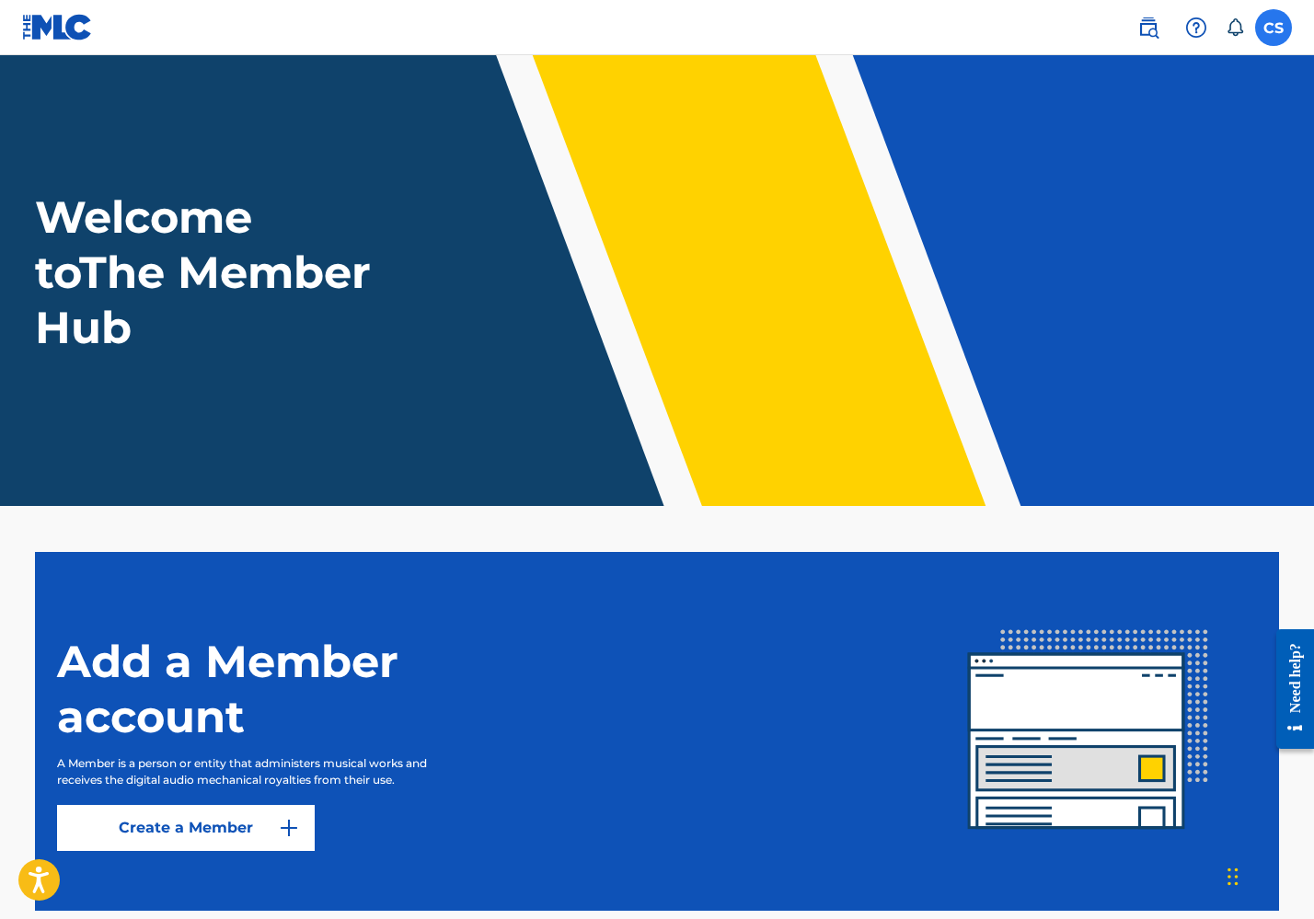
click at [1273, 28] on label at bounding box center [1273, 27] width 37 height 37
click at [1274, 28] on input "CS [PERSON_NAME] [EMAIL_ADDRESS][DOMAIN_NAME] Notification Preferences Profile …" at bounding box center [1274, 28] width 0 height 0
click at [822, 300] on div "Welcome to The Member Hub" at bounding box center [657, 273] width 1289 height 166
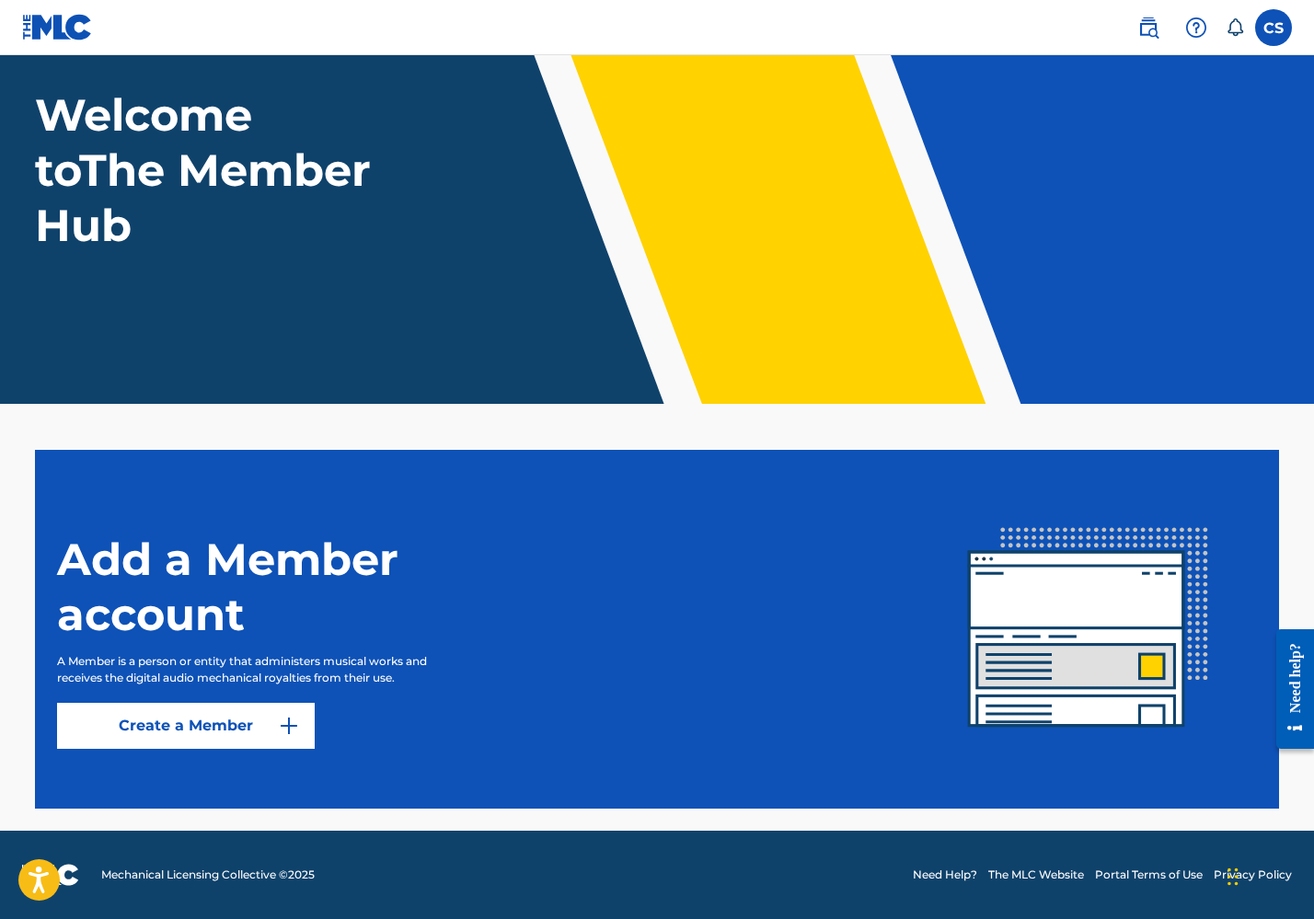
scroll to position [102, 0]
click at [1153, 24] on img at bounding box center [1149, 28] width 22 height 22
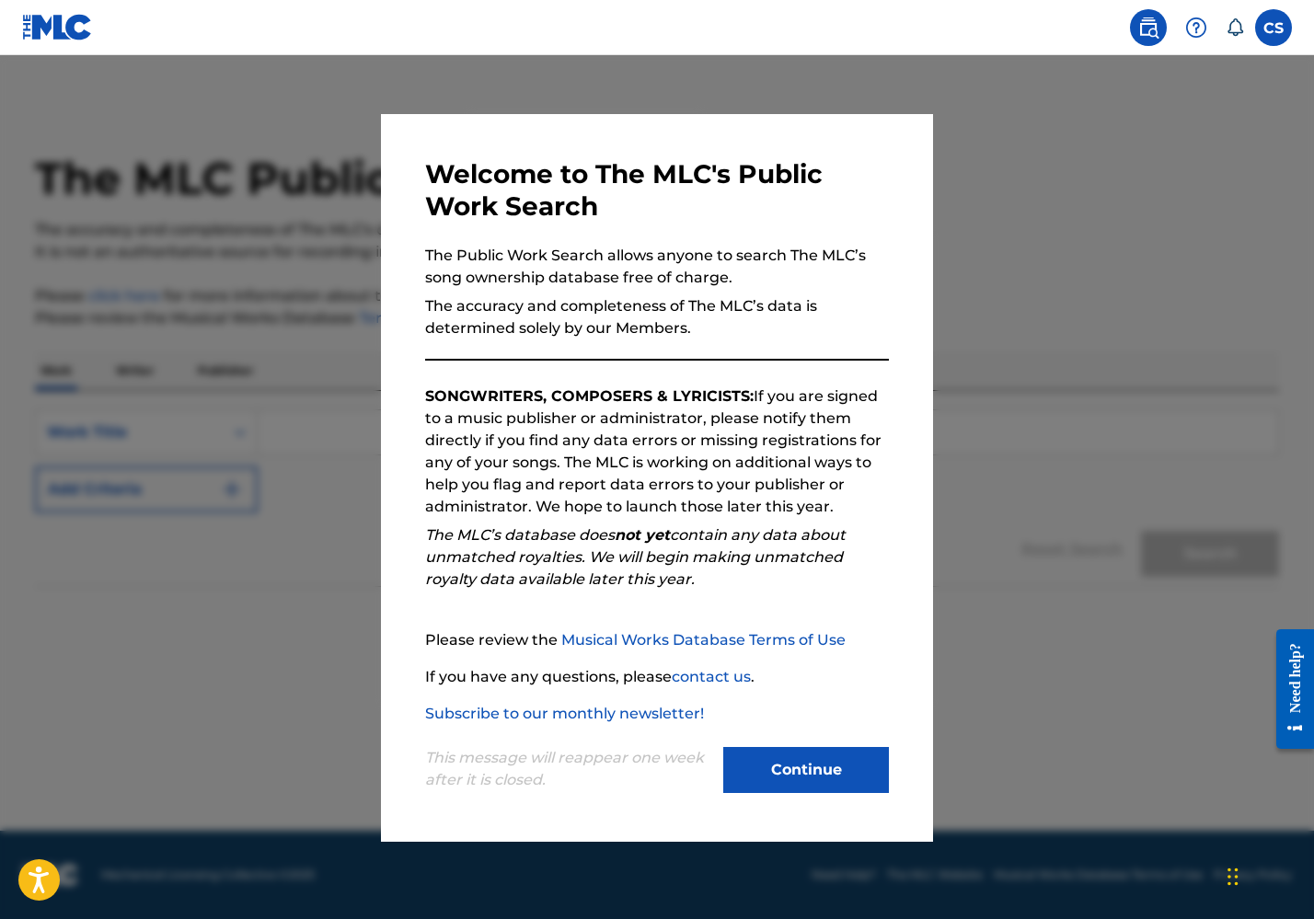
click at [1034, 504] on div at bounding box center [657, 514] width 1314 height 919
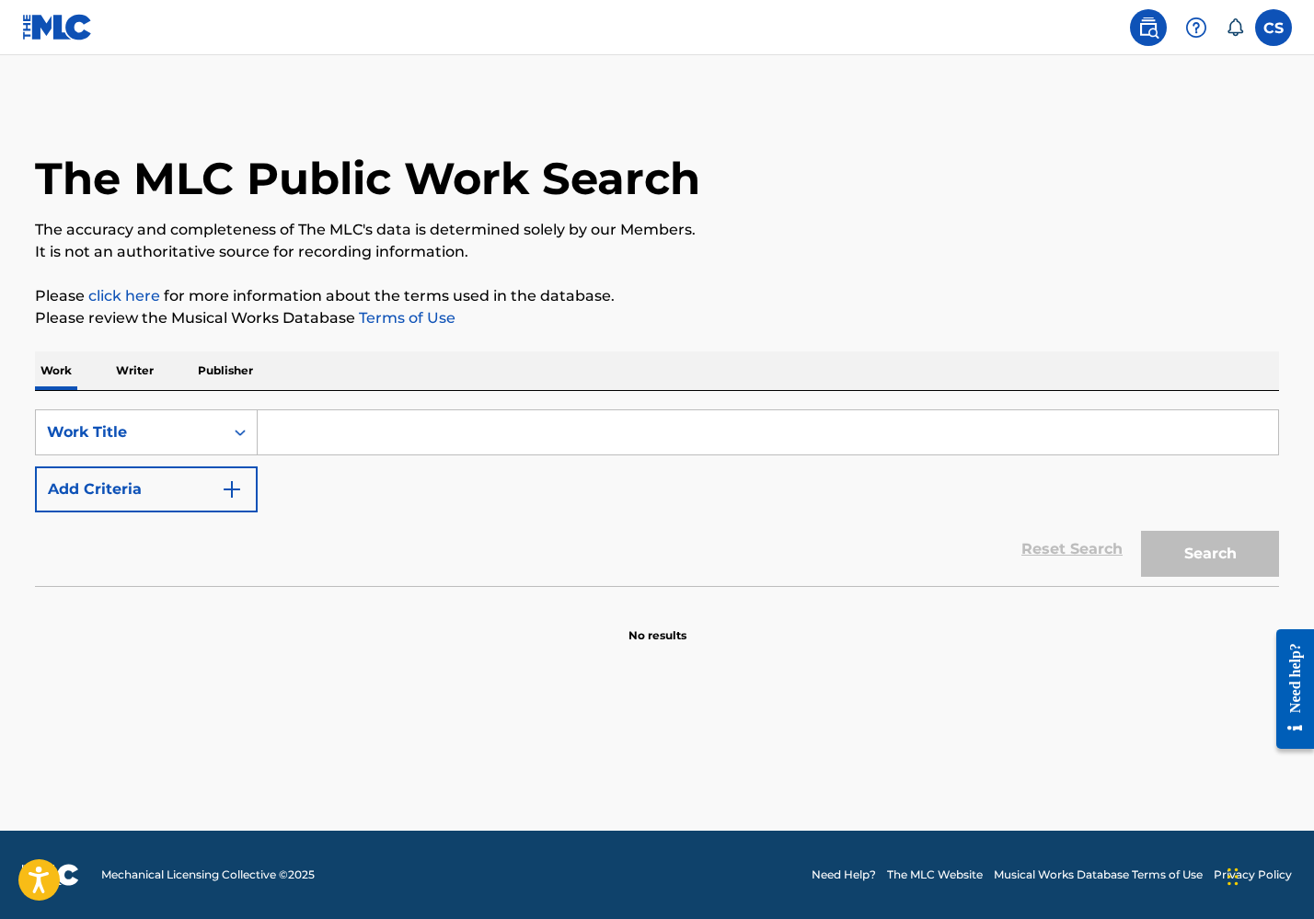
click at [1238, 30] on icon at bounding box center [1235, 27] width 18 height 18
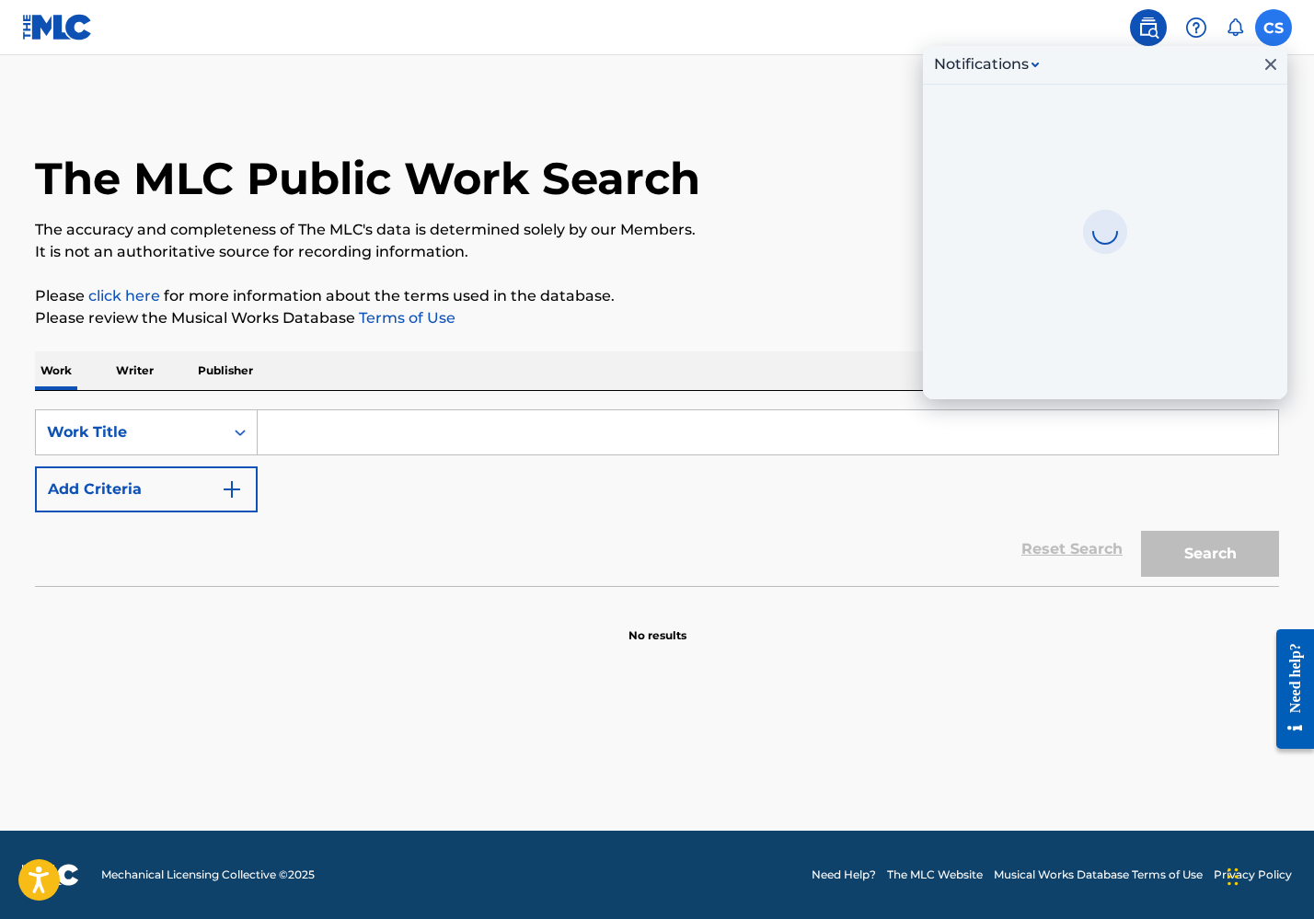
click at [1265, 30] on label at bounding box center [1273, 27] width 37 height 37
click at [1274, 28] on input "CS [PERSON_NAME] [EMAIL_ADDRESS][DOMAIN_NAME] Notification Preferences Profile …" at bounding box center [1274, 28] width 0 height 0
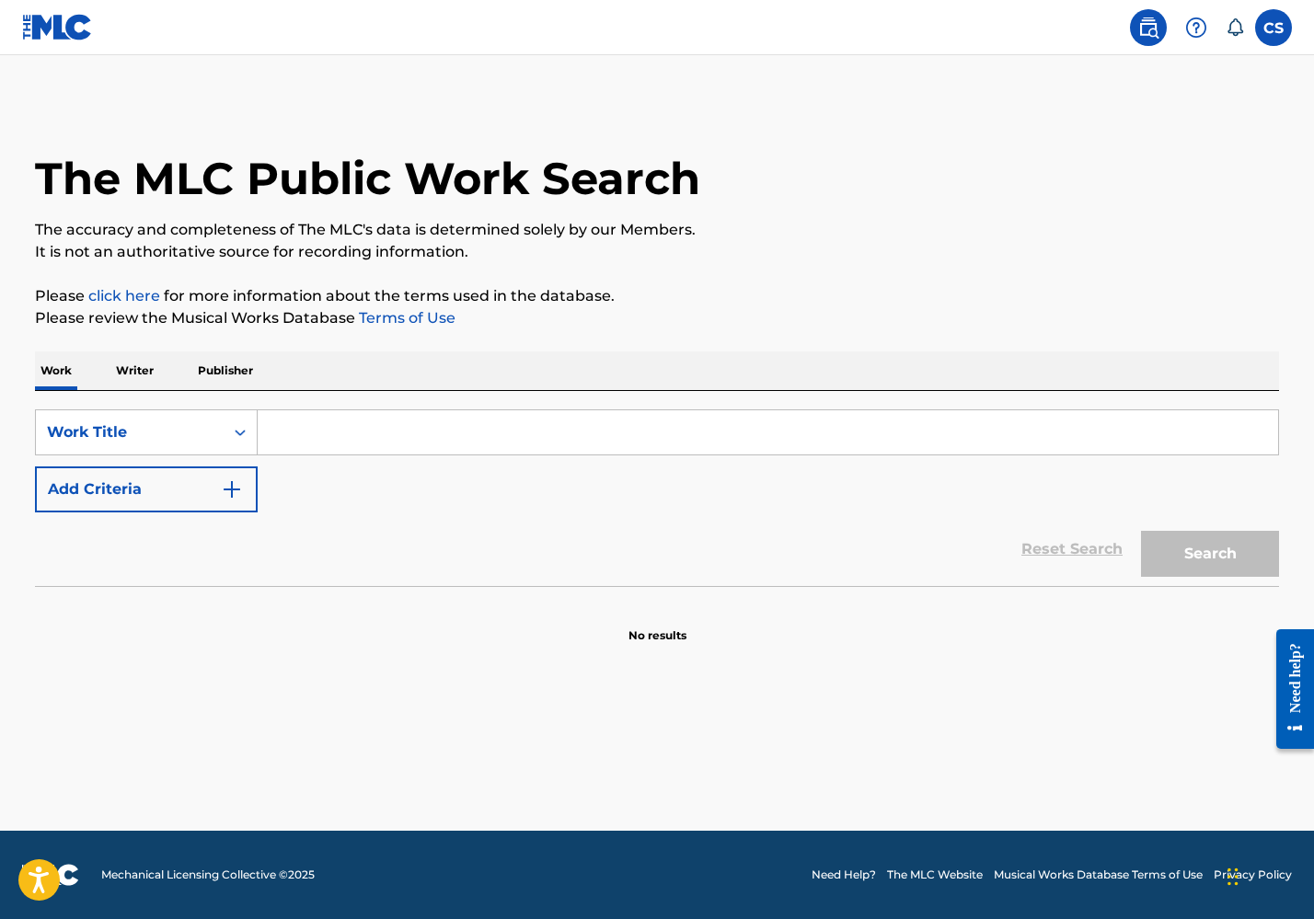
click at [1149, 35] on img at bounding box center [1149, 28] width 22 height 22
click at [54, 24] on img at bounding box center [57, 27] width 71 height 27
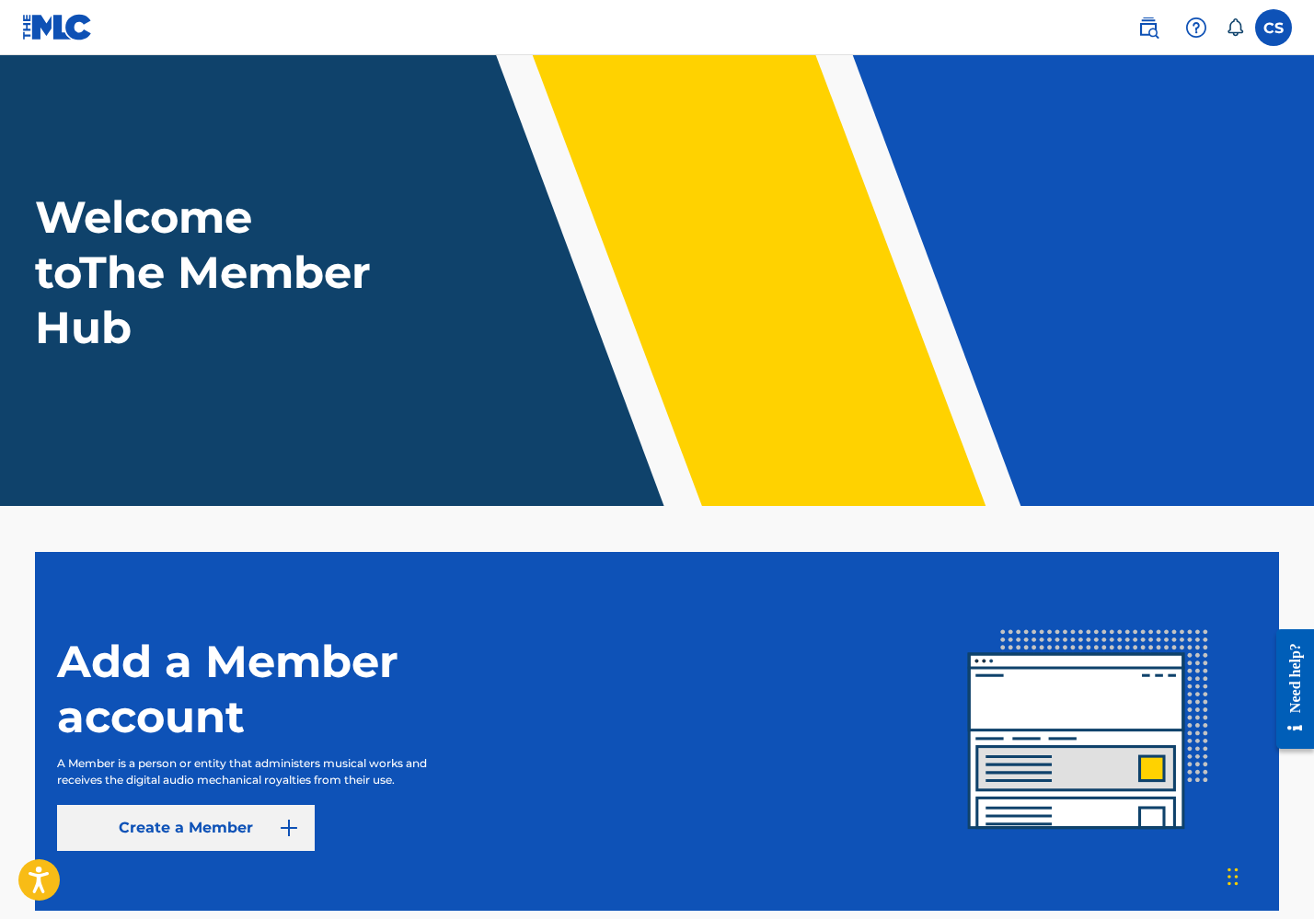
click at [248, 823] on link "Create a Member" at bounding box center [186, 828] width 258 height 46
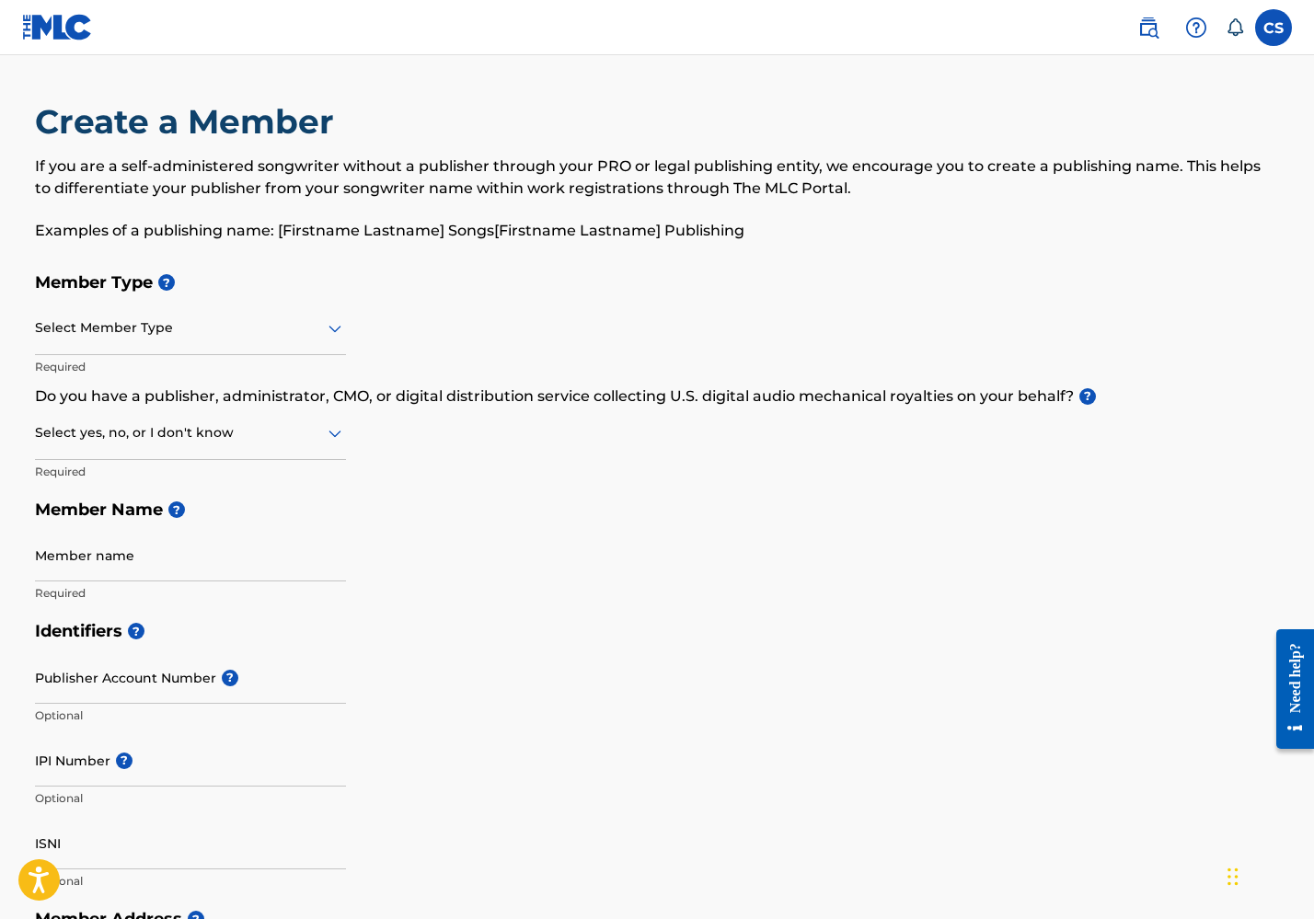
click at [222, 336] on div at bounding box center [190, 328] width 311 height 23
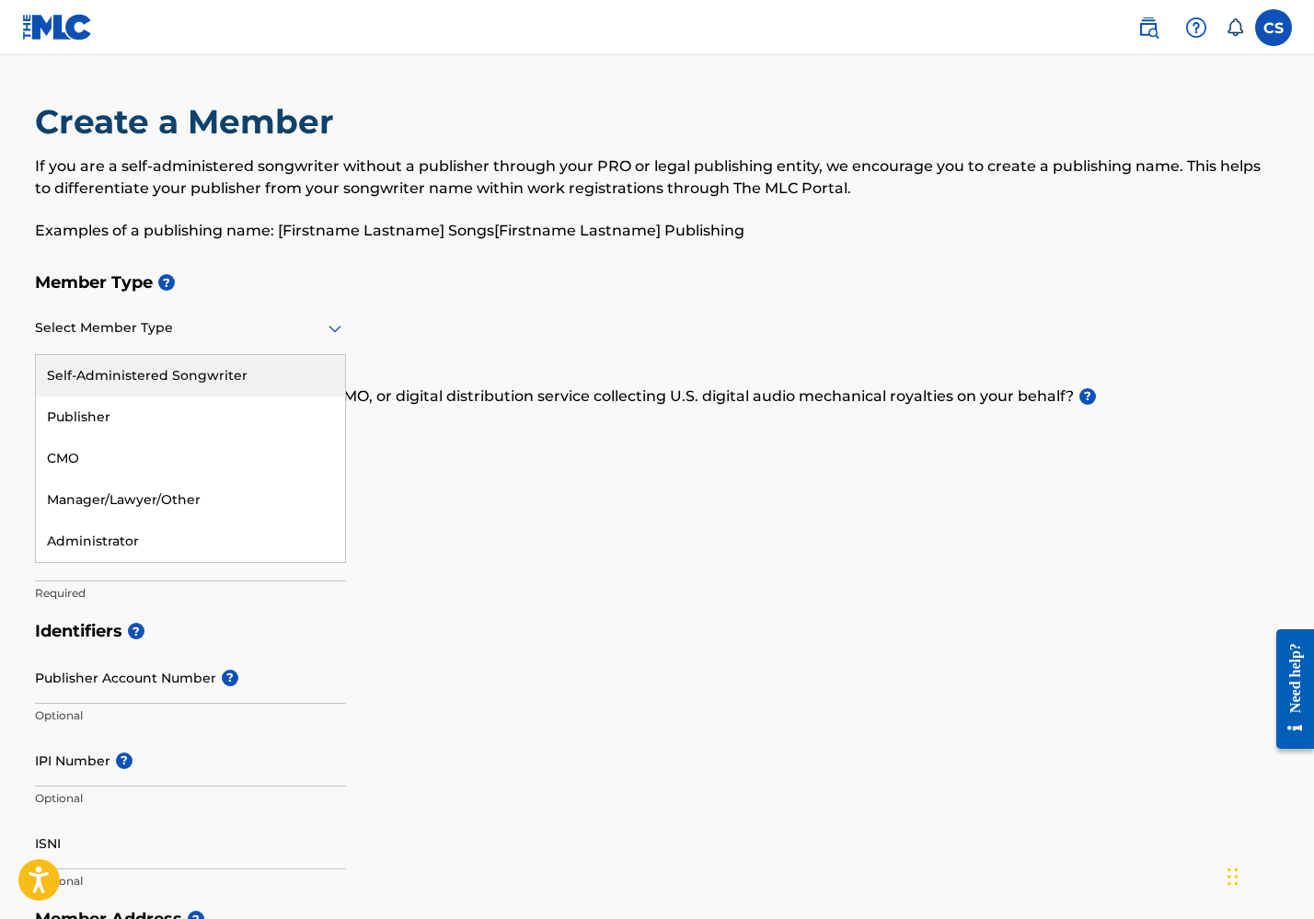
click at [214, 365] on div "Self-Administered Songwriter" at bounding box center [190, 375] width 309 height 41
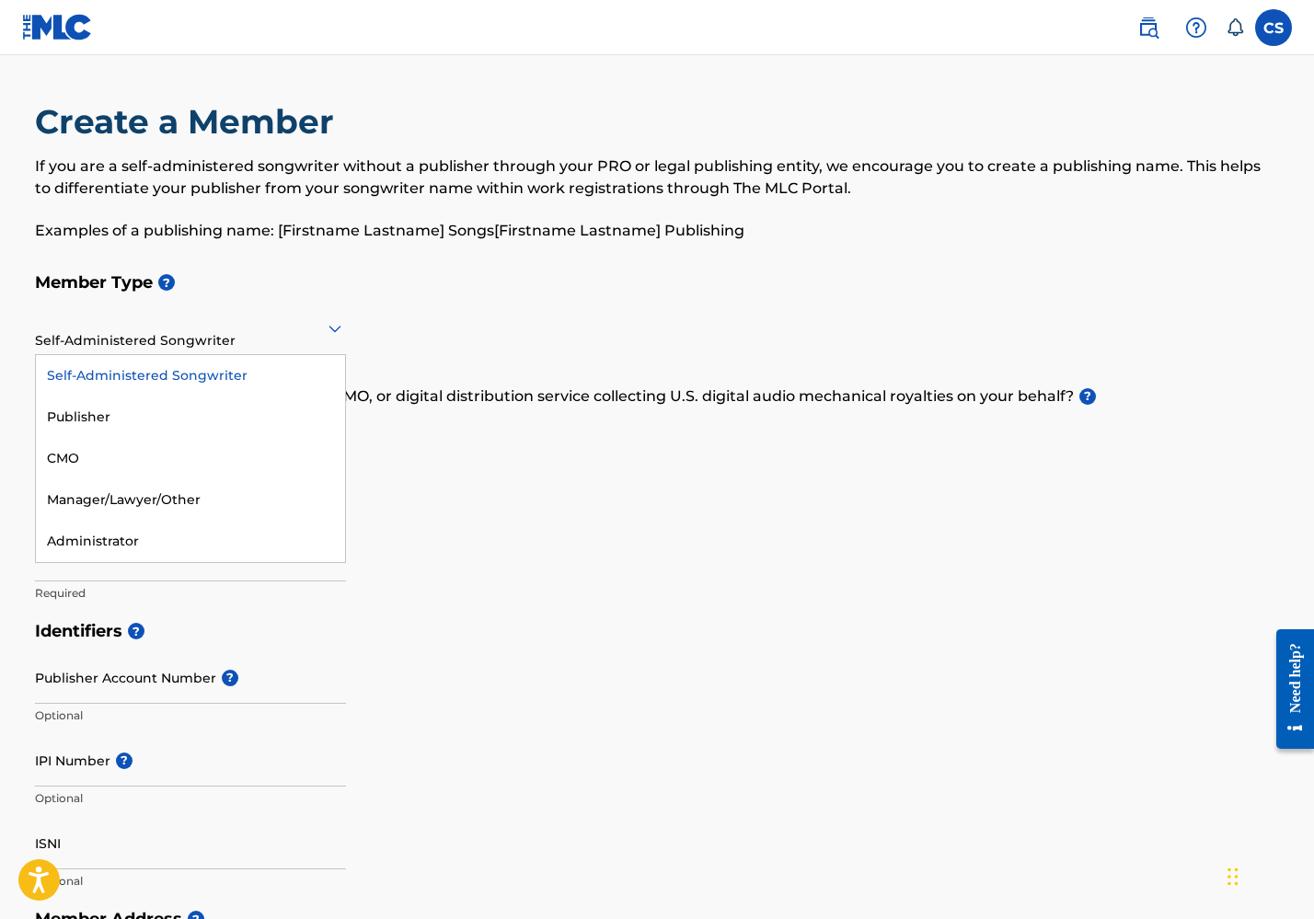
click at [278, 346] on div "Self-Administered Songwriter" at bounding box center [190, 328] width 311 height 45
click at [288, 420] on div "Publisher" at bounding box center [190, 417] width 309 height 41
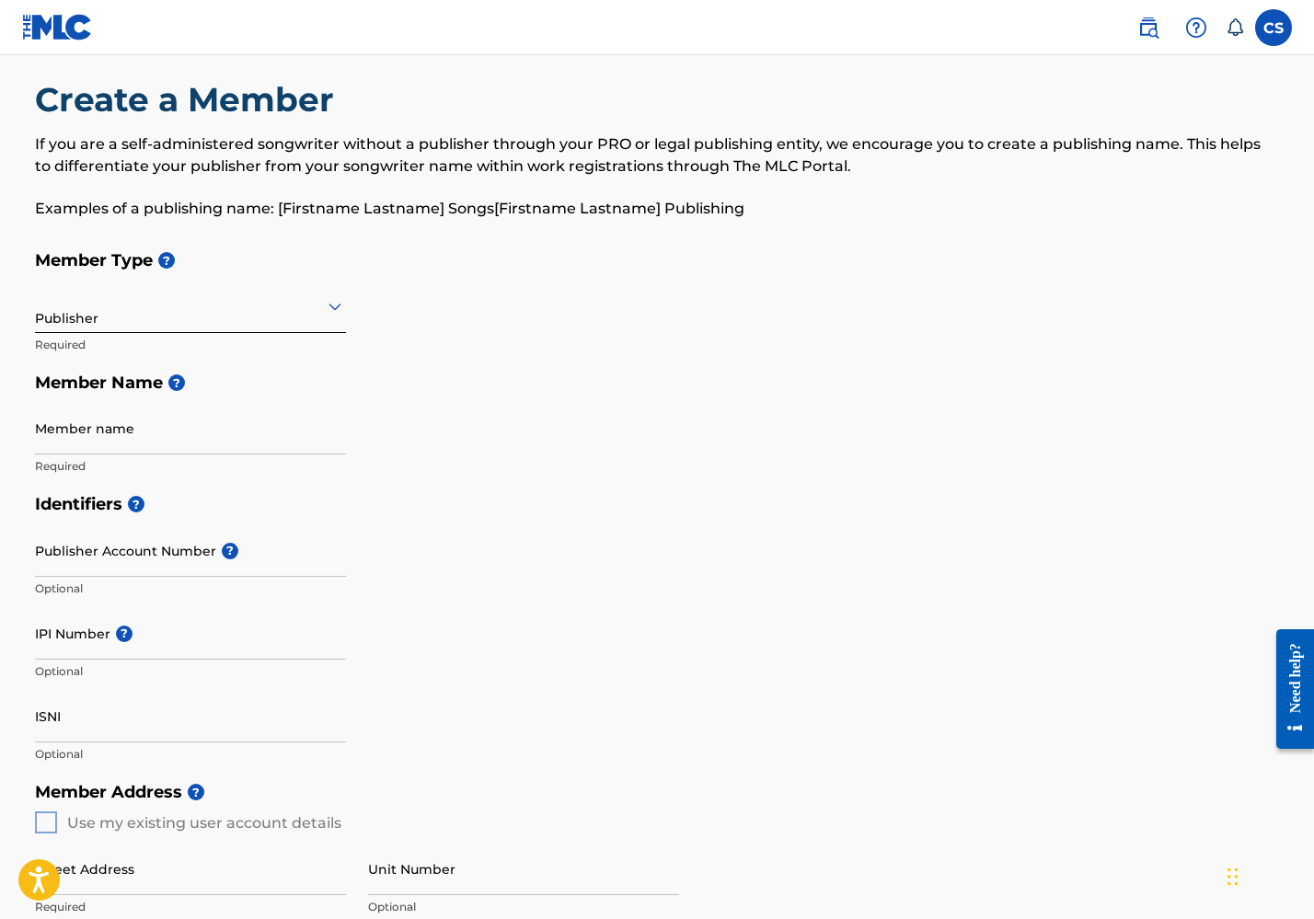
scroll to position [133, 0]
